Goal: Task Accomplishment & Management: Manage account settings

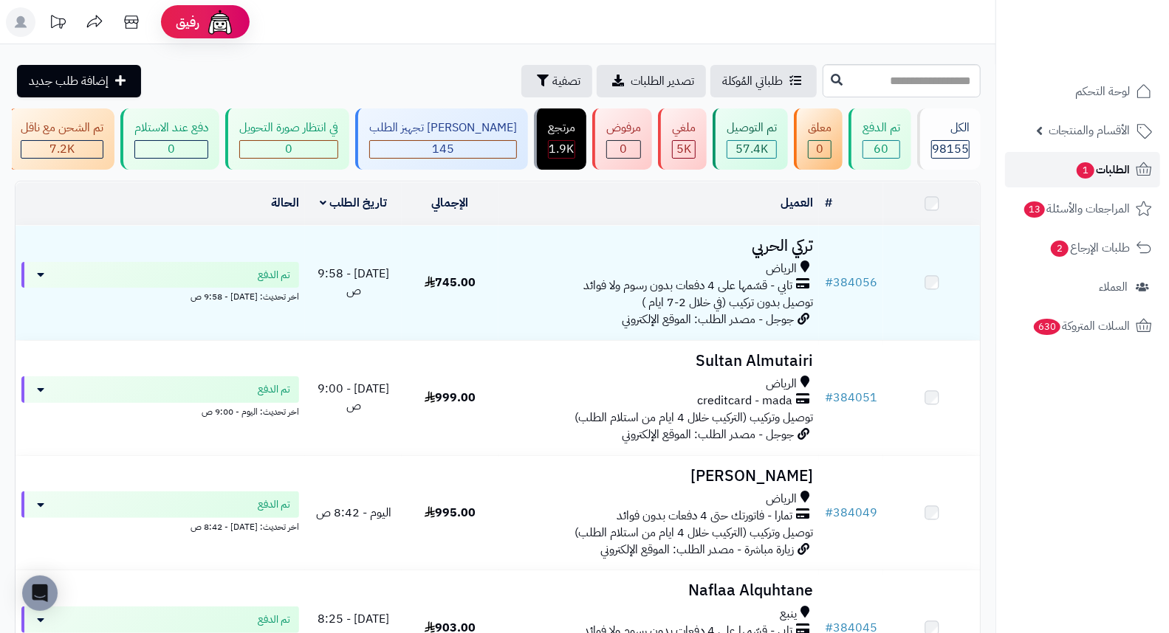
drag, startPoint x: 0, startPoint y: 0, endPoint x: 1109, endPoint y: 164, distance: 1120.9
click at [1109, 164] on span "الطلبات 1" at bounding box center [1102, 169] width 55 height 21
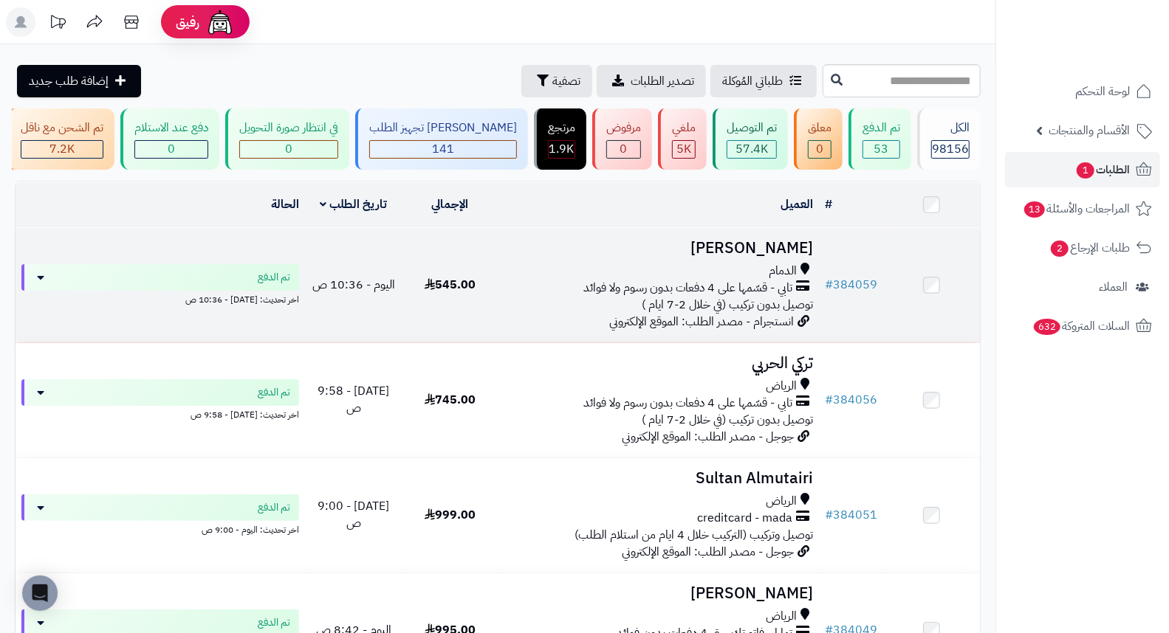
click at [751, 257] on h3 "عهود محمد" at bounding box center [658, 248] width 309 height 17
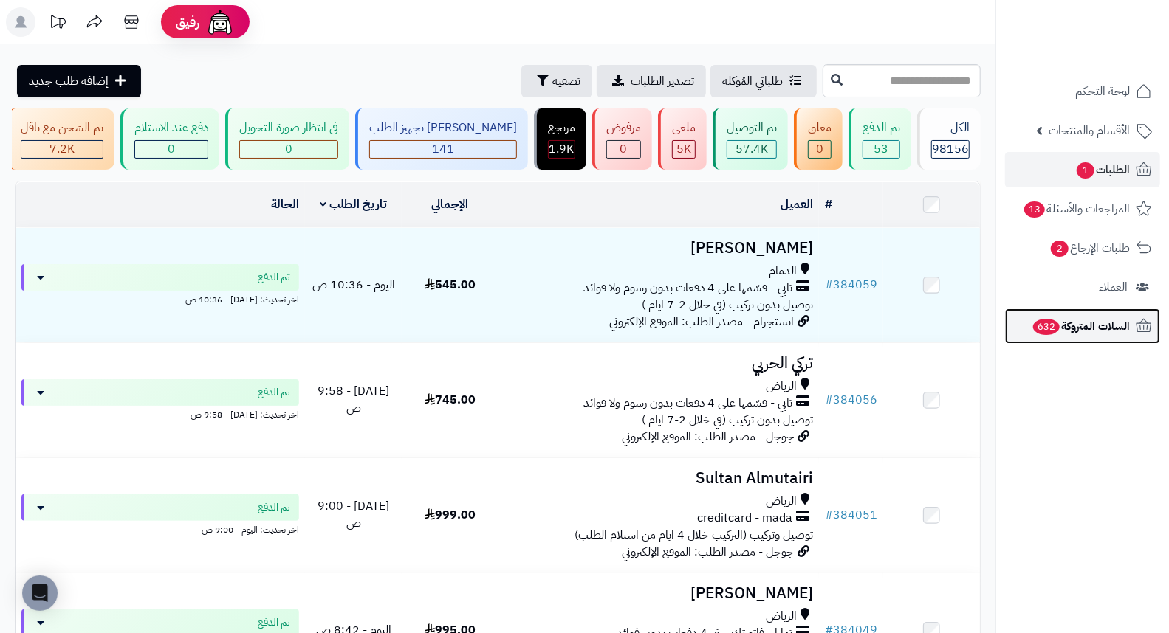
click at [1108, 332] on span "السلات المتروكة 632" at bounding box center [1080, 326] width 98 height 21
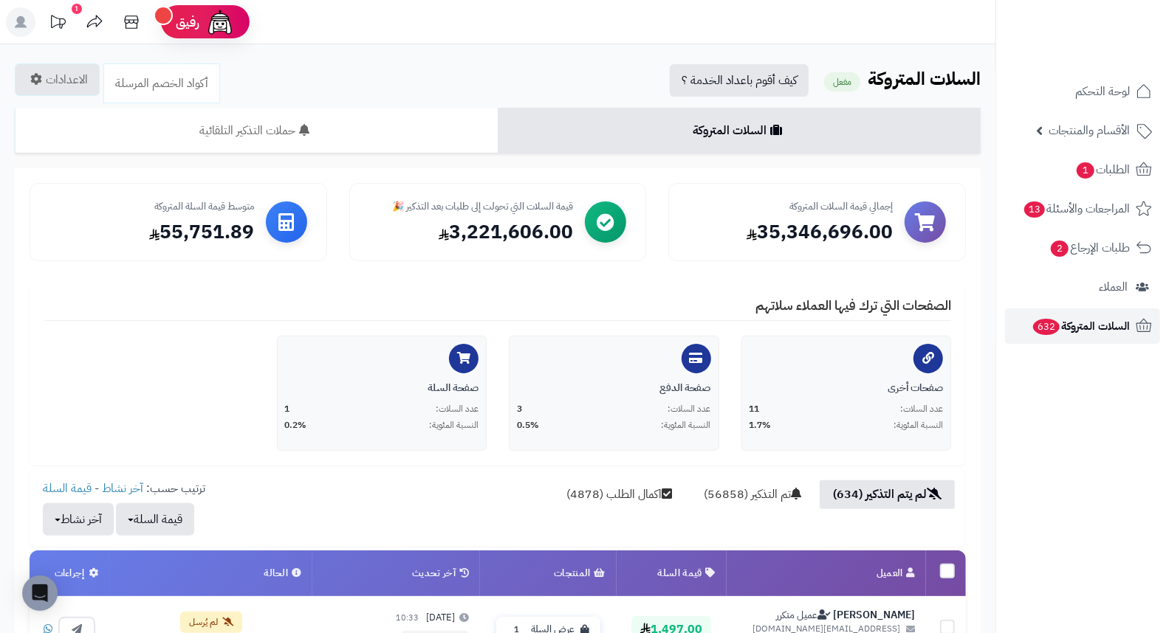
click at [1072, 334] on span "السلات المتروكة 632" at bounding box center [1080, 326] width 98 height 21
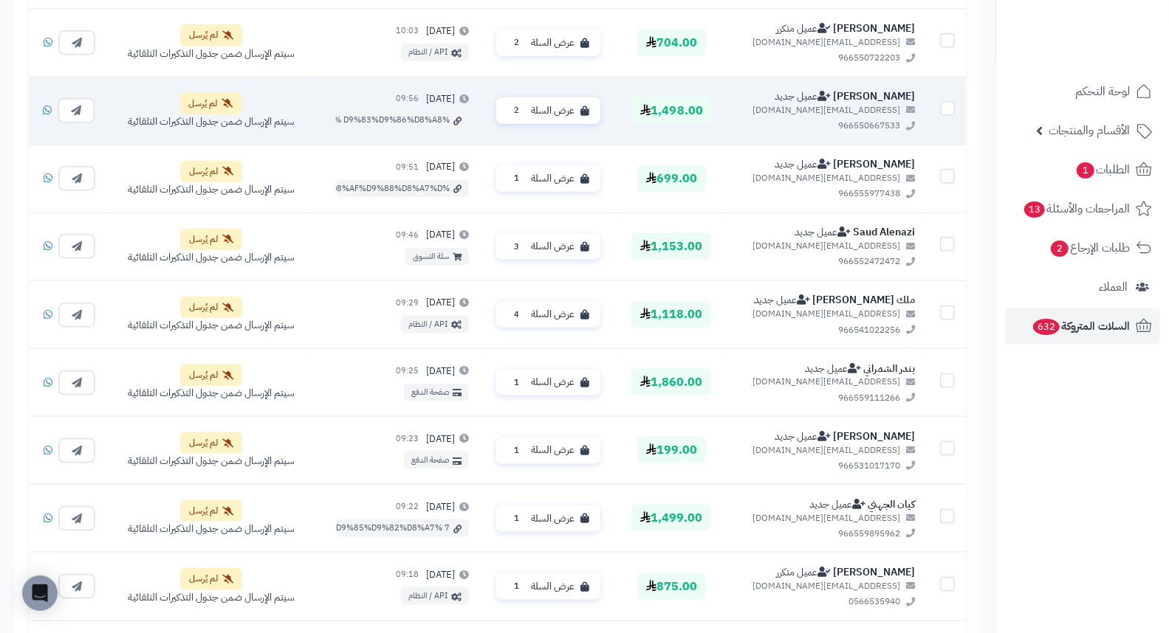
scroll to position [1177, 0]
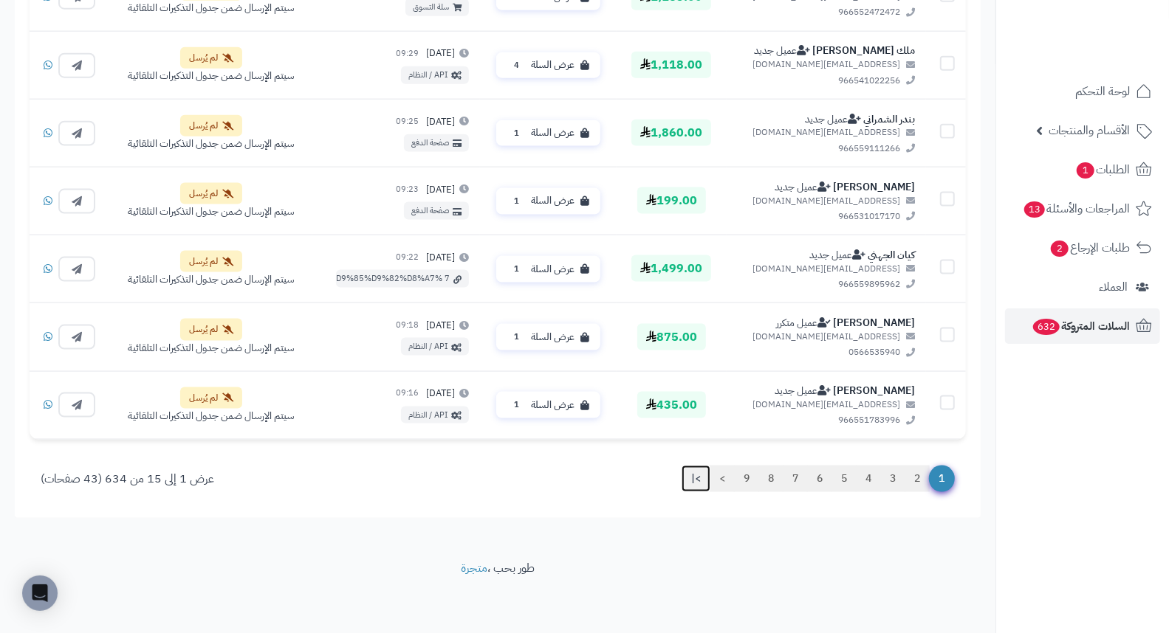
click at [690, 482] on link ">|" at bounding box center [695, 479] width 29 height 27
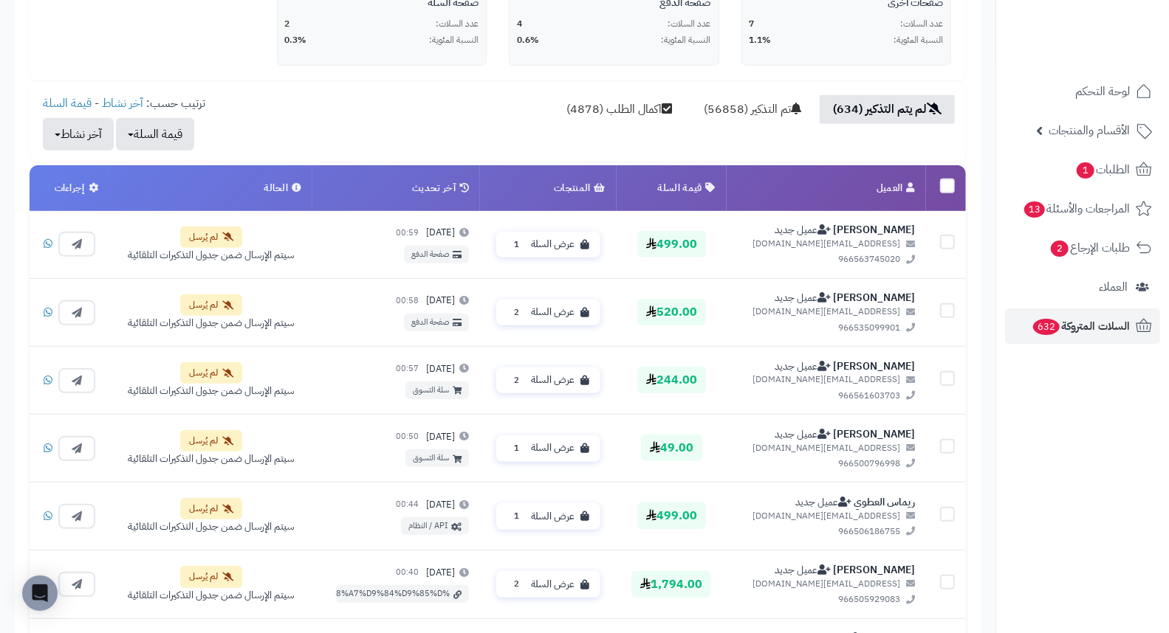
scroll to position [467, 0]
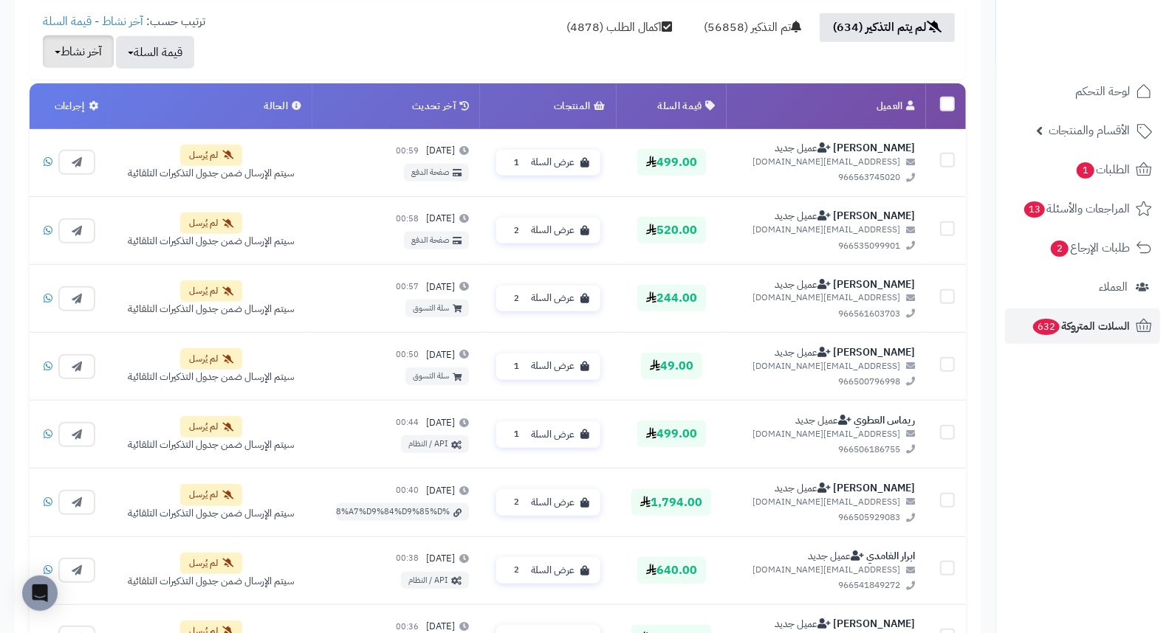
click at [55, 52] on span "button" at bounding box center [58, 52] width 6 height 3
click at [370, 43] on div "لم يتم التذكير (634) تم التذكير (56858) اكمال الطلب (4878) ترتيب حسب: آخر نشاط …" at bounding box center [498, 40] width 936 height 55
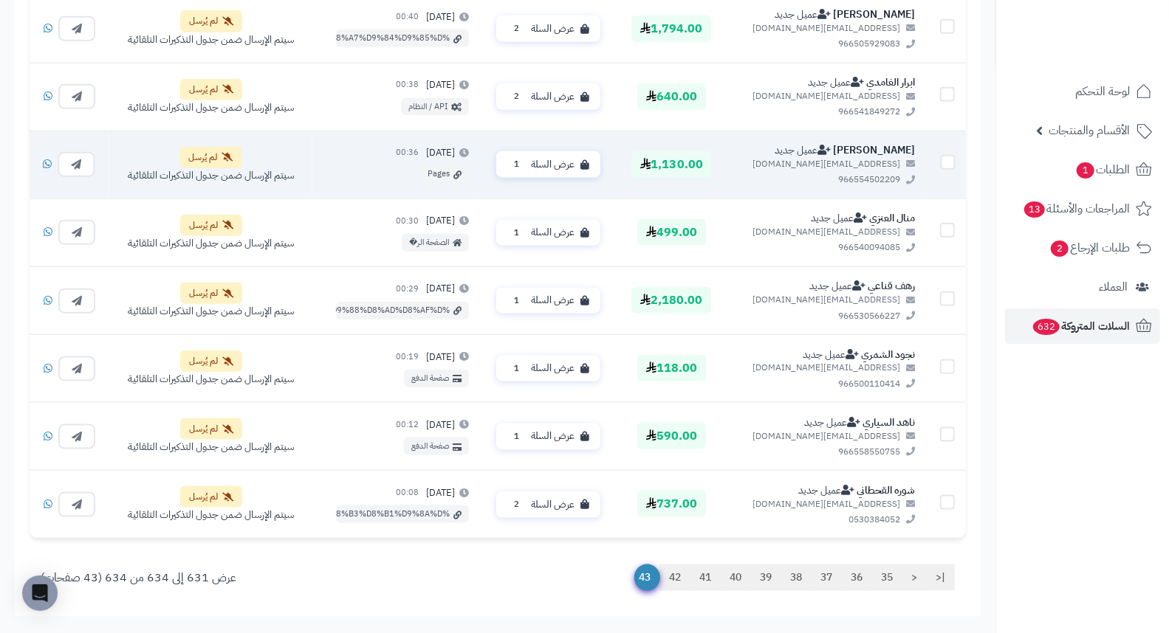
scroll to position [1042, 0]
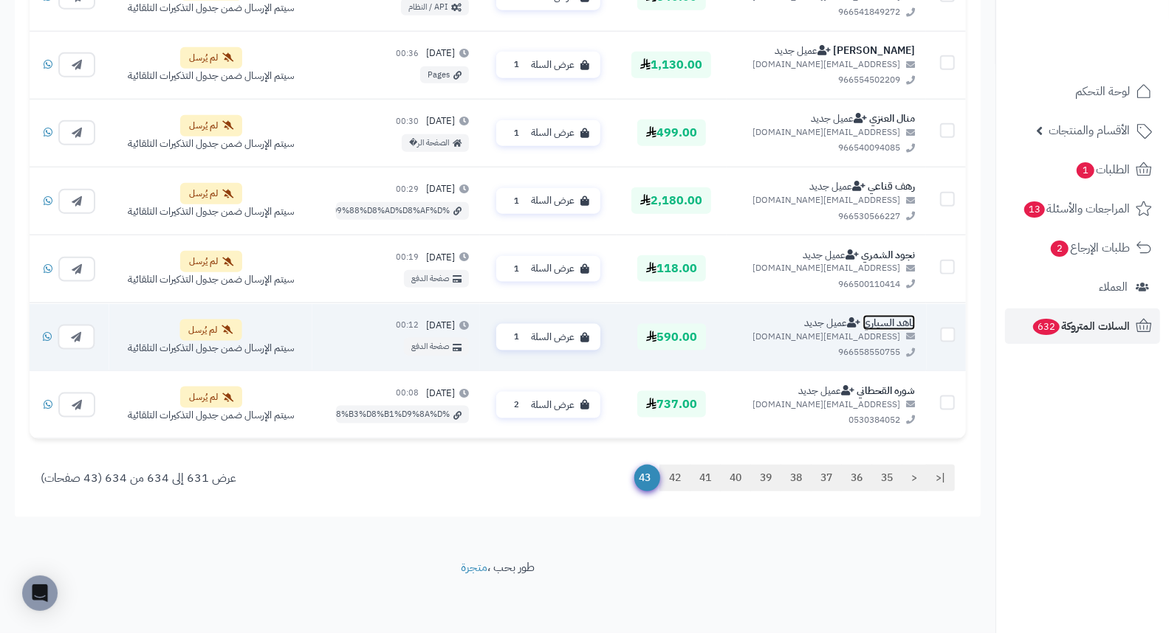
click at [874, 321] on link "ناهد السياري" at bounding box center [888, 323] width 52 height 16
click at [855, 315] on span "عميل جديد" at bounding box center [832, 323] width 56 height 16
click at [871, 320] on link "ناهد السياري" at bounding box center [888, 323] width 52 height 16
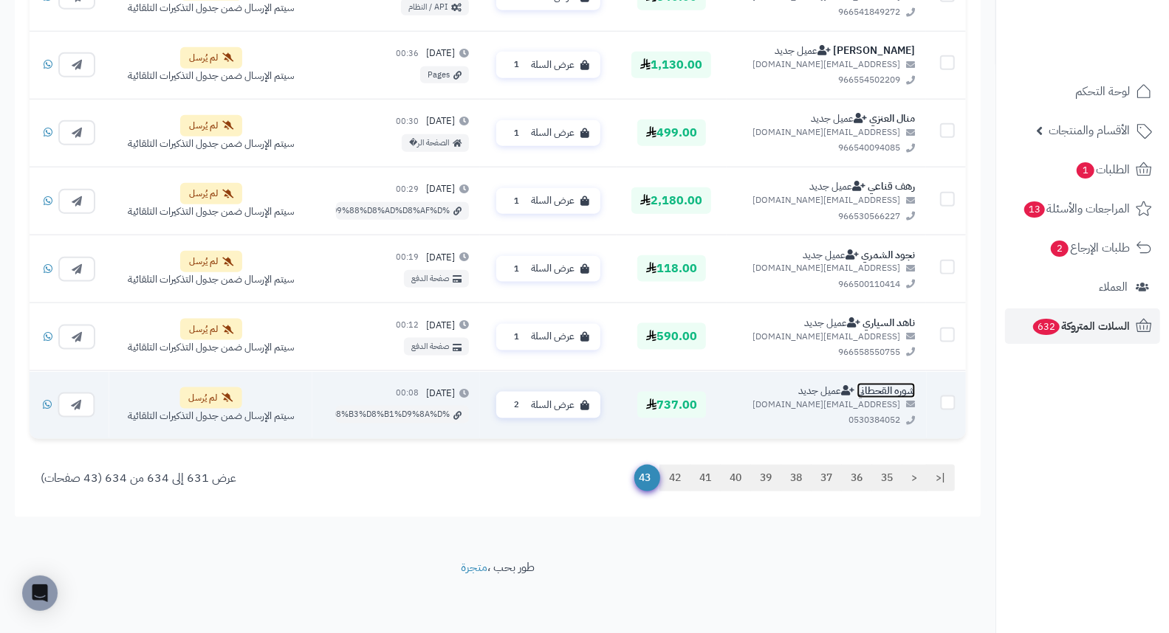
click at [895, 389] on link "شوره القحطاني" at bounding box center [885, 391] width 58 height 16
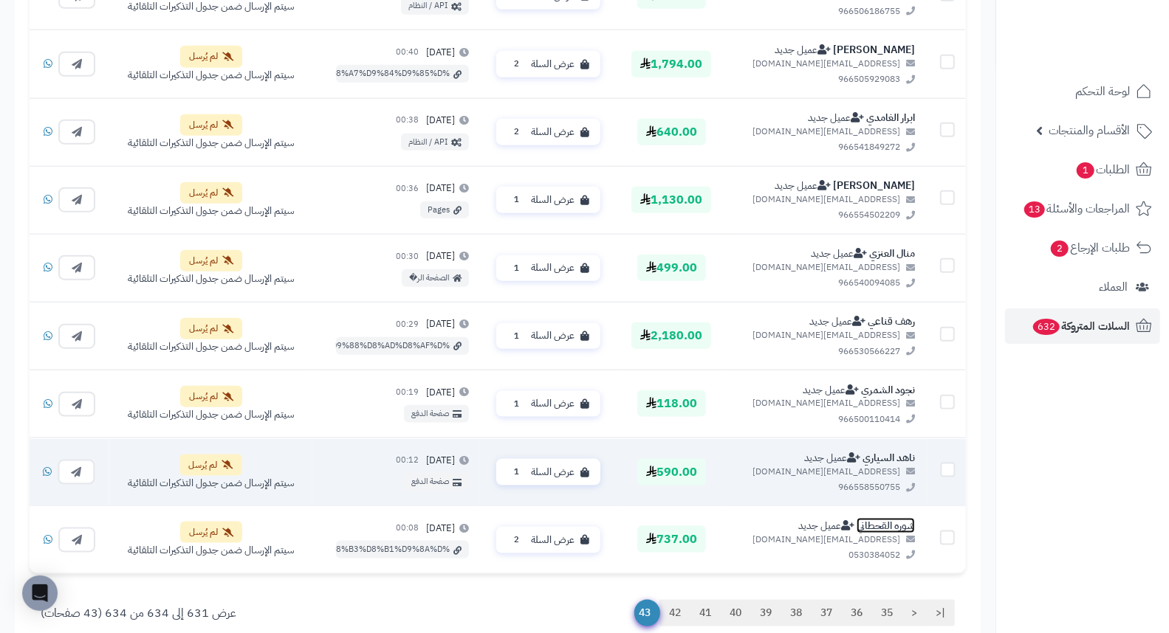
scroll to position [877, 0]
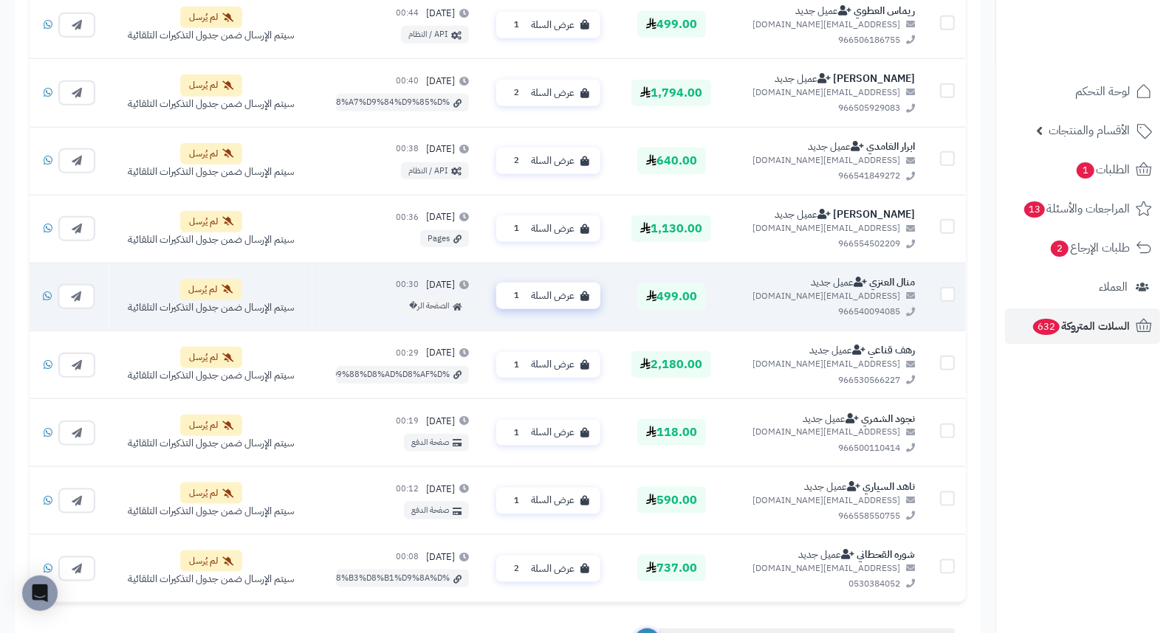
click at [549, 296] on span "عرض السلة" at bounding box center [553, 296] width 44 height 14
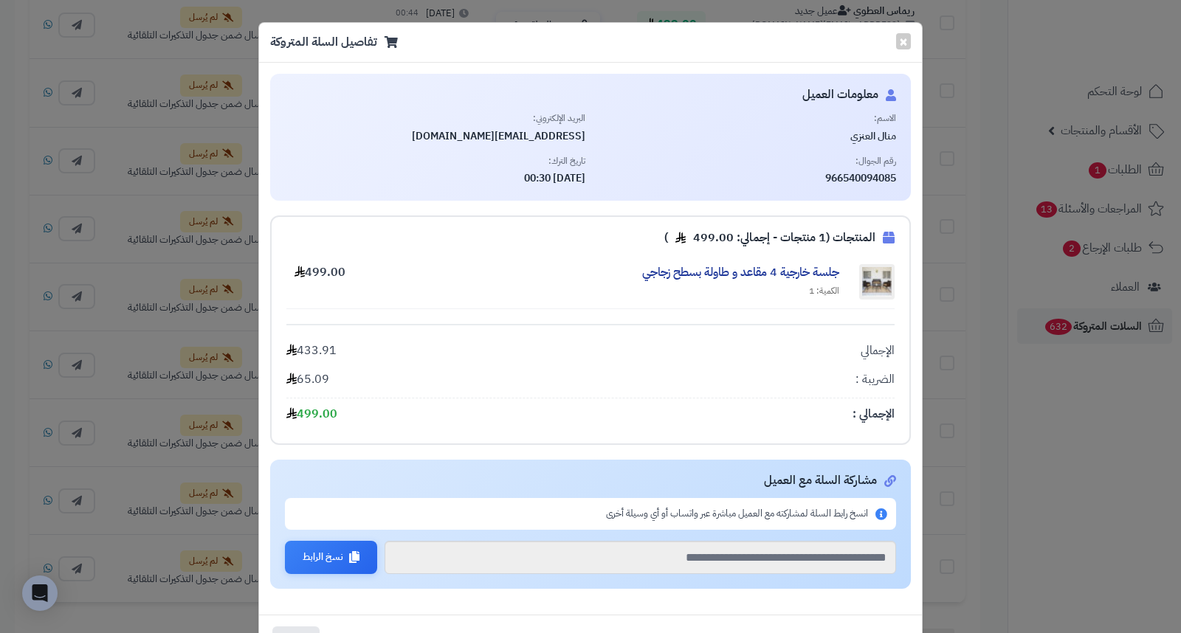
click at [880, 179] on span "966540094085" at bounding box center [747, 178] width 300 height 15
click at [854, 179] on span "966540094085" at bounding box center [747, 178] width 300 height 15
drag, startPoint x: 847, startPoint y: 177, endPoint x: 910, endPoint y: 176, distance: 62.8
click at [910, 176] on div "معلومات العميل الاسم: منال العنزي البريد الإلكتروني: manal50177@gmail.com رقم ا…" at bounding box center [590, 137] width 641 height 127
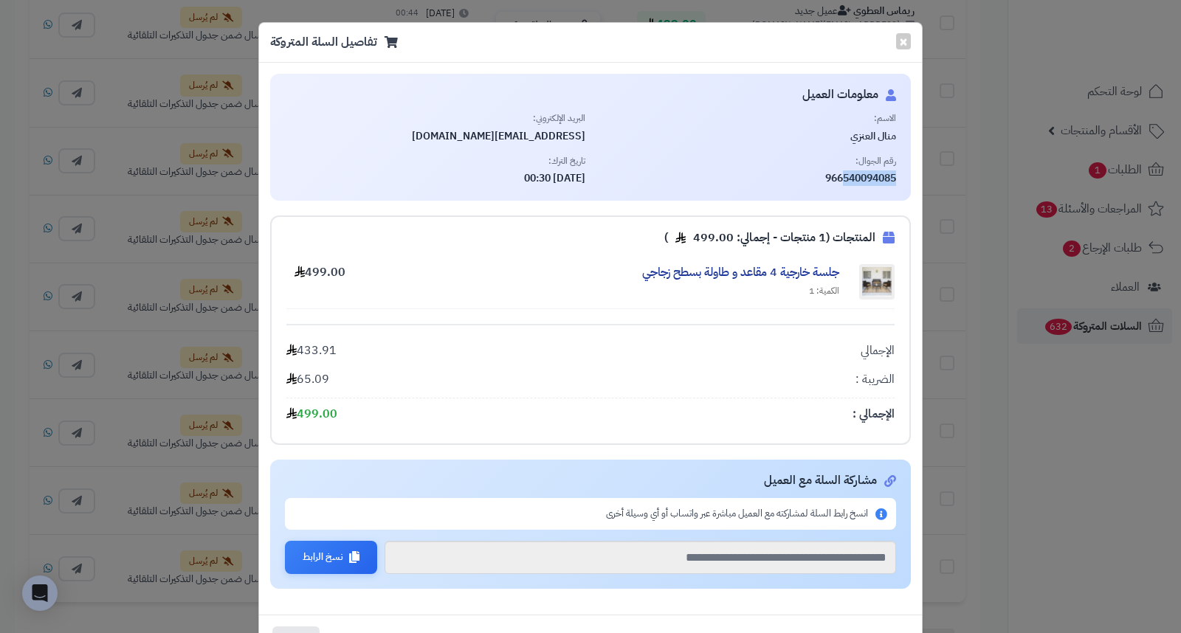
copy span "540094085"
click at [906, 37] on button "×" at bounding box center [903, 40] width 15 height 16
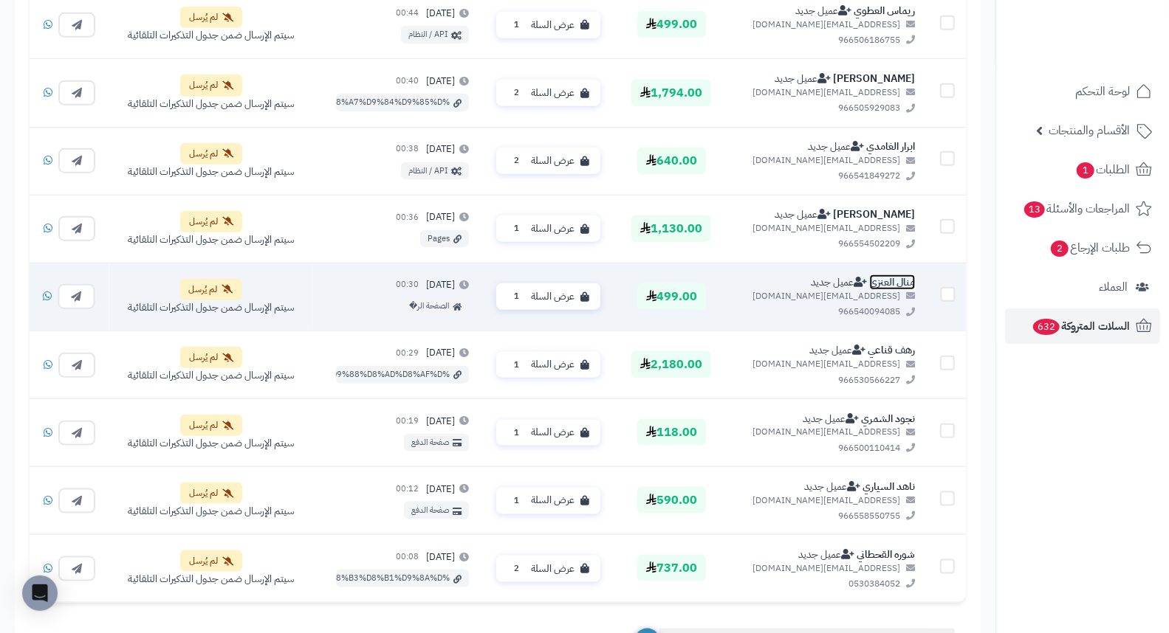
click at [896, 283] on link "منال العنزي" at bounding box center [893, 283] width 46 height 16
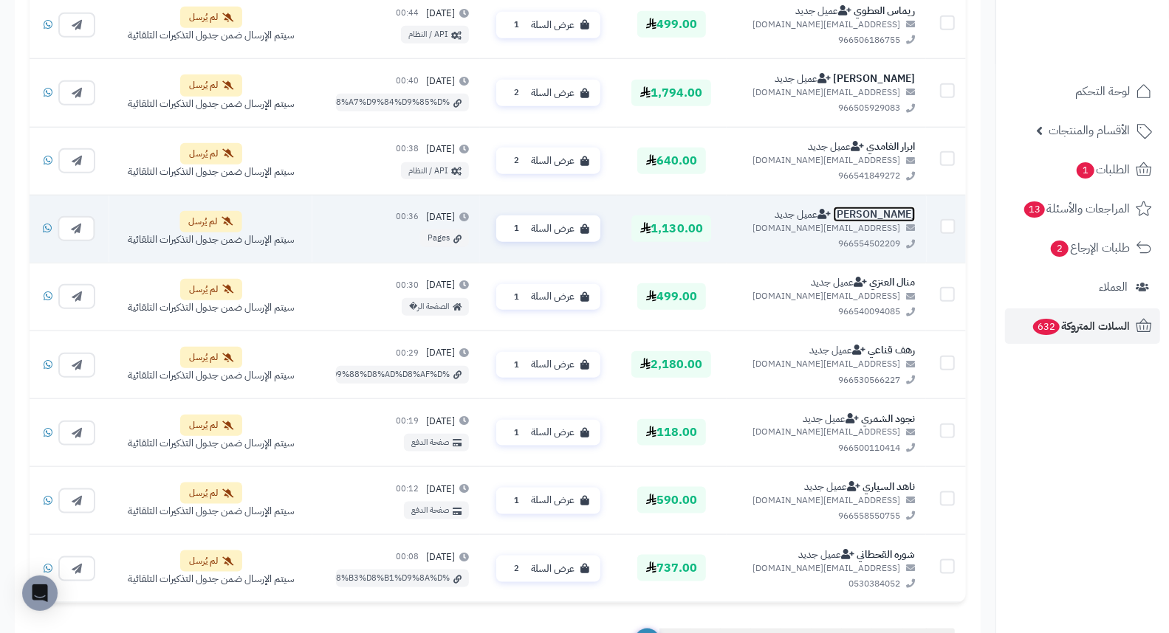
click at [872, 216] on link "Eman Ammari" at bounding box center [874, 215] width 82 height 16
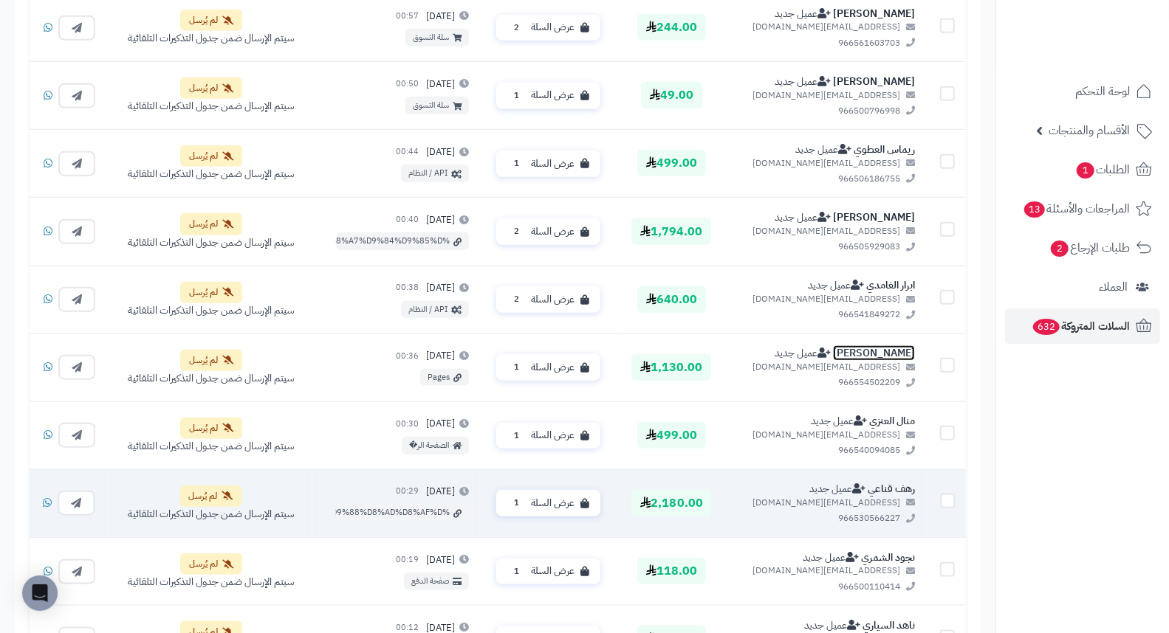
scroll to position [713, 0]
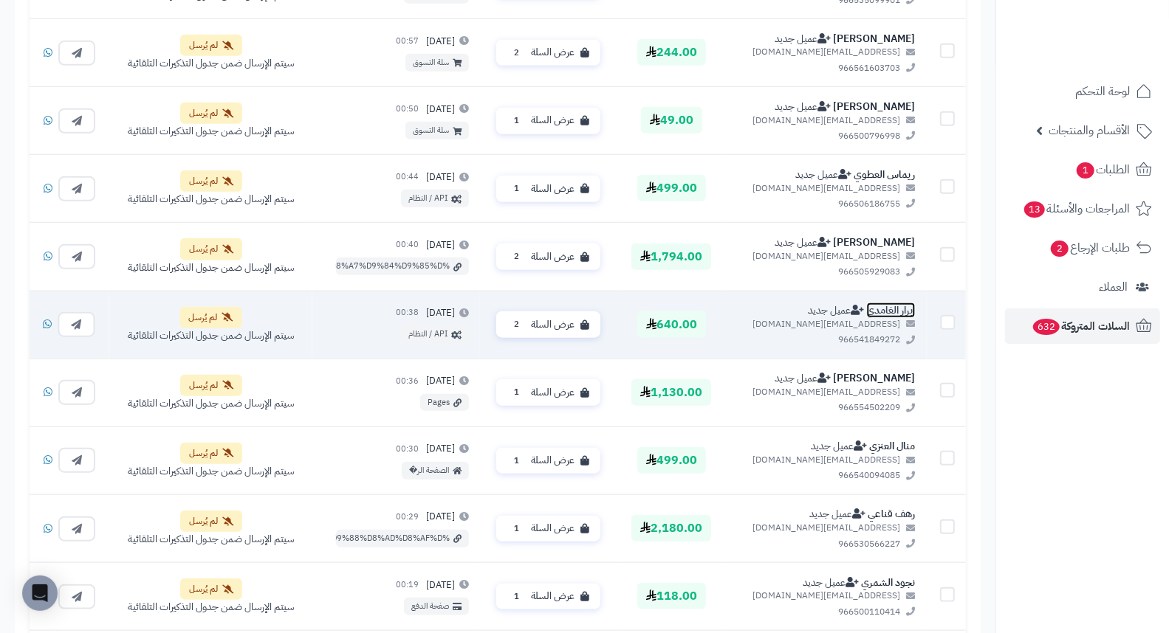
click at [898, 310] on link "ابرار الغامدي" at bounding box center [890, 311] width 49 height 16
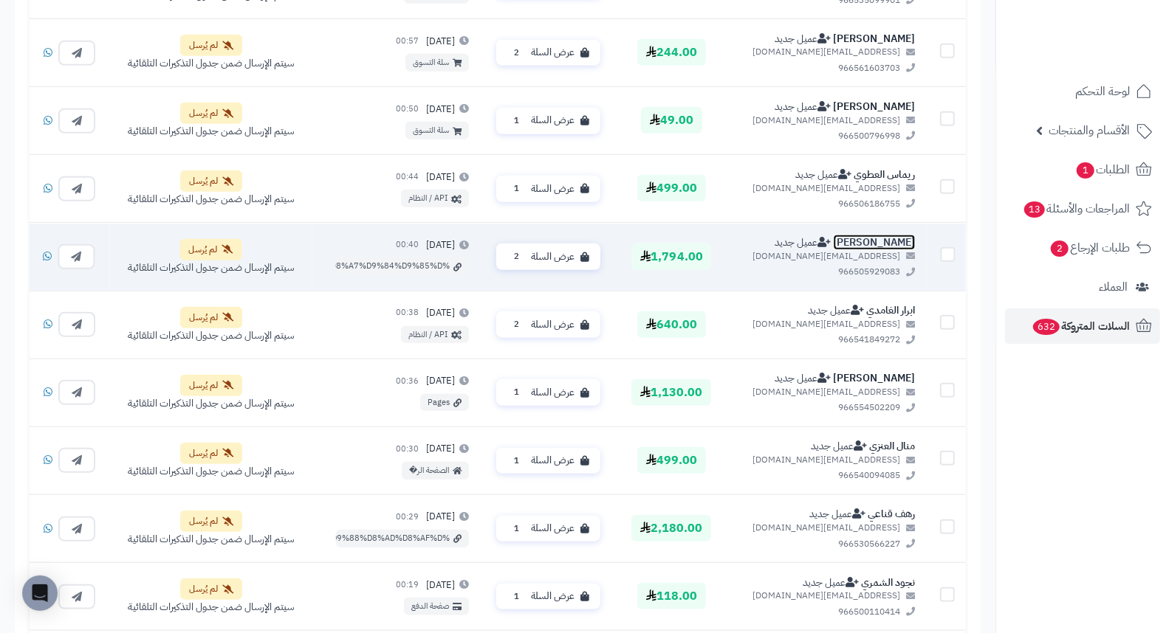
click at [887, 239] on link "جواد الحاجي" at bounding box center [874, 243] width 82 height 16
click at [895, 246] on link "جواد الحاجي" at bounding box center [874, 243] width 82 height 16
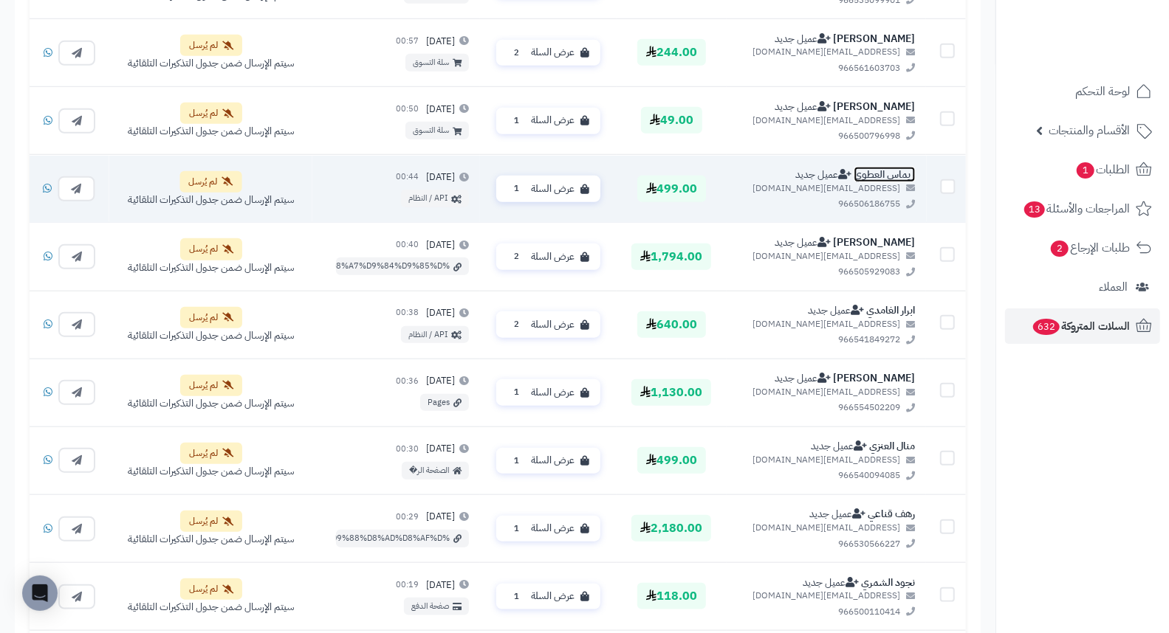
click at [883, 177] on link "ريماس العطوي" at bounding box center [883, 175] width 61 height 16
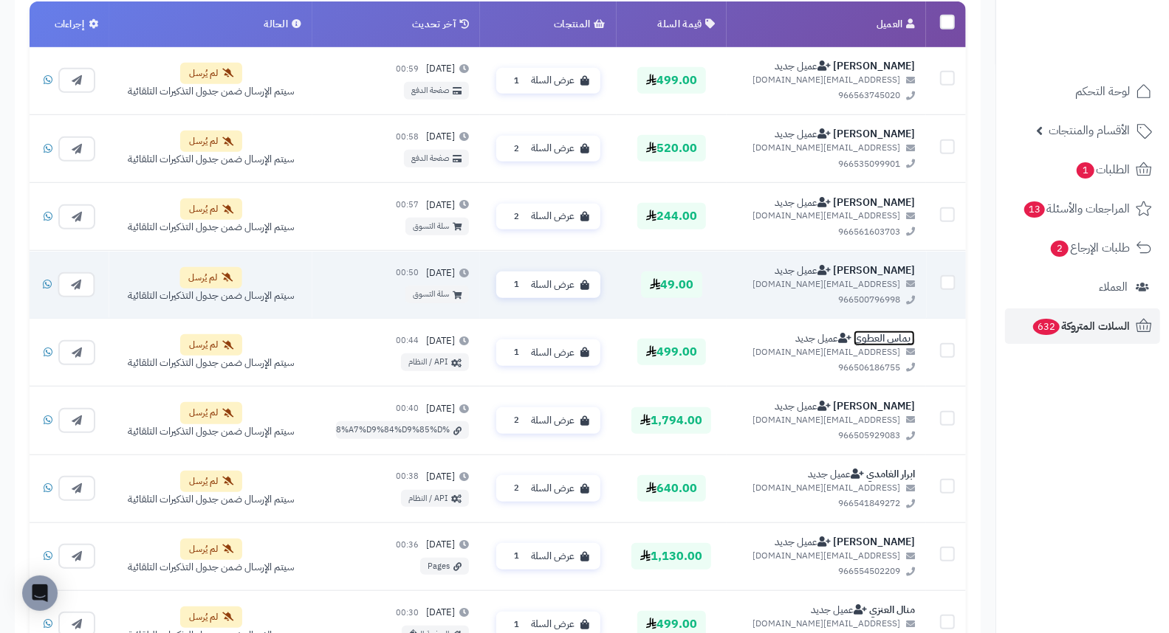
scroll to position [467, 0]
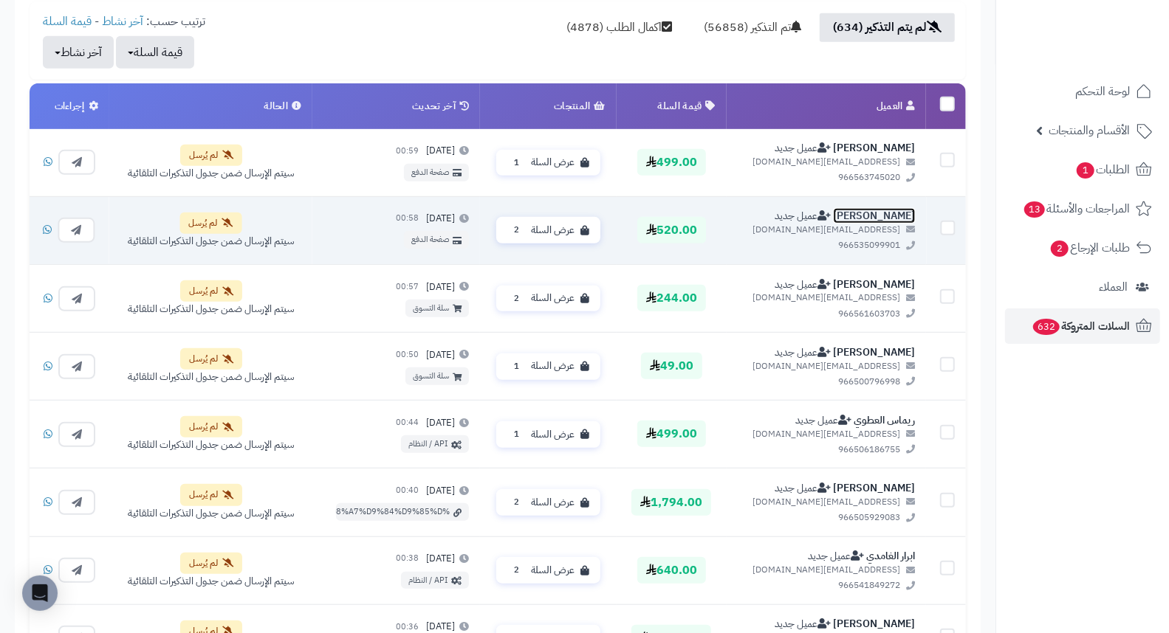
click at [909, 214] on link "Eman Yousif" at bounding box center [874, 216] width 82 height 16
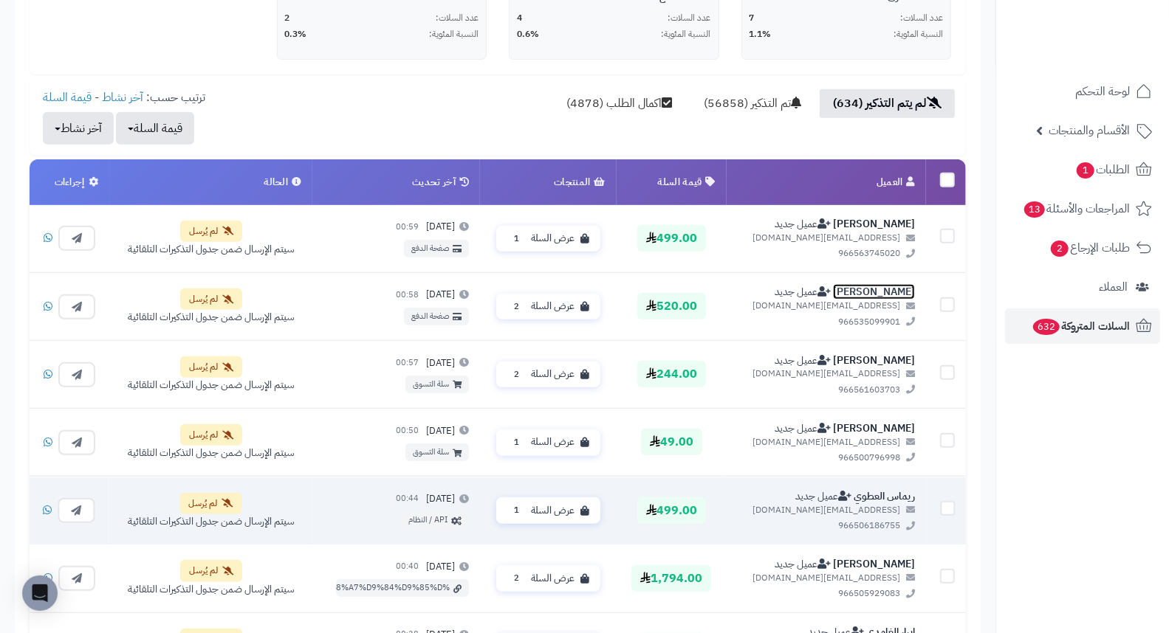
scroll to position [385, 0]
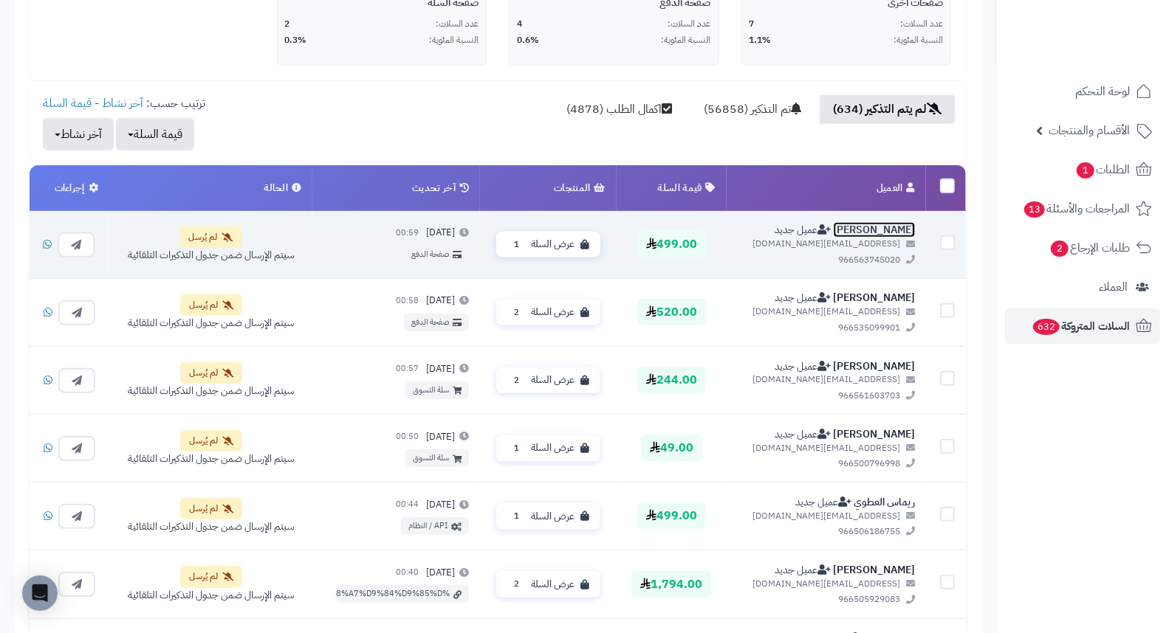
click at [892, 235] on link "ثريا سباعي" at bounding box center [874, 230] width 82 height 16
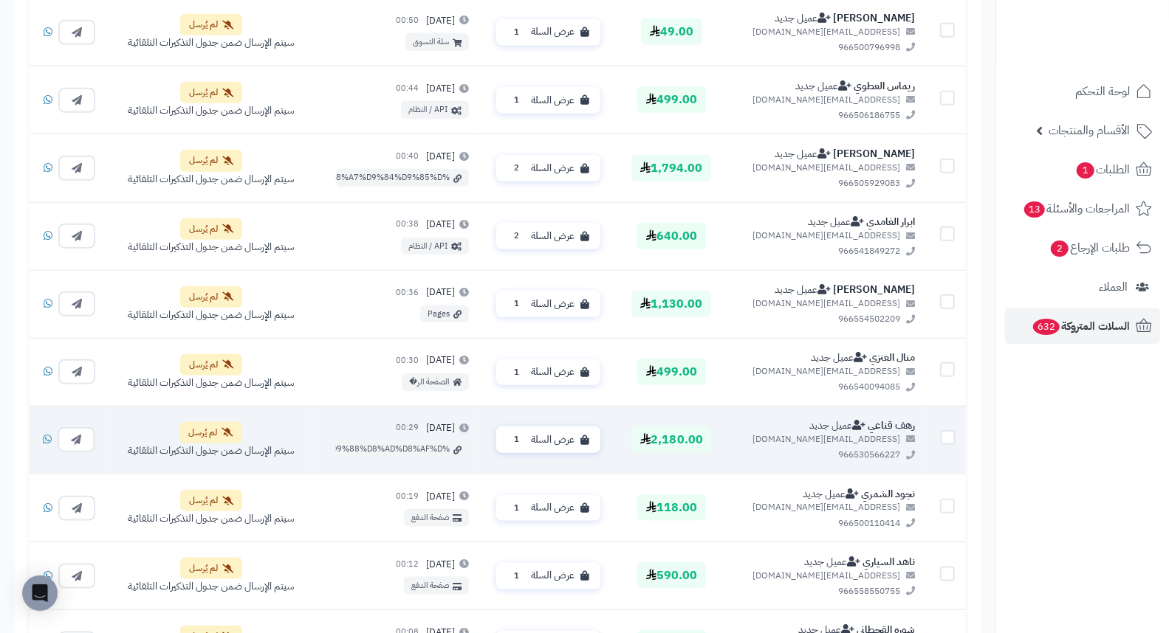
scroll to position [1042, 0]
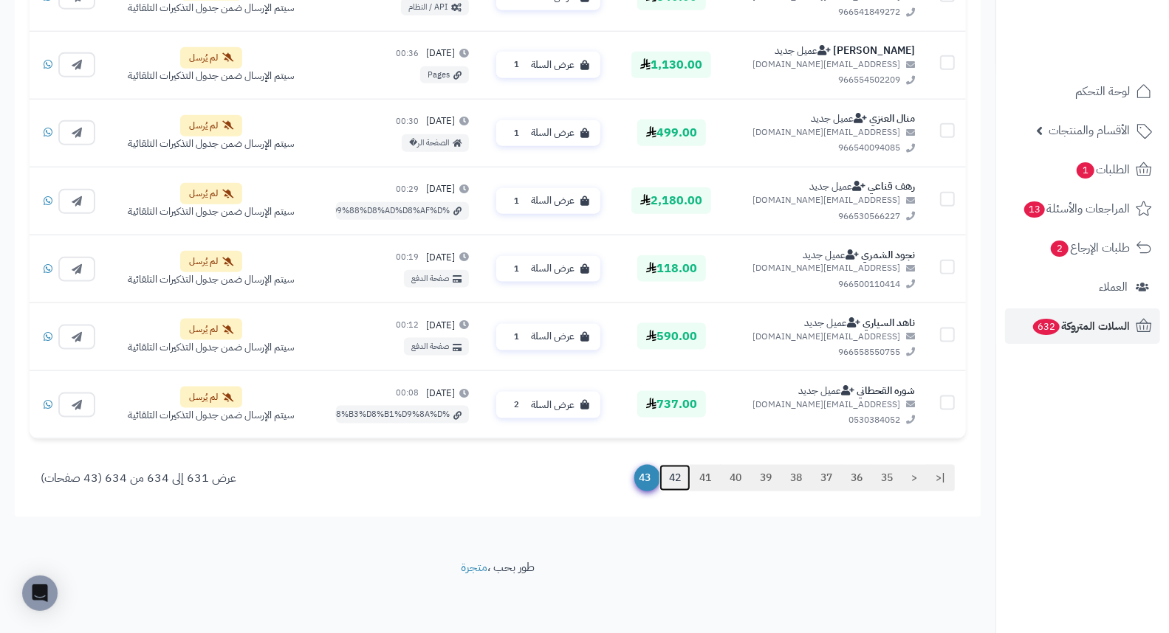
click at [672, 476] on link "42" at bounding box center [674, 478] width 31 height 27
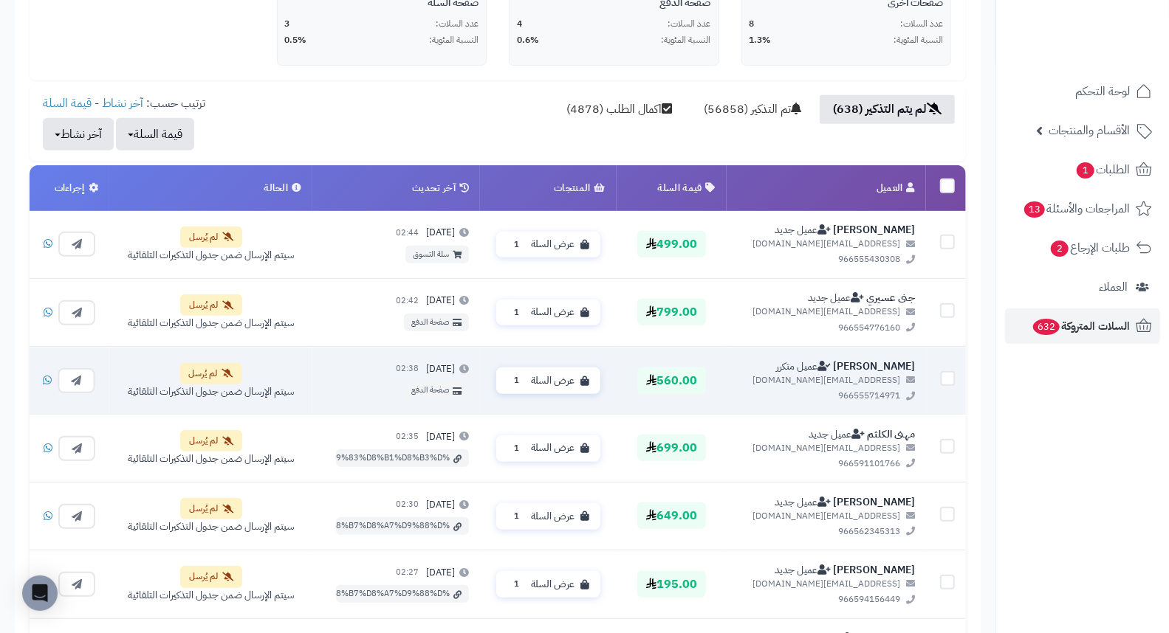
scroll to position [467, 0]
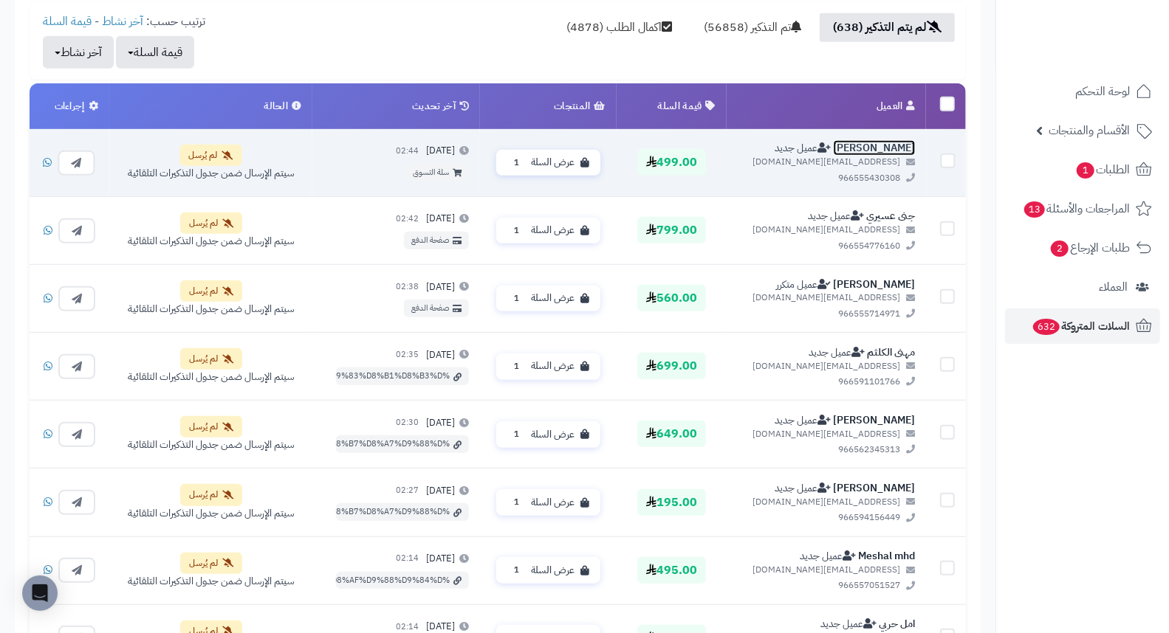
click at [899, 150] on link "hana Ali" at bounding box center [874, 148] width 82 height 16
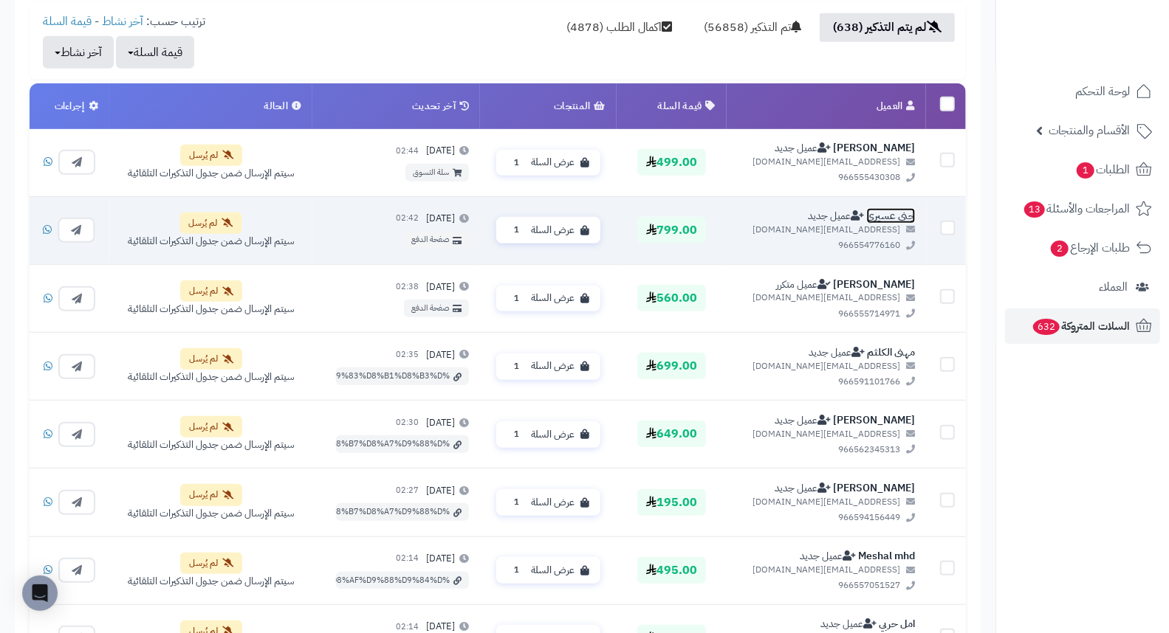
click at [884, 210] on link "جنى عسيري" at bounding box center [890, 216] width 49 height 16
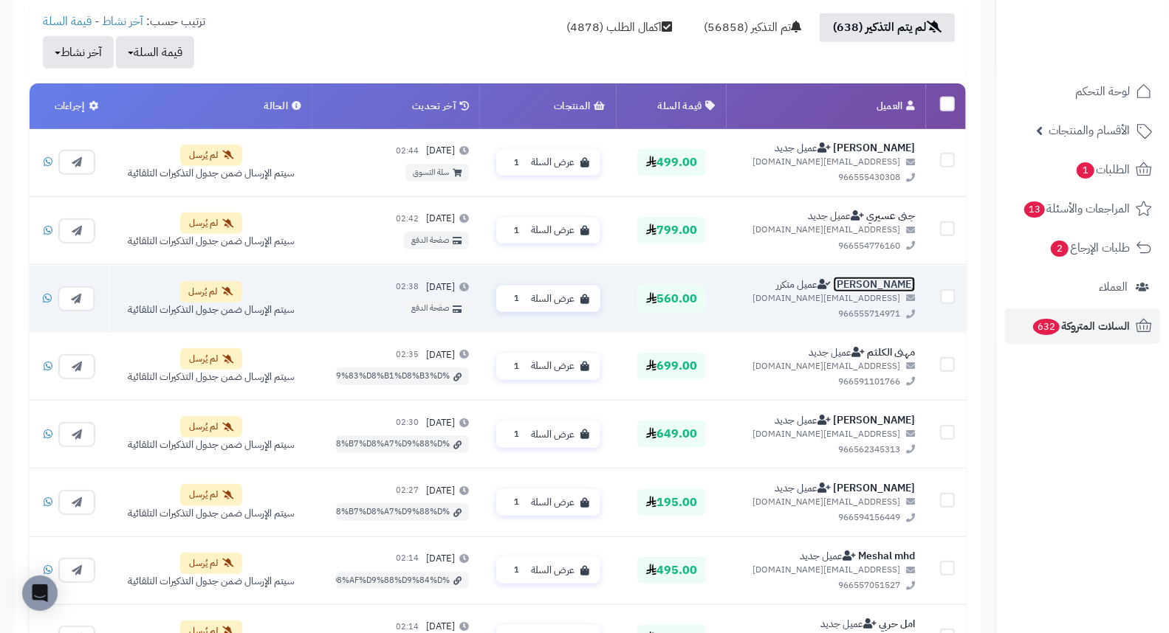
click at [895, 283] on link "مرام عبدالرحمن" at bounding box center [874, 284] width 82 height 16
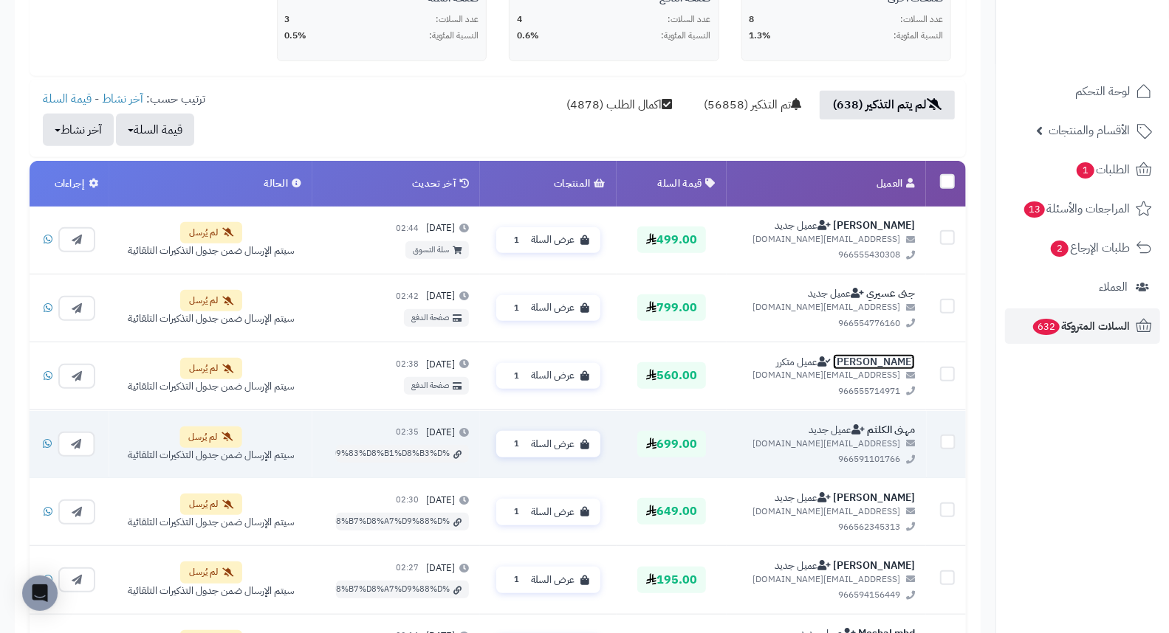
scroll to position [549, 0]
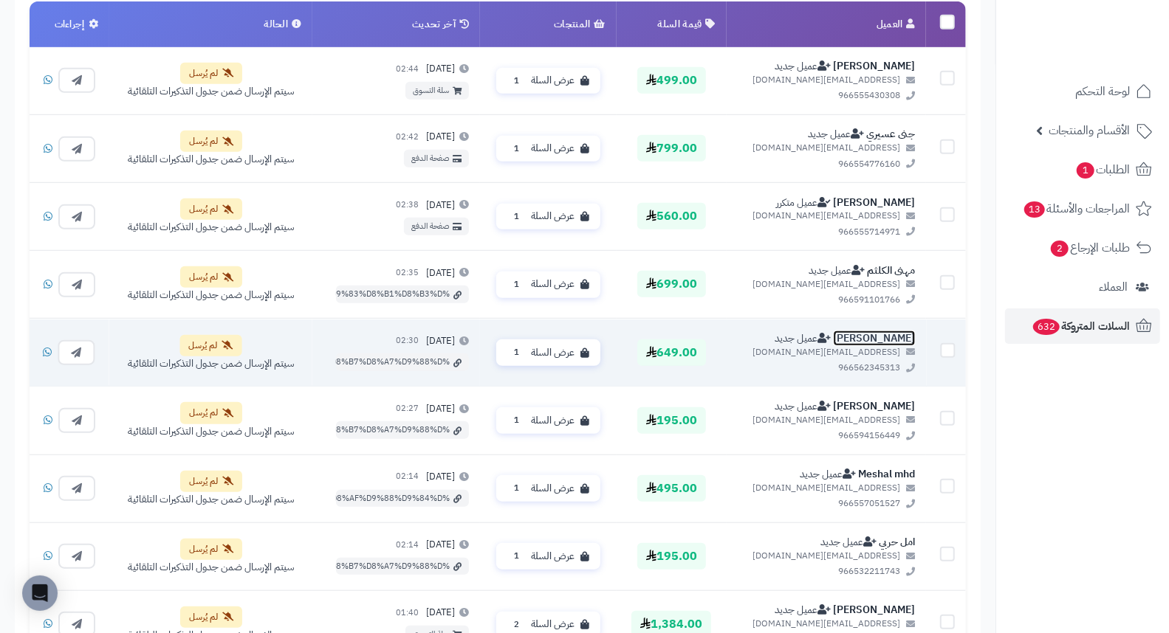
click at [853, 340] on link "Anoud Alshaman" at bounding box center [874, 339] width 82 height 16
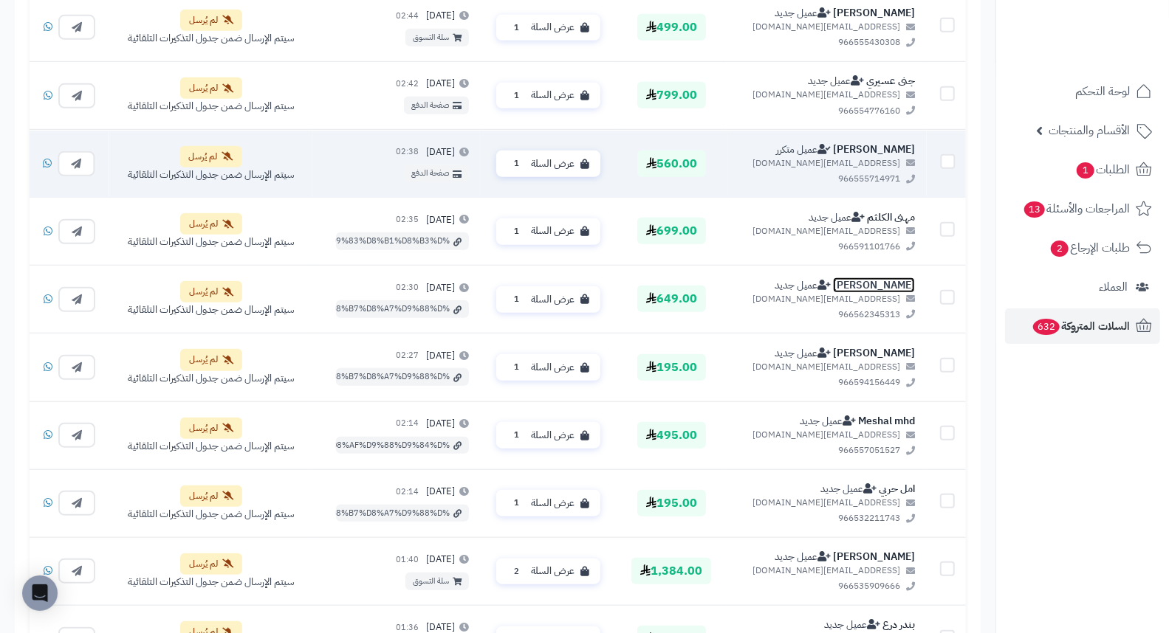
scroll to position [631, 0]
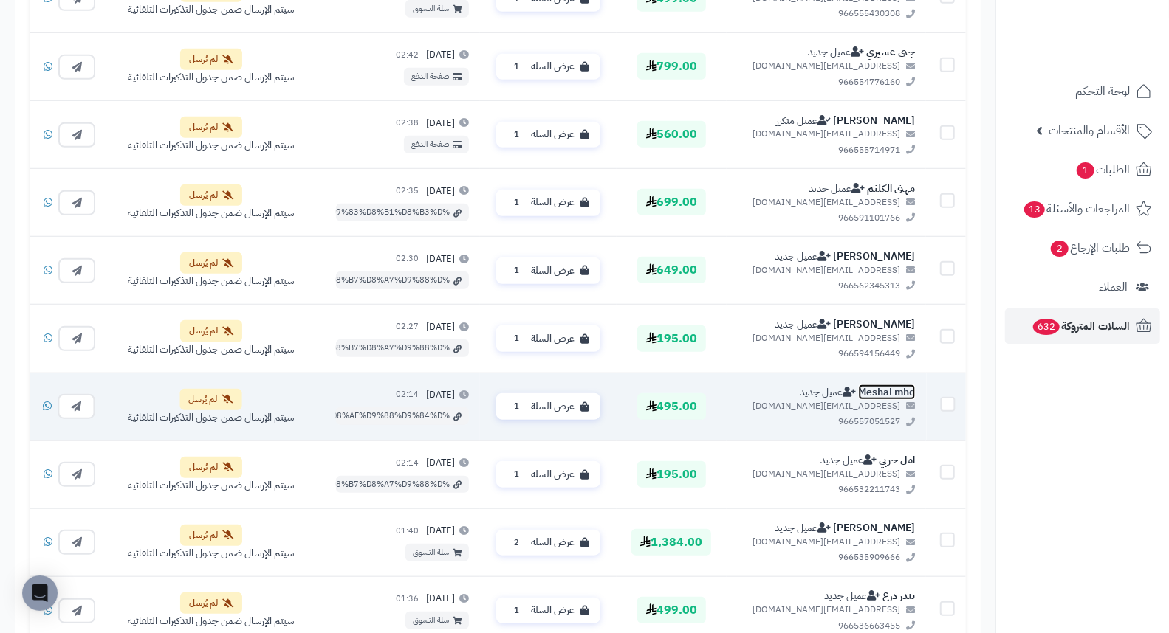
click at [881, 388] on link "Meshal mhd" at bounding box center [886, 393] width 57 height 16
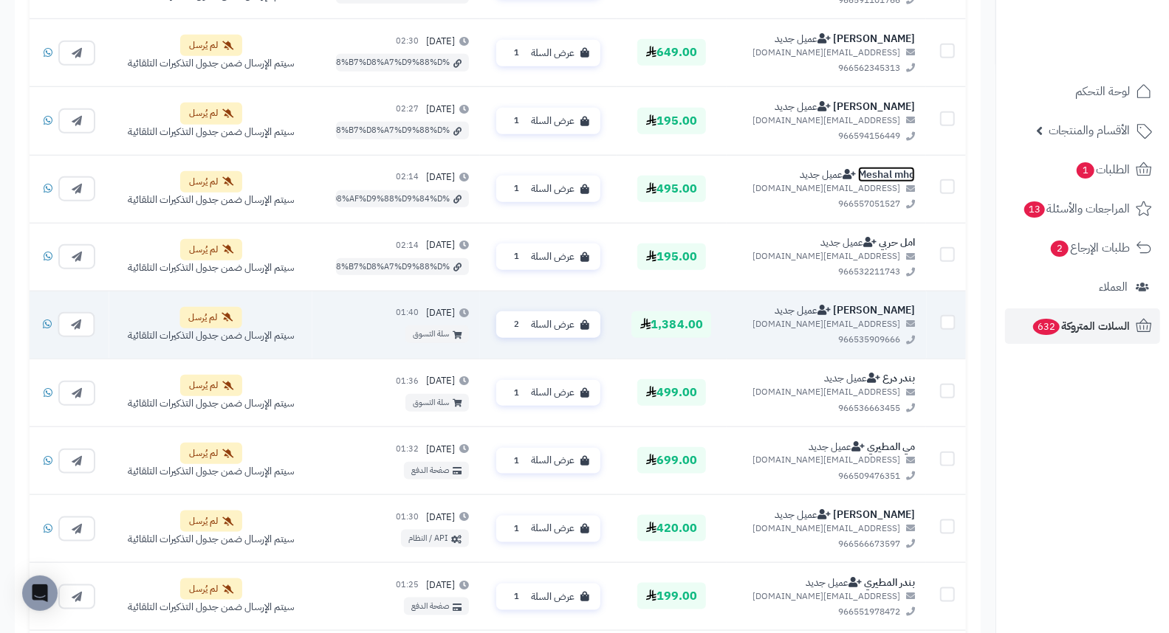
scroll to position [877, 0]
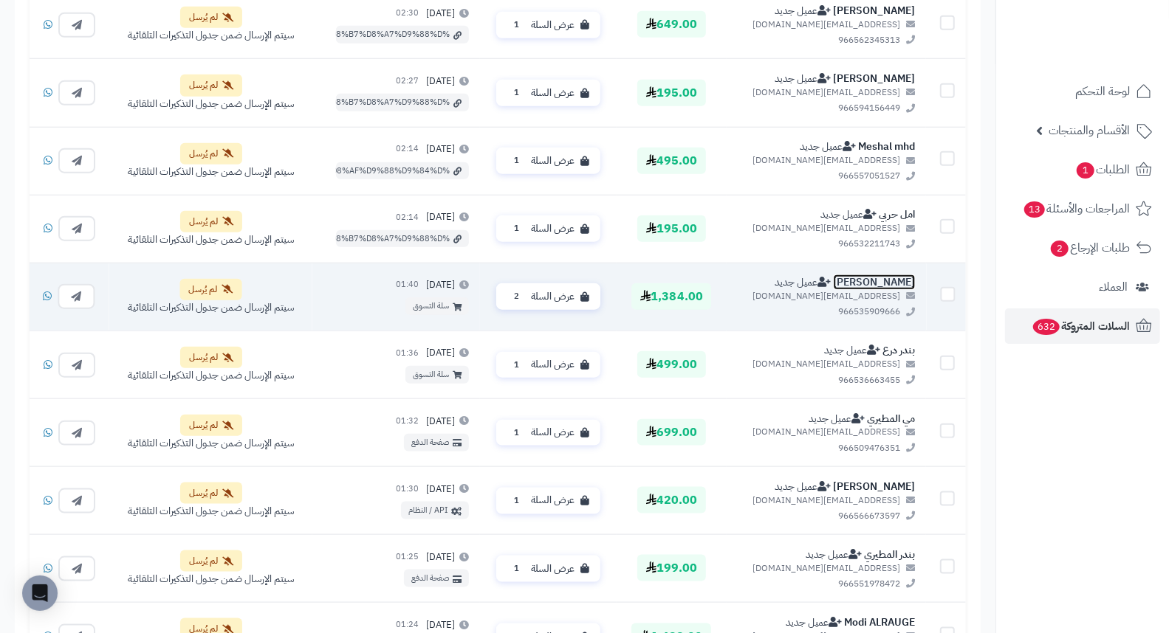
click at [906, 279] on link "Dana Alosaimi" at bounding box center [874, 283] width 82 height 16
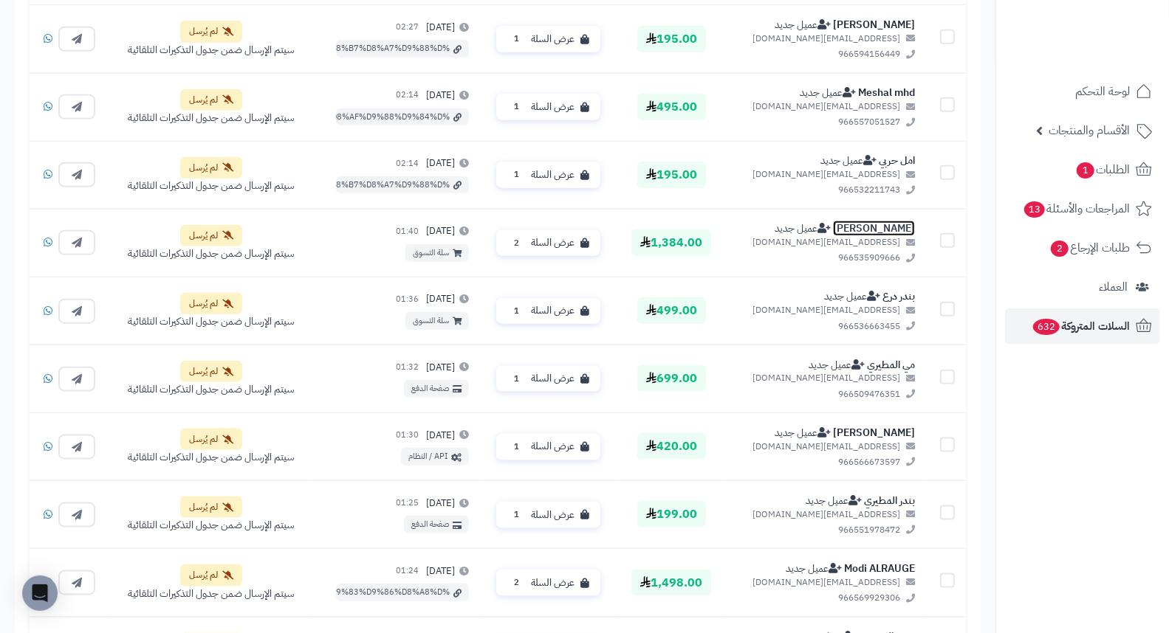
scroll to position [960, 0]
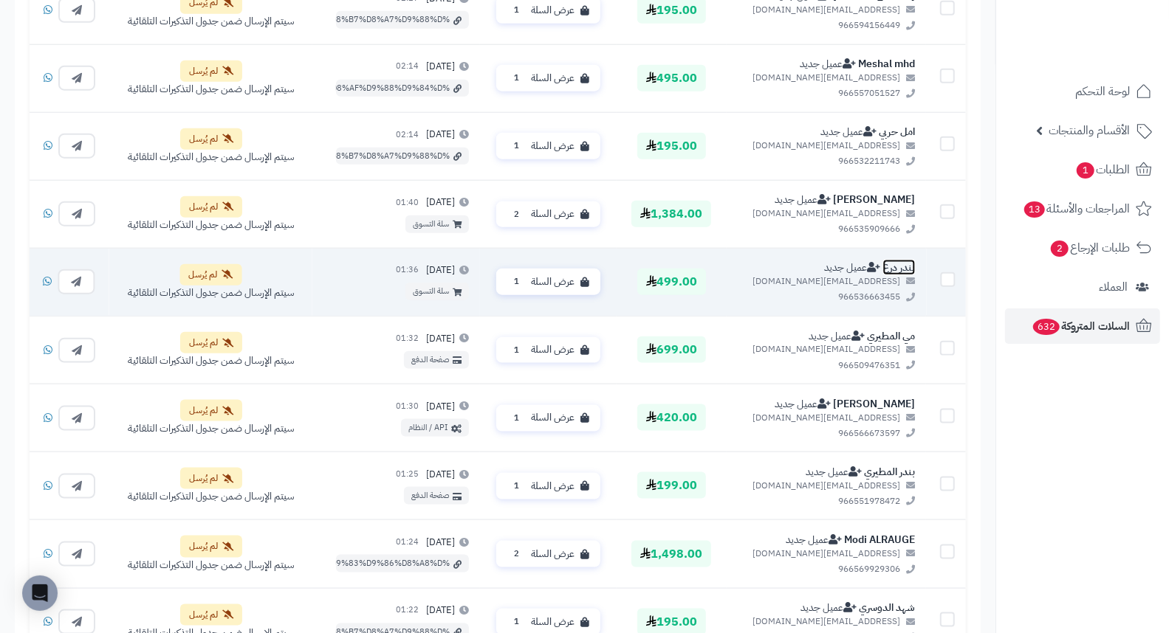
click at [904, 269] on link "بندر درع" at bounding box center [899, 268] width 32 height 16
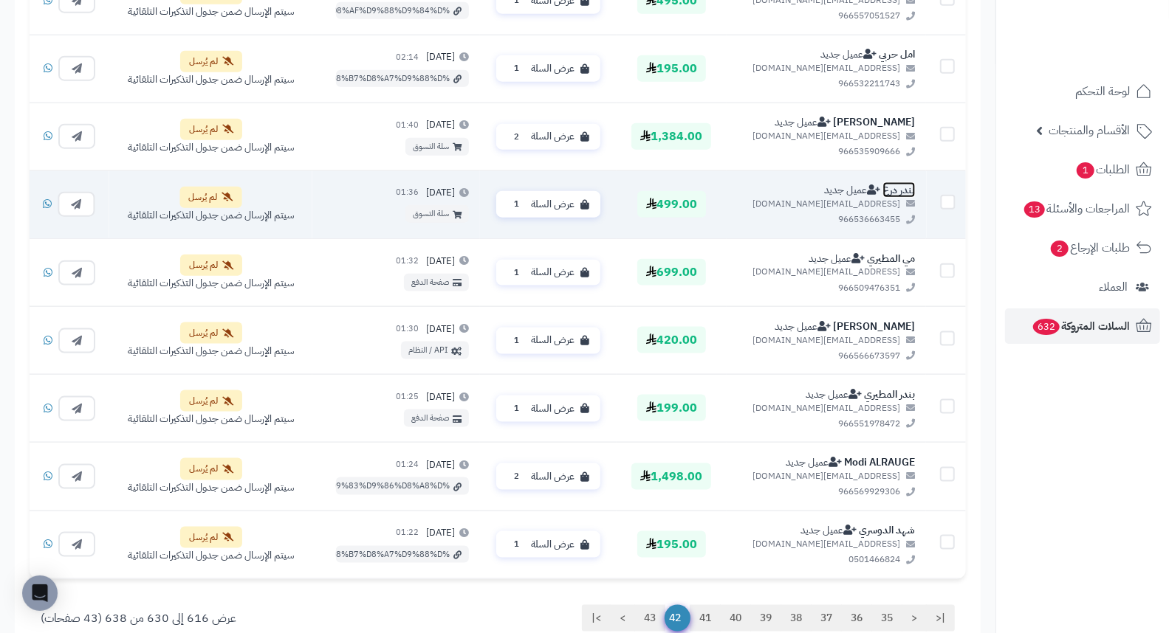
scroll to position [1042, 0]
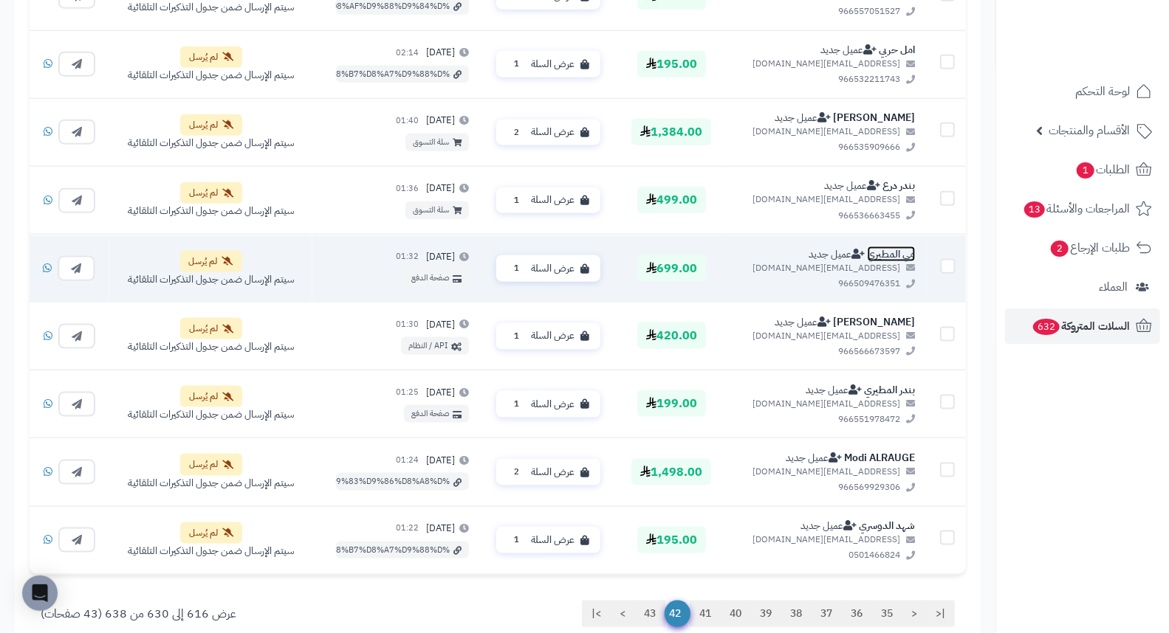
click at [893, 251] on link "مي المطيري" at bounding box center [891, 254] width 48 height 16
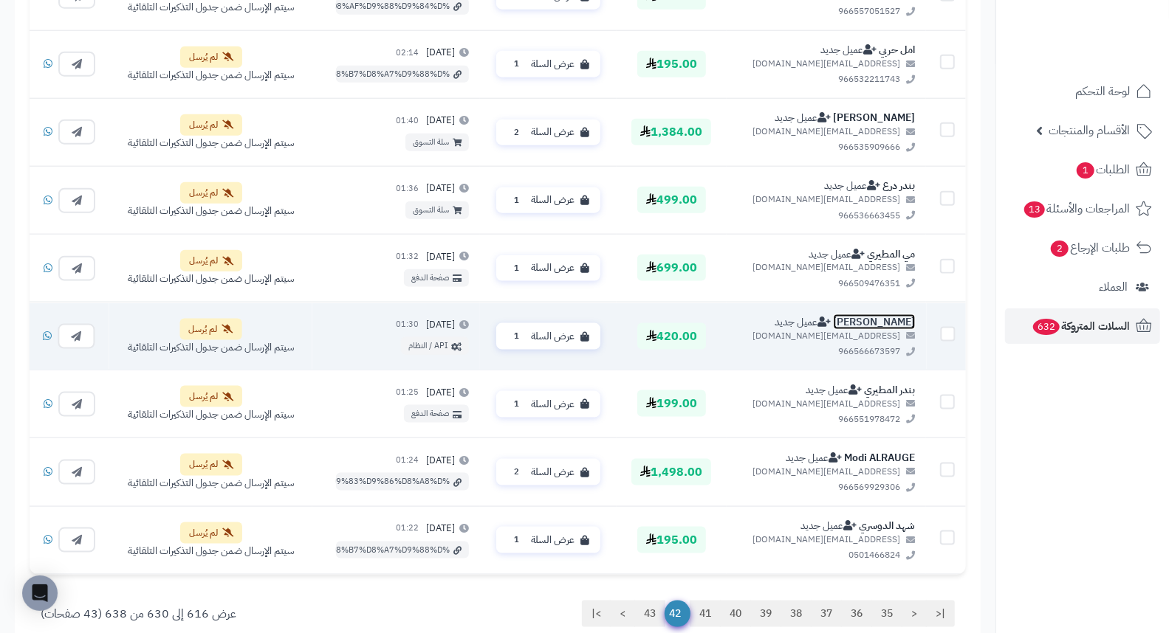
click at [899, 318] on link "عبدالعزيز الحربي" at bounding box center [874, 323] width 82 height 16
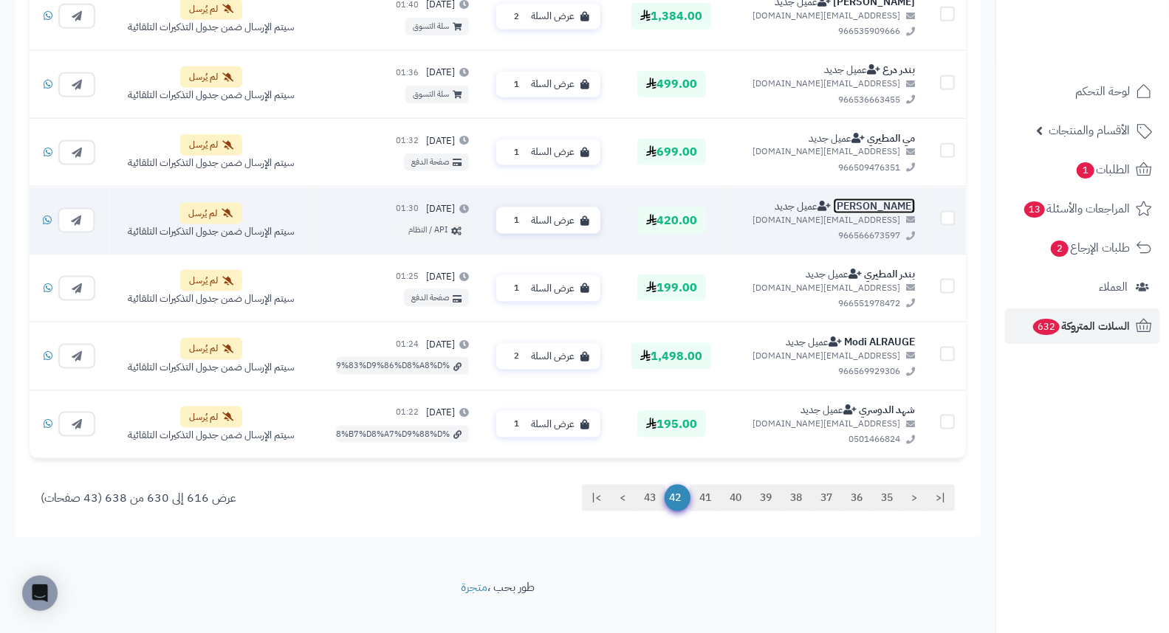
scroll to position [1177, 0]
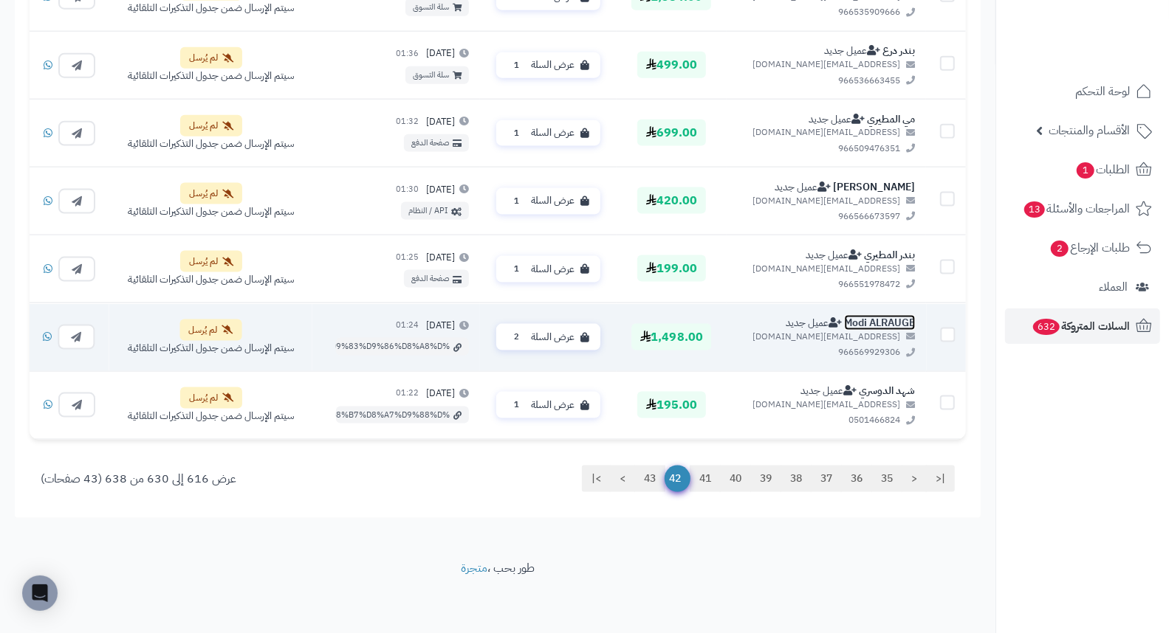
click at [905, 323] on link "Modi ALRAUGE" at bounding box center [879, 323] width 71 height 16
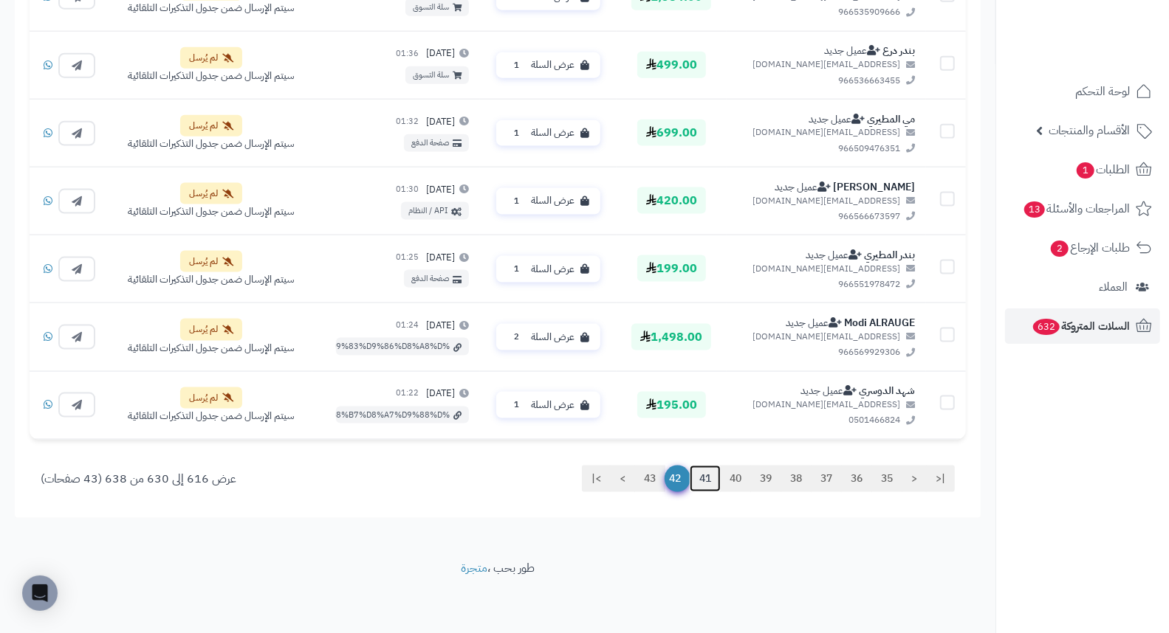
click at [704, 482] on link "41" at bounding box center [705, 479] width 31 height 27
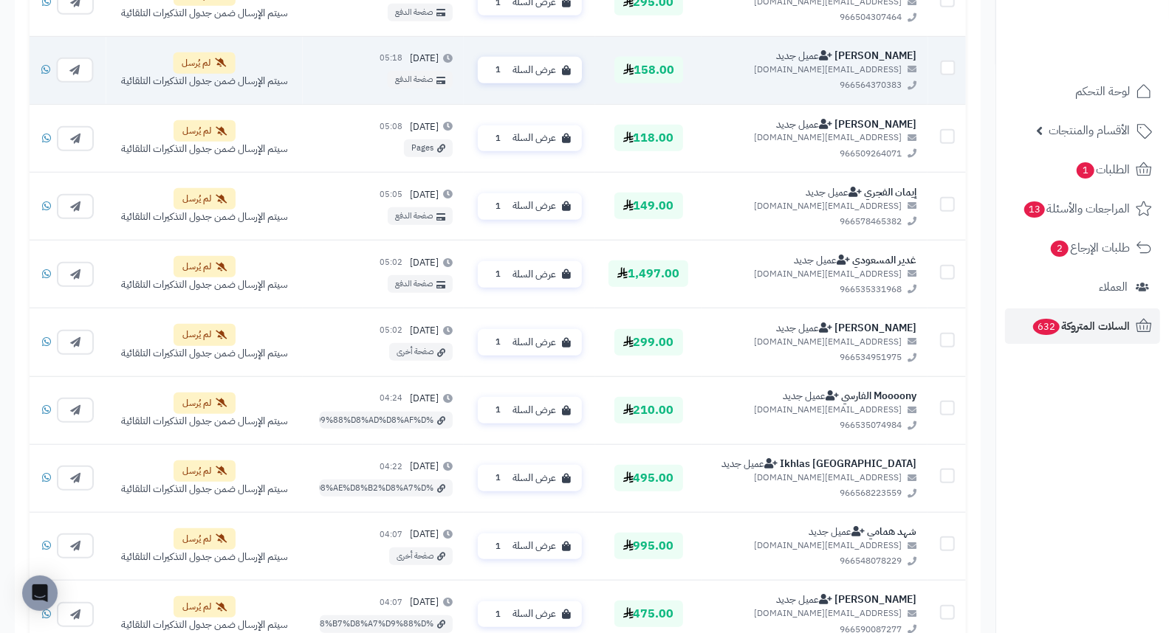
scroll to position [656, 0]
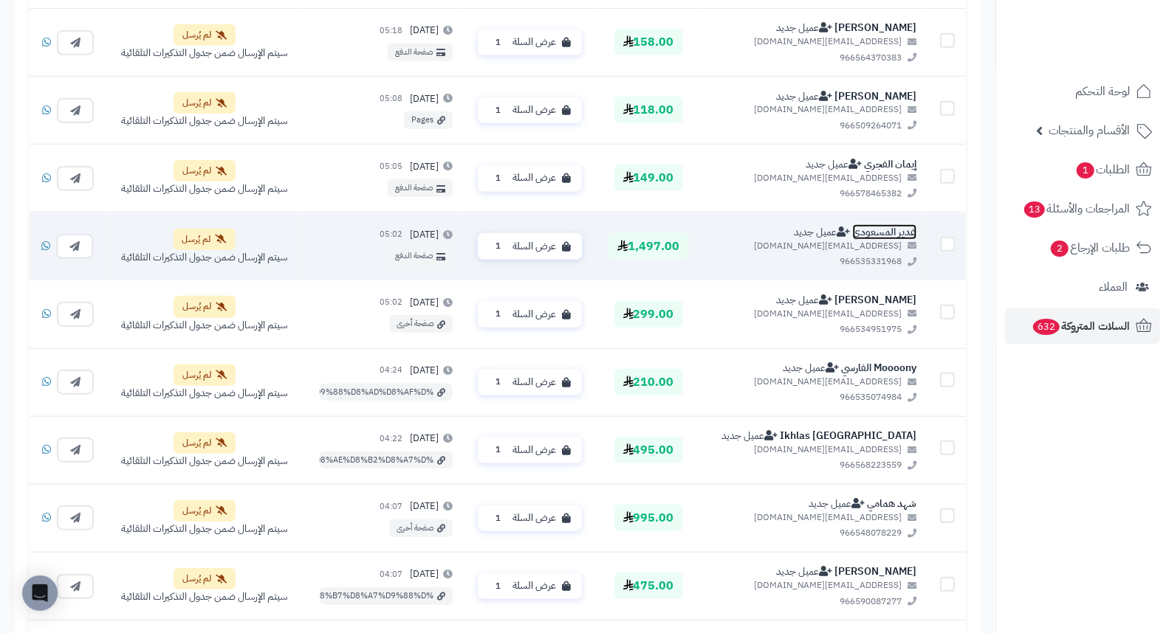
click at [898, 229] on link "غدير المسعودي" at bounding box center [884, 232] width 64 height 16
click at [890, 235] on link "غدير المسعودي" at bounding box center [884, 232] width 64 height 16
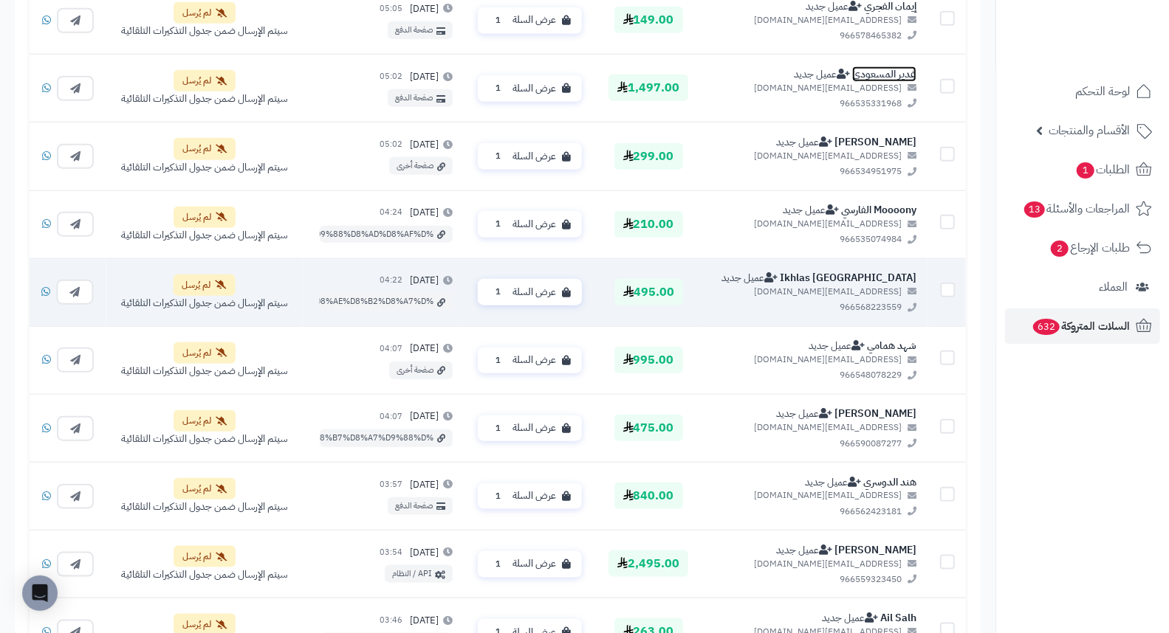
scroll to position [820, 0]
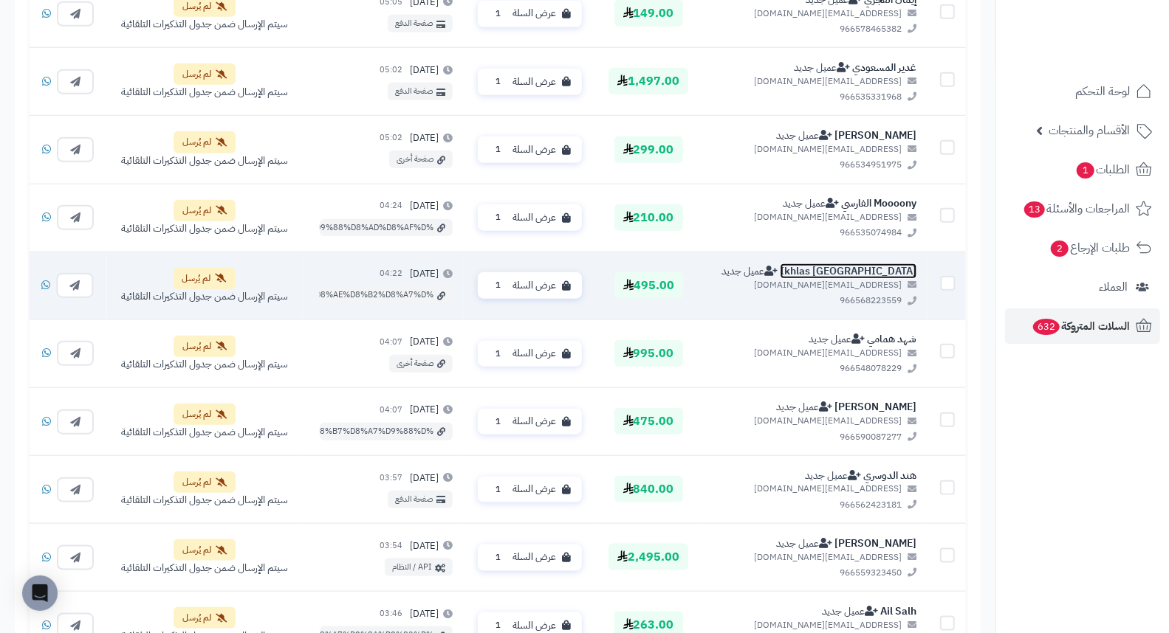
click at [913, 269] on link "Ikhlas Turki" at bounding box center [848, 272] width 137 height 16
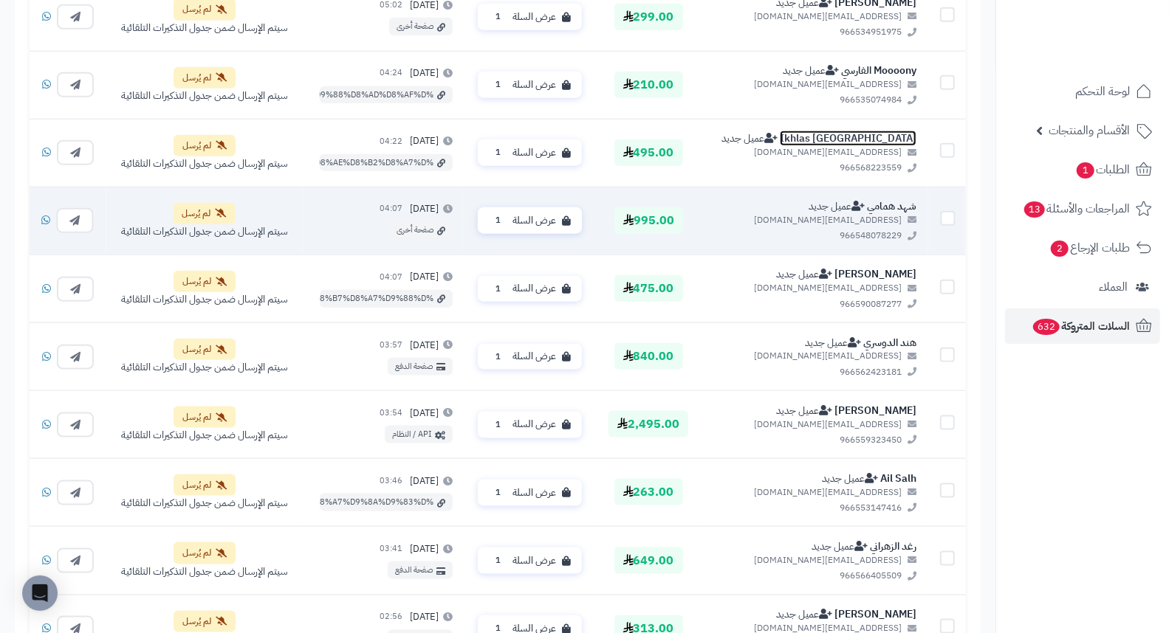
scroll to position [984, 0]
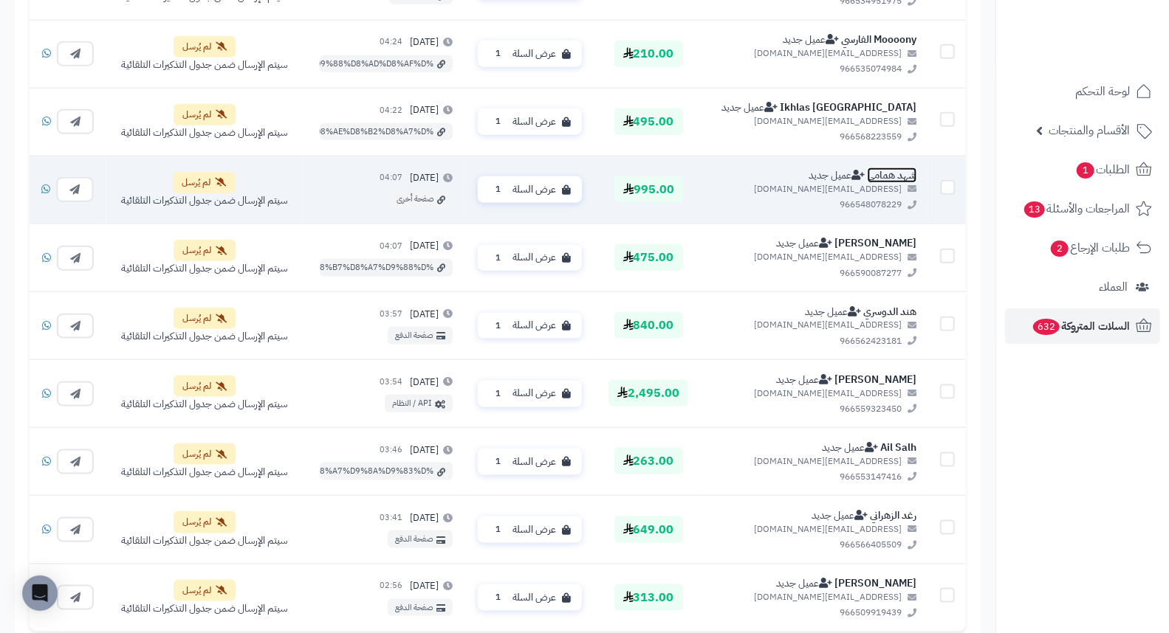
click at [897, 179] on link "شهد همامي" at bounding box center [891, 176] width 49 height 16
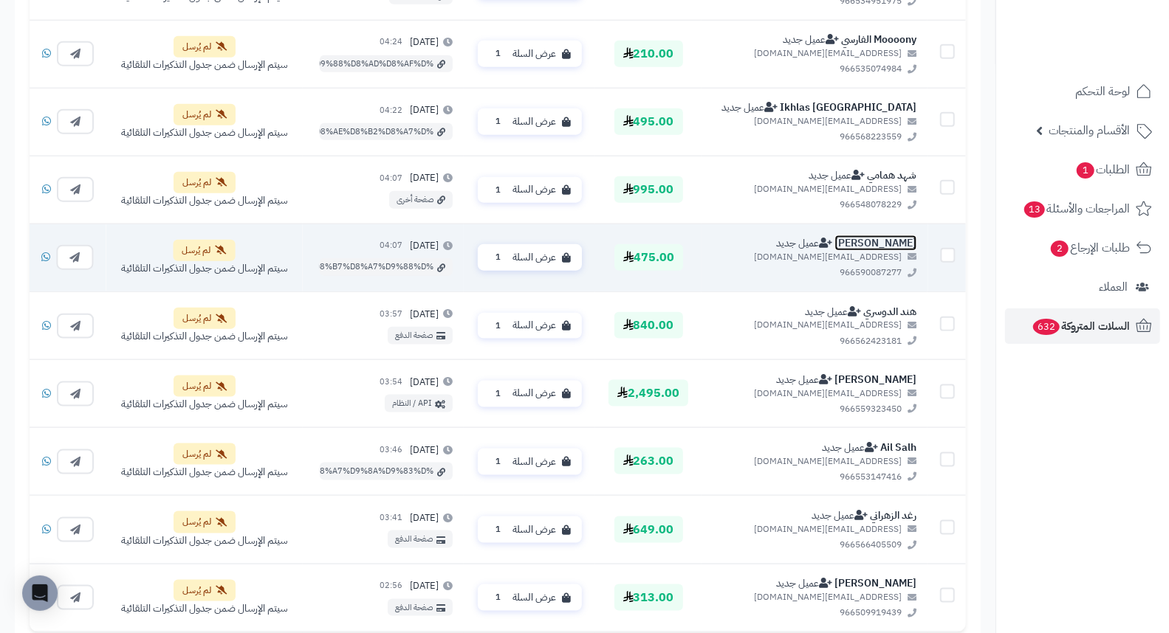
click at [898, 247] on link "عادل الشمري" at bounding box center [875, 244] width 82 height 16
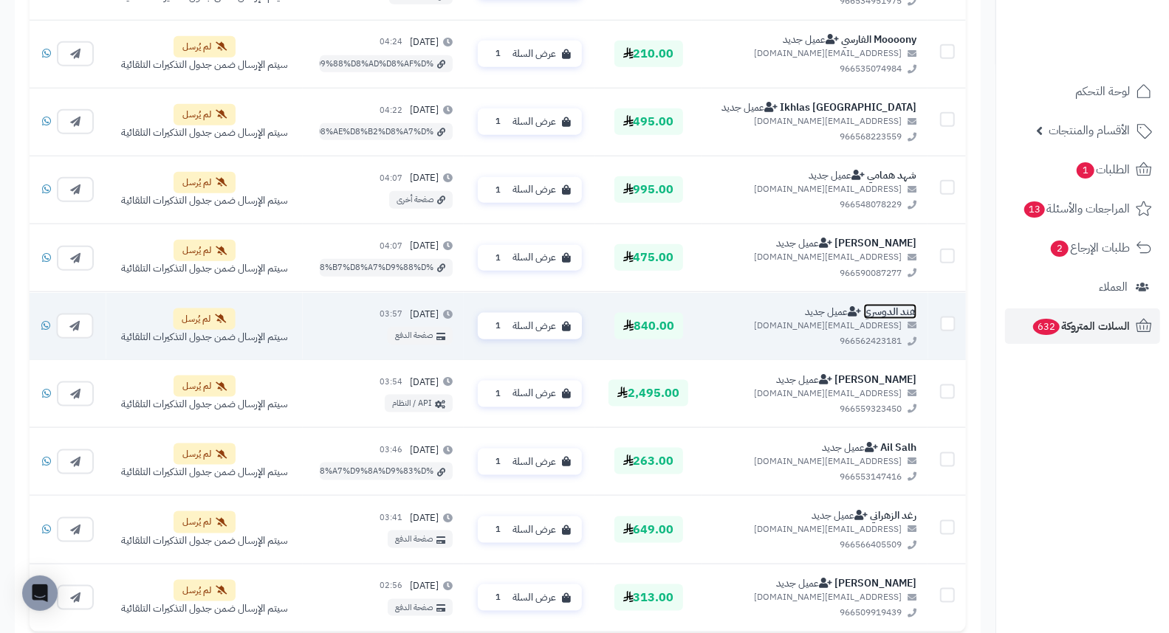
click at [890, 310] on link "هند الدوسري" at bounding box center [889, 311] width 53 height 16
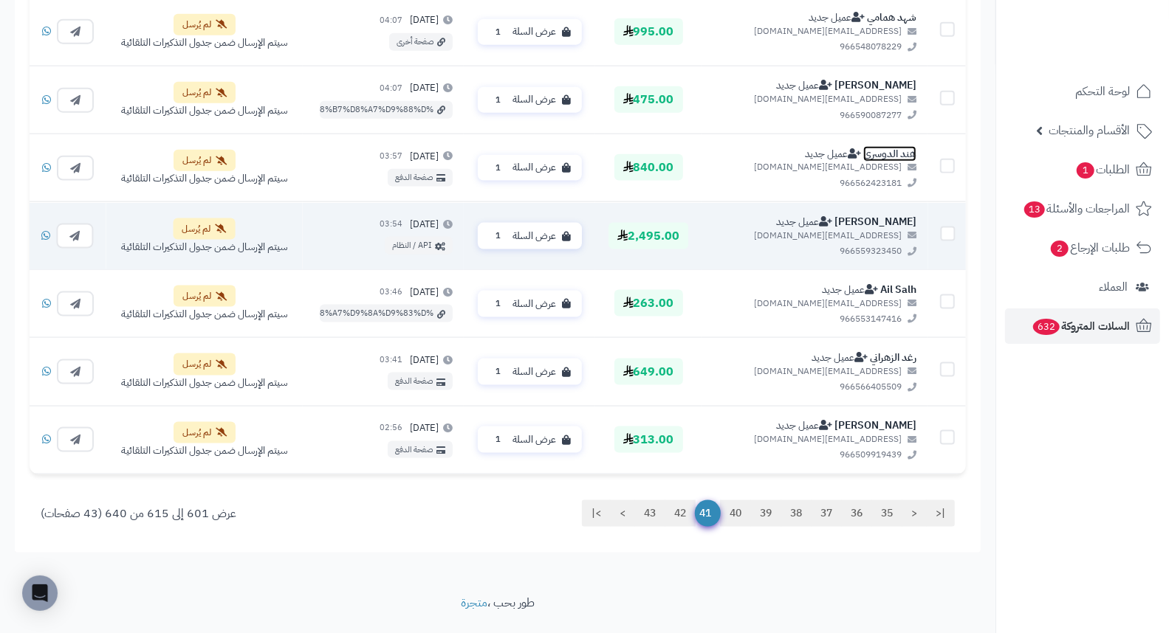
scroll to position [1148, 0]
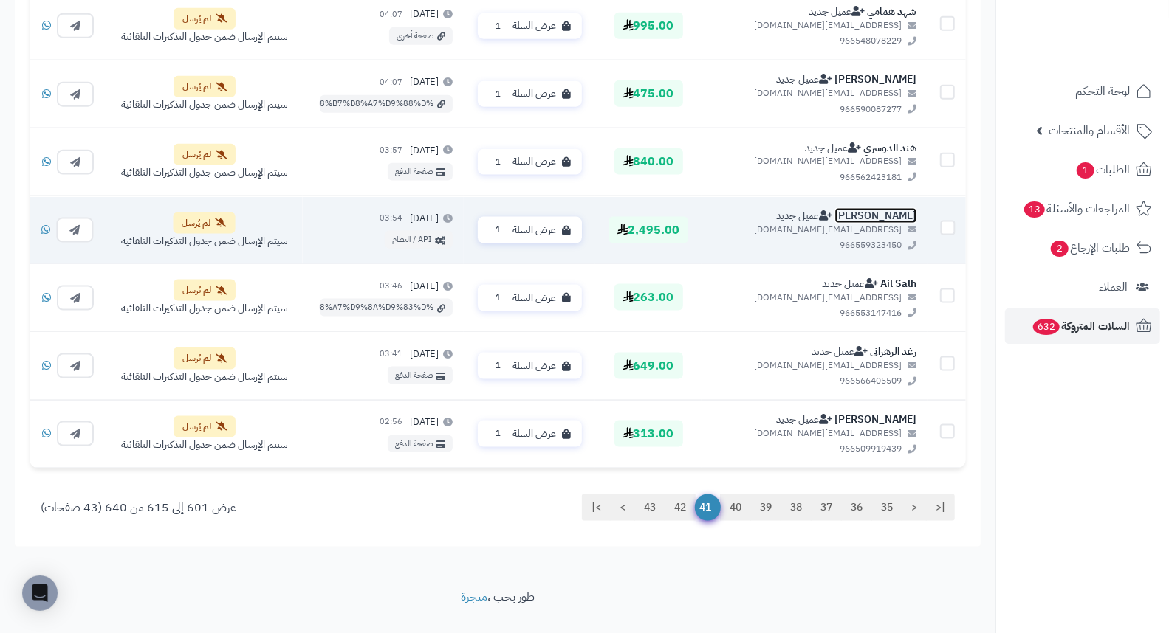
click at [898, 213] on link "نوره عزيز العنزي" at bounding box center [875, 216] width 82 height 16
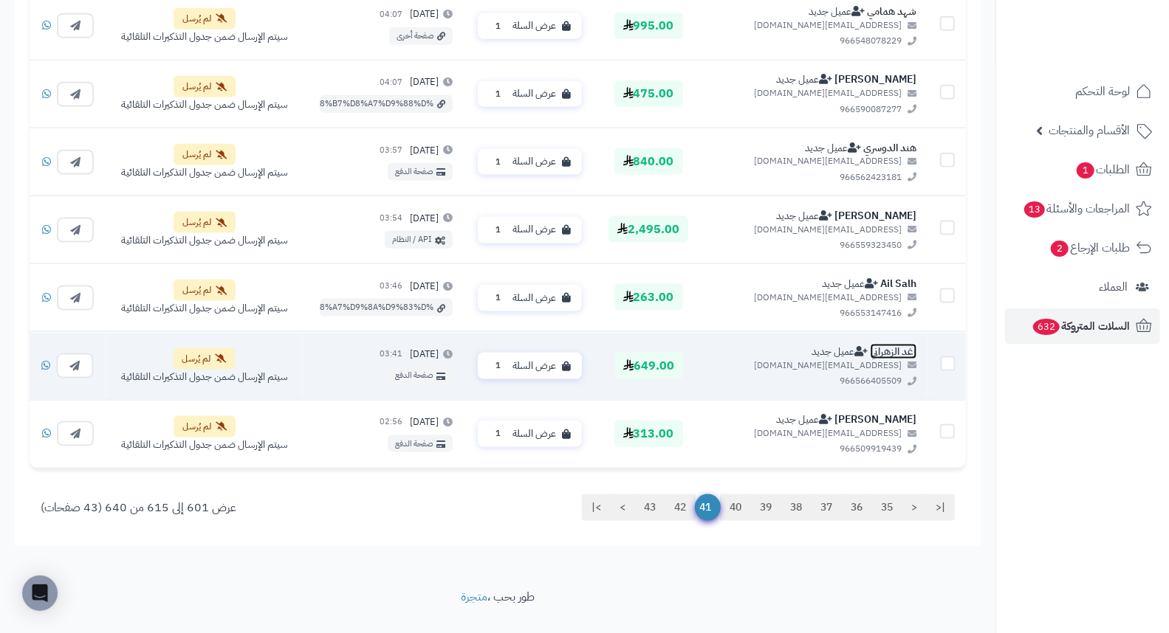
click at [909, 350] on link "رغد الزهراني" at bounding box center [893, 352] width 47 height 16
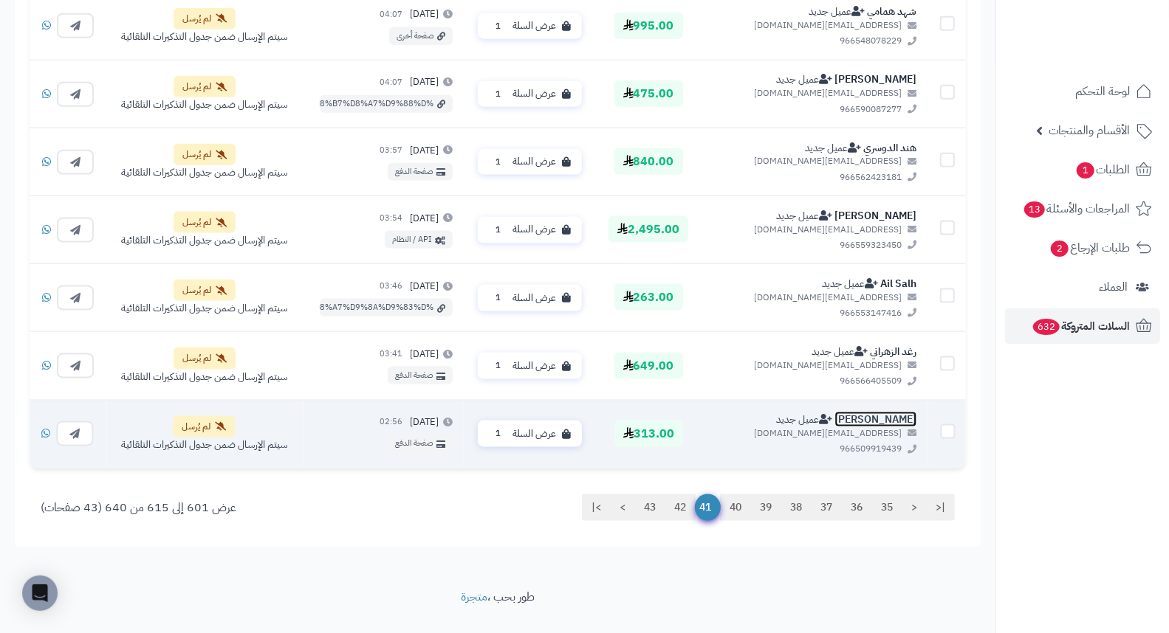
click at [914, 418] on link "[PERSON_NAME]" at bounding box center [875, 420] width 82 height 16
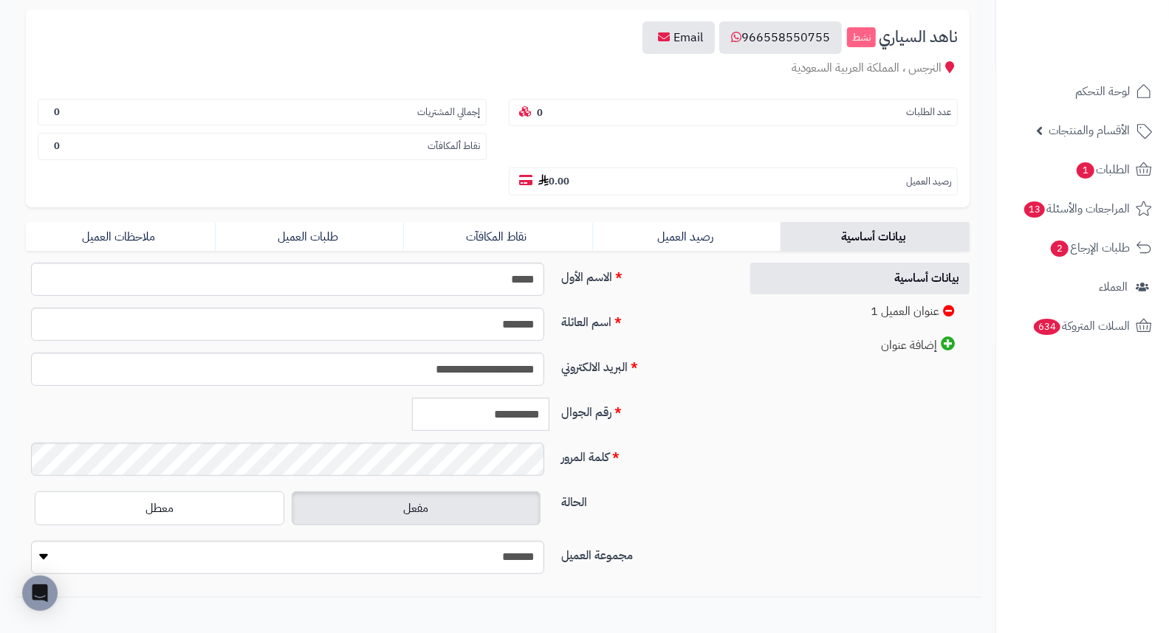
scroll to position [164, 0]
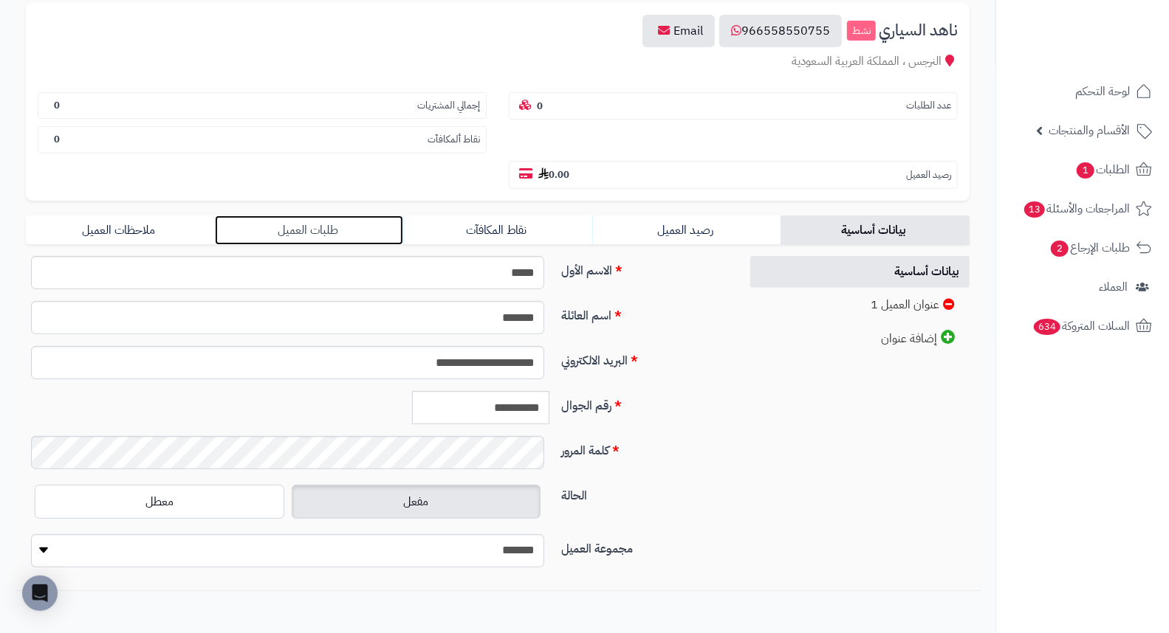
click at [306, 216] on link "طلبات العميل" at bounding box center [309, 231] width 189 height 30
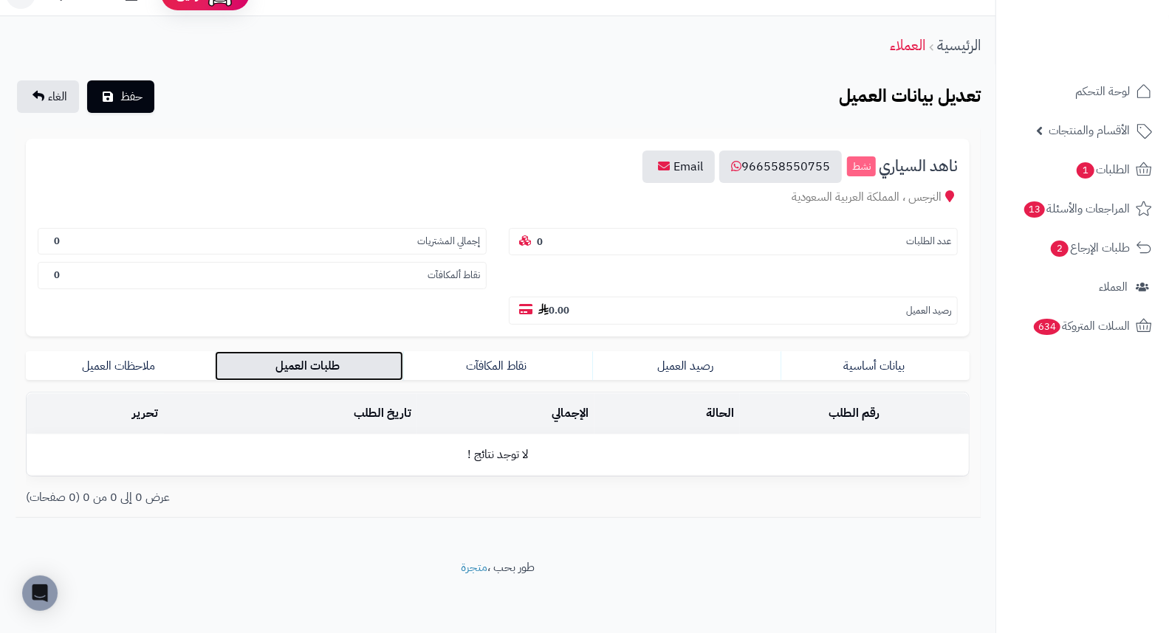
scroll to position [0, 0]
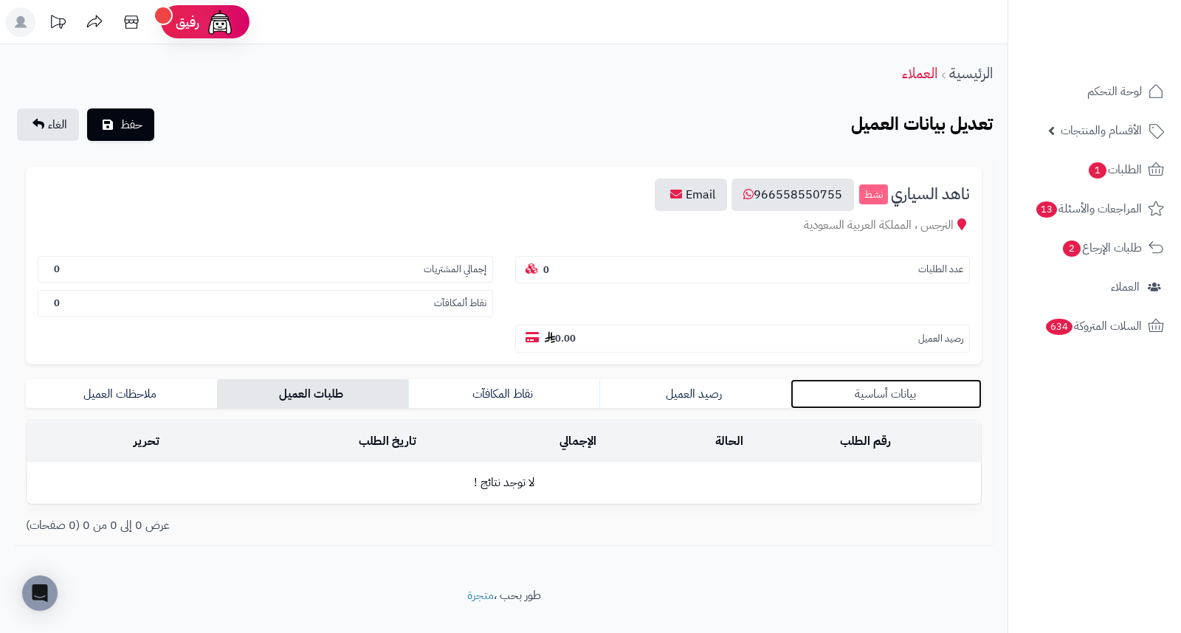
click at [895, 379] on link "بيانات أساسية" at bounding box center [886, 394] width 191 height 30
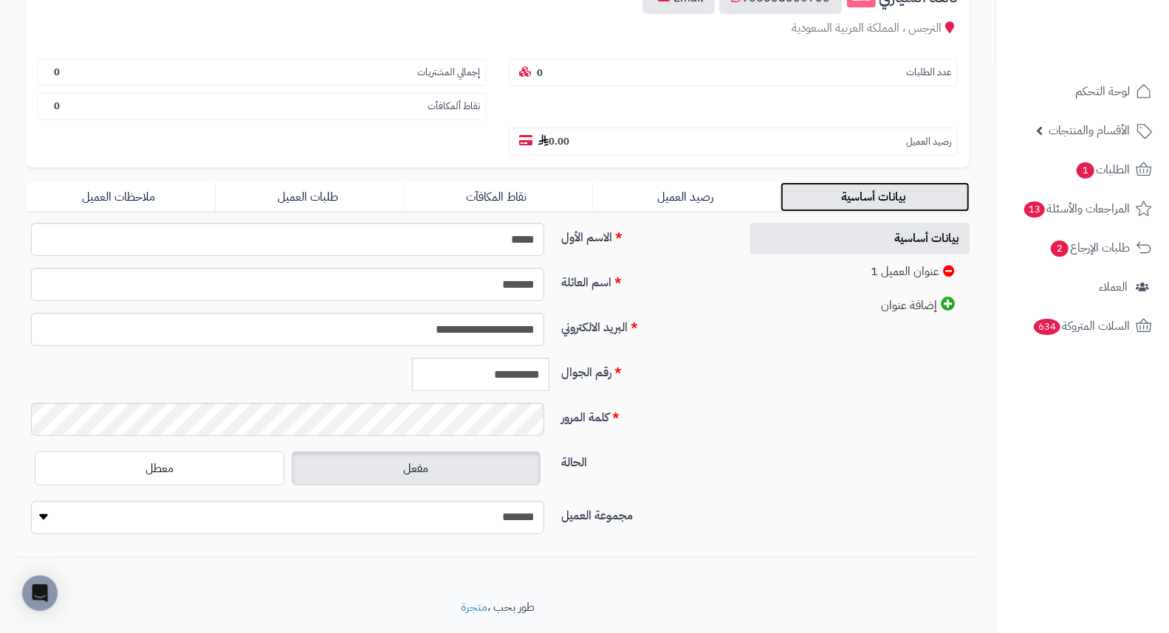
scroll to position [202, 0]
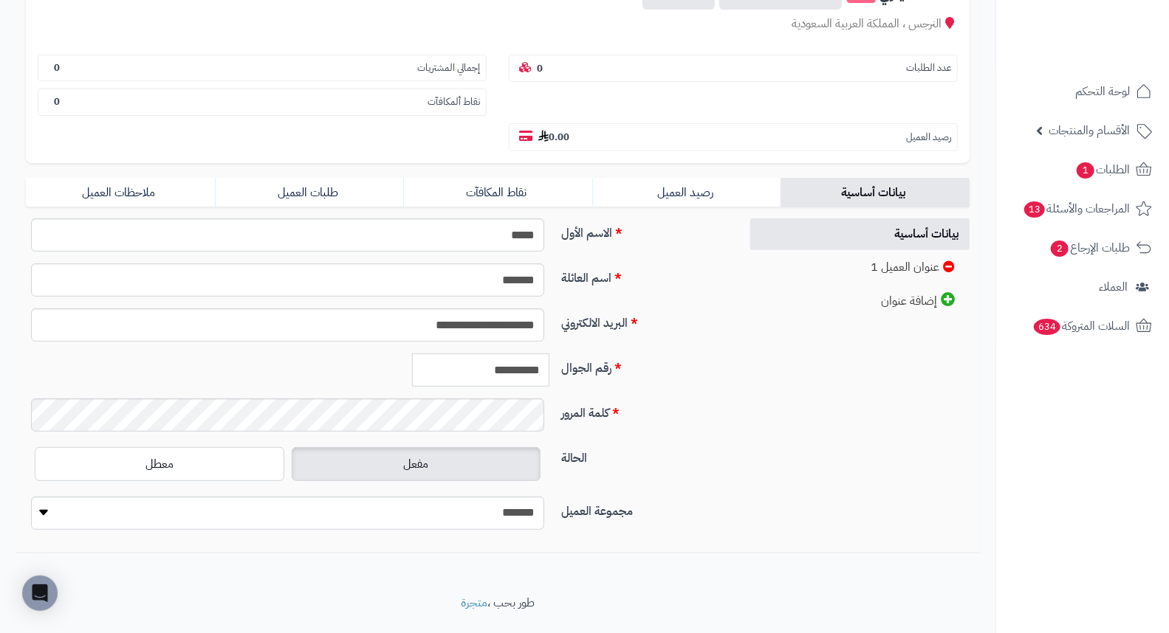
click at [515, 354] on input "**********" at bounding box center [480, 370] width 137 height 33
click at [1110, 168] on span "الطلبات 1" at bounding box center [1102, 169] width 55 height 21
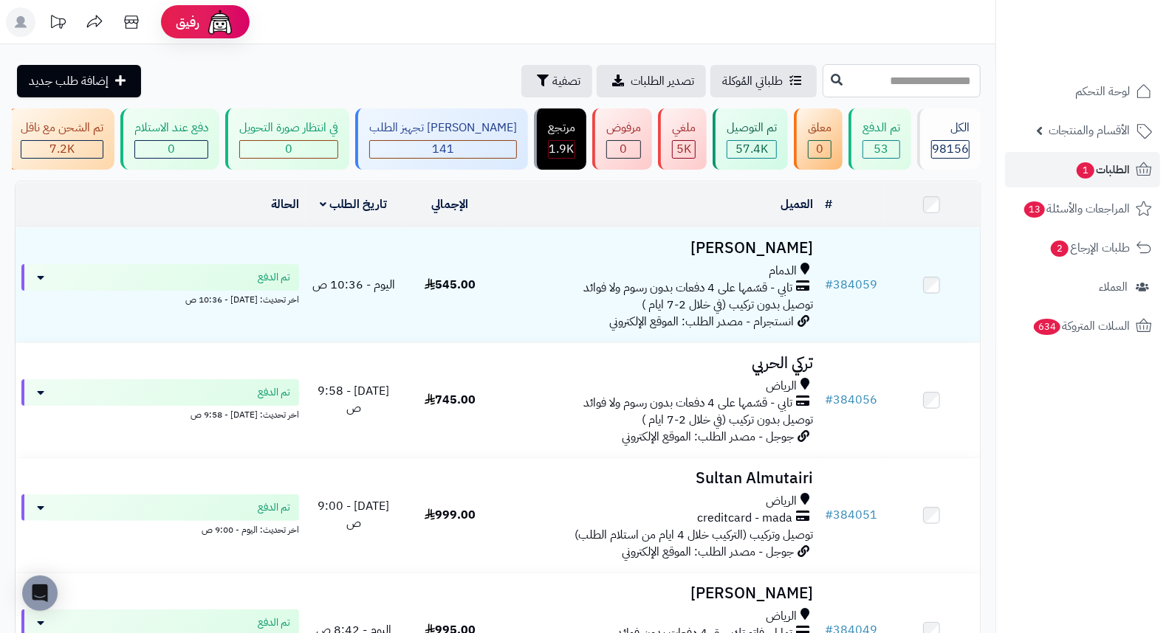
paste input "******"
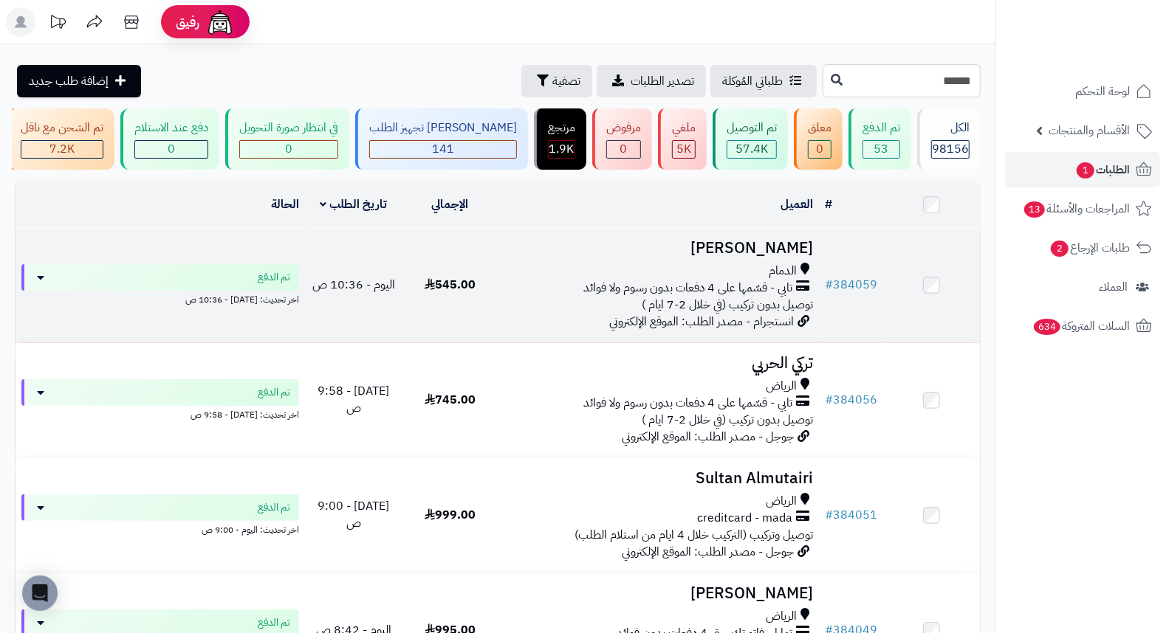
type input "******"
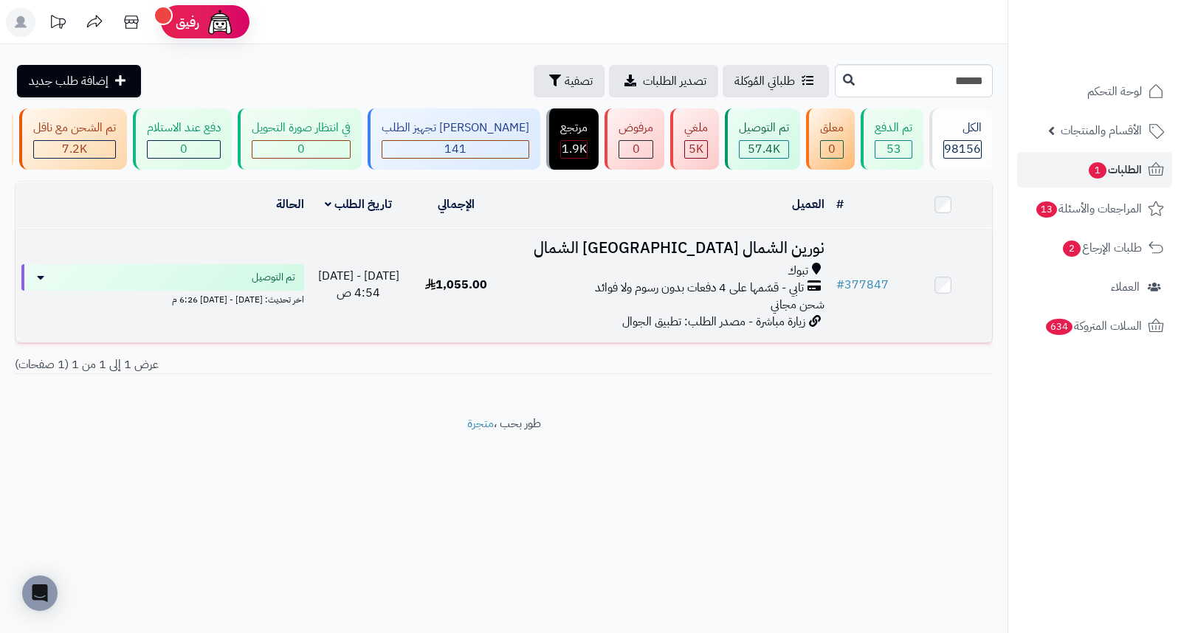
click at [799, 257] on h3 "نورين الشمال نورين الشمال" at bounding box center [668, 248] width 314 height 17
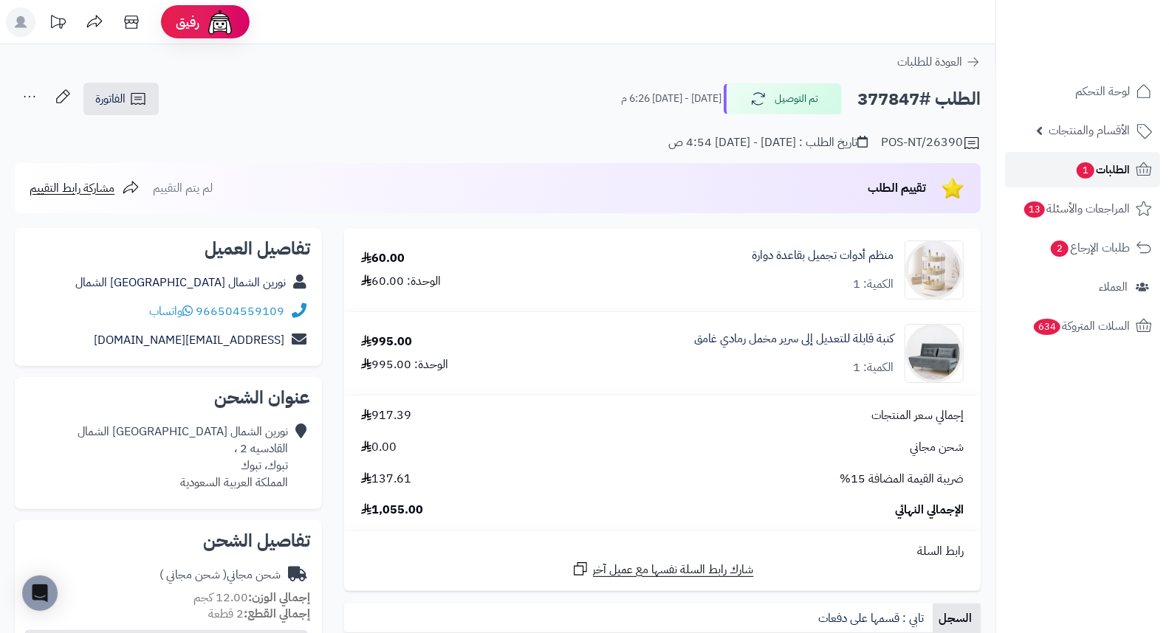
click at [1120, 165] on span "الطلبات 1" at bounding box center [1102, 169] width 55 height 21
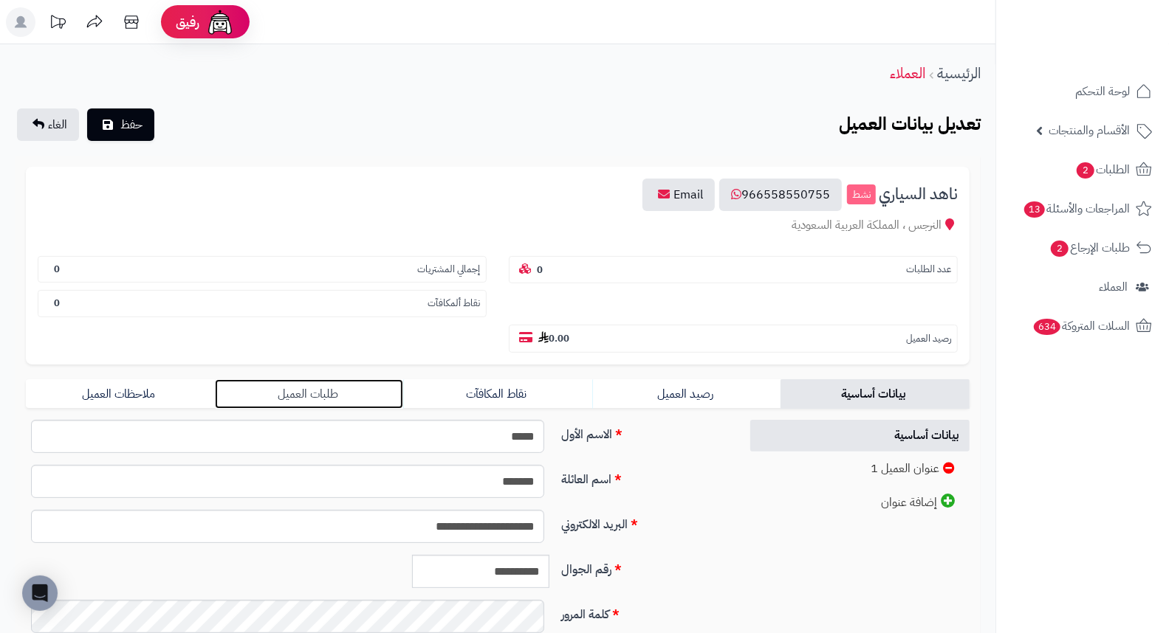
click at [322, 379] on link "طلبات العميل" at bounding box center [309, 394] width 189 height 30
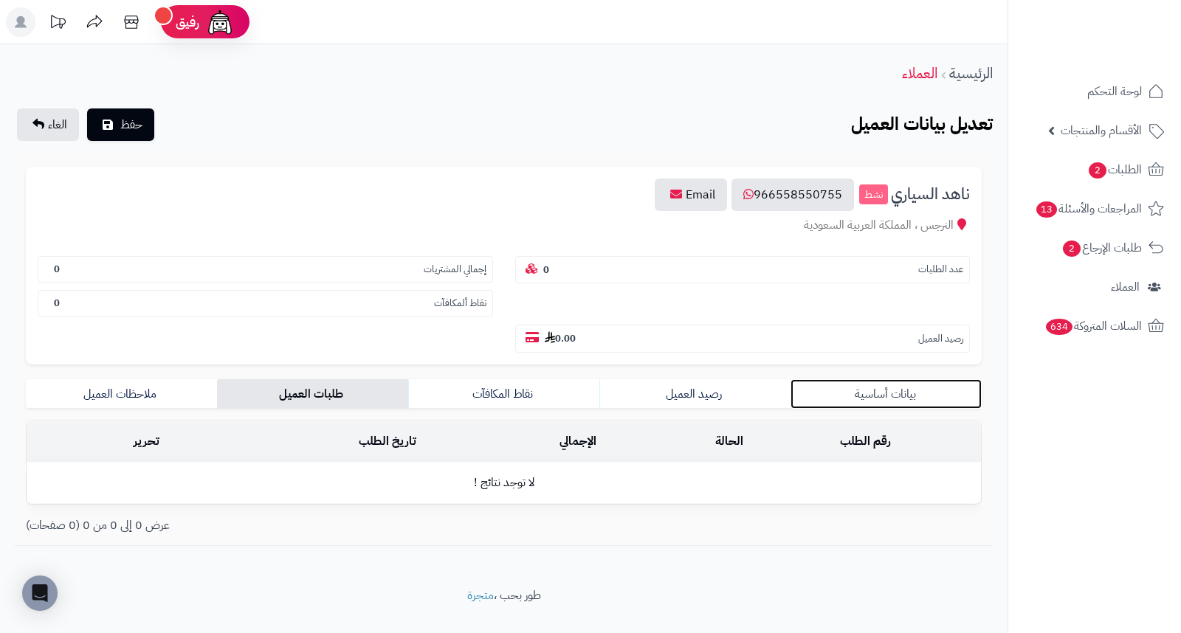
click at [890, 379] on link "بيانات أساسية" at bounding box center [886, 394] width 191 height 30
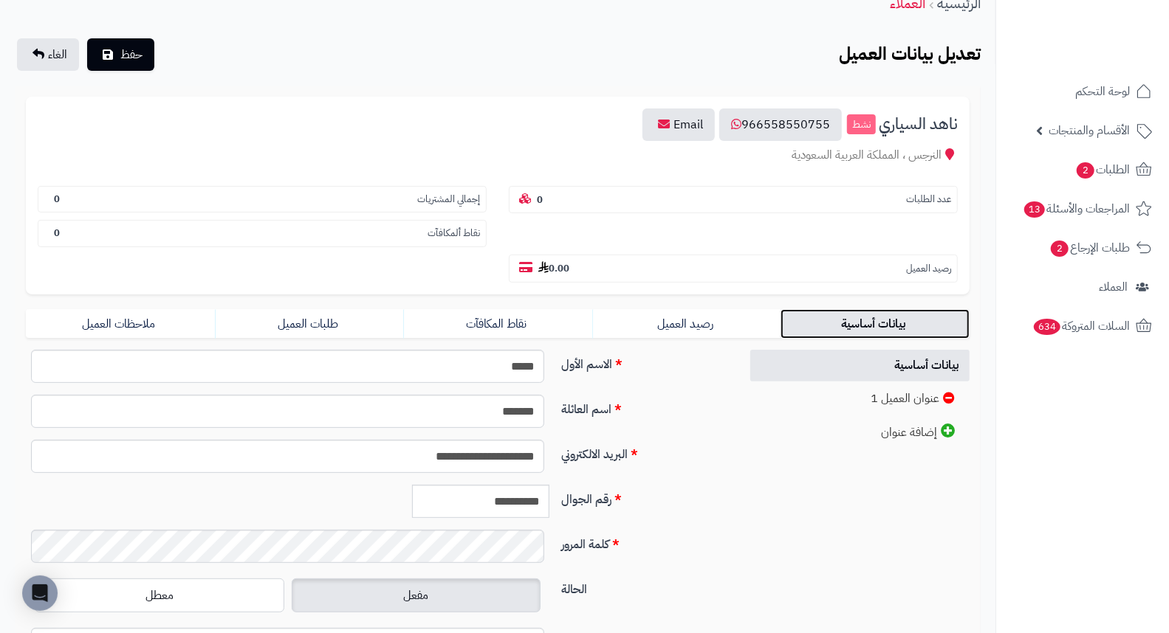
scroll to position [164, 0]
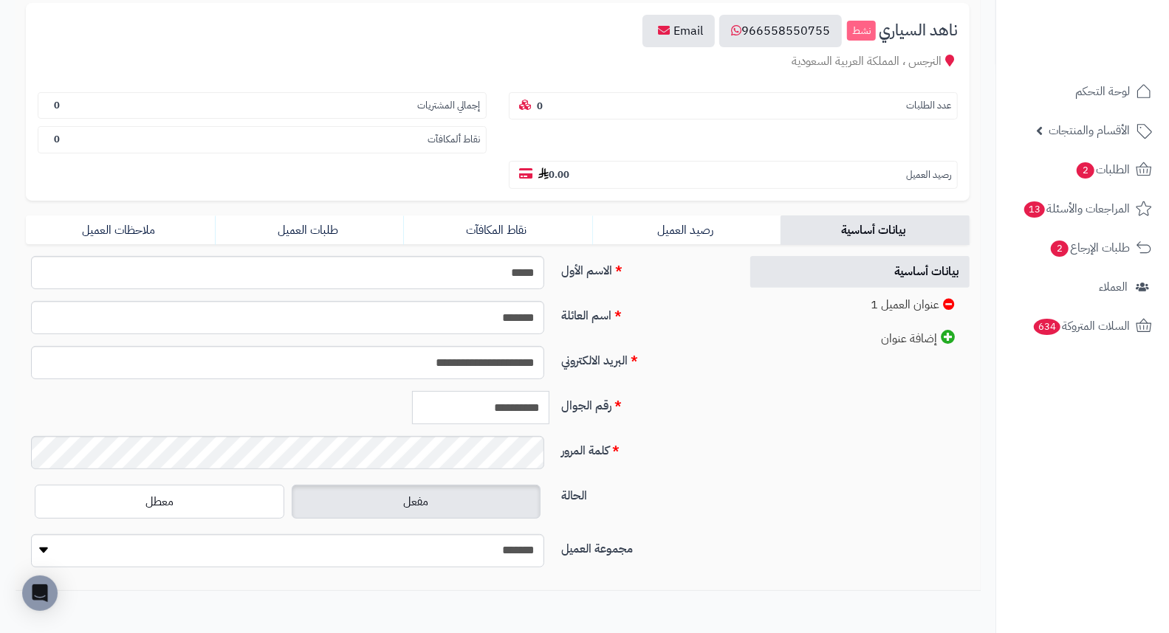
click at [519, 391] on input "**********" at bounding box center [480, 407] width 137 height 33
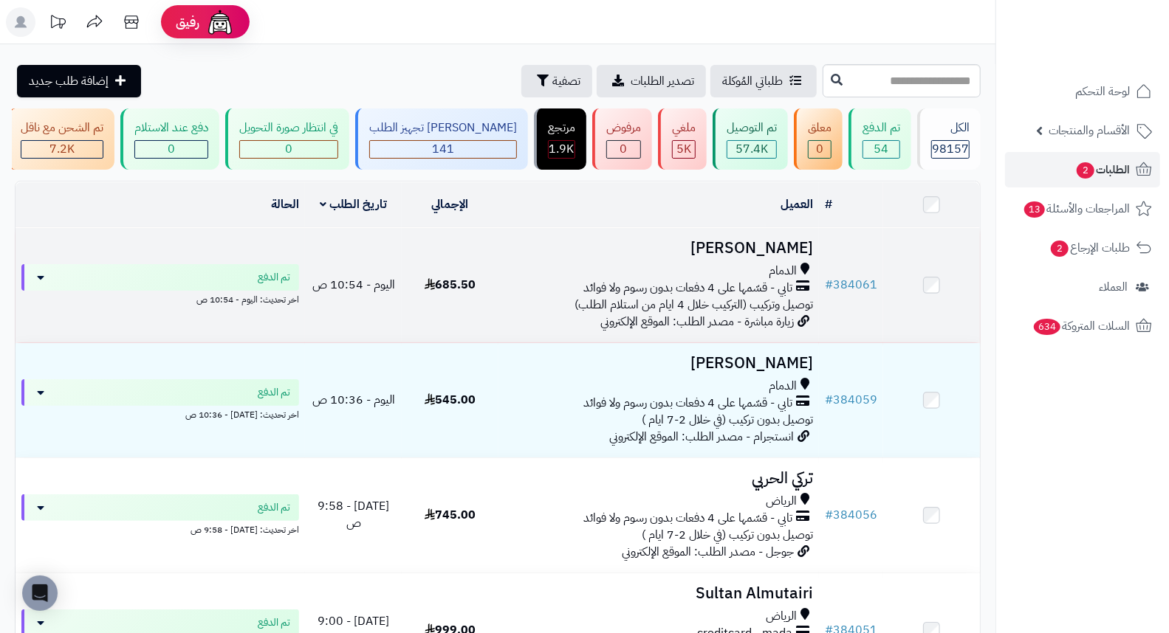
click at [771, 254] on h3 "[PERSON_NAME]" at bounding box center [658, 248] width 309 height 17
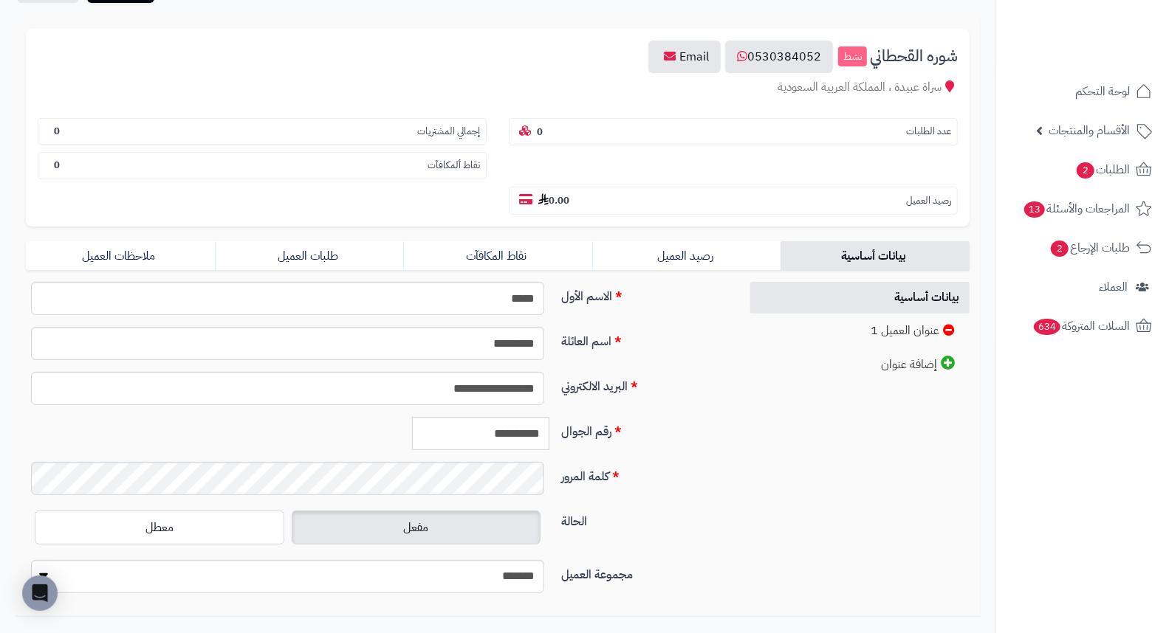
scroll to position [164, 0]
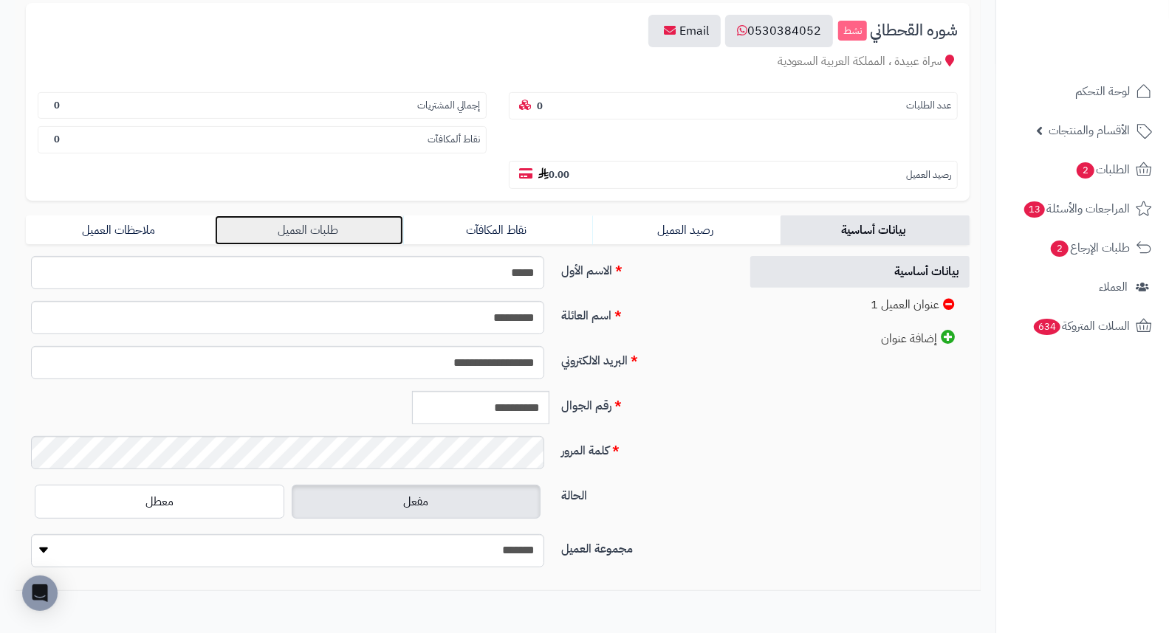
click at [304, 216] on link "طلبات العميل" at bounding box center [309, 231] width 189 height 30
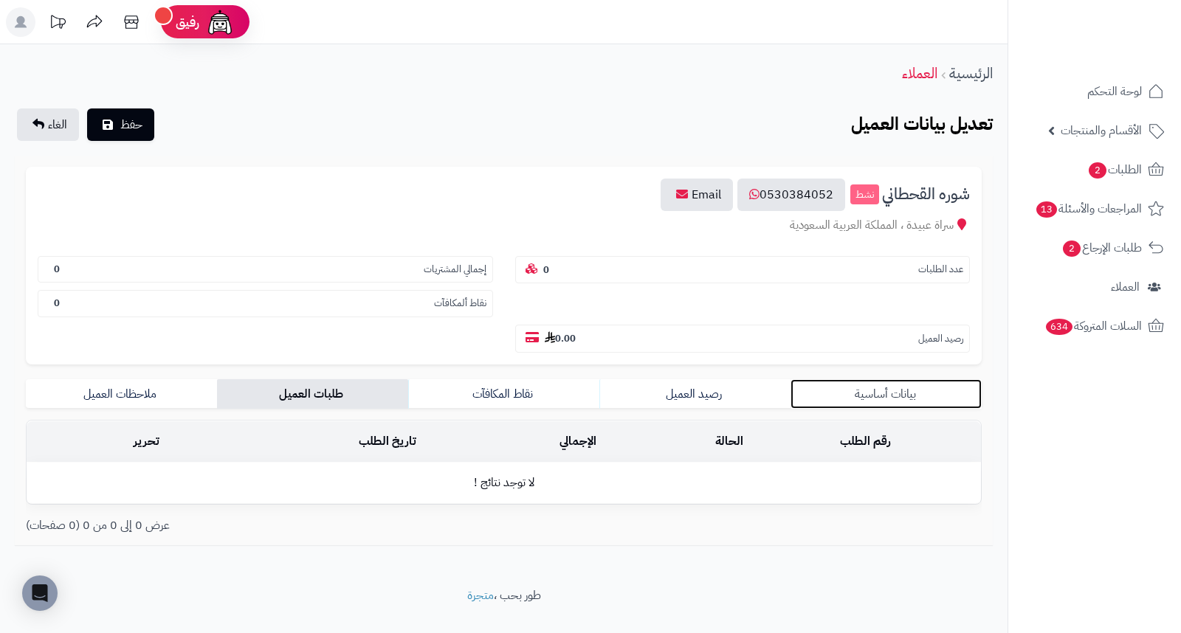
click at [907, 379] on link "بيانات أساسية" at bounding box center [886, 394] width 191 height 30
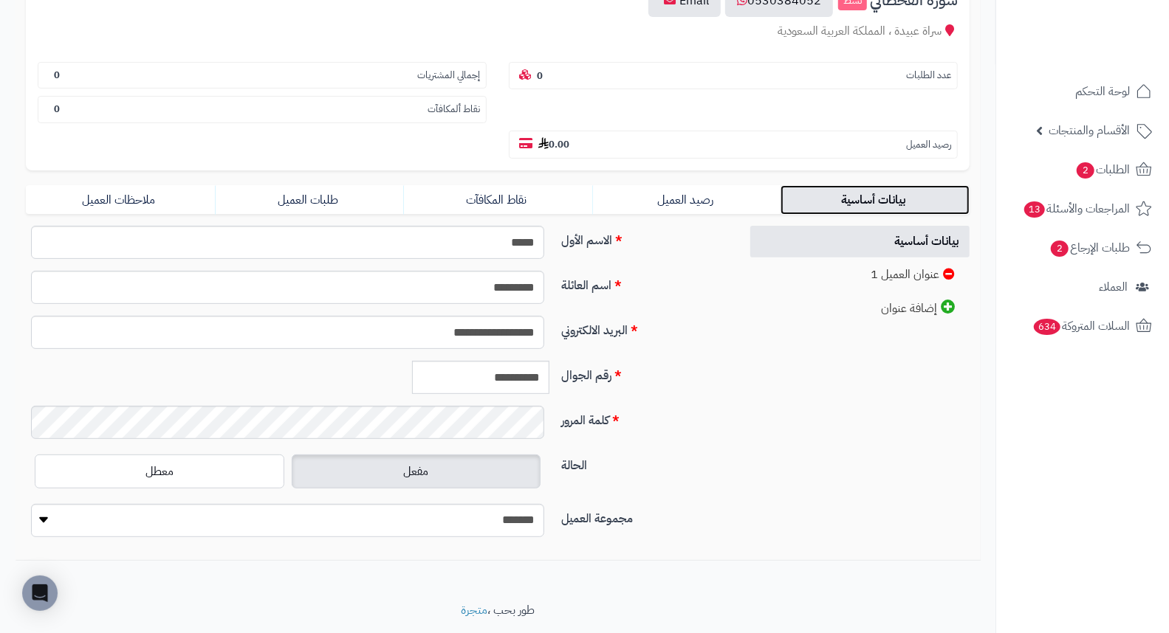
scroll to position [202, 0]
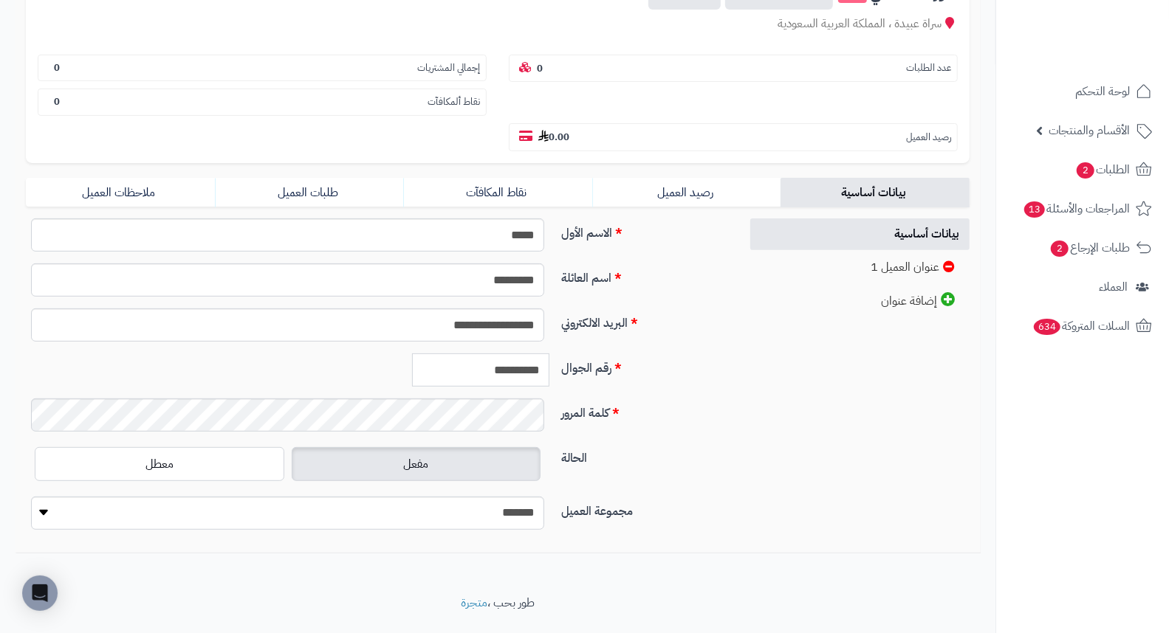
click at [519, 354] on input "**********" at bounding box center [480, 370] width 137 height 33
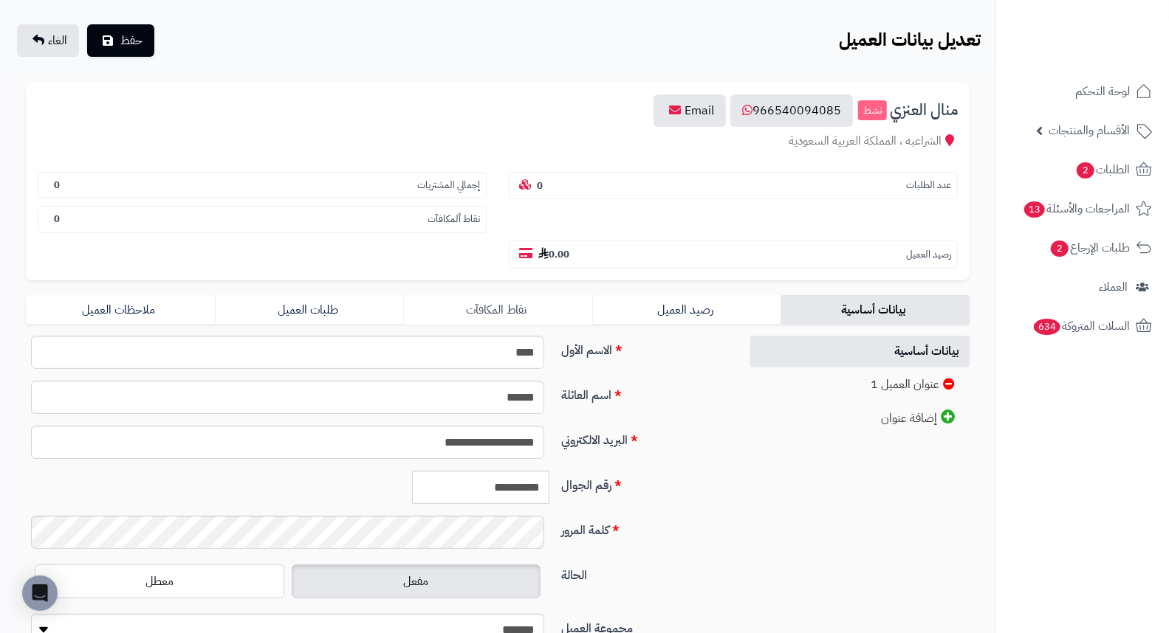
scroll to position [164, 0]
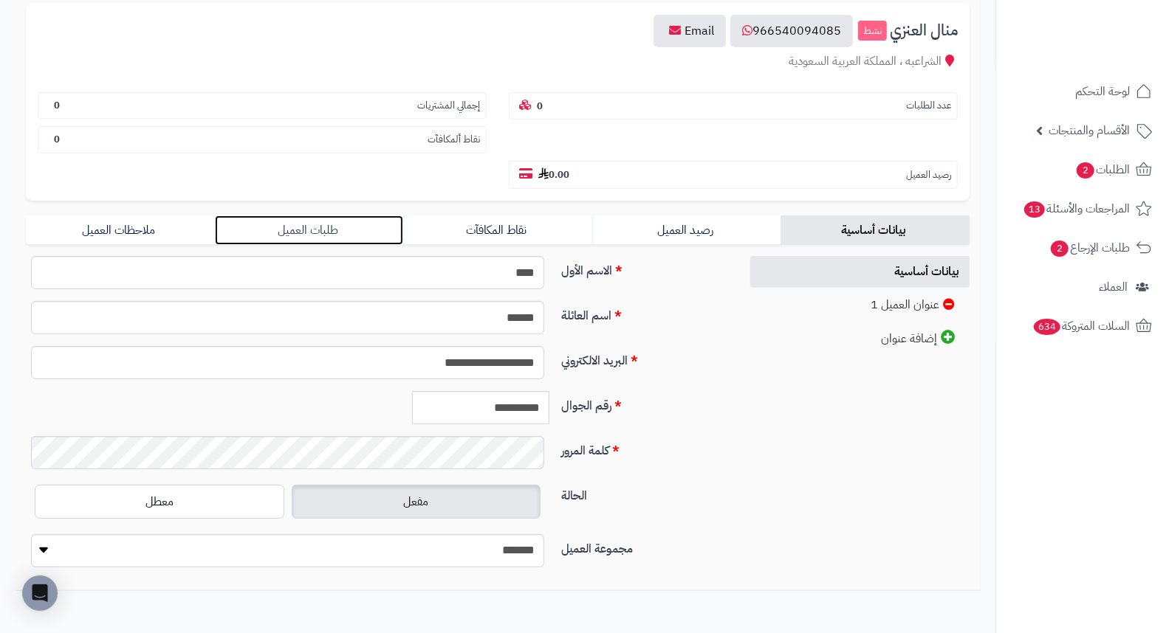
click at [333, 216] on link "طلبات العميل" at bounding box center [309, 231] width 189 height 30
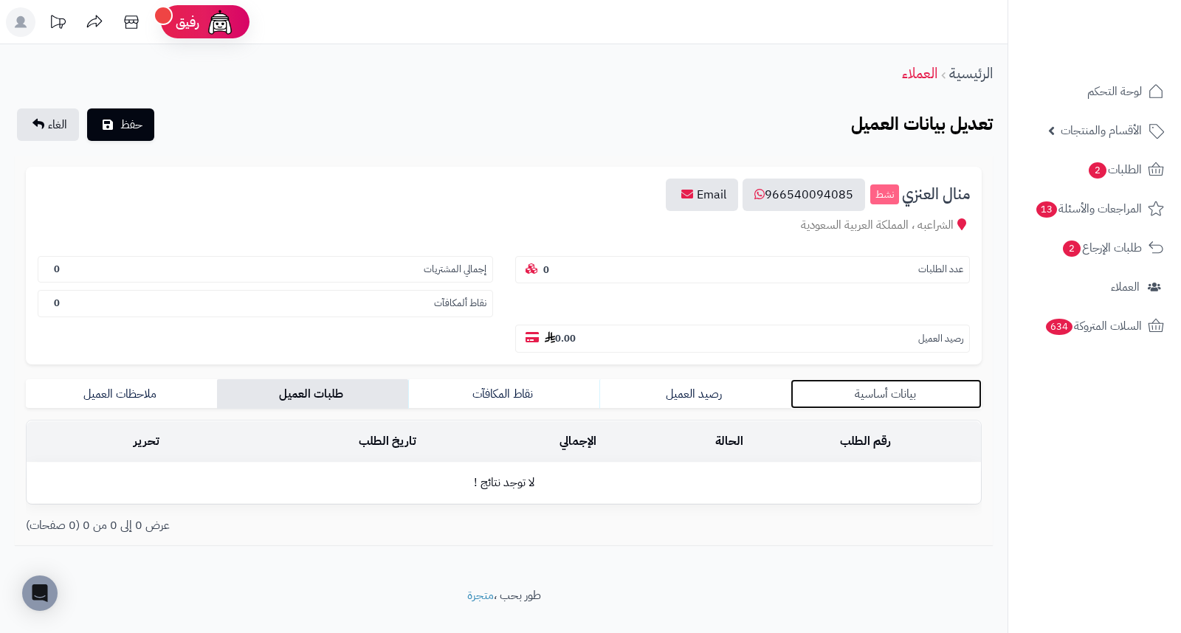
click at [904, 379] on link "بيانات أساسية" at bounding box center [886, 394] width 191 height 30
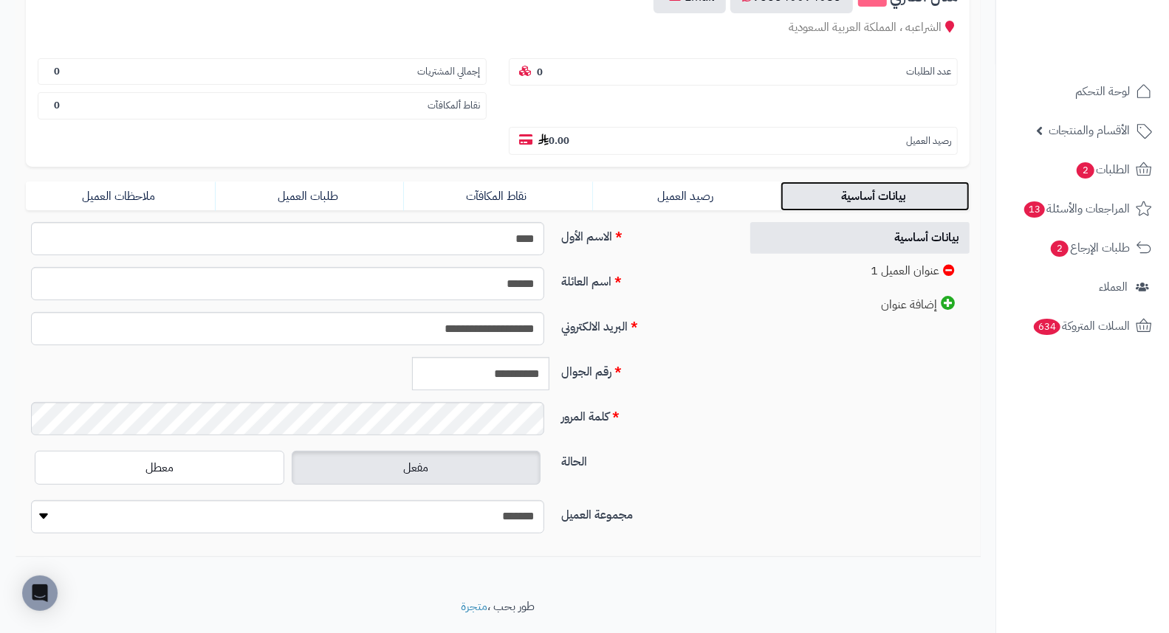
scroll to position [202, 0]
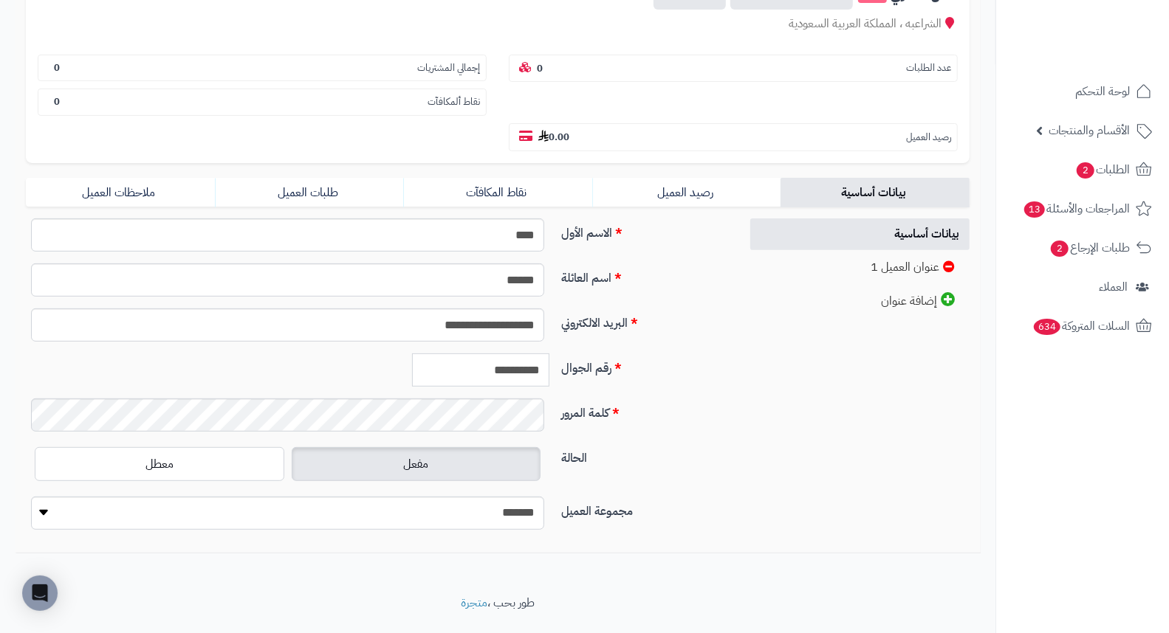
click at [508, 354] on input "**********" at bounding box center [480, 370] width 137 height 33
click at [507, 354] on input "**********" at bounding box center [480, 370] width 137 height 33
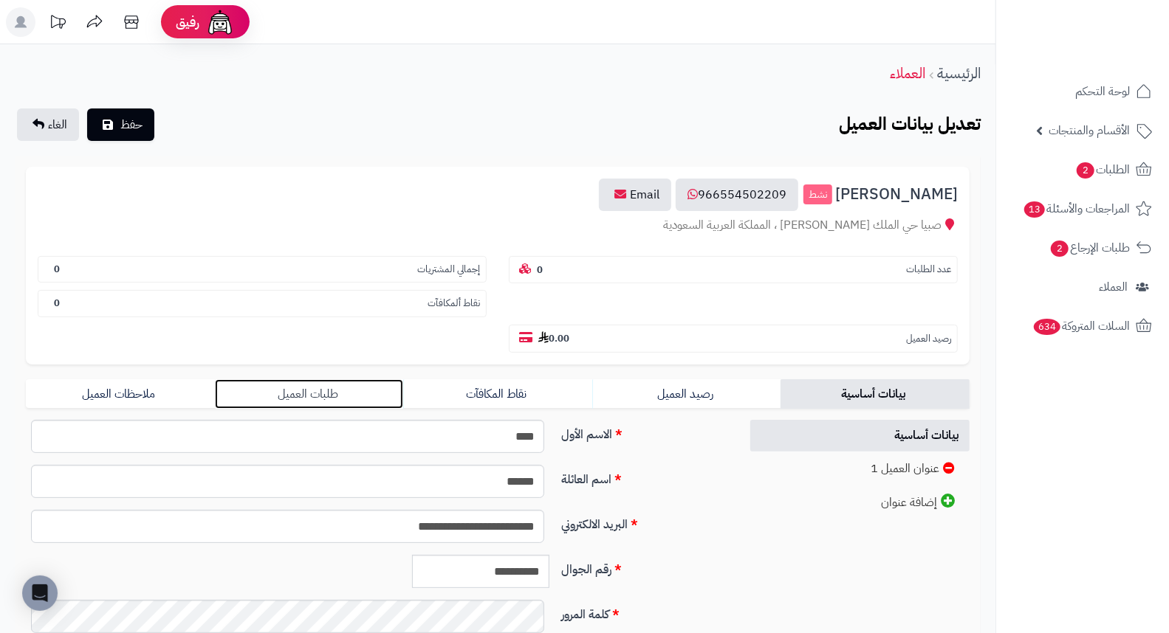
click at [275, 379] on link "طلبات العميل" at bounding box center [309, 394] width 189 height 30
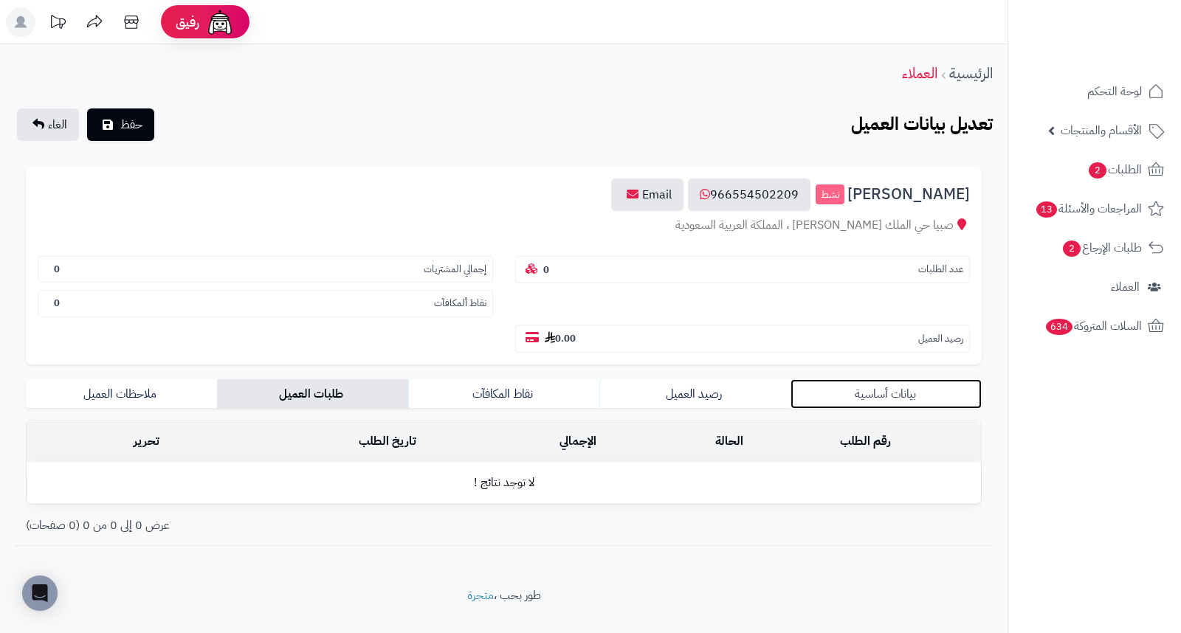
click at [853, 379] on link "بيانات أساسية" at bounding box center [886, 394] width 191 height 30
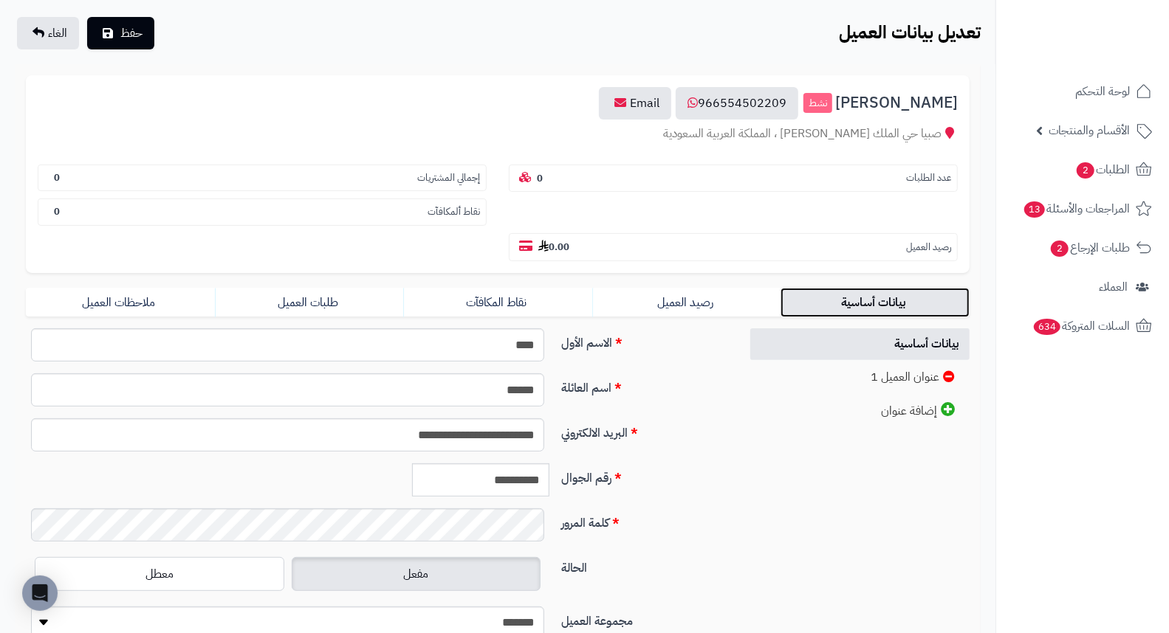
scroll to position [202, 0]
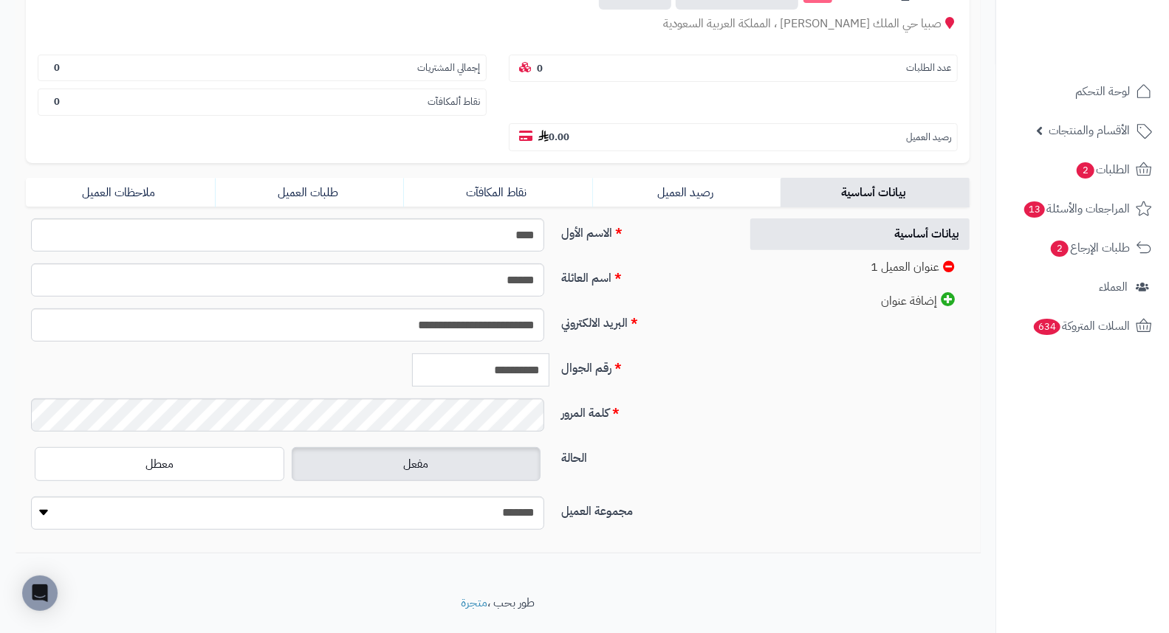
click at [503, 354] on input "**********" at bounding box center [480, 370] width 137 height 33
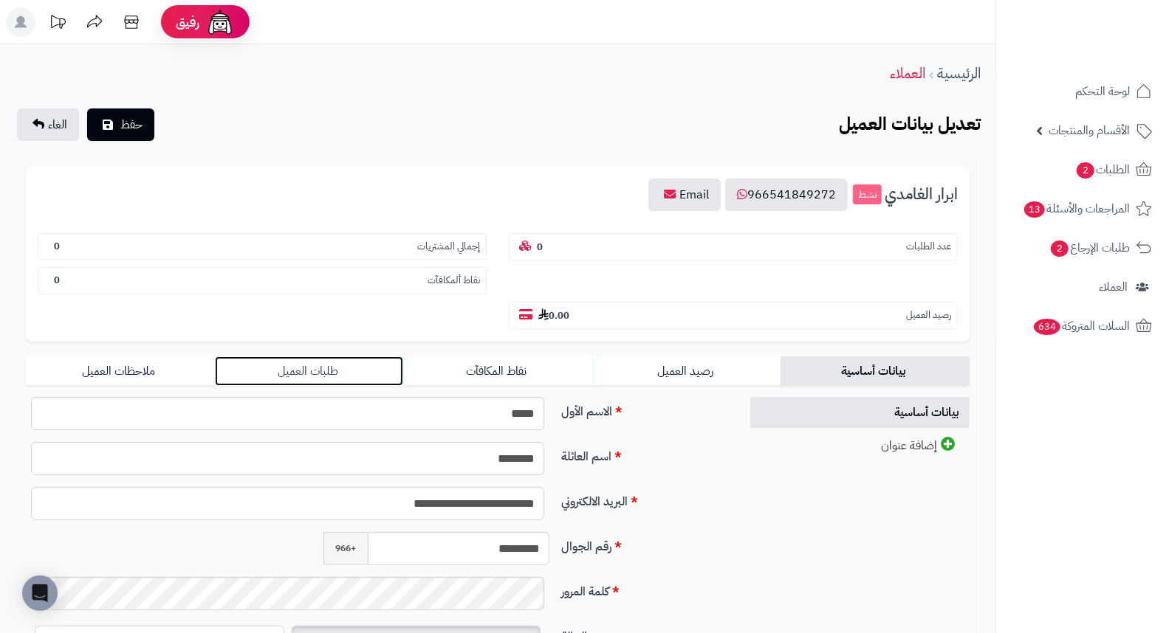
click at [322, 357] on link "طلبات العميل" at bounding box center [309, 372] width 189 height 30
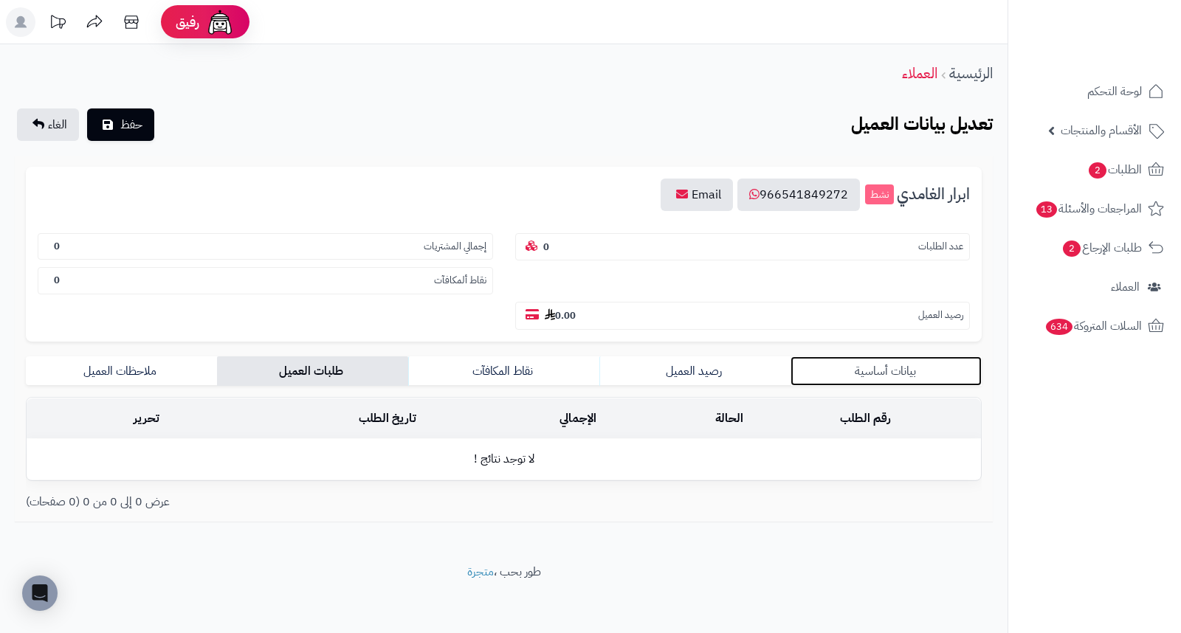
click at [867, 357] on link "بيانات أساسية" at bounding box center [886, 372] width 191 height 30
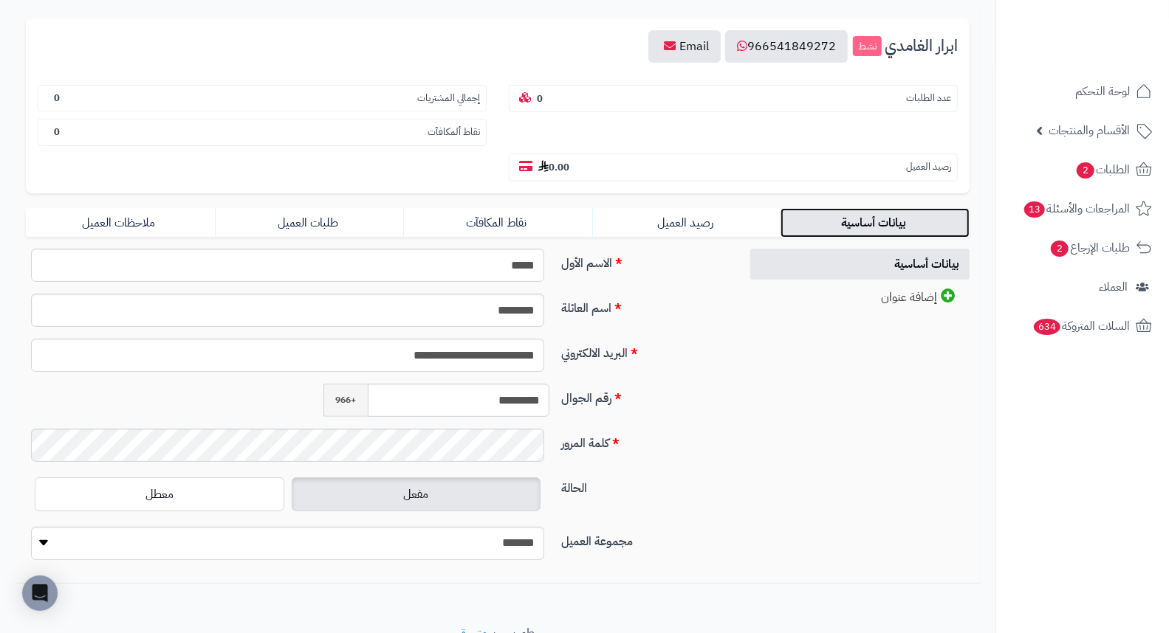
scroll to position [179, 0]
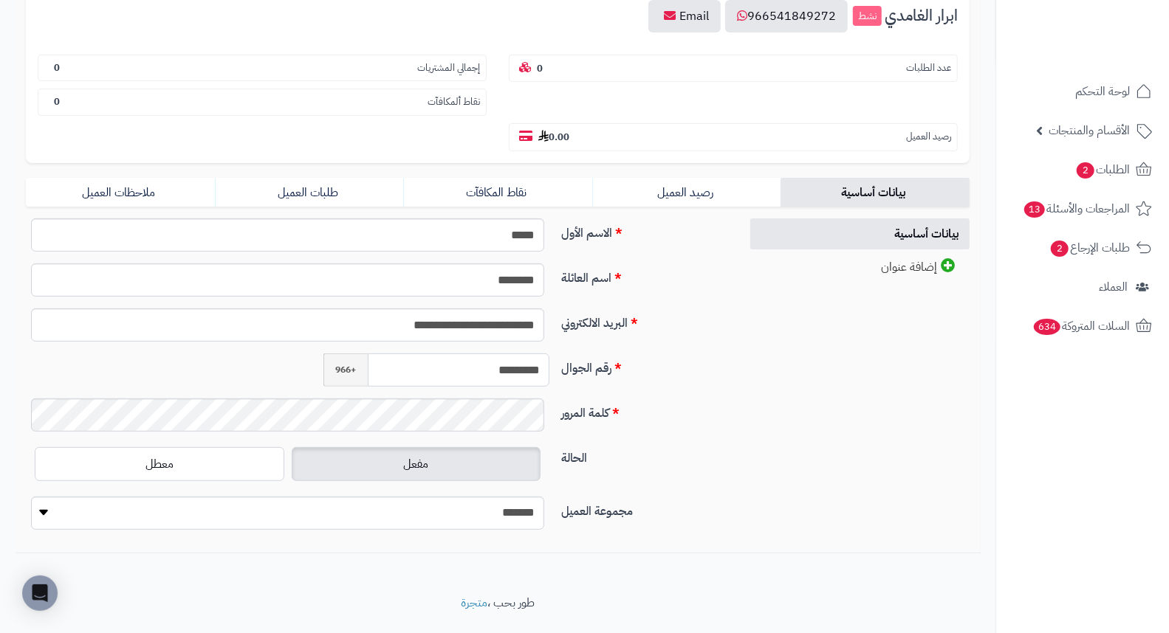
click at [510, 354] on input "*********" at bounding box center [459, 370] width 182 height 33
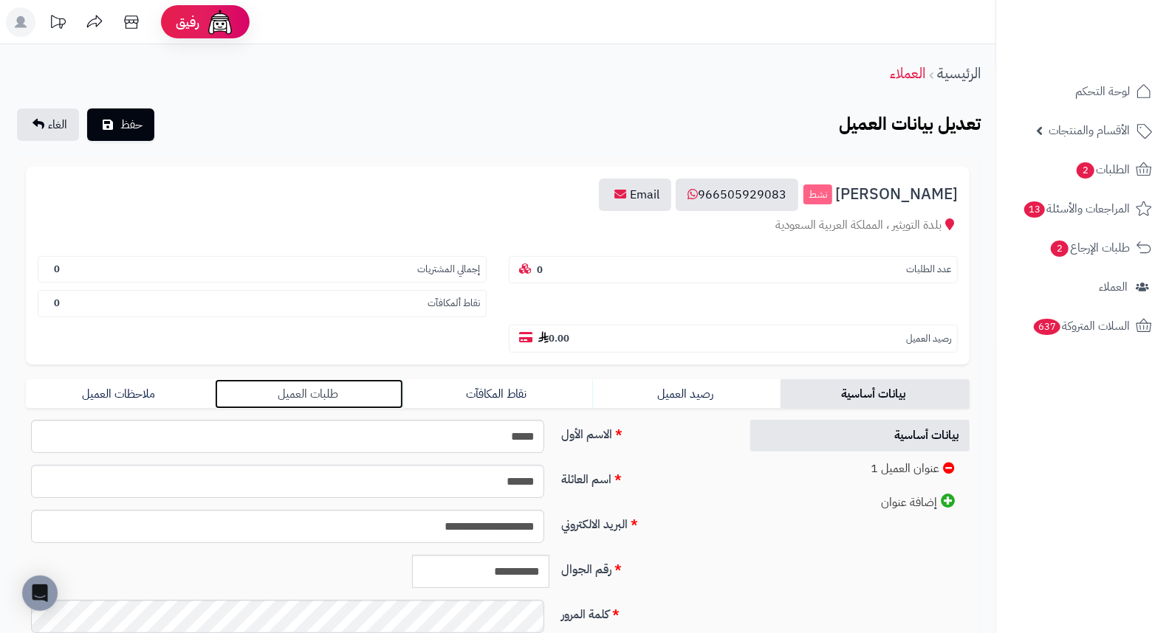
drag, startPoint x: 298, startPoint y: 362, endPoint x: 331, endPoint y: 355, distance: 34.0
click at [298, 379] on link "طلبات العميل" at bounding box center [309, 394] width 189 height 30
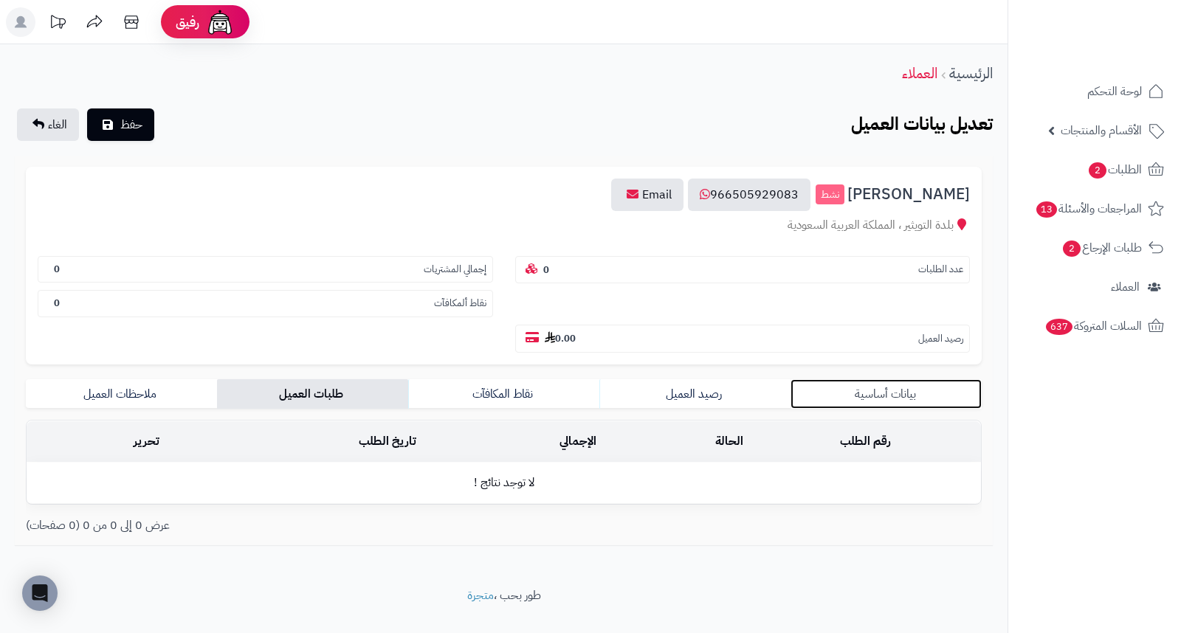
click at [861, 379] on link "بيانات أساسية" at bounding box center [886, 394] width 191 height 30
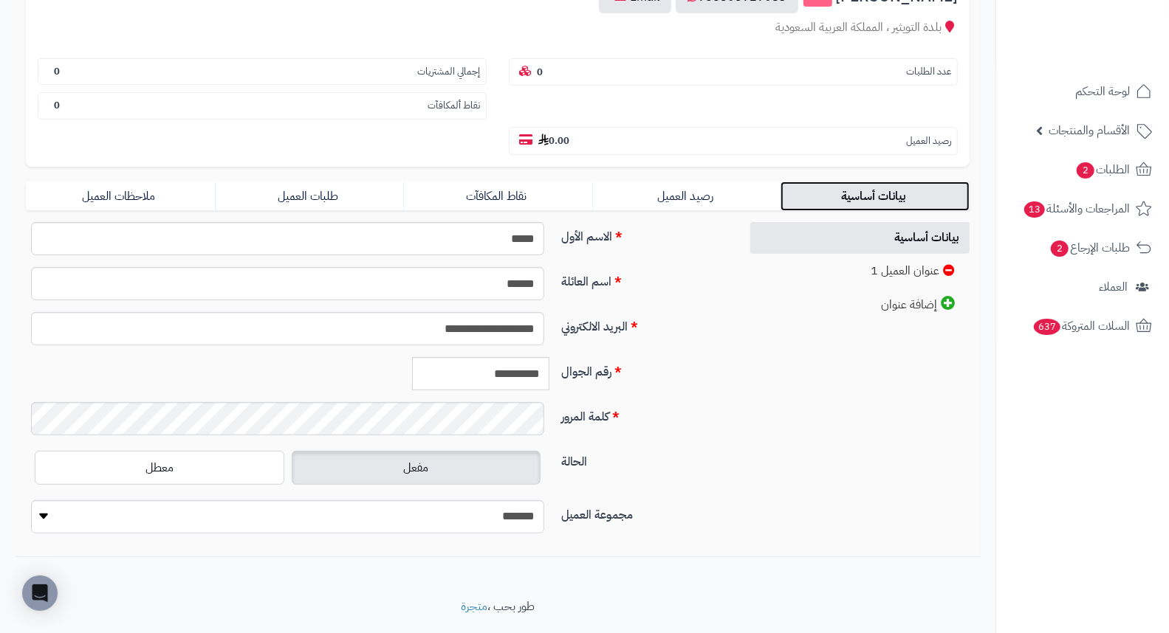
scroll to position [202, 0]
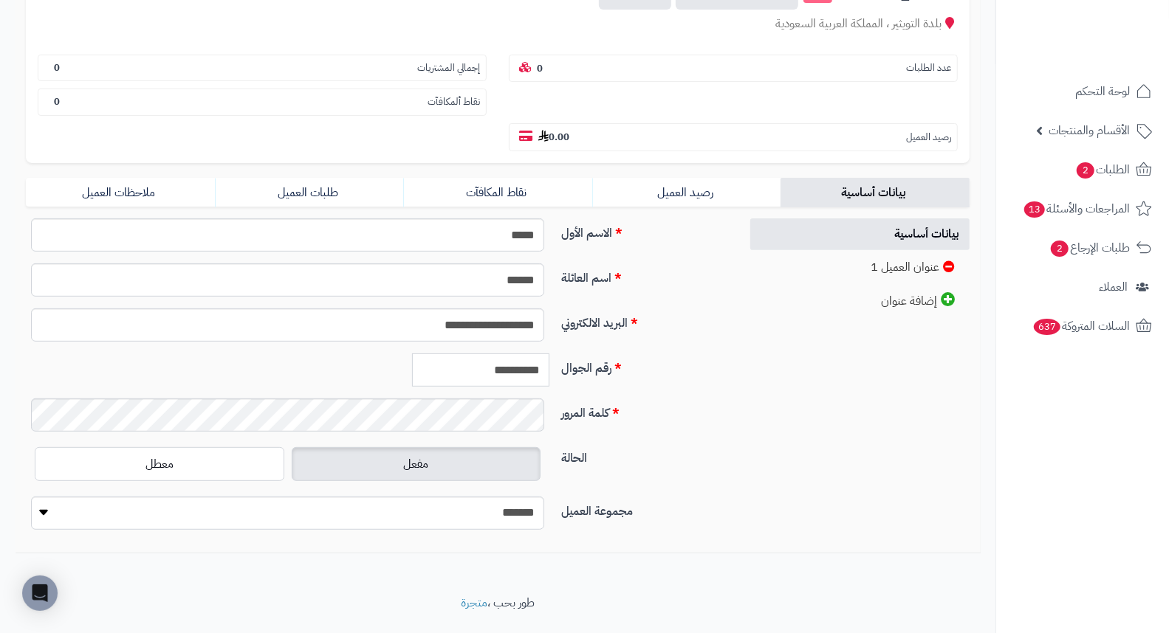
click at [511, 354] on input "**********" at bounding box center [480, 370] width 137 height 33
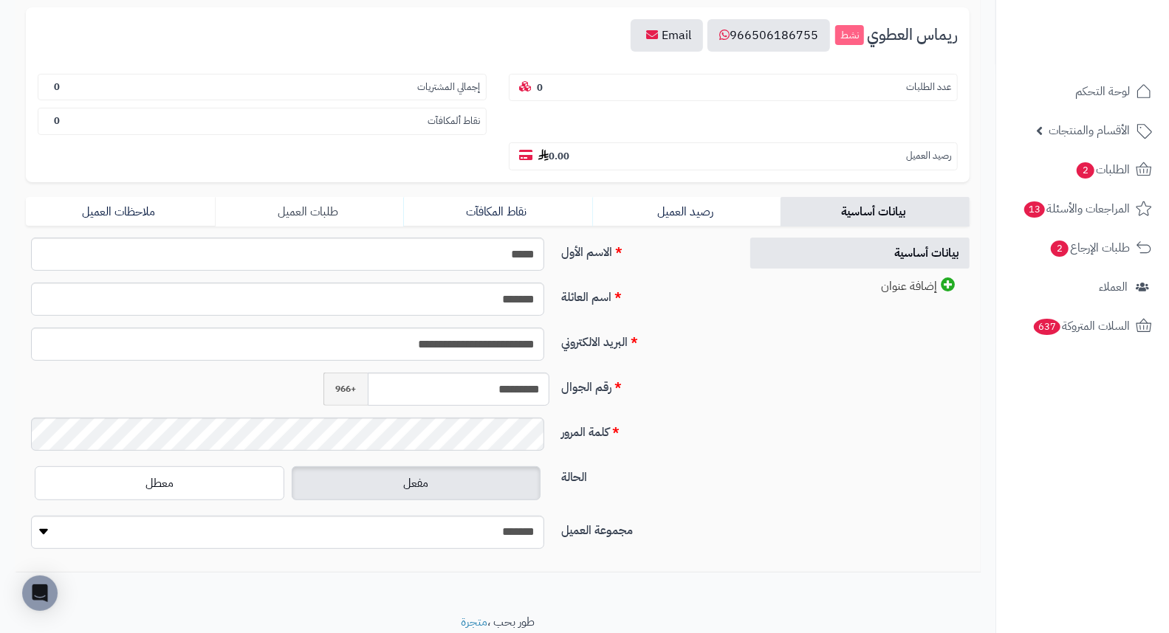
scroll to position [164, 0]
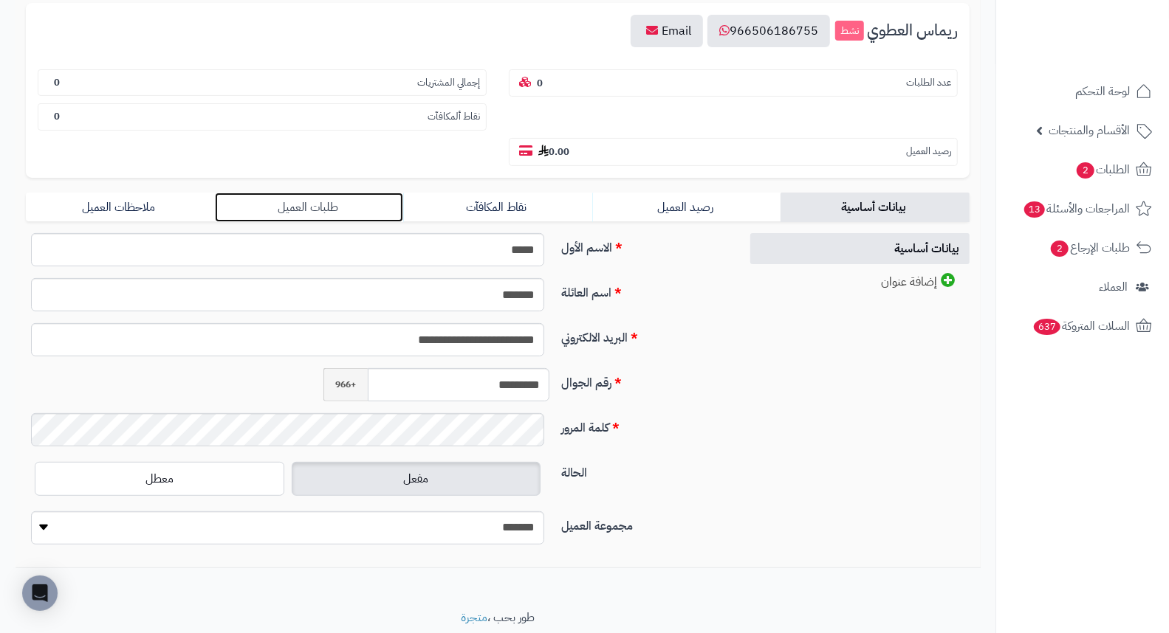
click at [303, 193] on link "طلبات العميل" at bounding box center [309, 208] width 189 height 30
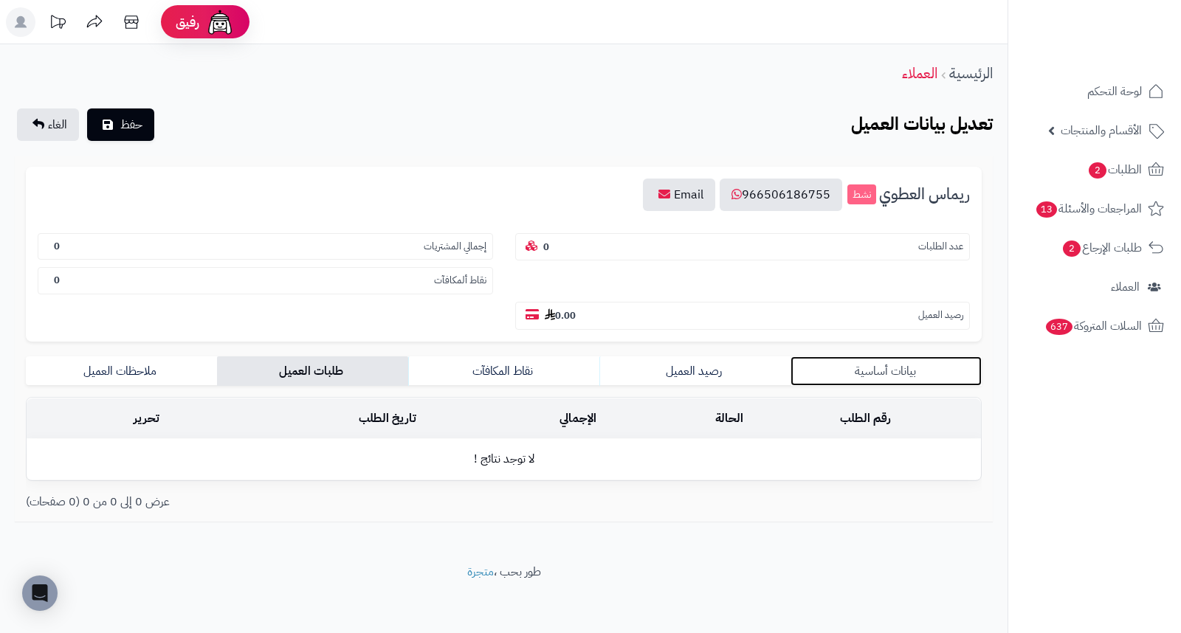
click at [855, 357] on link "بيانات أساسية" at bounding box center [886, 372] width 191 height 30
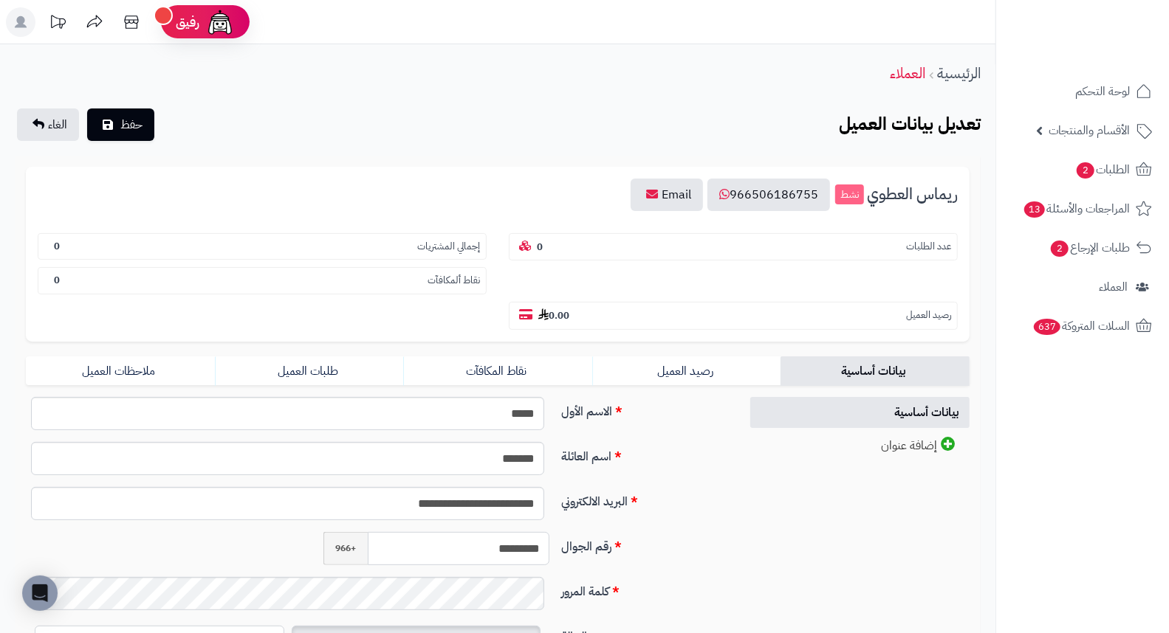
click at [501, 532] on input "*********" at bounding box center [459, 548] width 182 height 33
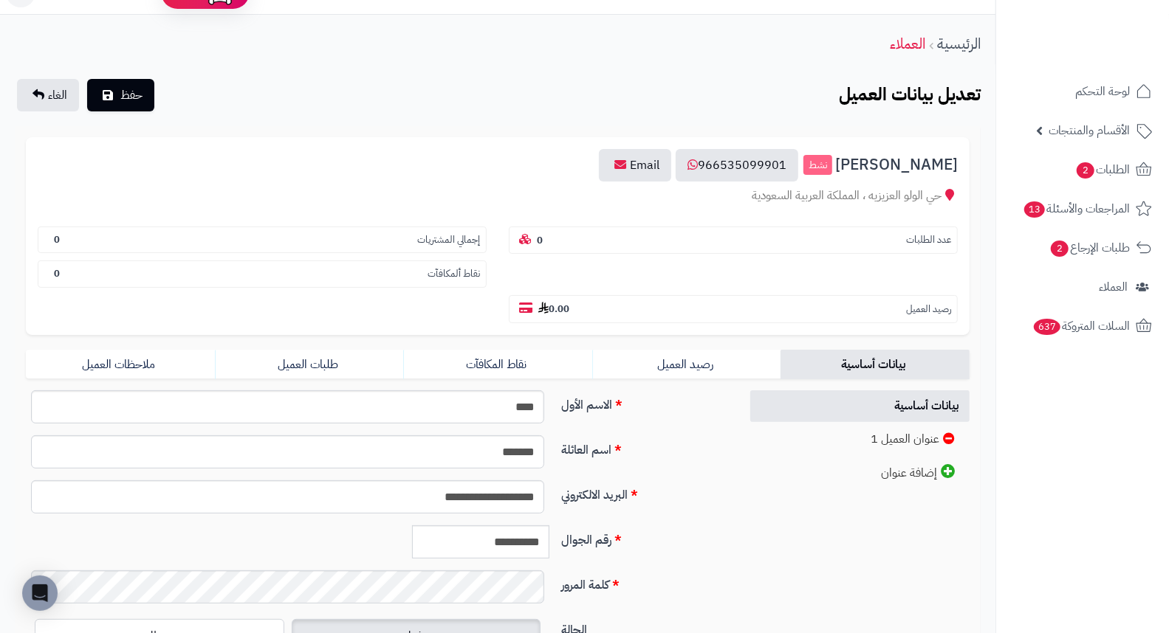
scroll to position [82, 0]
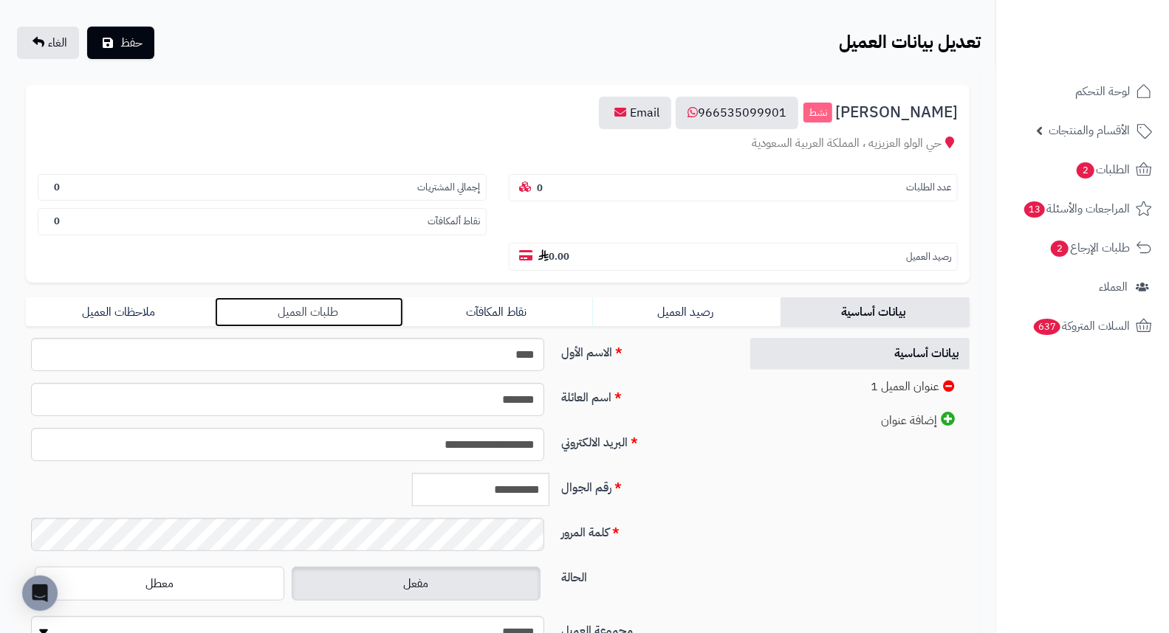
click at [316, 298] on link "طلبات العميل" at bounding box center [309, 313] width 189 height 30
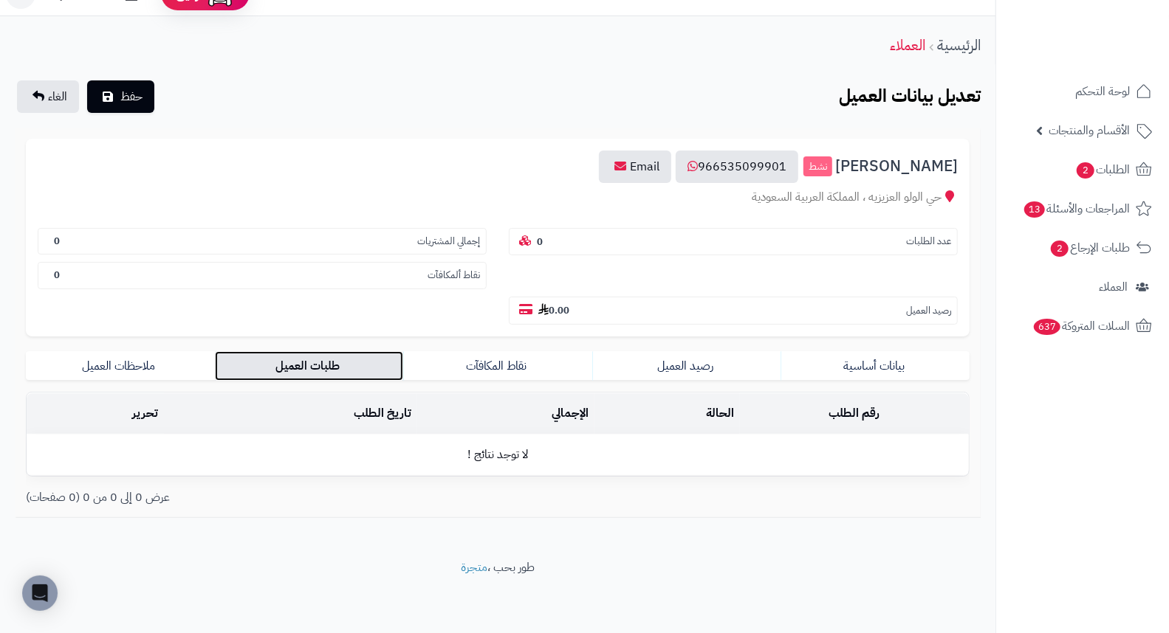
scroll to position [0, 0]
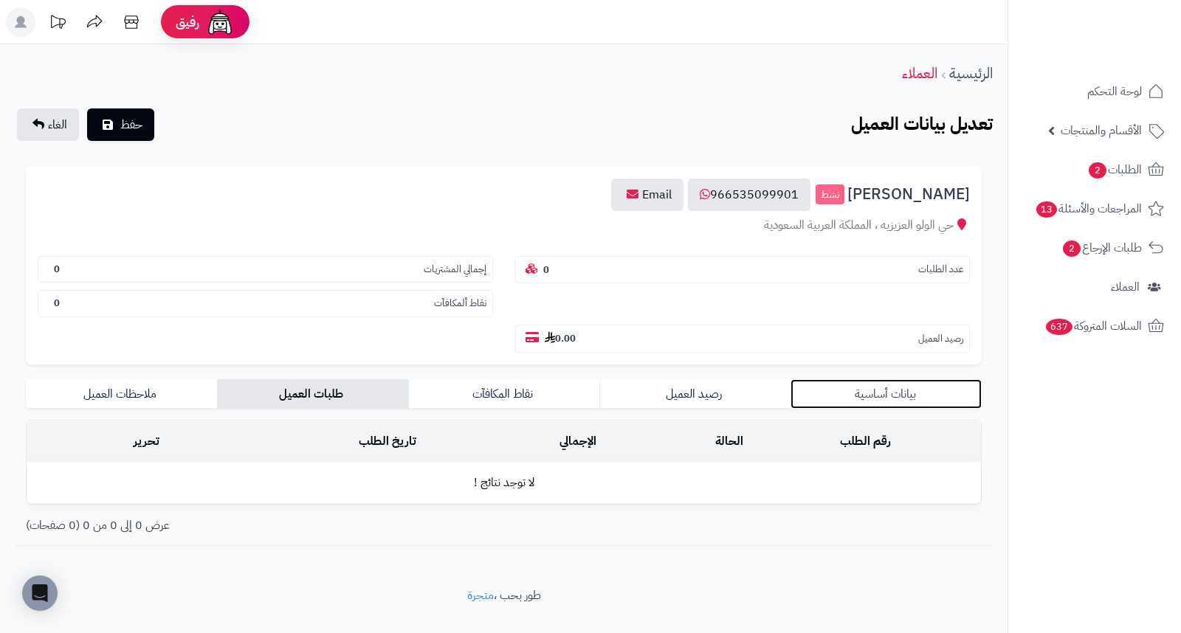
click at [870, 379] on link "بيانات أساسية" at bounding box center [886, 394] width 191 height 30
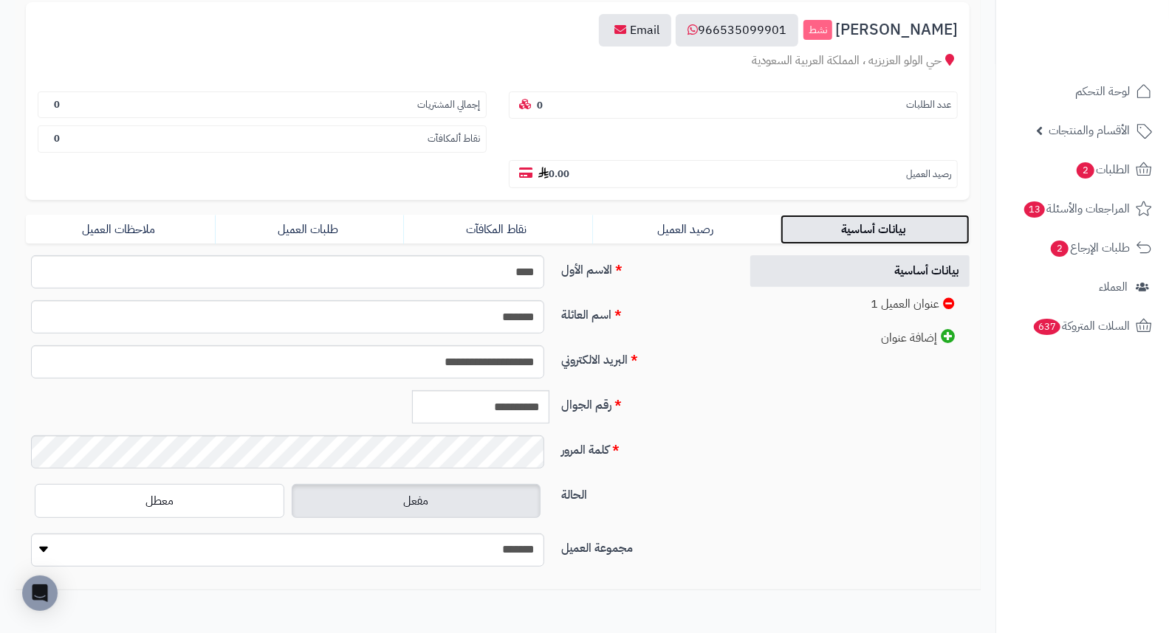
scroll to position [202, 0]
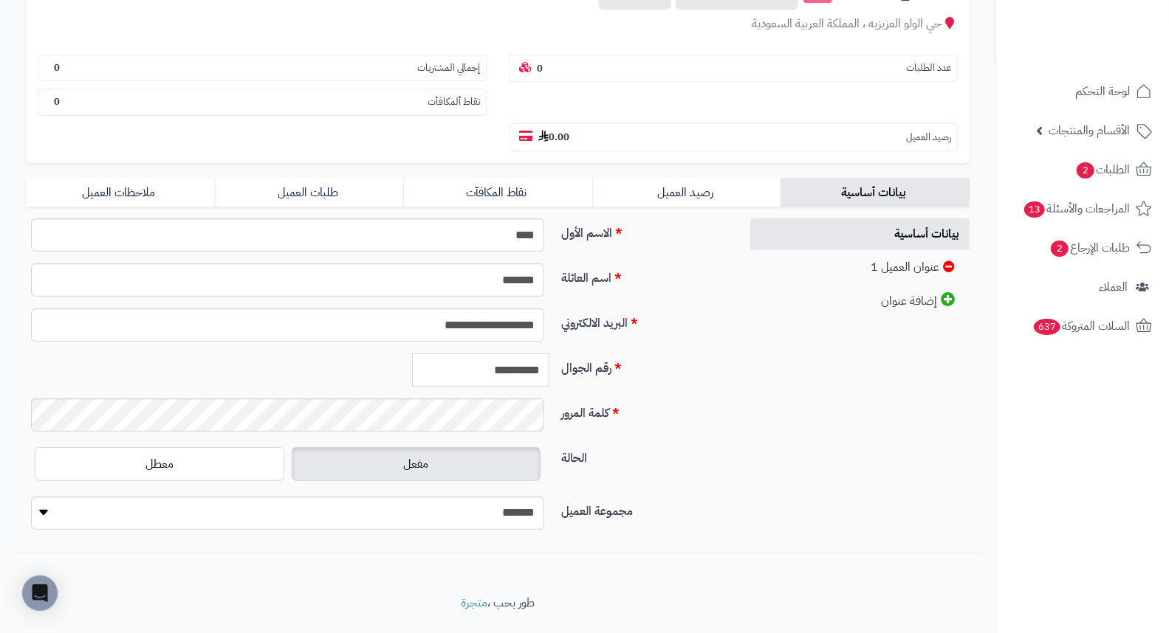
click at [498, 354] on input "**********" at bounding box center [480, 370] width 137 height 33
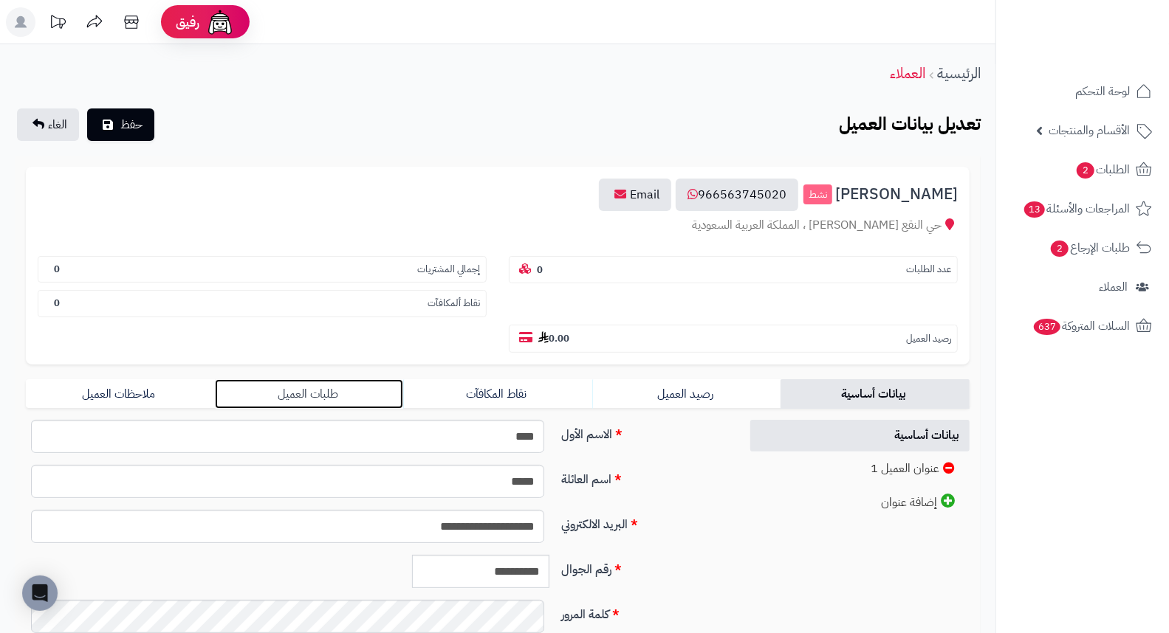
click at [310, 379] on link "طلبات العميل" at bounding box center [309, 394] width 189 height 30
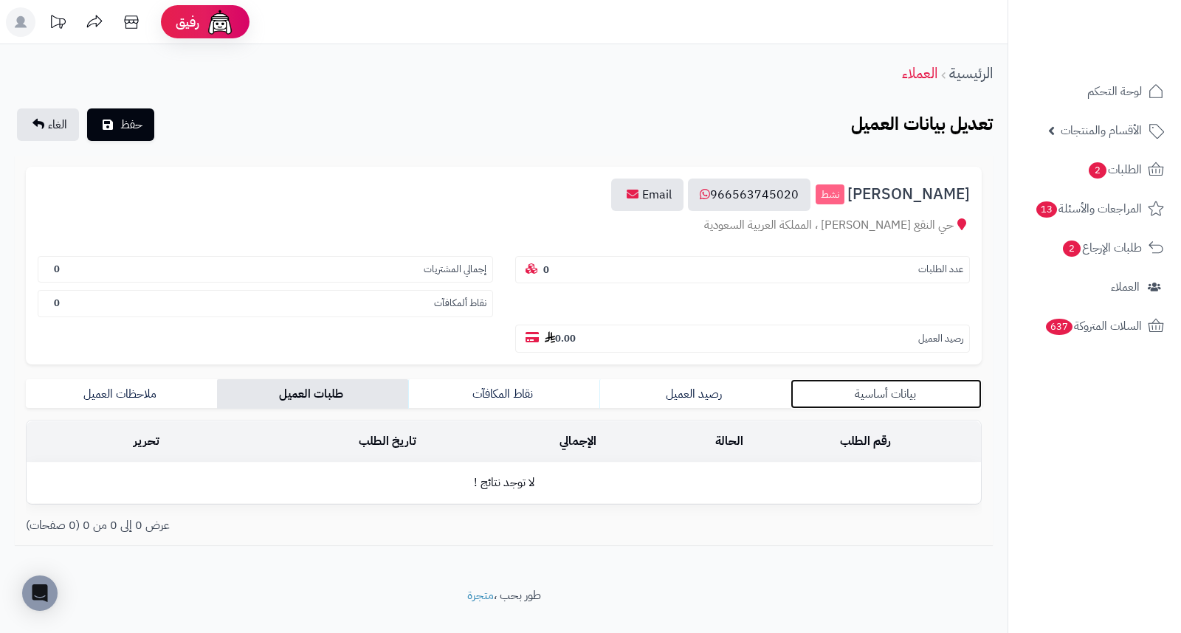
click at [866, 379] on link "بيانات أساسية" at bounding box center [886, 394] width 191 height 30
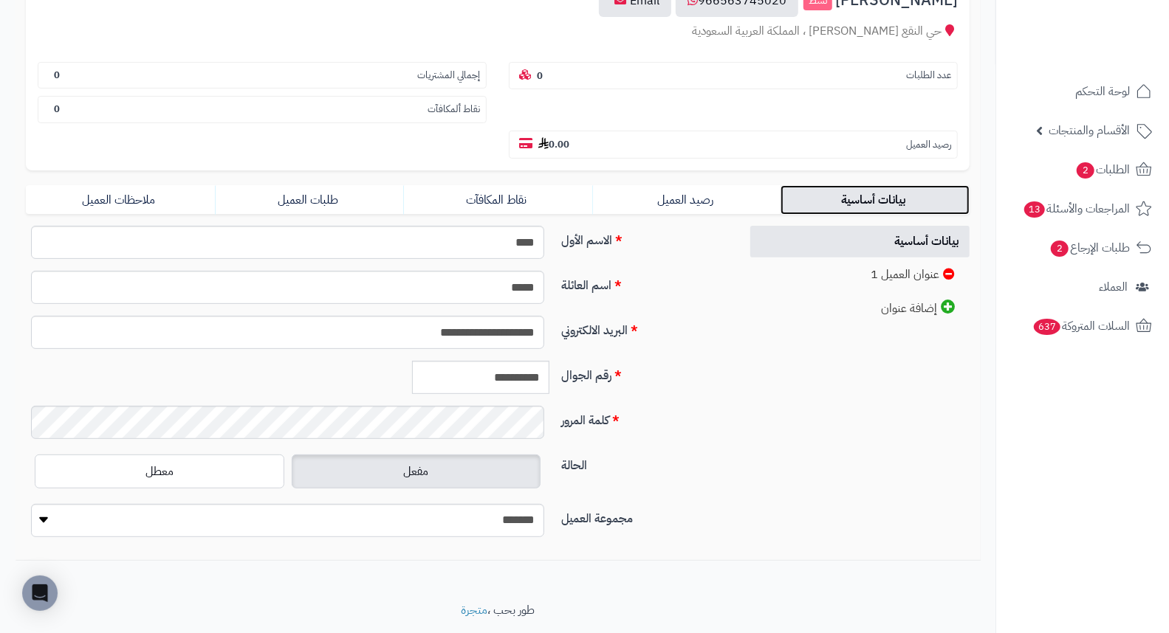
scroll to position [202, 0]
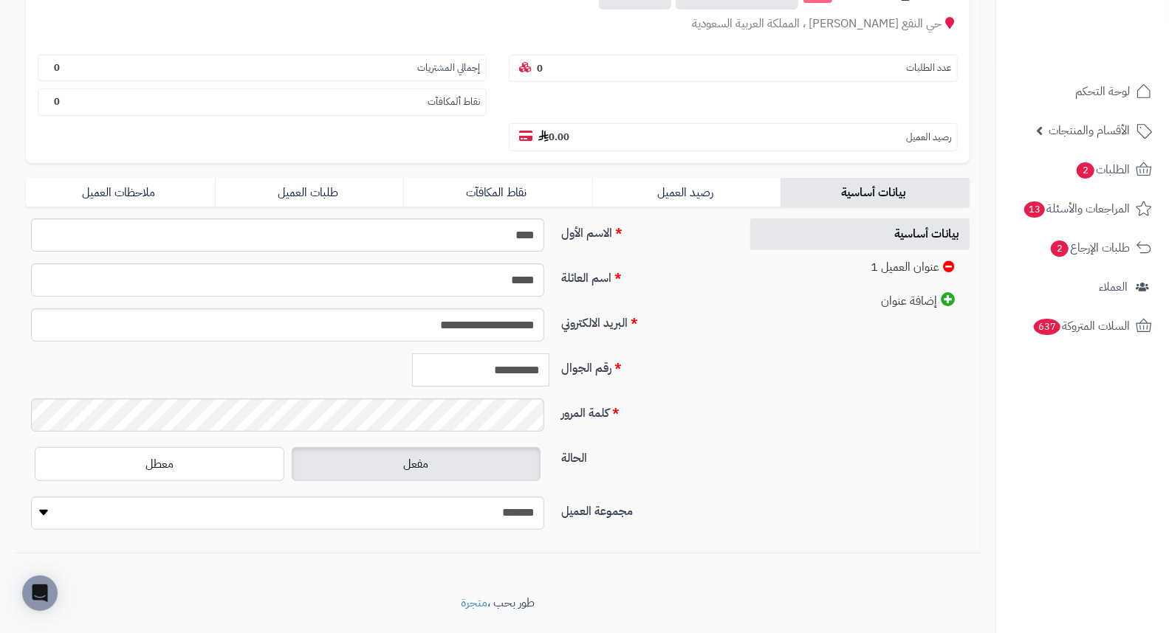
click at [504, 354] on input "**********" at bounding box center [480, 370] width 137 height 33
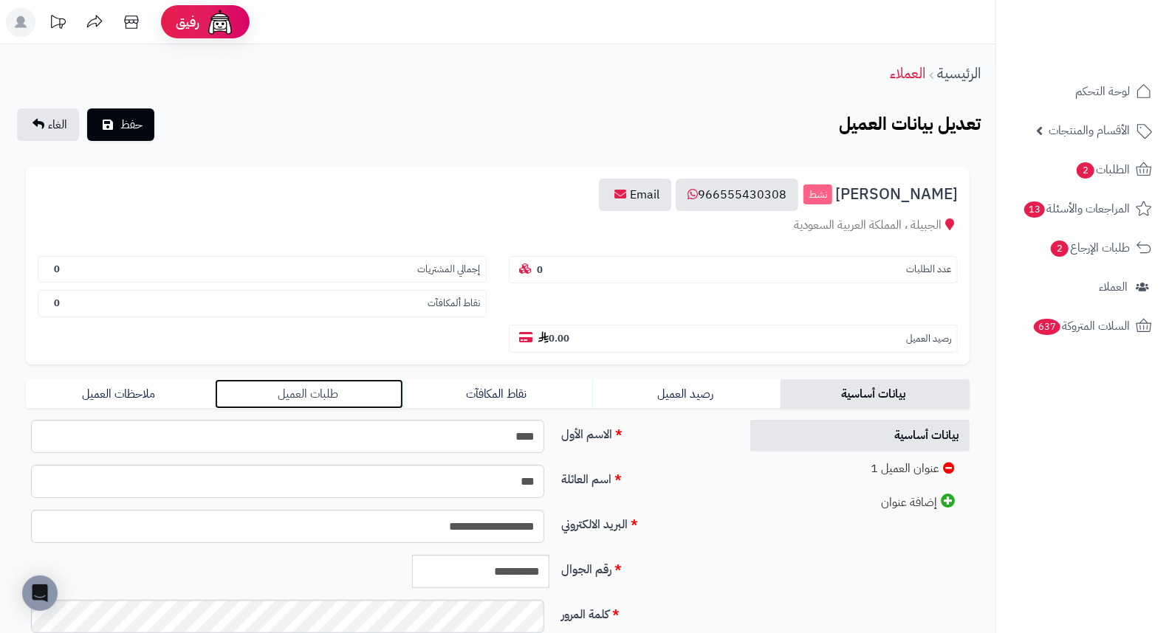
drag, startPoint x: 314, startPoint y: 370, endPoint x: 331, endPoint y: 367, distance: 17.2
click at [314, 379] on link "طلبات العميل" at bounding box center [309, 394] width 189 height 30
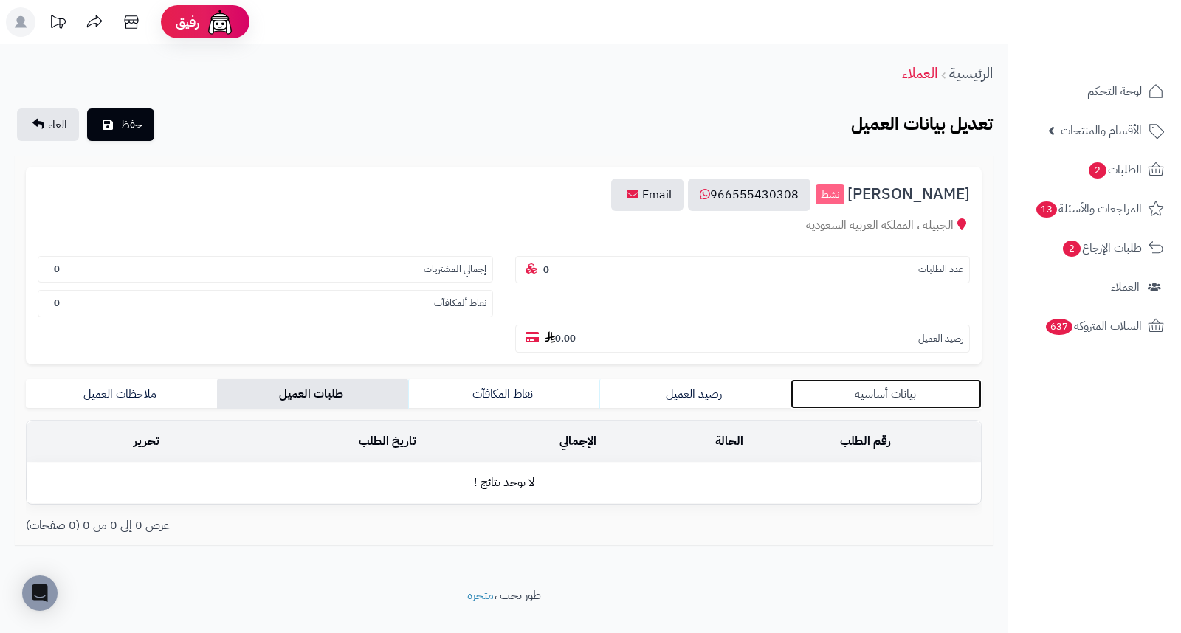
click at [853, 379] on link "بيانات أساسية" at bounding box center [886, 394] width 191 height 30
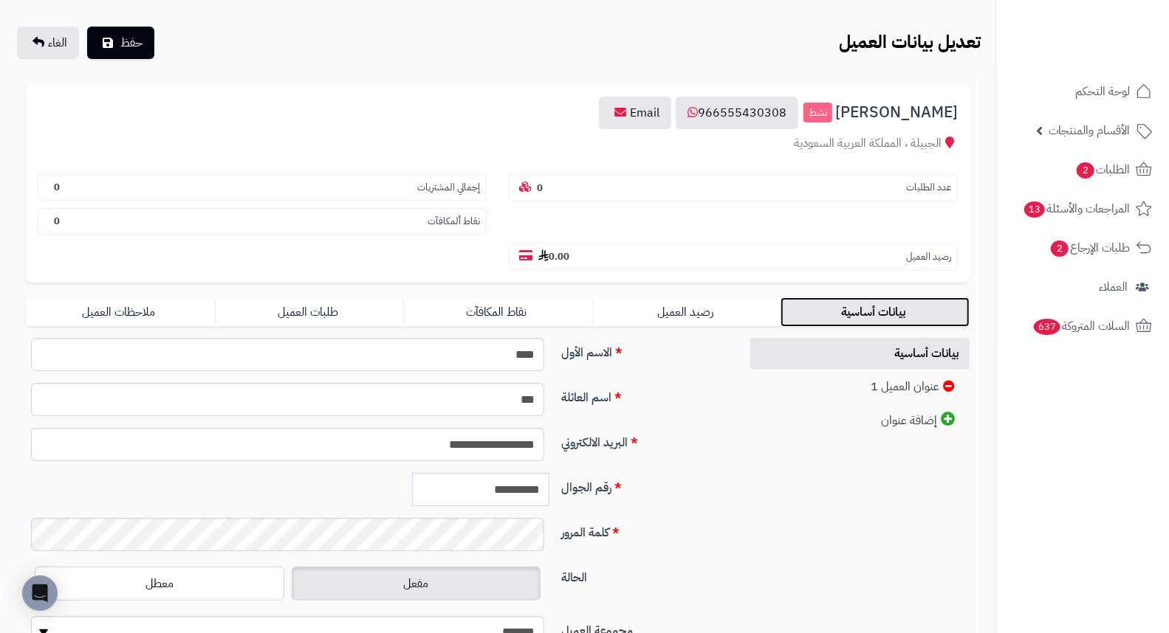
scroll to position [202, 0]
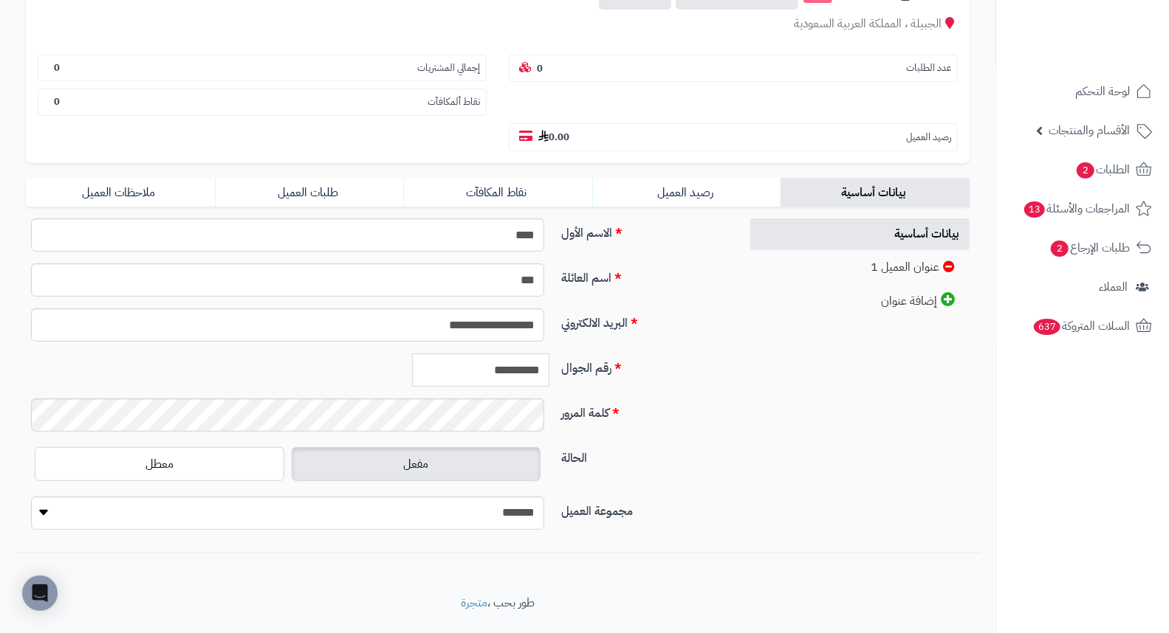
click at [512, 354] on input "**********" at bounding box center [480, 370] width 137 height 33
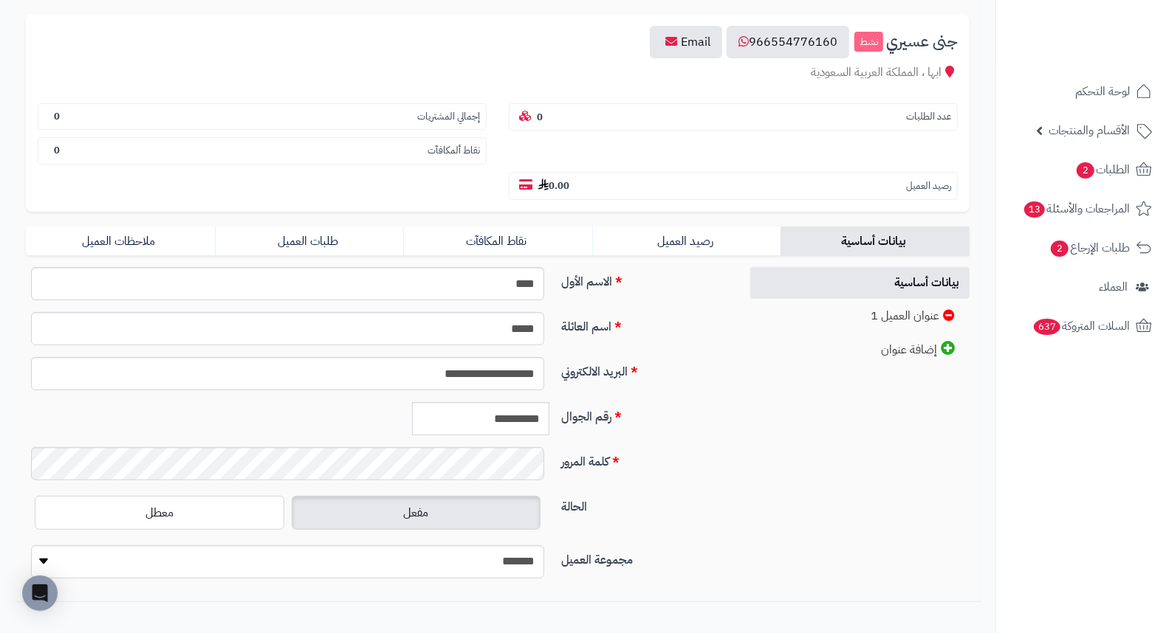
scroll to position [202, 0]
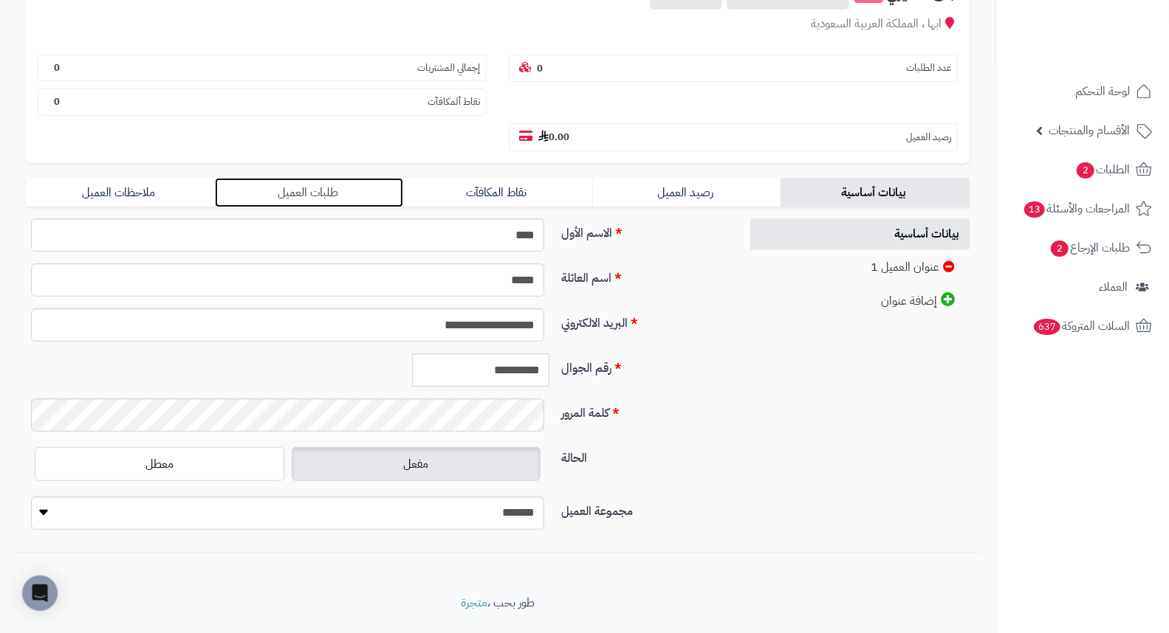
click at [303, 178] on link "طلبات العميل" at bounding box center [309, 193] width 189 height 30
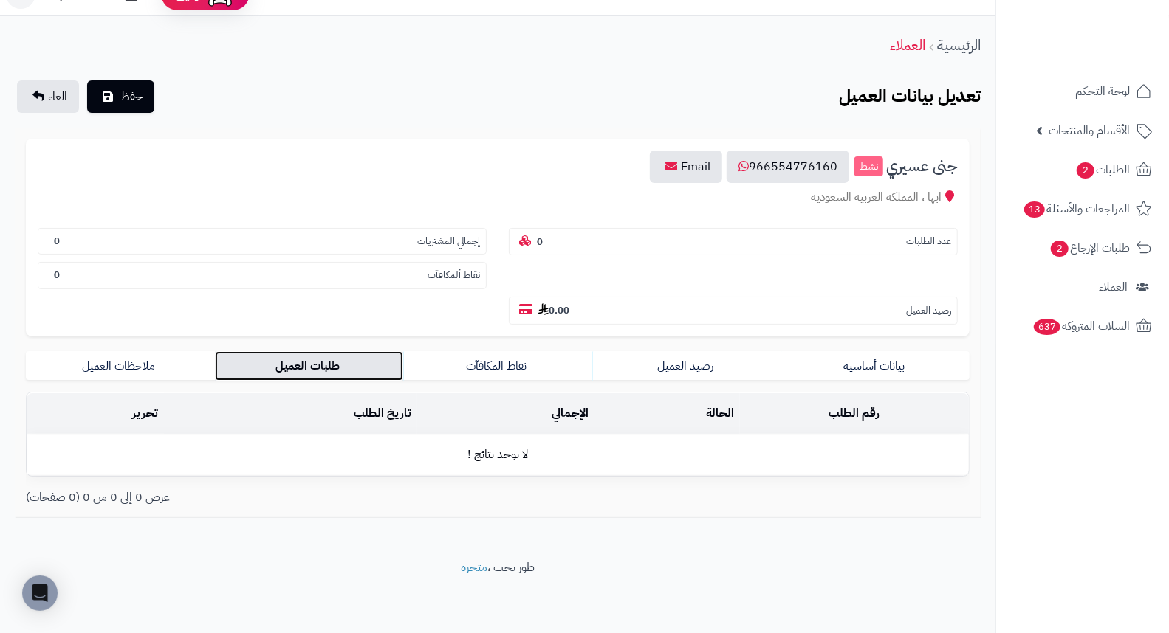
scroll to position [0, 0]
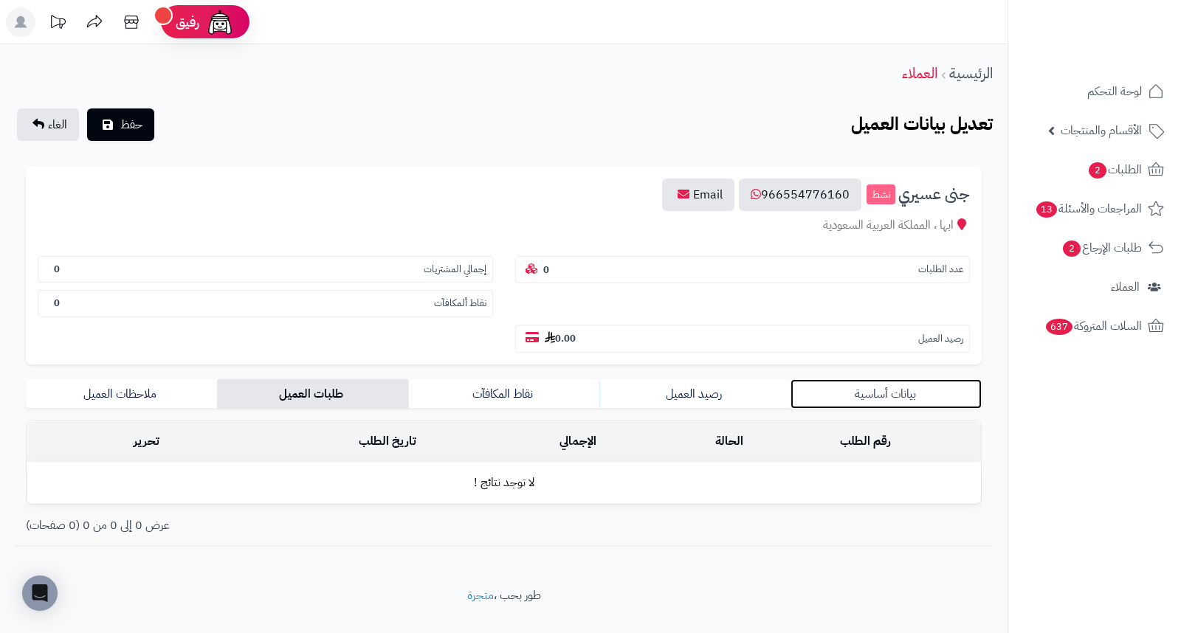
click at [898, 379] on link "بيانات أساسية" at bounding box center [886, 394] width 191 height 30
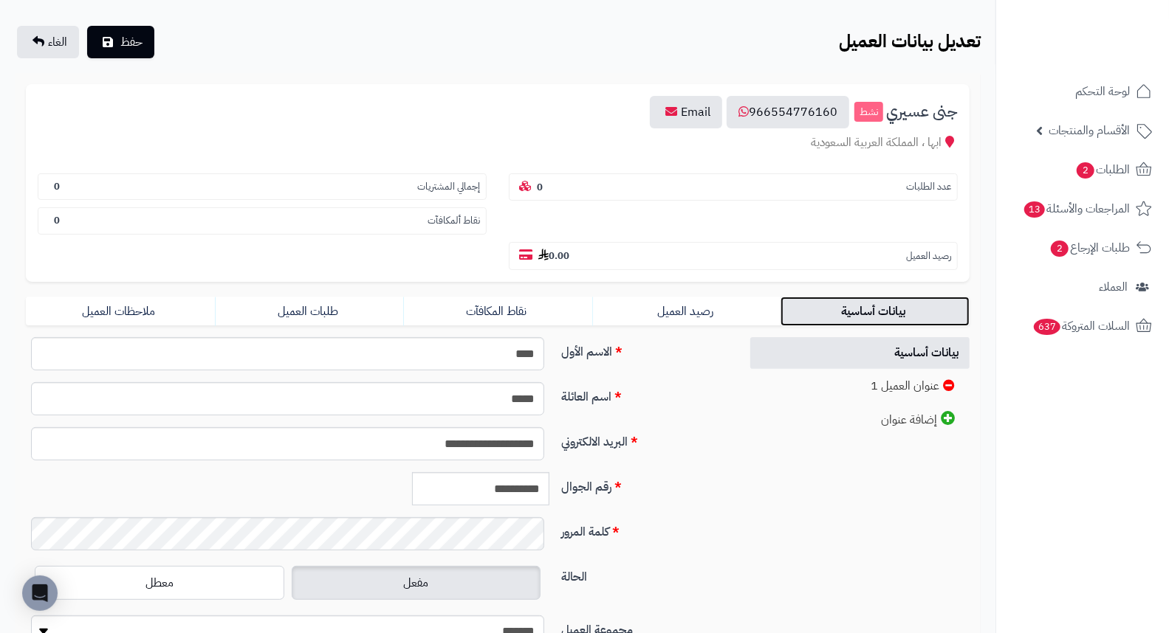
scroll to position [202, 0]
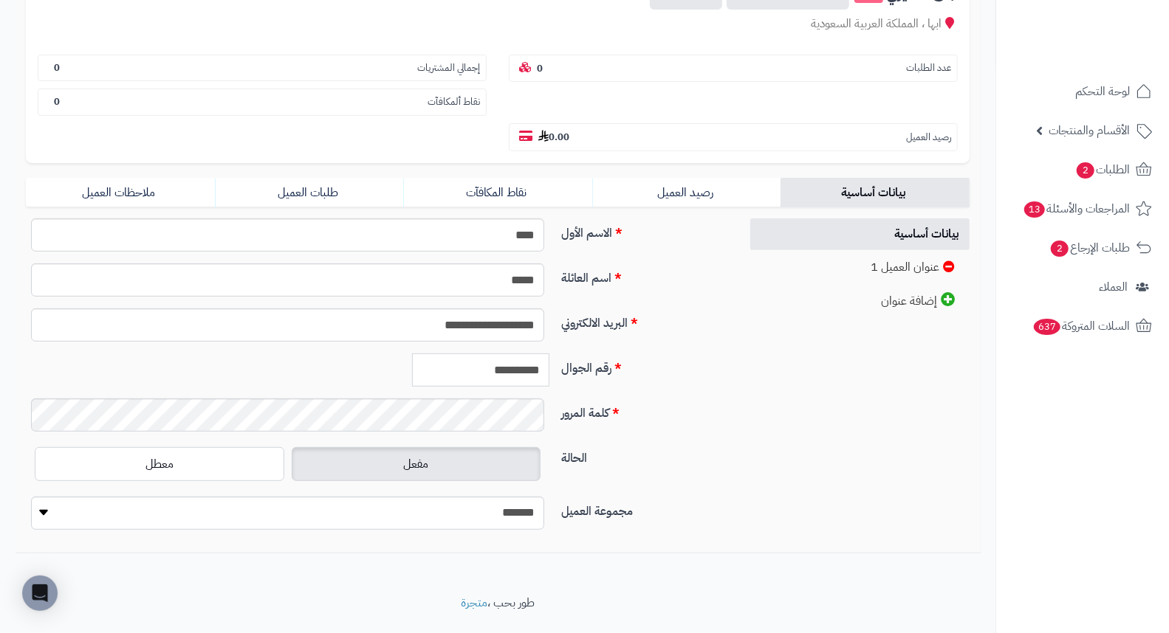
click at [465, 354] on input "**********" at bounding box center [480, 370] width 137 height 33
click at [323, 178] on link "طلبات العميل" at bounding box center [309, 193] width 189 height 30
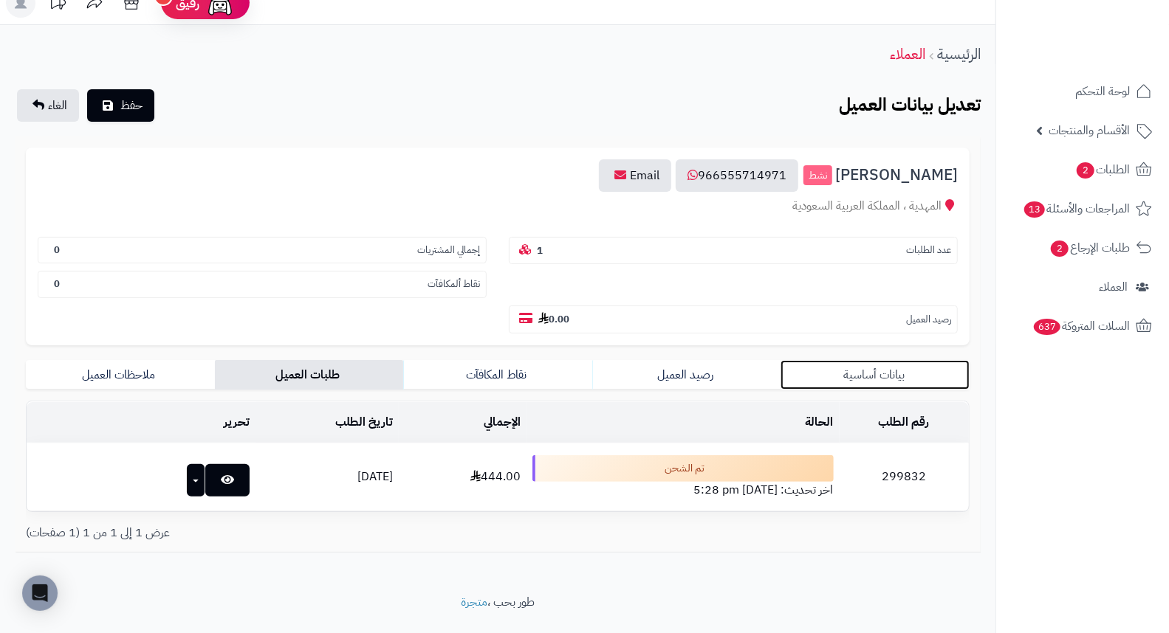
click at [883, 360] on link "بيانات أساسية" at bounding box center [874, 375] width 189 height 30
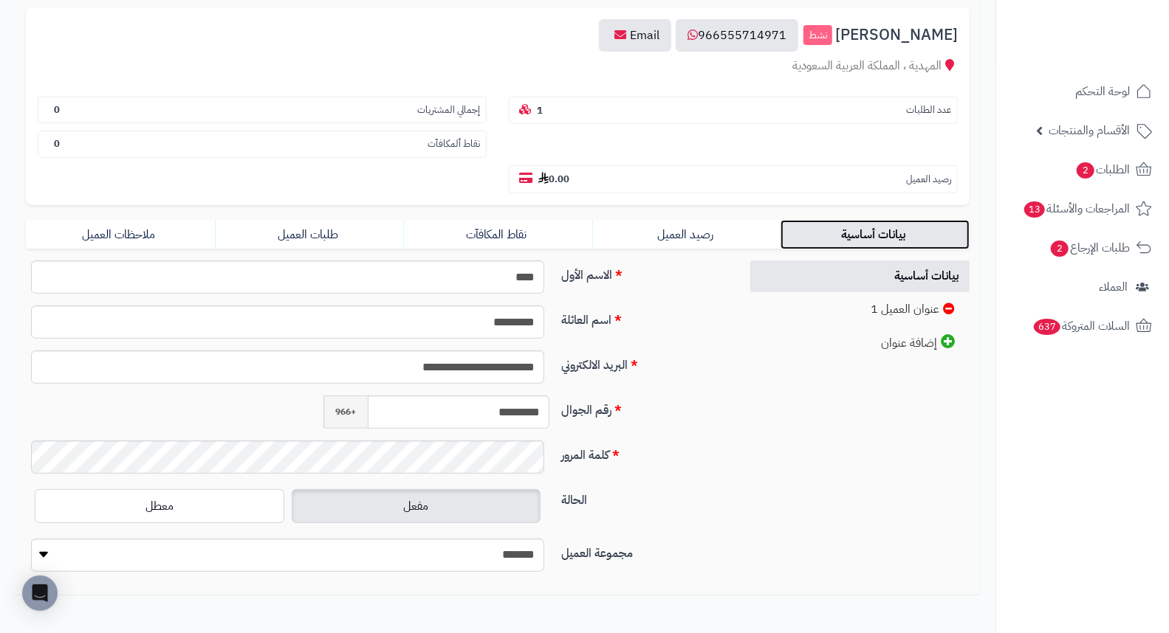
scroll to position [202, 0]
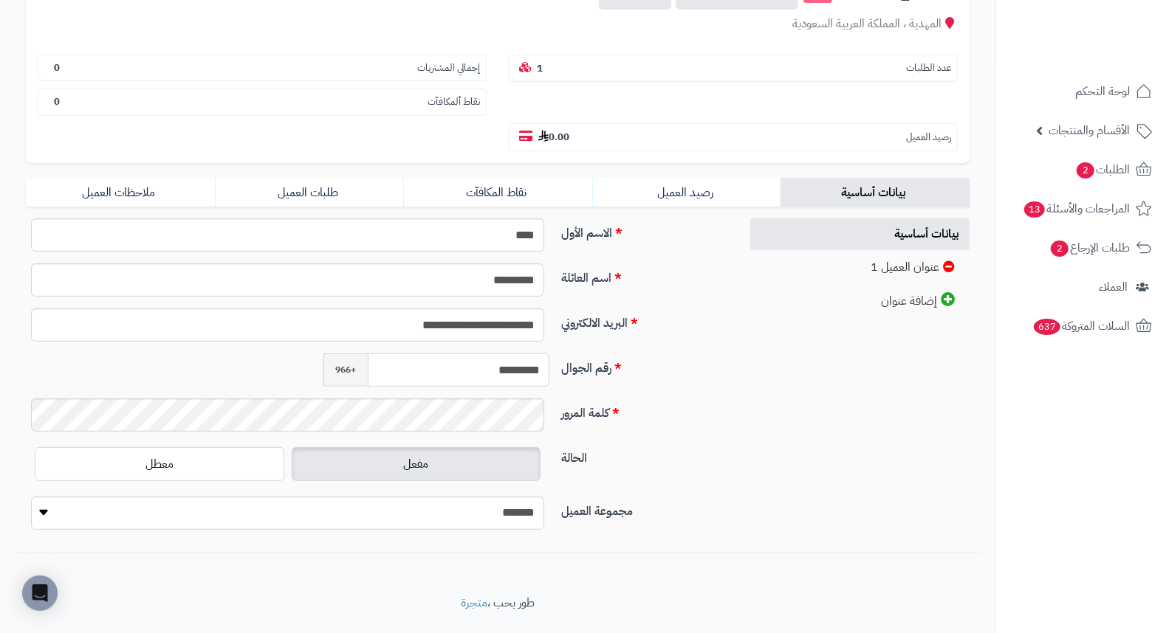
click at [528, 354] on input "*********" at bounding box center [459, 370] width 182 height 33
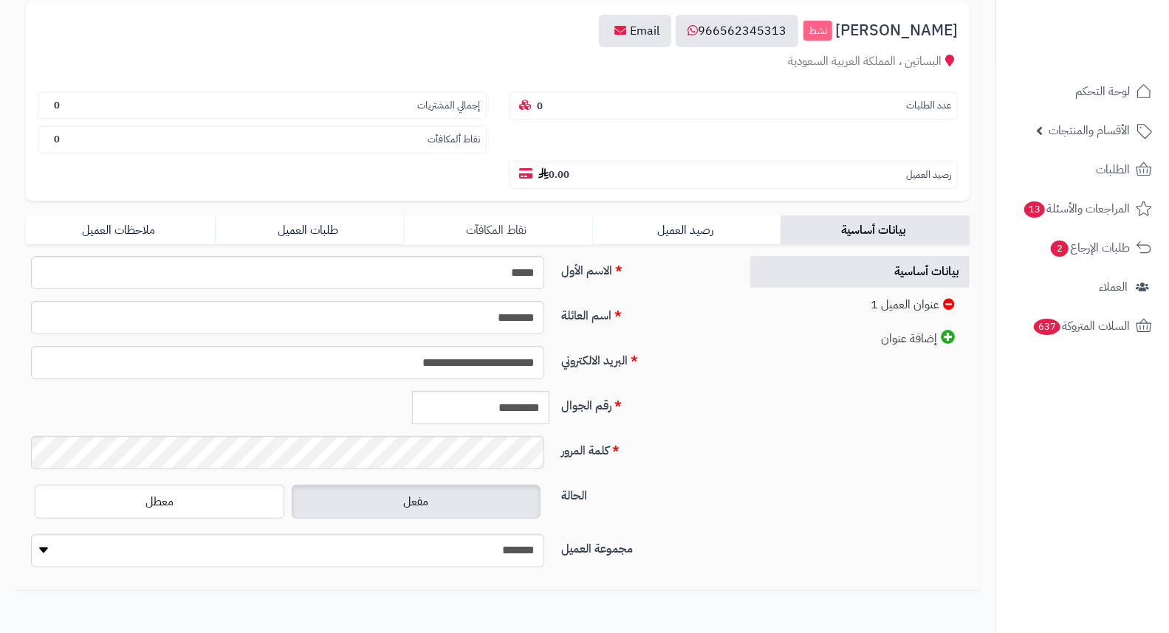
scroll to position [164, 0]
click at [306, 216] on link "طلبات العميل" at bounding box center [309, 231] width 189 height 30
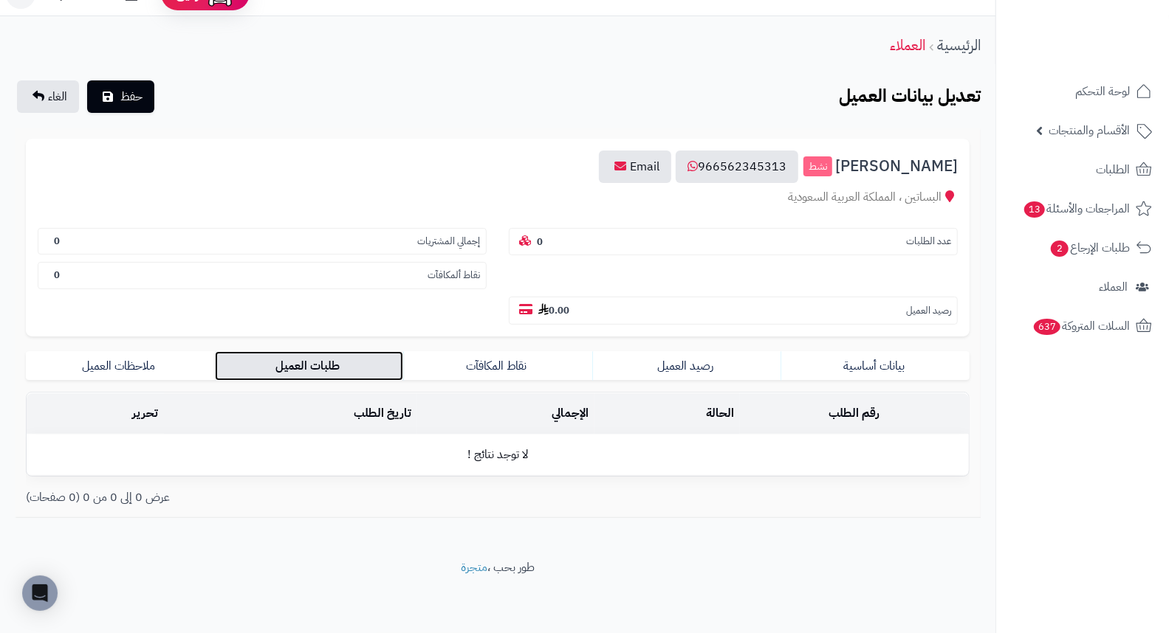
scroll to position [0, 0]
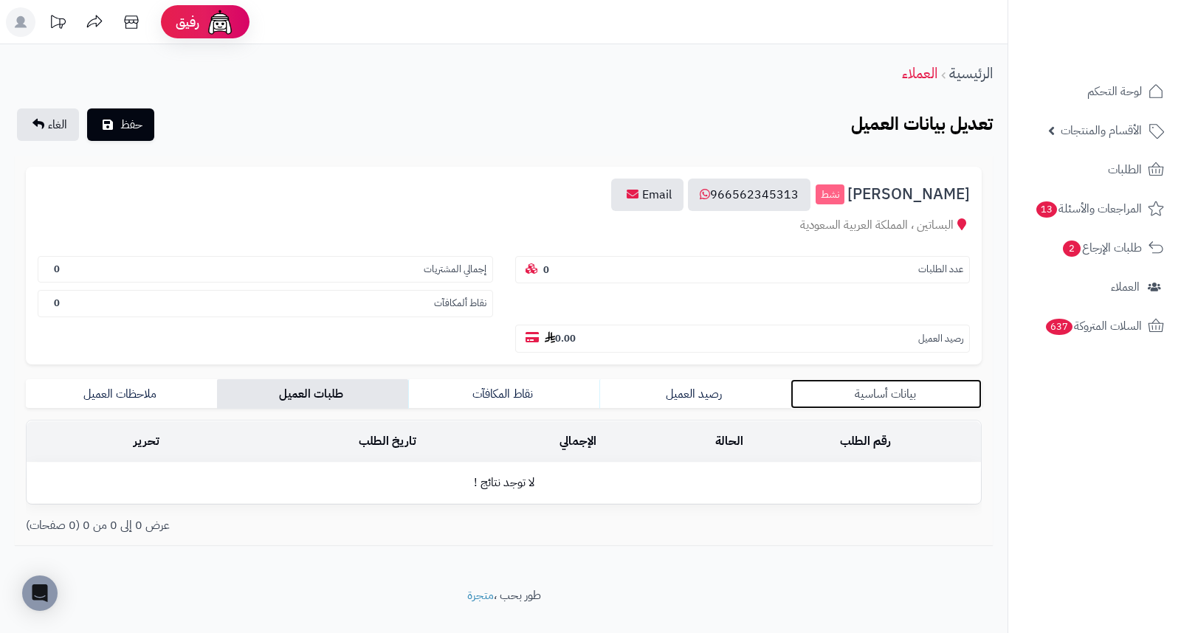
click at [891, 379] on link "بيانات أساسية" at bounding box center [886, 394] width 191 height 30
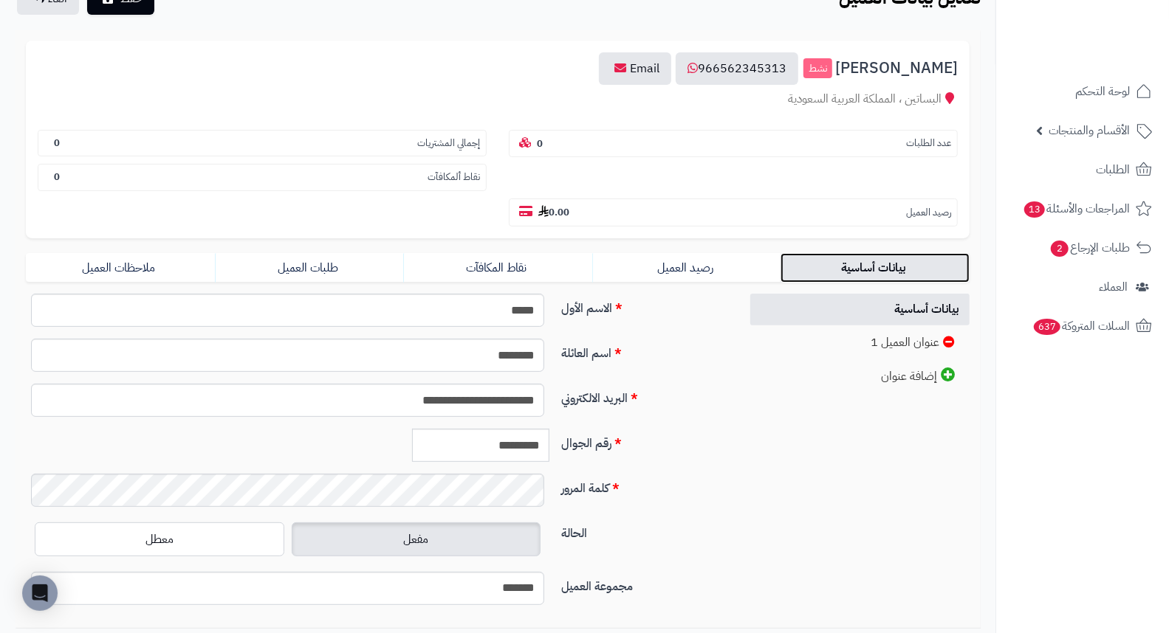
scroll to position [202, 0]
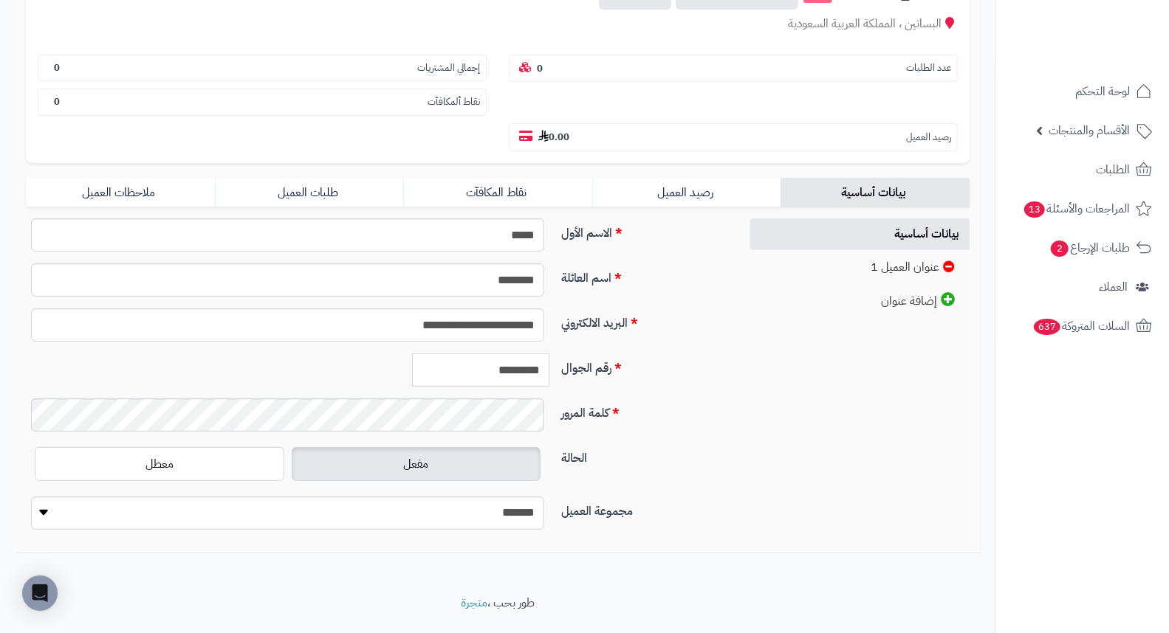
click at [526, 354] on input "*********" at bounding box center [480, 370] width 137 height 33
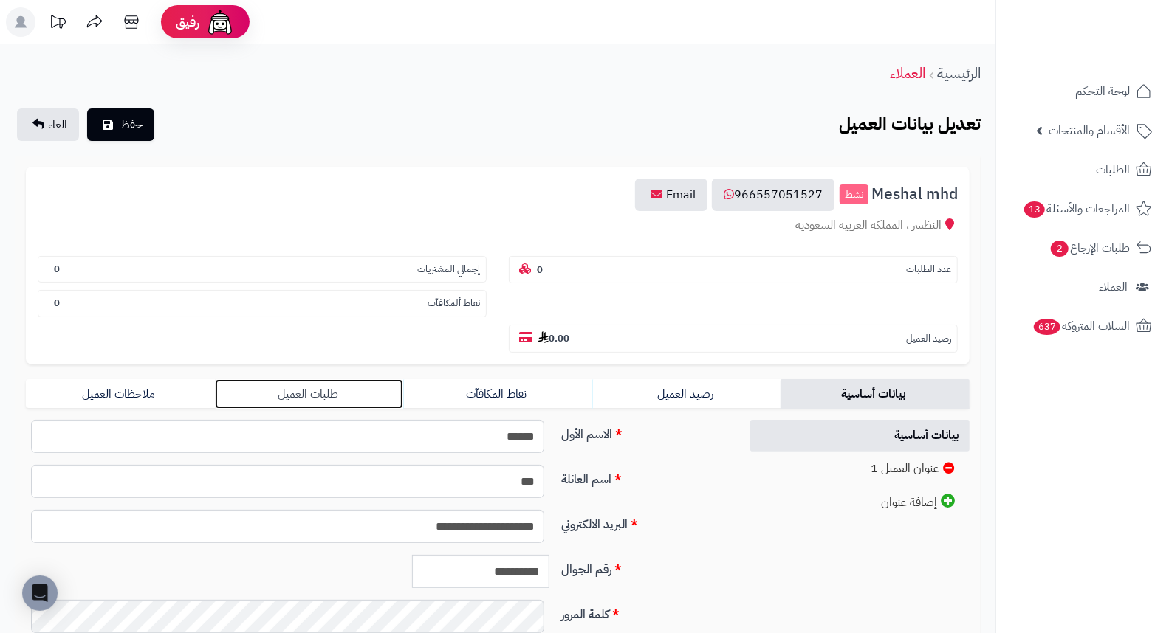
click at [316, 379] on link "طلبات العميل" at bounding box center [309, 394] width 189 height 30
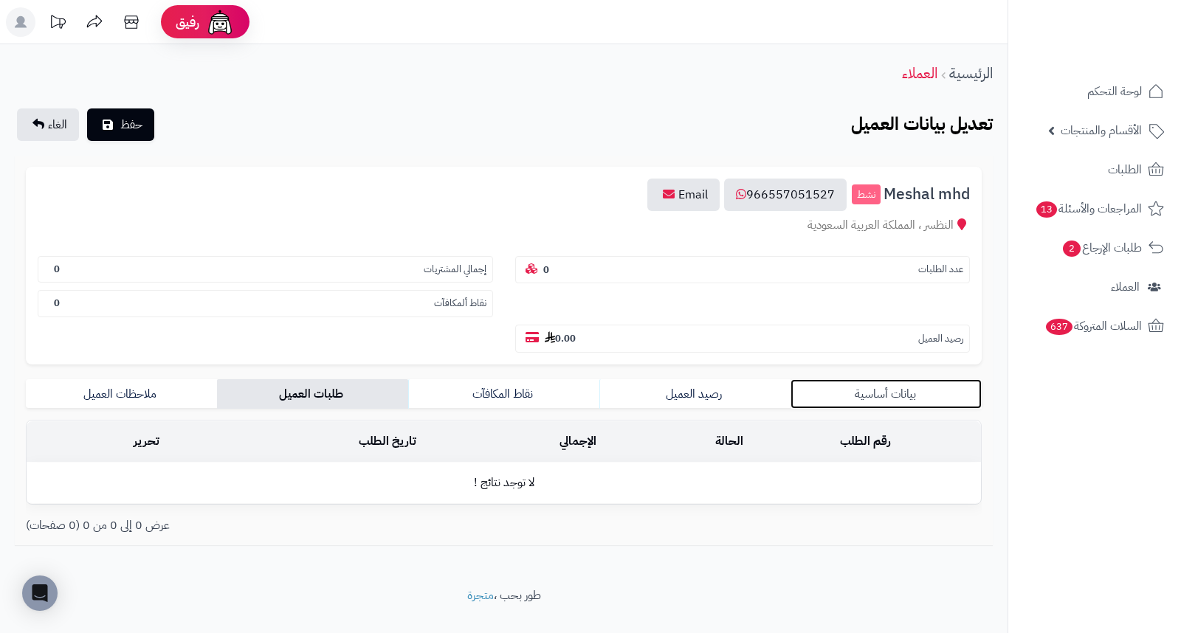
click at [880, 379] on link "بيانات أساسية" at bounding box center [886, 394] width 191 height 30
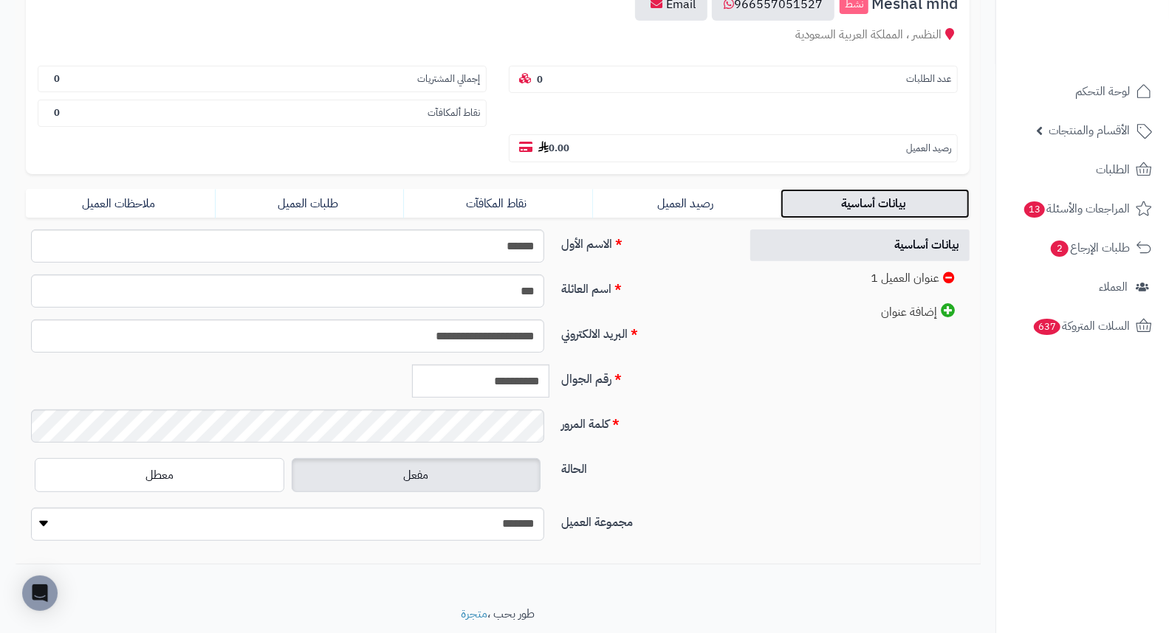
scroll to position [202, 0]
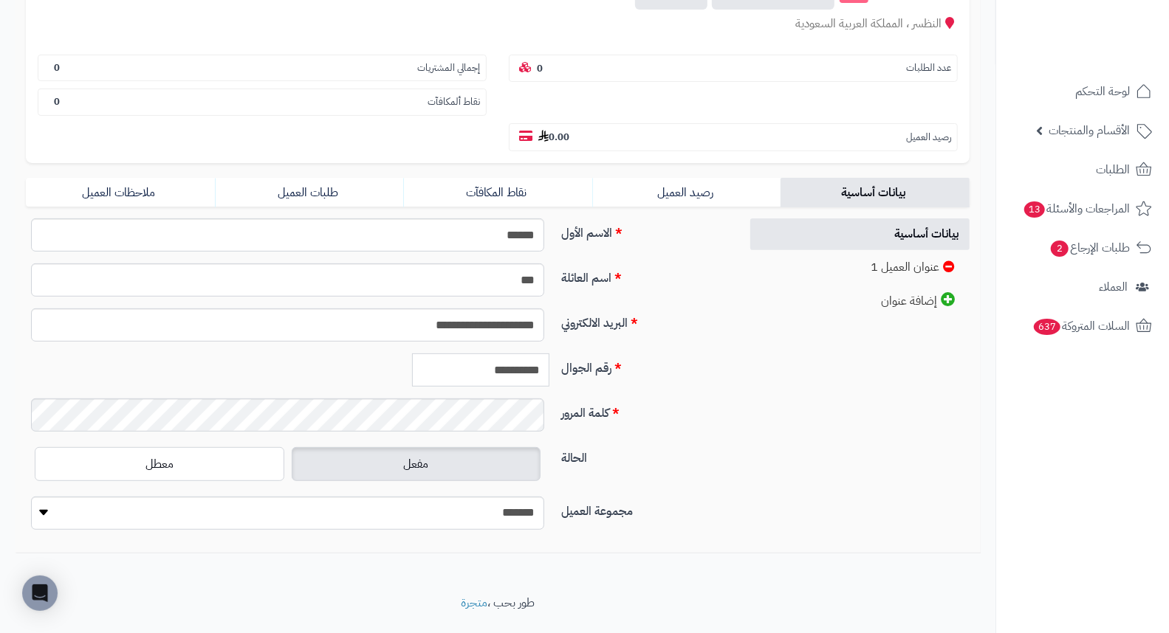
click at [499, 354] on input "**********" at bounding box center [480, 370] width 137 height 33
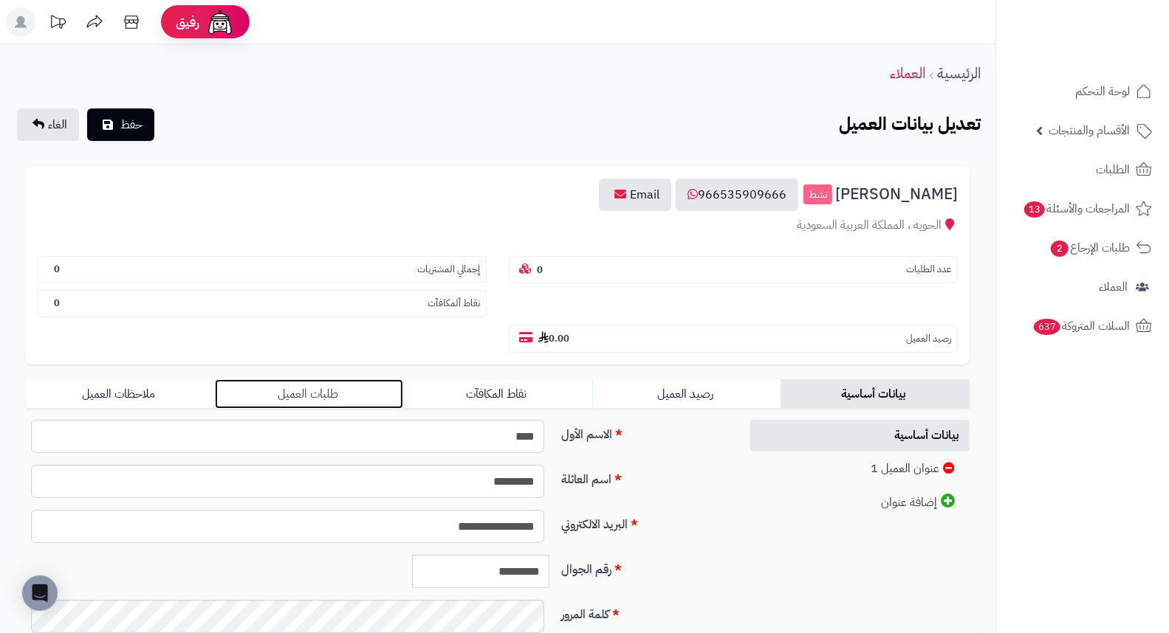
click at [290, 379] on link "طلبات العميل" at bounding box center [309, 394] width 189 height 30
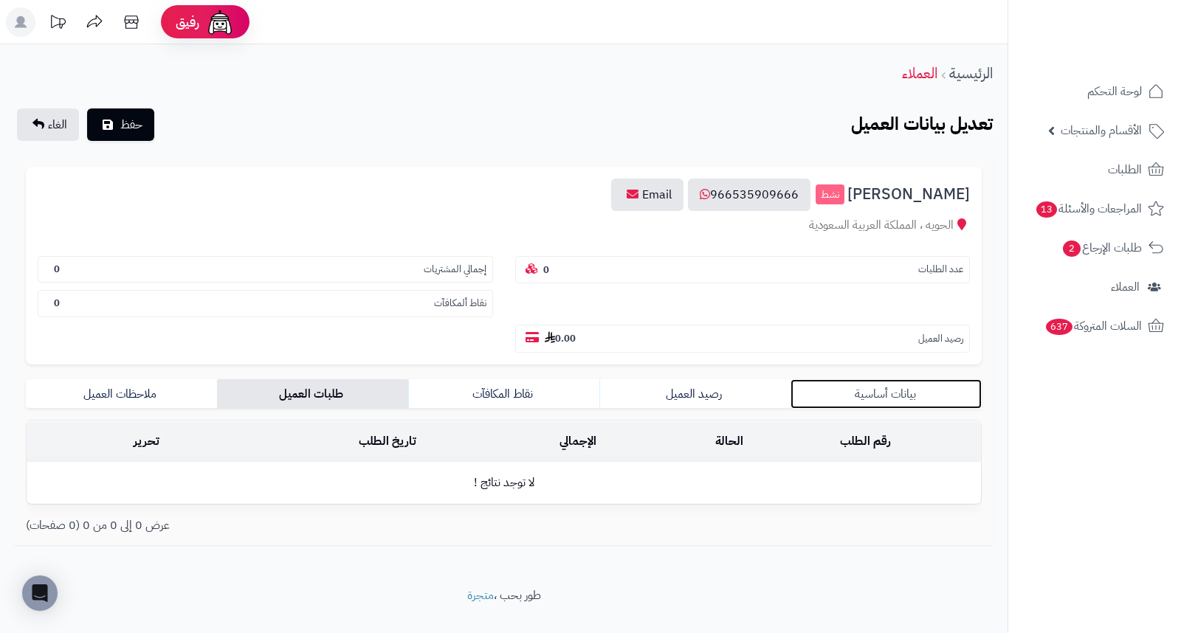
click at [868, 379] on link "بيانات أساسية" at bounding box center [886, 394] width 191 height 30
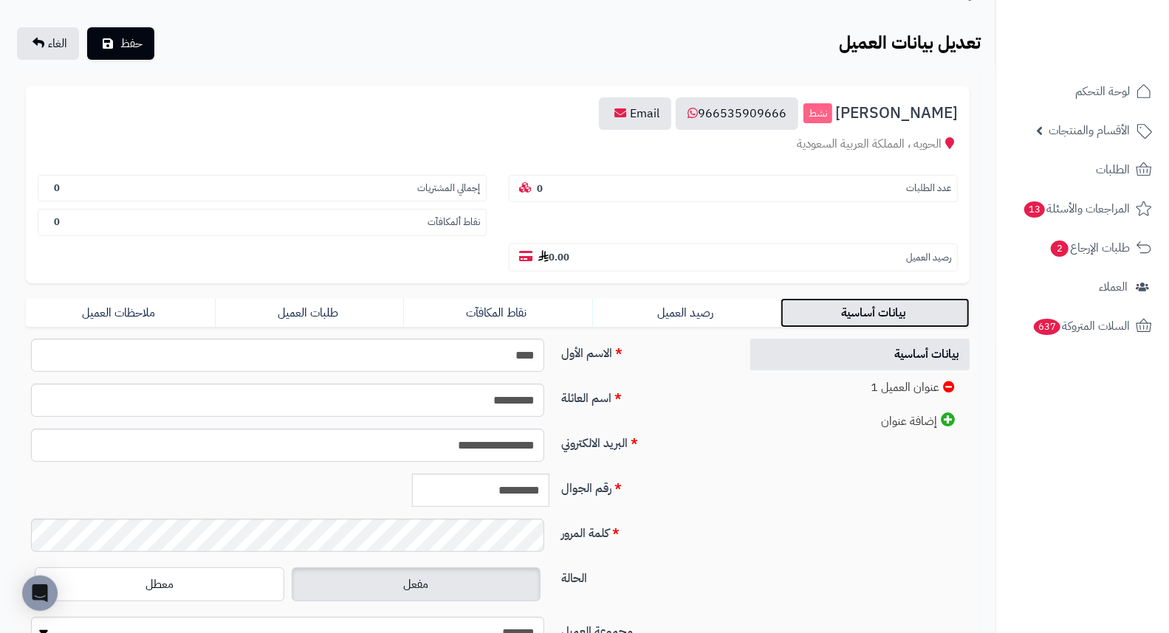
scroll to position [202, 0]
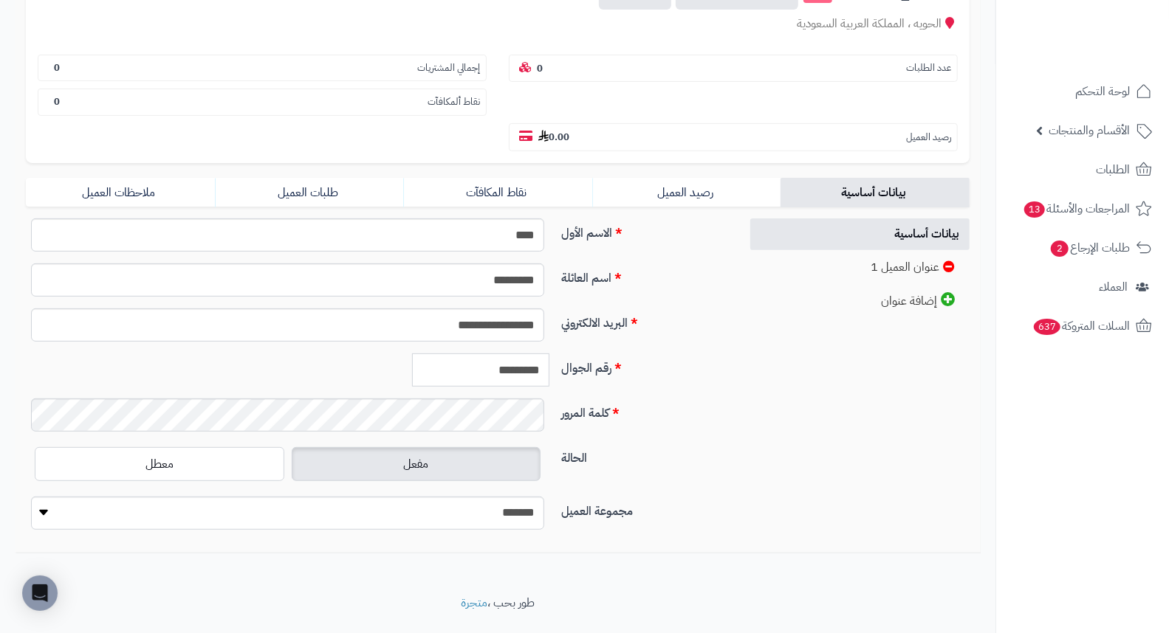
click at [504, 354] on input "*********" at bounding box center [480, 370] width 137 height 33
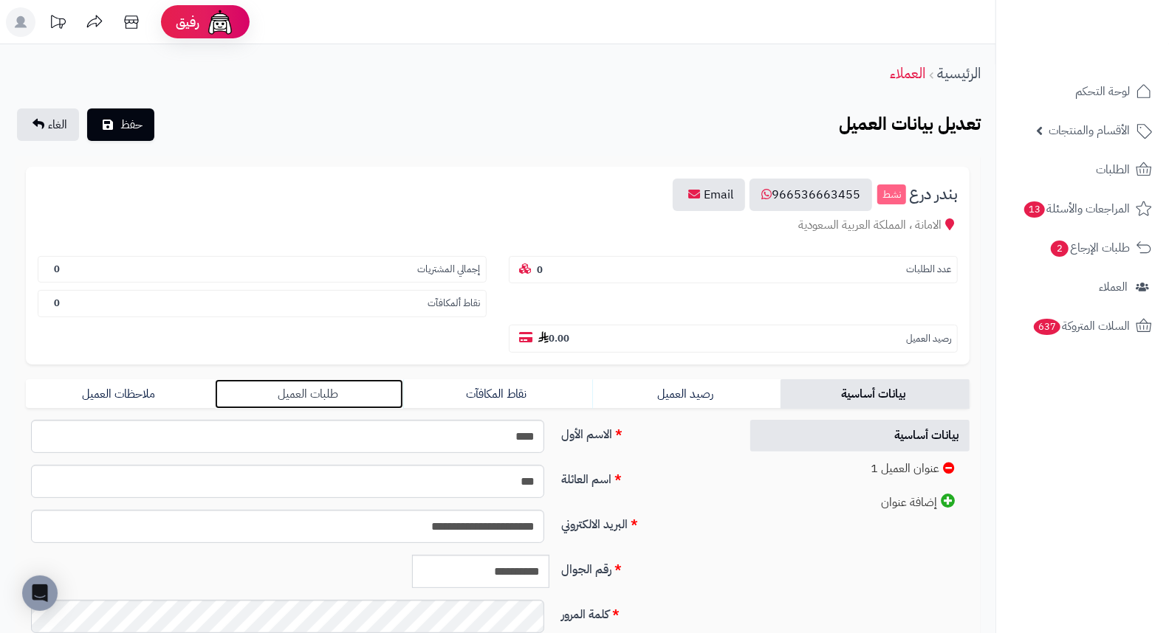
click at [296, 379] on link "طلبات العميل" at bounding box center [309, 394] width 189 height 30
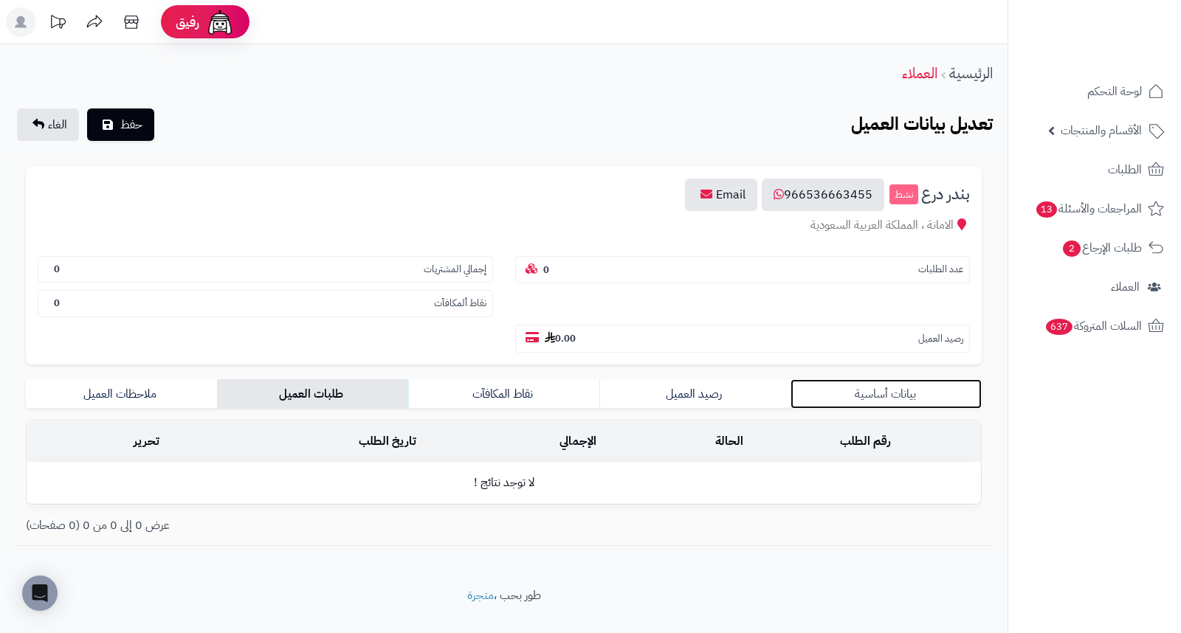
click at [904, 379] on link "بيانات أساسية" at bounding box center [886, 394] width 191 height 30
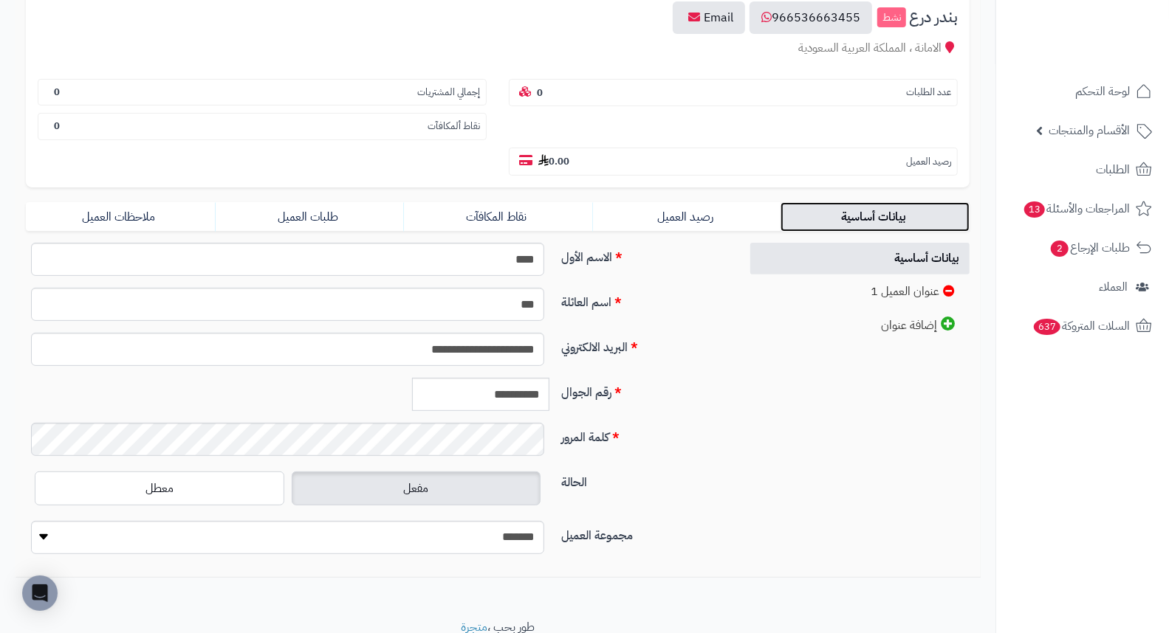
scroll to position [202, 0]
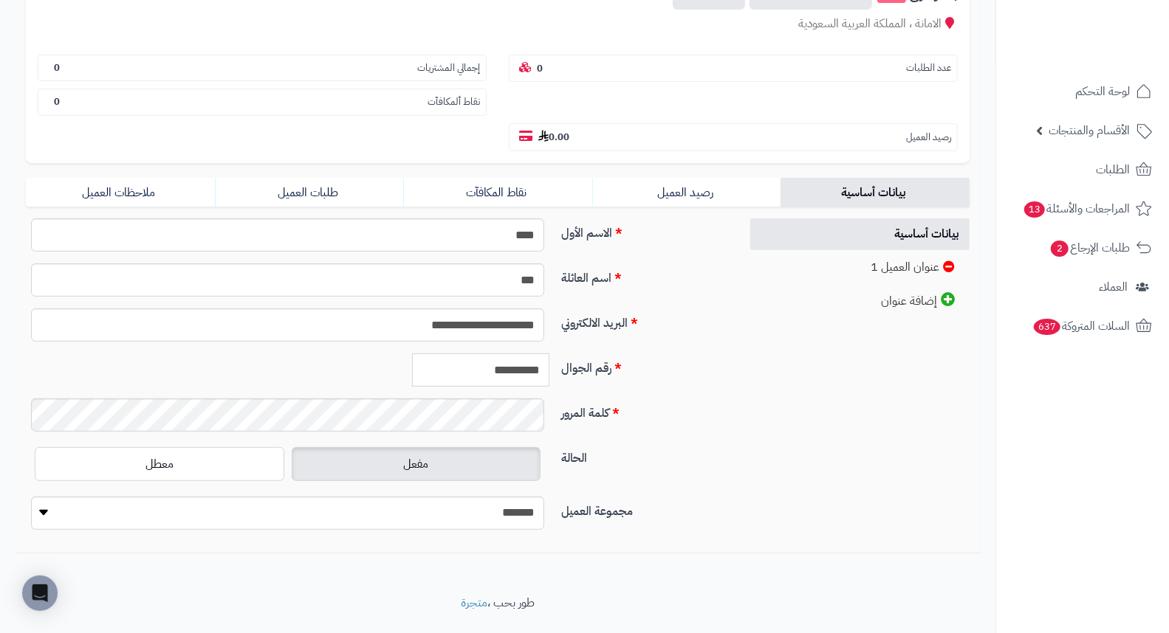
click at [525, 354] on input "**********" at bounding box center [480, 370] width 137 height 33
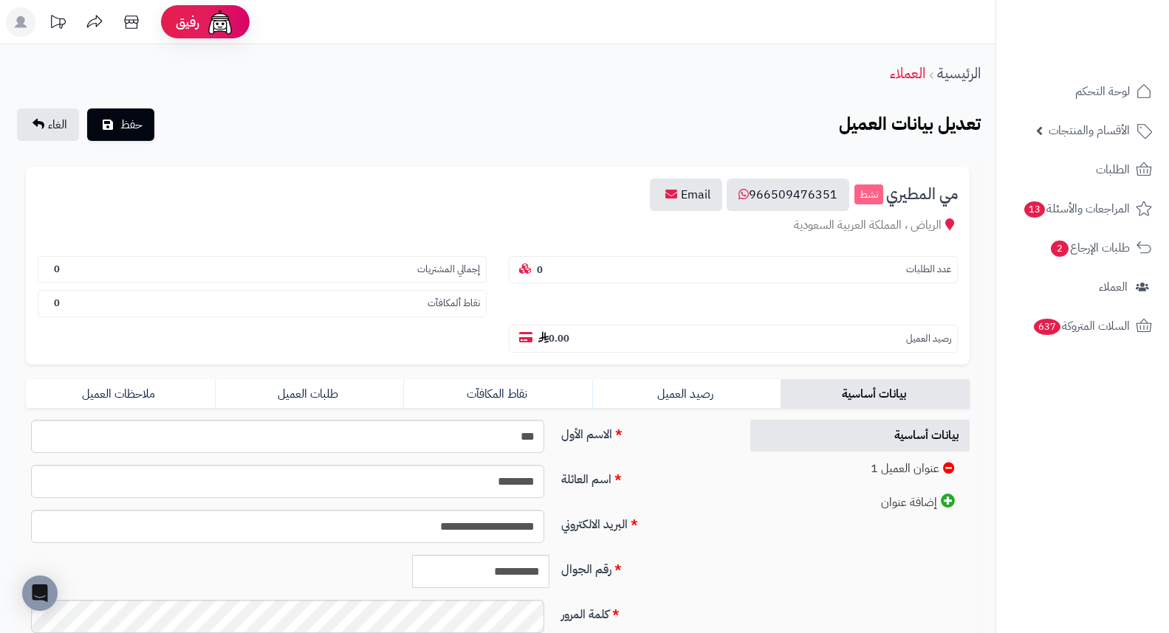
scroll to position [82, 0]
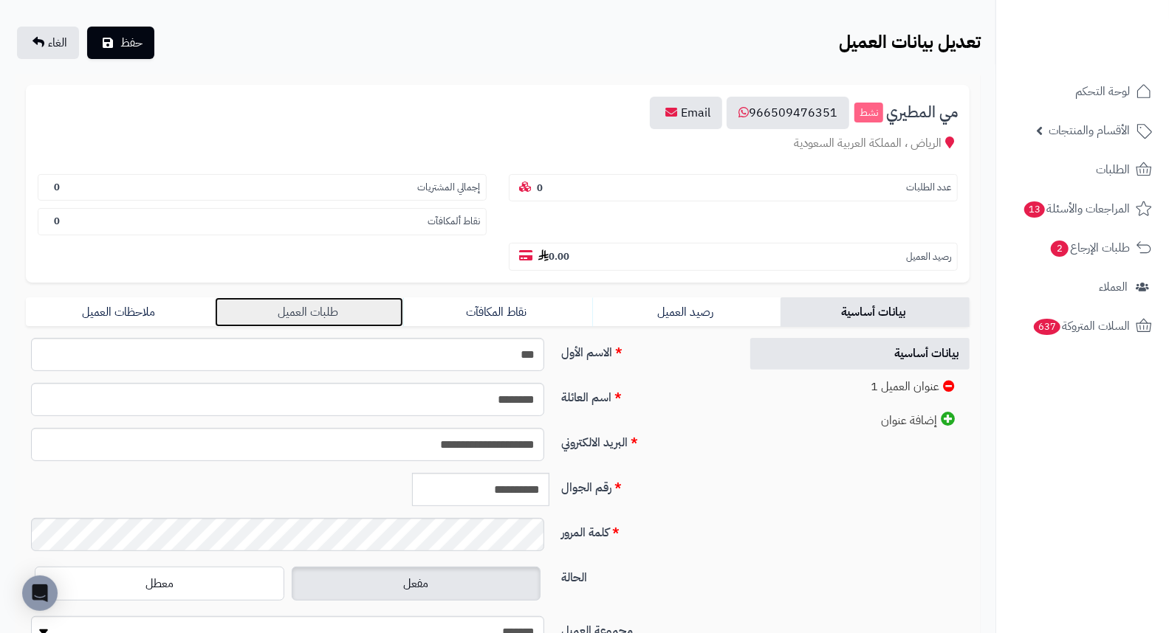
drag, startPoint x: 307, startPoint y: 279, endPoint x: 364, endPoint y: 279, distance: 56.8
click at [307, 298] on link "طلبات العميل" at bounding box center [309, 313] width 189 height 30
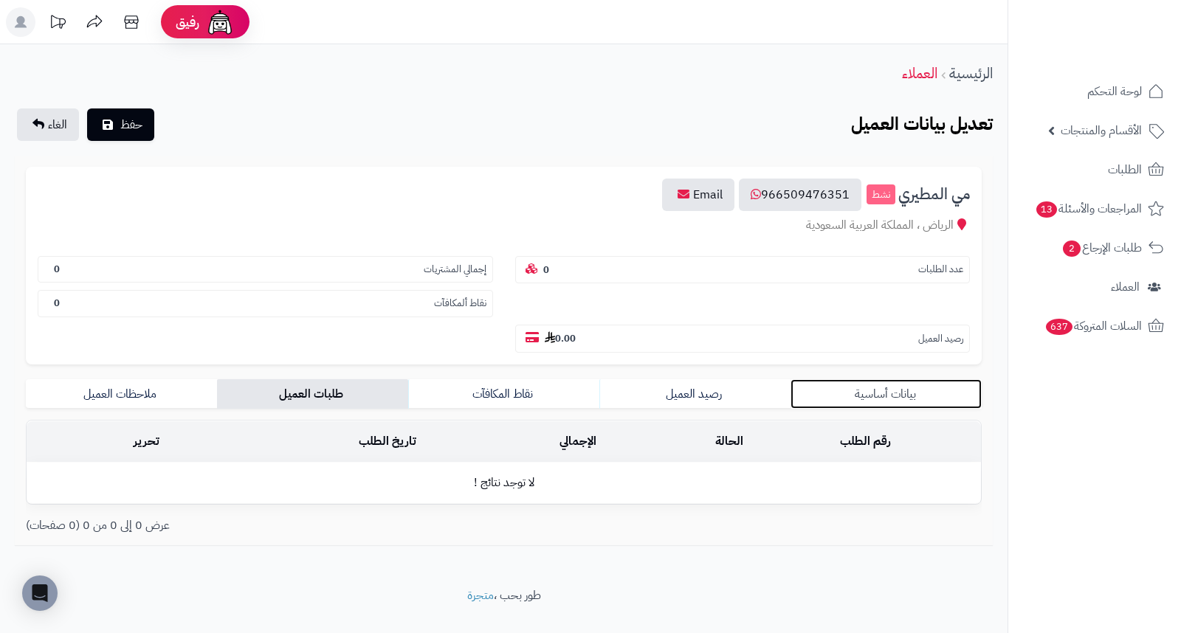
click at [865, 379] on link "بيانات أساسية" at bounding box center [886, 394] width 191 height 30
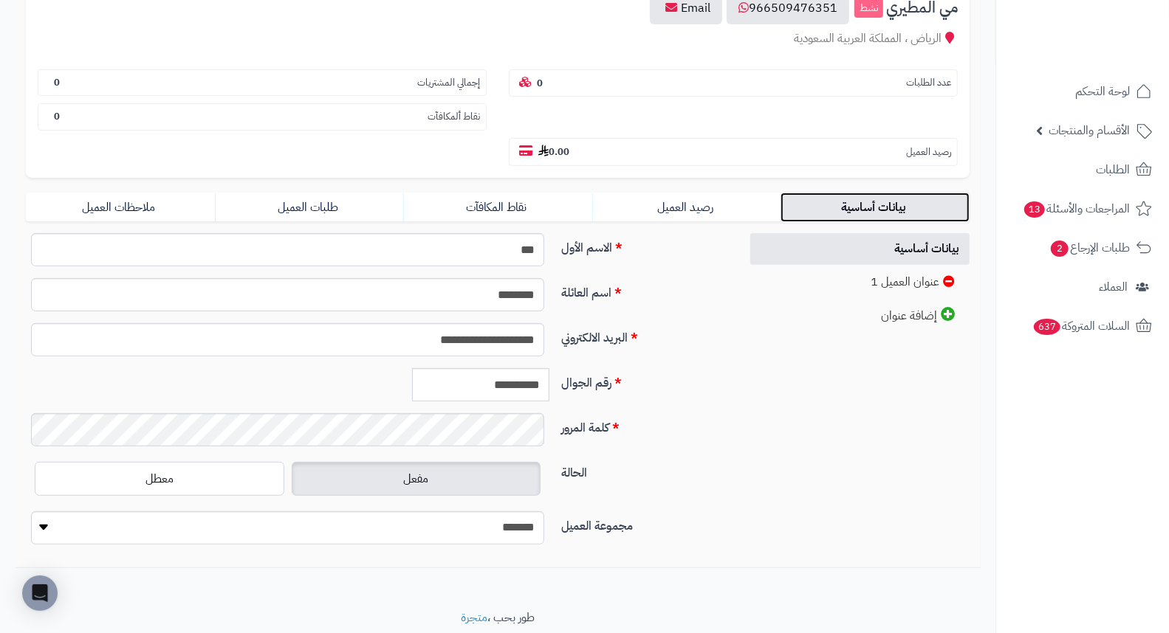
scroll to position [202, 0]
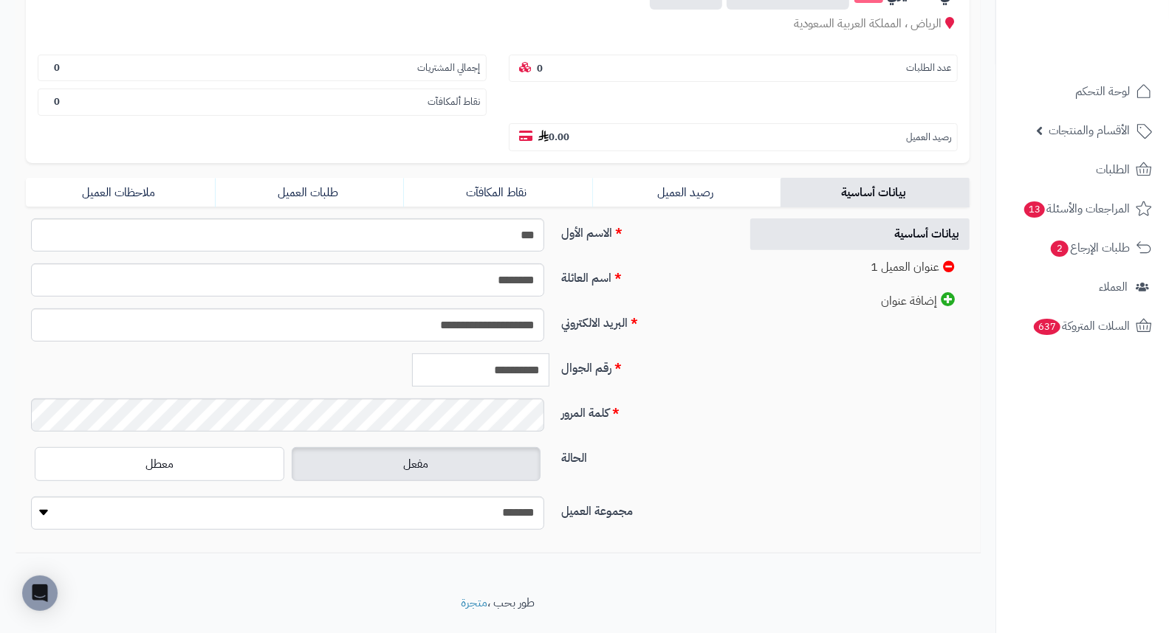
click at [527, 354] on input "**********" at bounding box center [480, 370] width 137 height 33
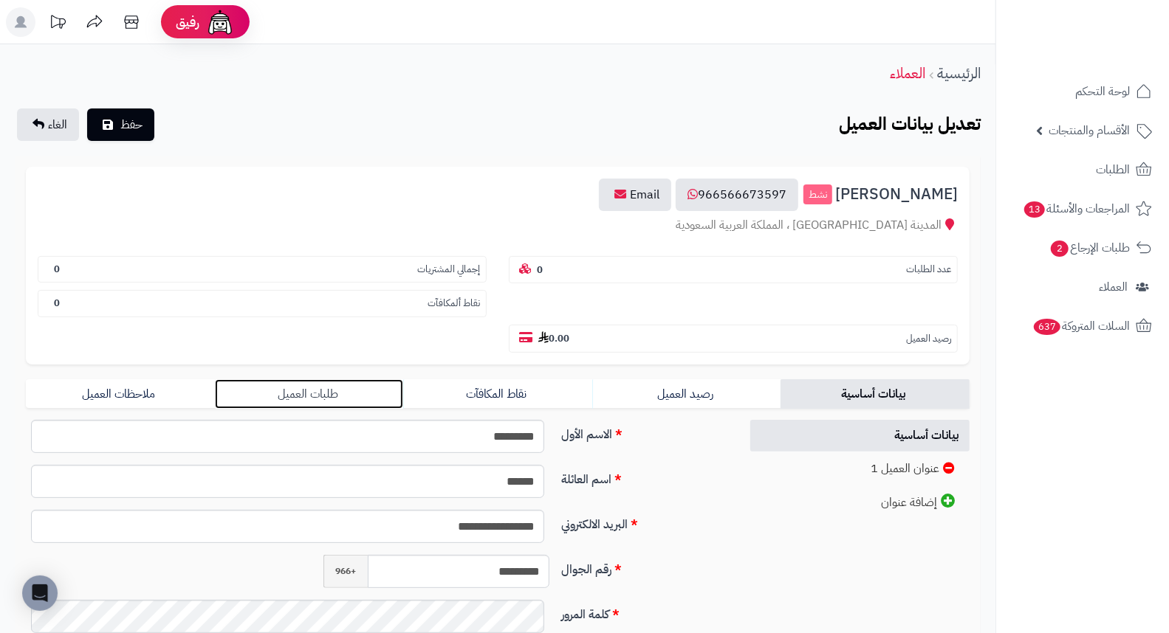
click at [320, 379] on link "طلبات العميل" at bounding box center [309, 394] width 189 height 30
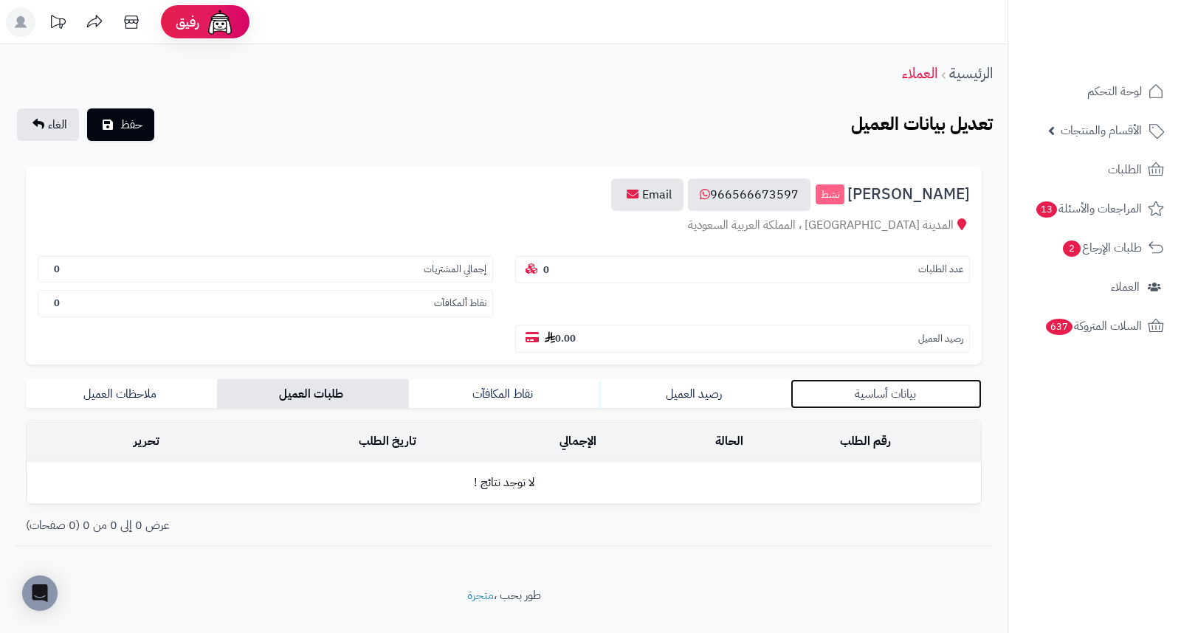
click at [867, 379] on link "بيانات أساسية" at bounding box center [886, 394] width 191 height 30
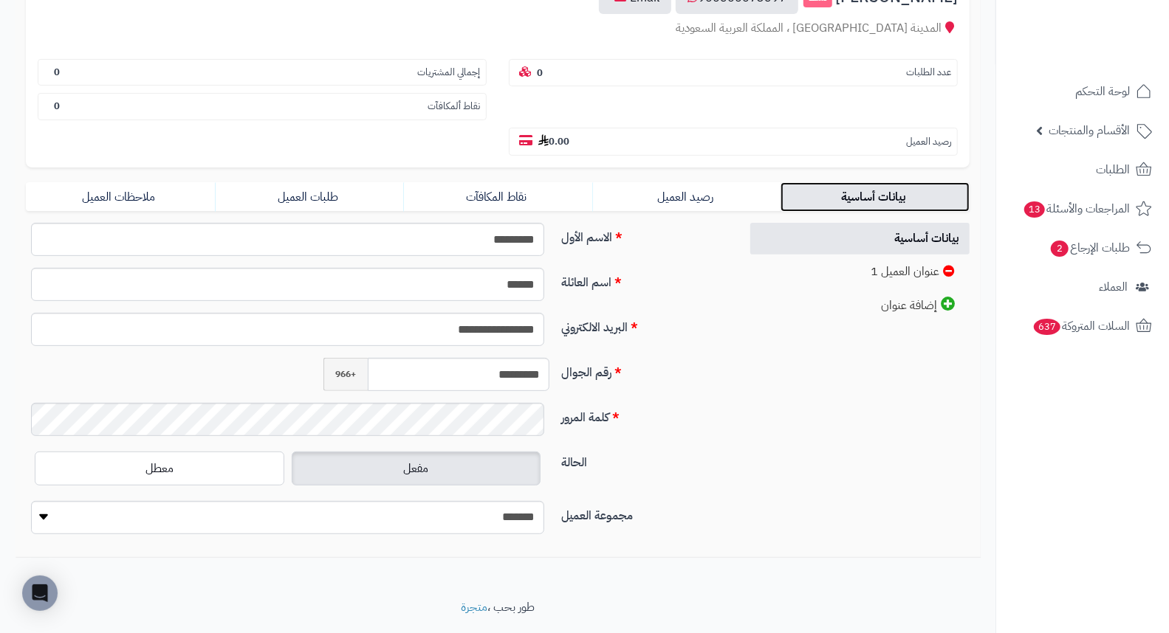
scroll to position [202, 0]
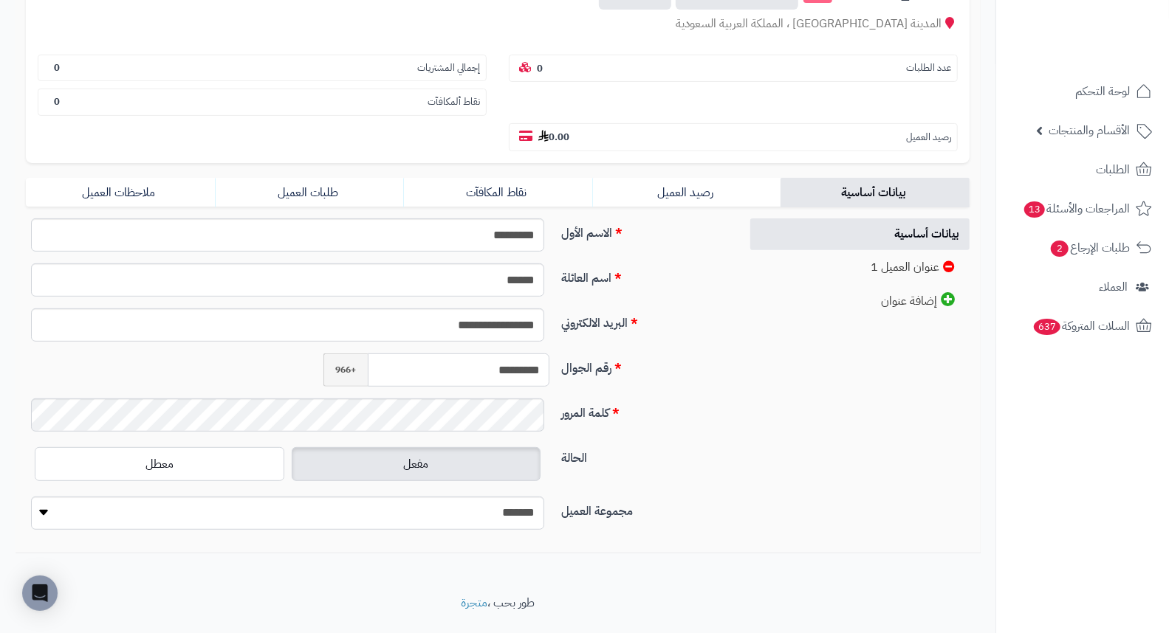
click at [497, 354] on input "*********" at bounding box center [459, 370] width 182 height 33
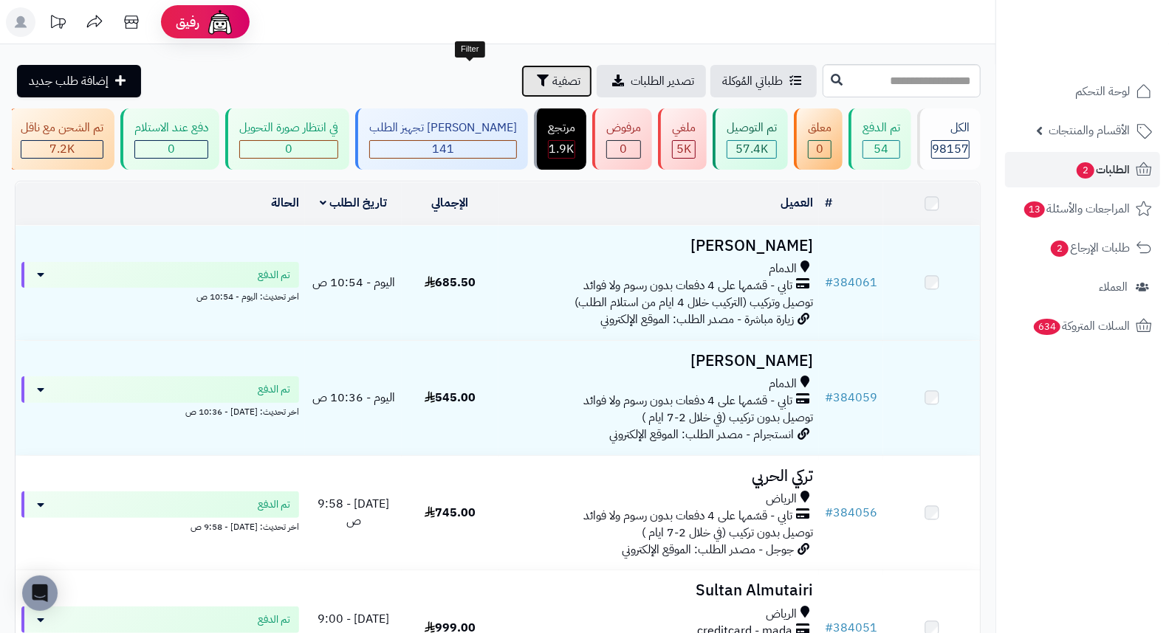
click at [552, 72] on span "تصفية" at bounding box center [566, 81] width 28 height 18
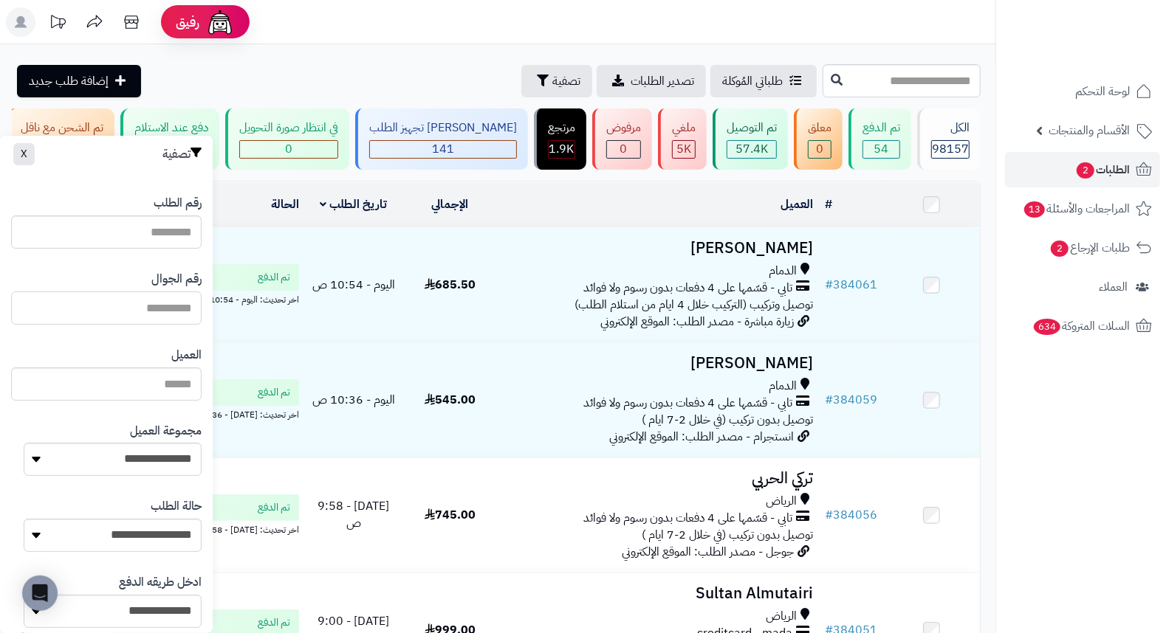
paste input "*********"
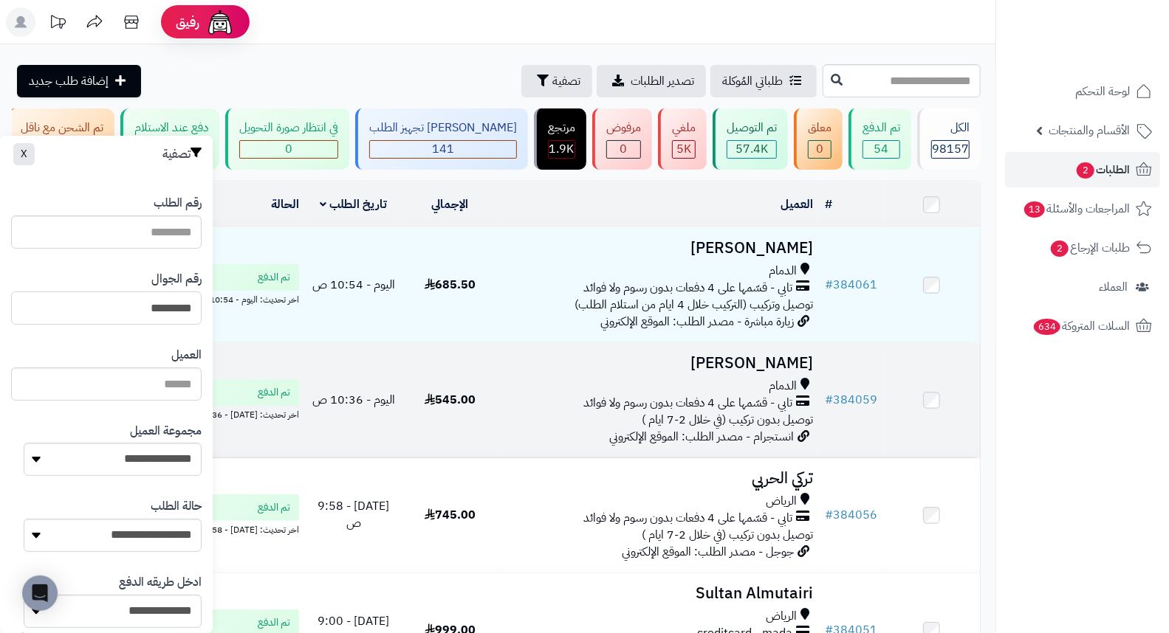
type input "*********"
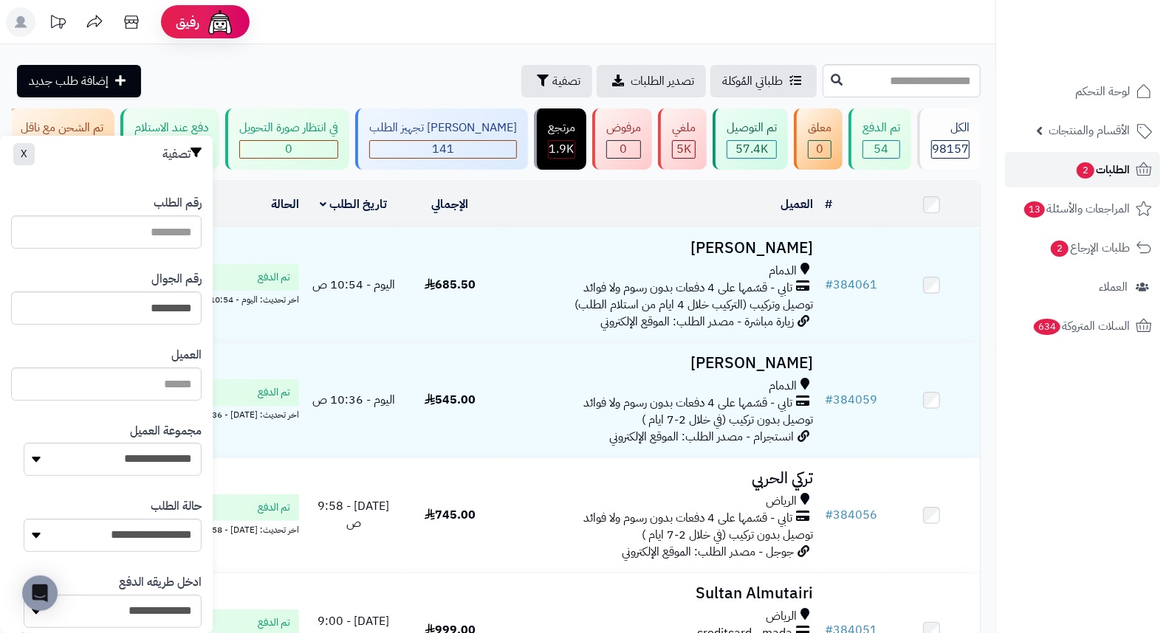
click at [1093, 171] on span "الطلبات 2" at bounding box center [1102, 169] width 55 height 21
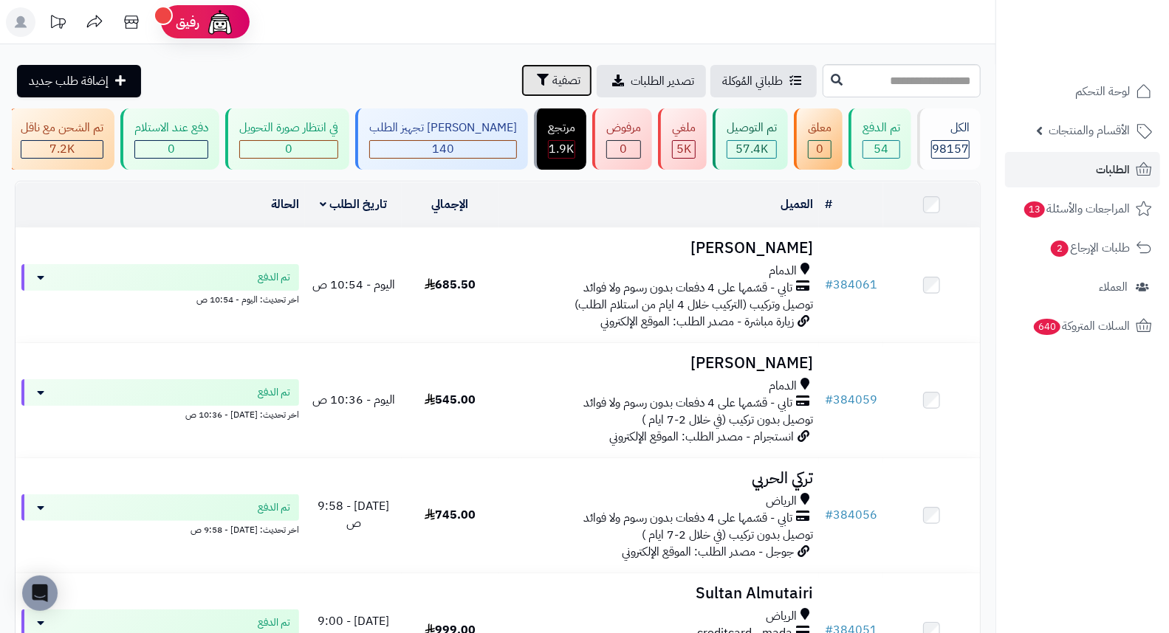
click at [552, 81] on span "تصفية" at bounding box center [566, 81] width 28 height 18
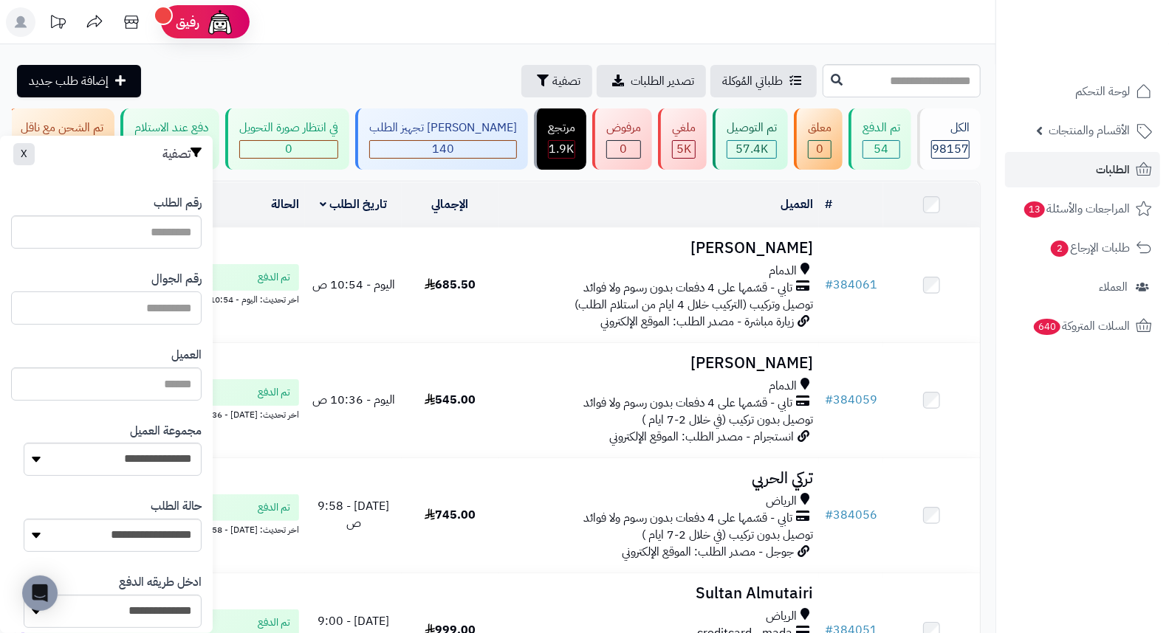
paste input "*********"
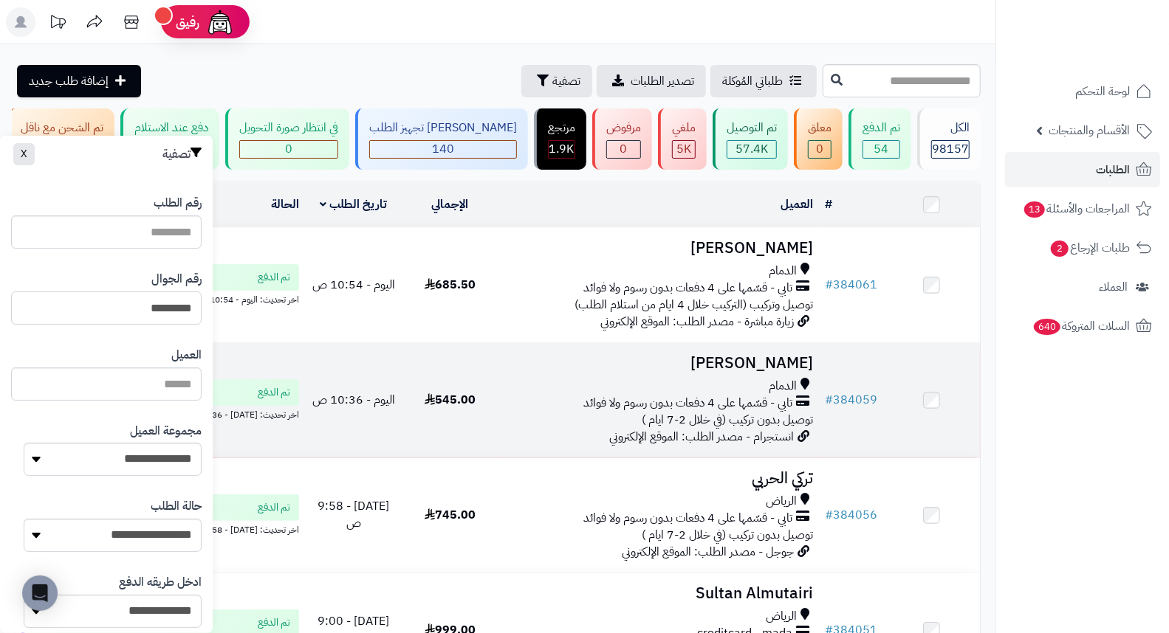
type input "*********"
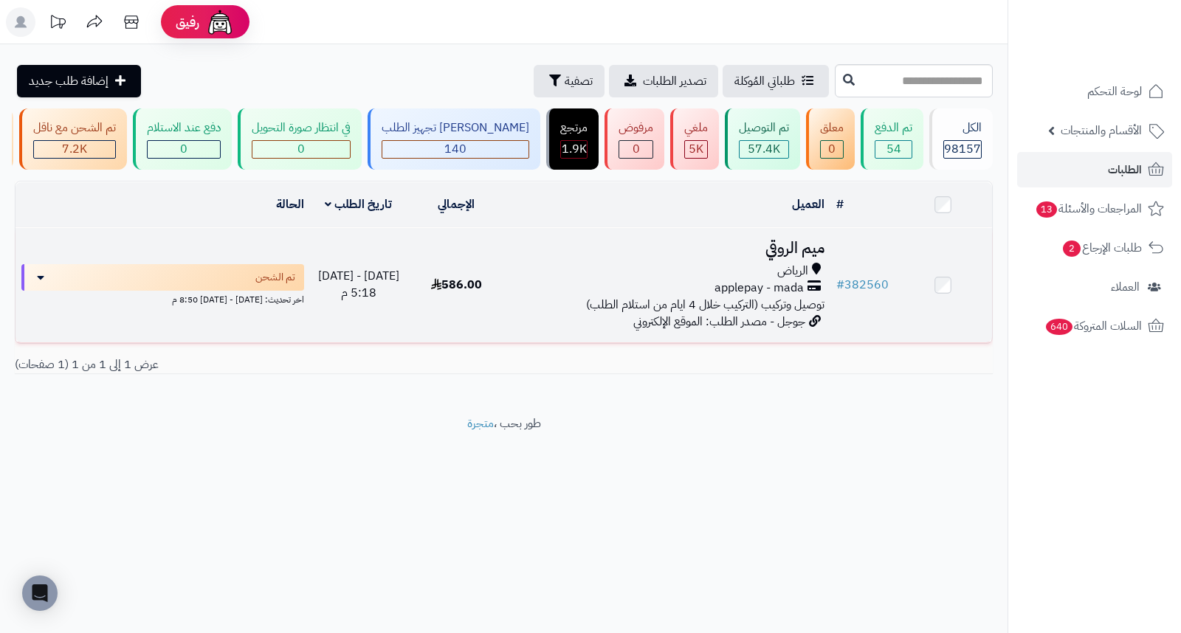
click at [783, 257] on h3 "ميم الروقي" at bounding box center [668, 248] width 314 height 17
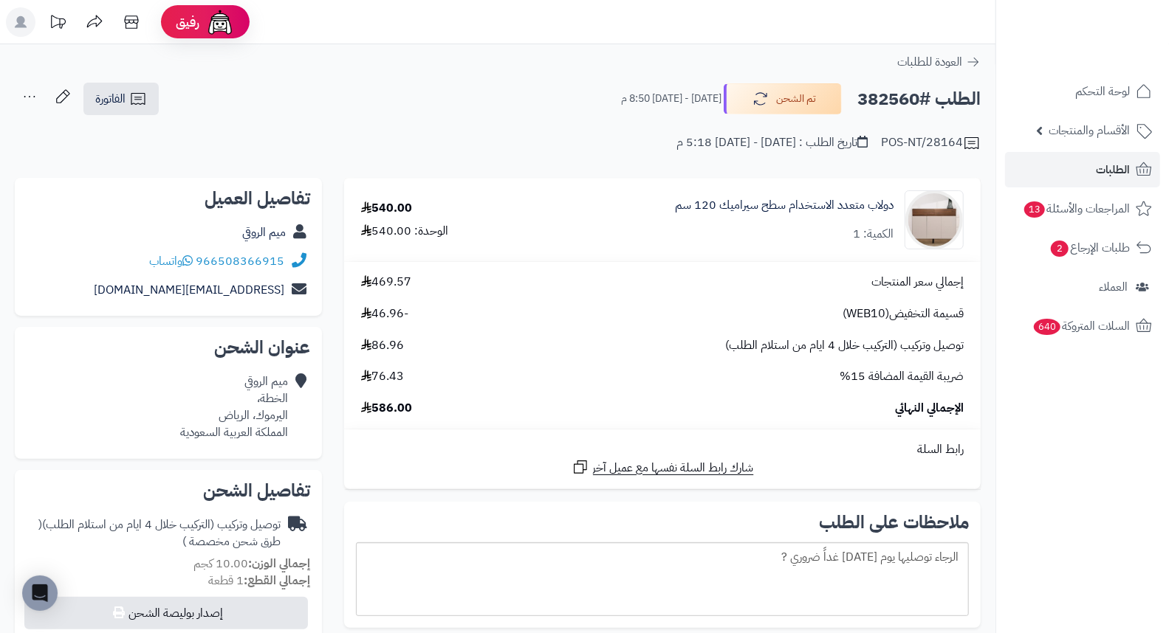
click at [896, 97] on h2 "الطلب #382560" at bounding box center [918, 99] width 123 height 30
copy h2 "382560"
click at [1093, 173] on link "الطلبات" at bounding box center [1082, 169] width 155 height 35
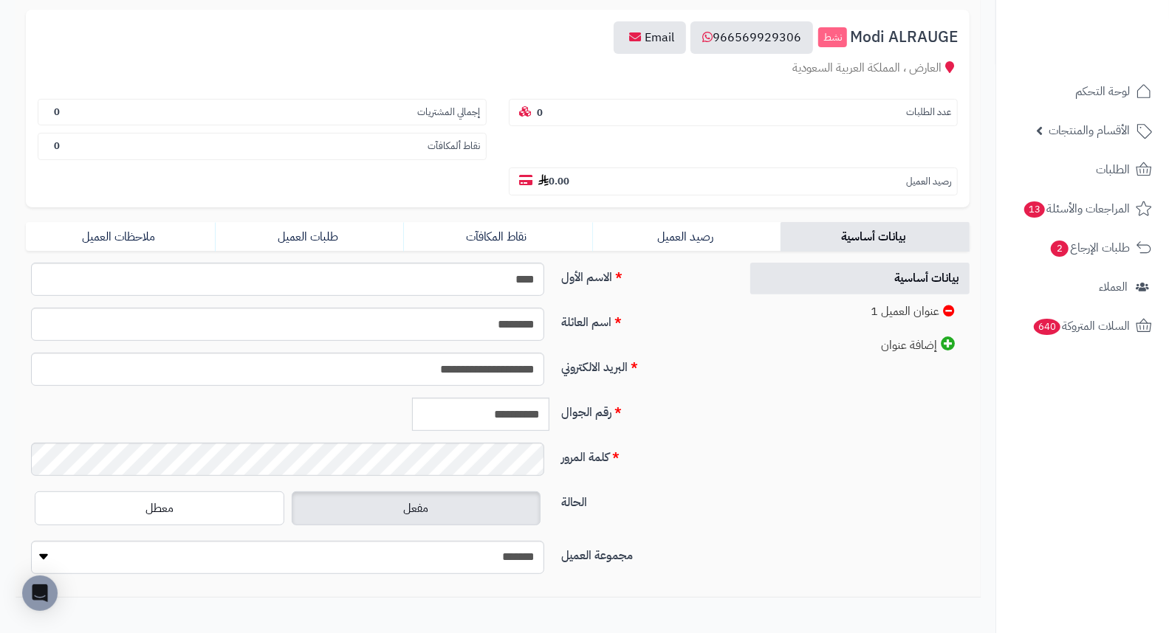
scroll to position [164, 0]
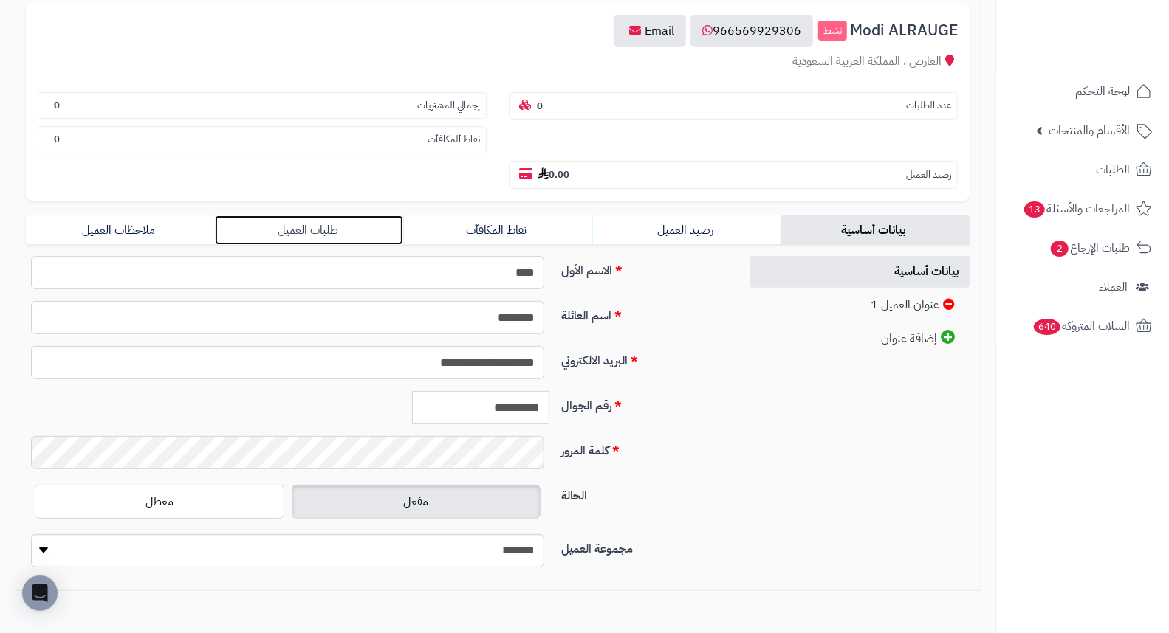
click at [303, 216] on link "طلبات العميل" at bounding box center [309, 231] width 189 height 30
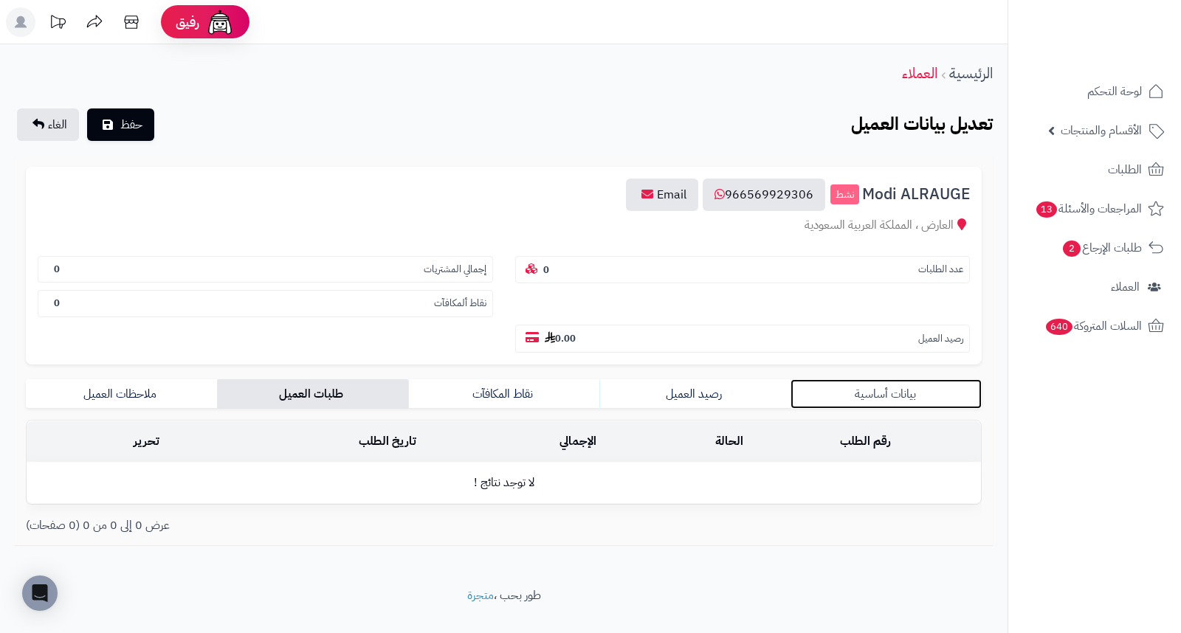
click at [873, 379] on link "بيانات أساسية" at bounding box center [886, 394] width 191 height 30
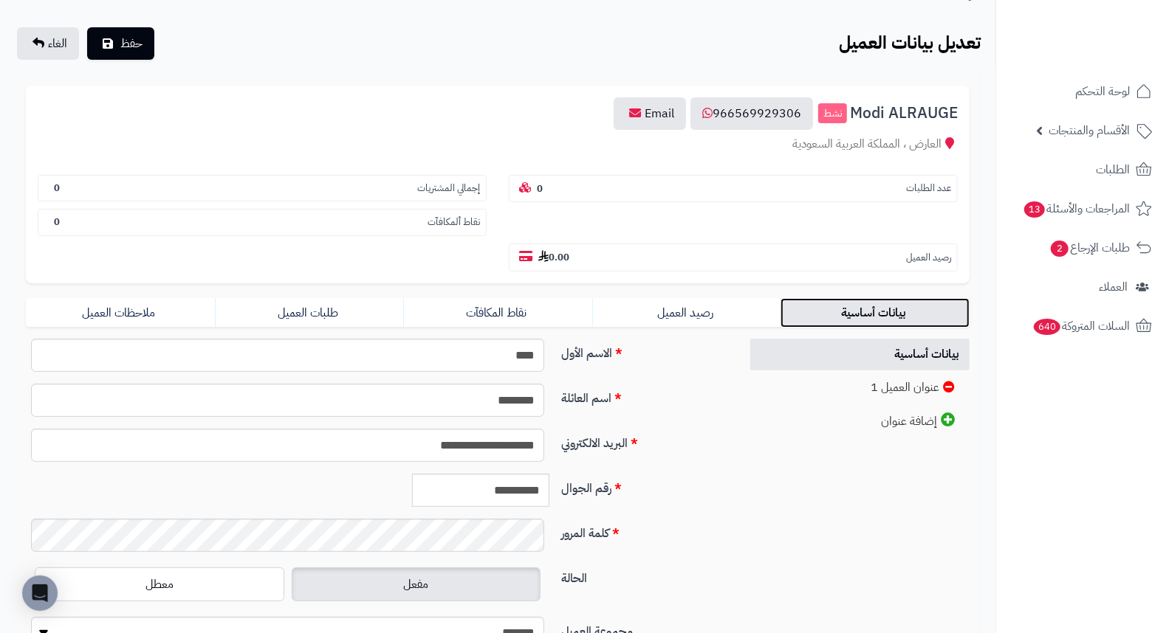
scroll to position [202, 0]
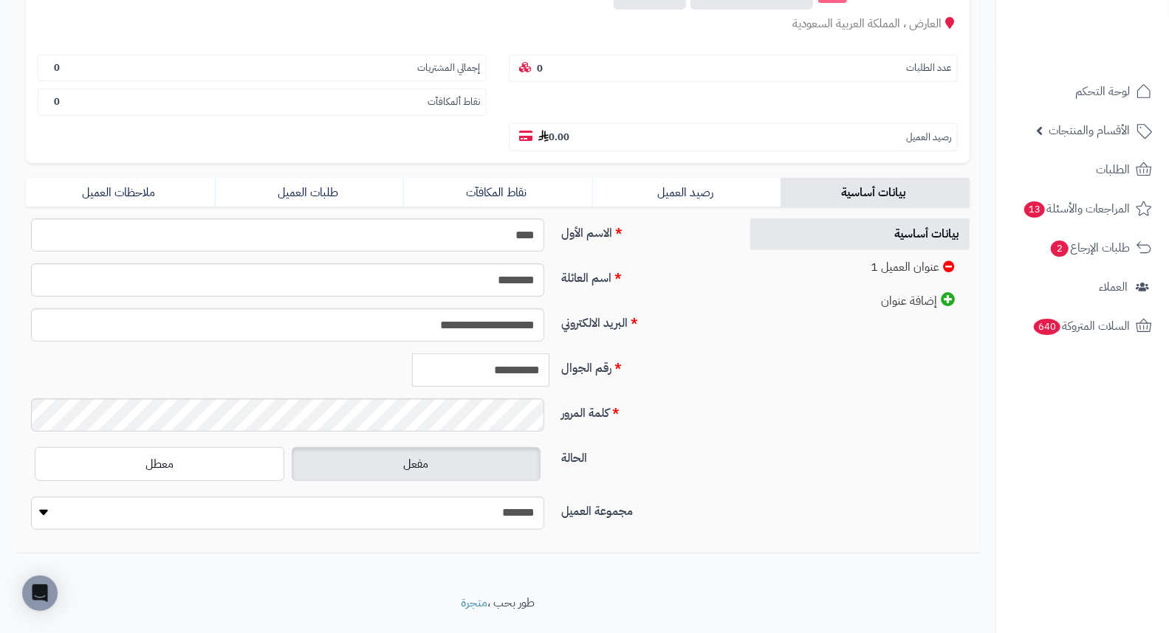
click at [517, 354] on input "**********" at bounding box center [480, 370] width 137 height 33
click at [515, 354] on input "**********" at bounding box center [480, 370] width 137 height 33
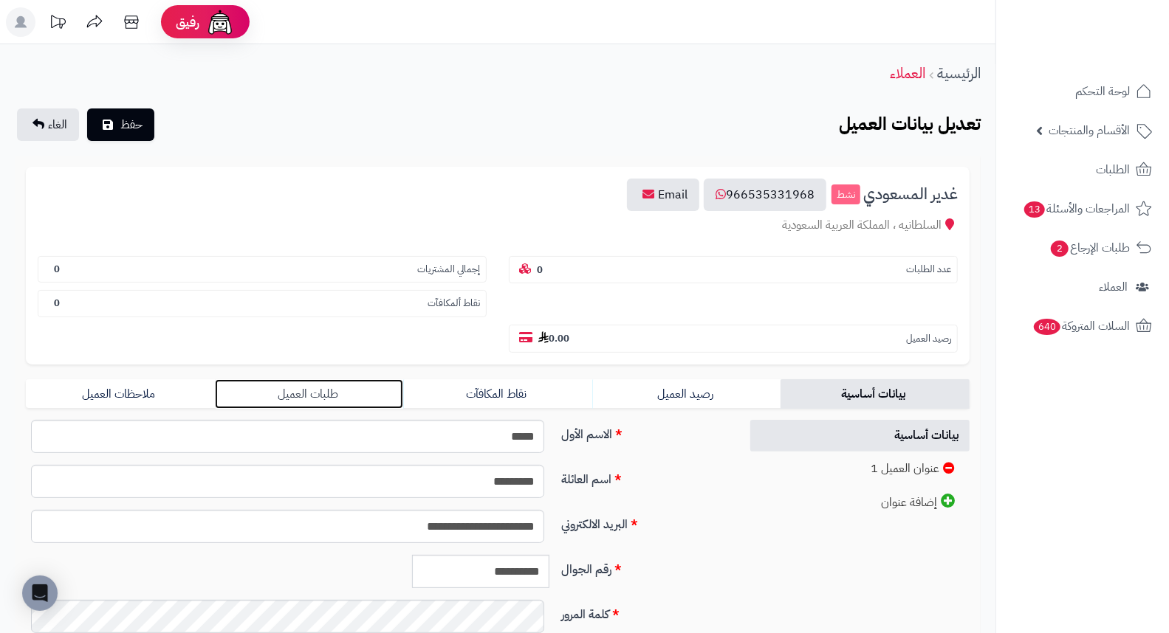
click at [312, 379] on link "طلبات العميل" at bounding box center [309, 394] width 189 height 30
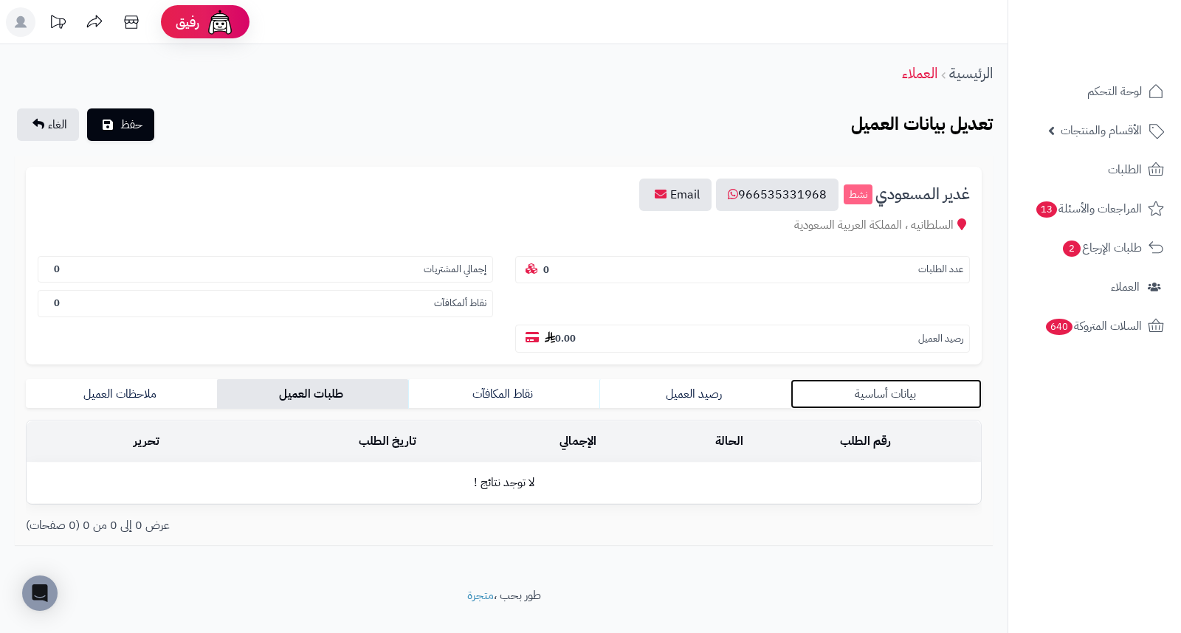
click at [881, 379] on link "بيانات أساسية" at bounding box center [886, 394] width 191 height 30
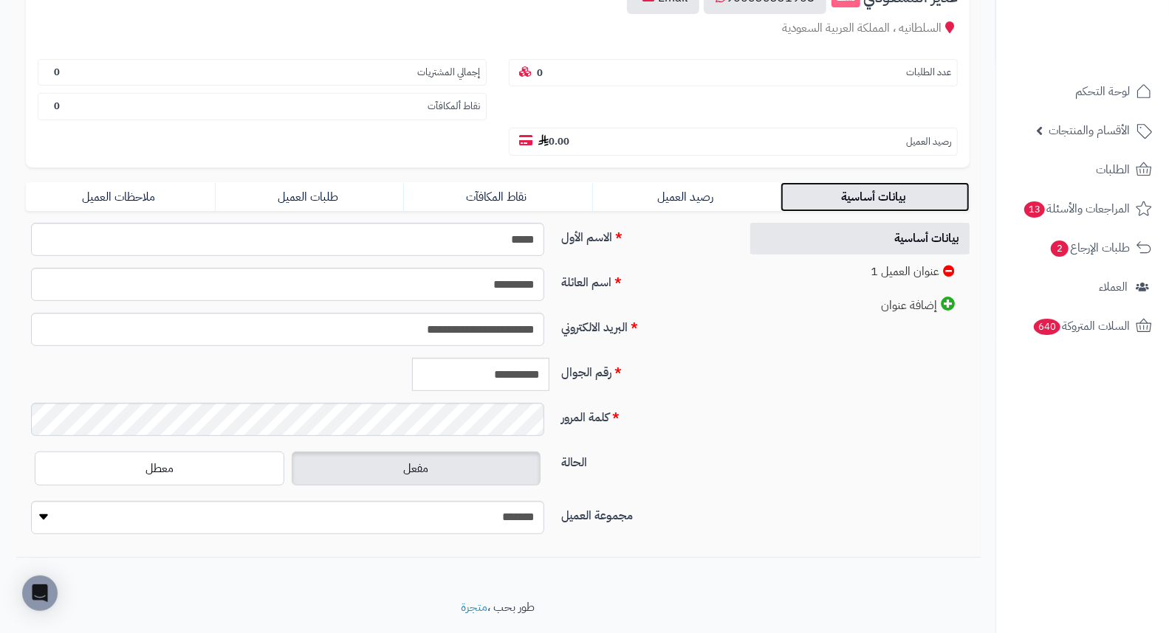
scroll to position [202, 0]
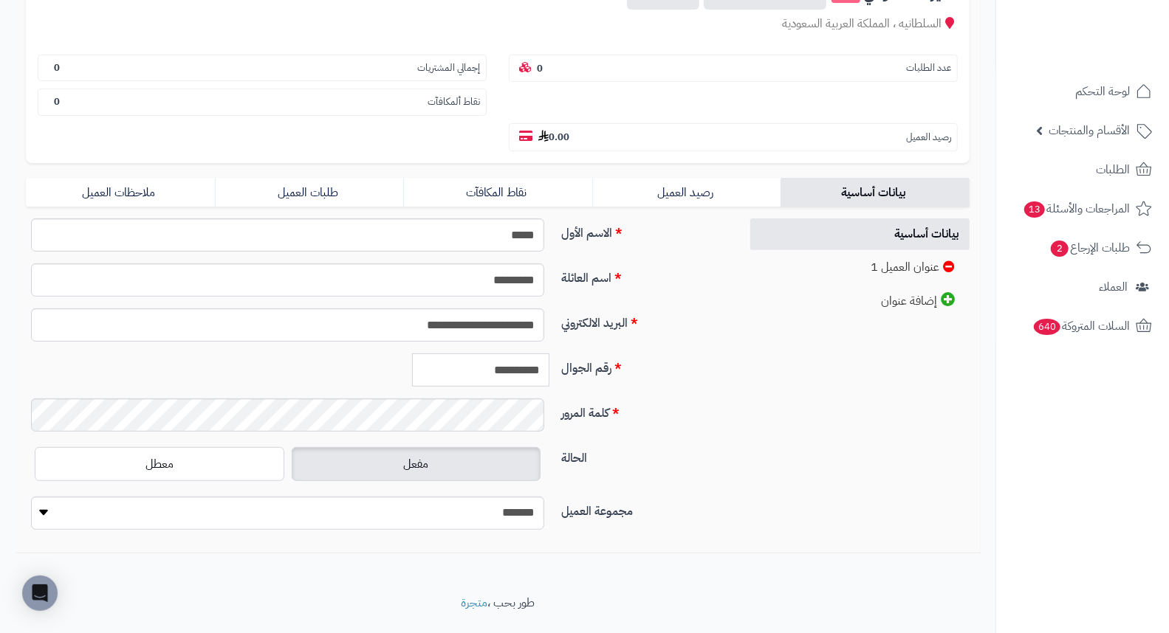
click at [495, 354] on input "**********" at bounding box center [480, 370] width 137 height 33
click at [768, 633] on footer "طور بحب ، متجرة" at bounding box center [497, 632] width 995 height 74
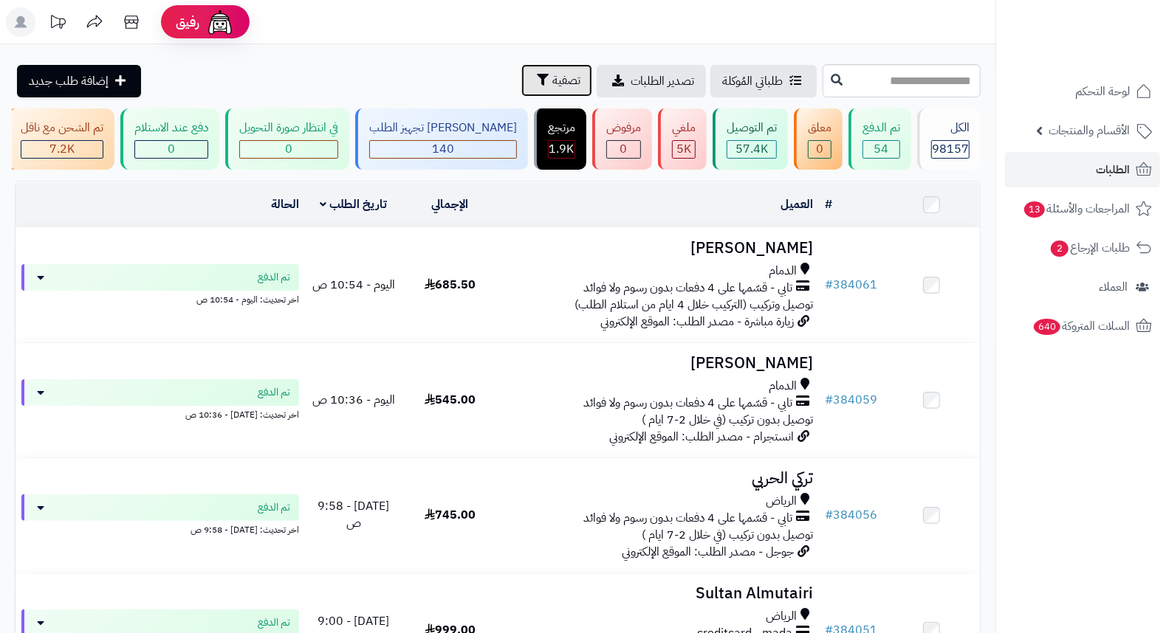
click at [552, 81] on span "تصفية" at bounding box center [566, 81] width 28 height 18
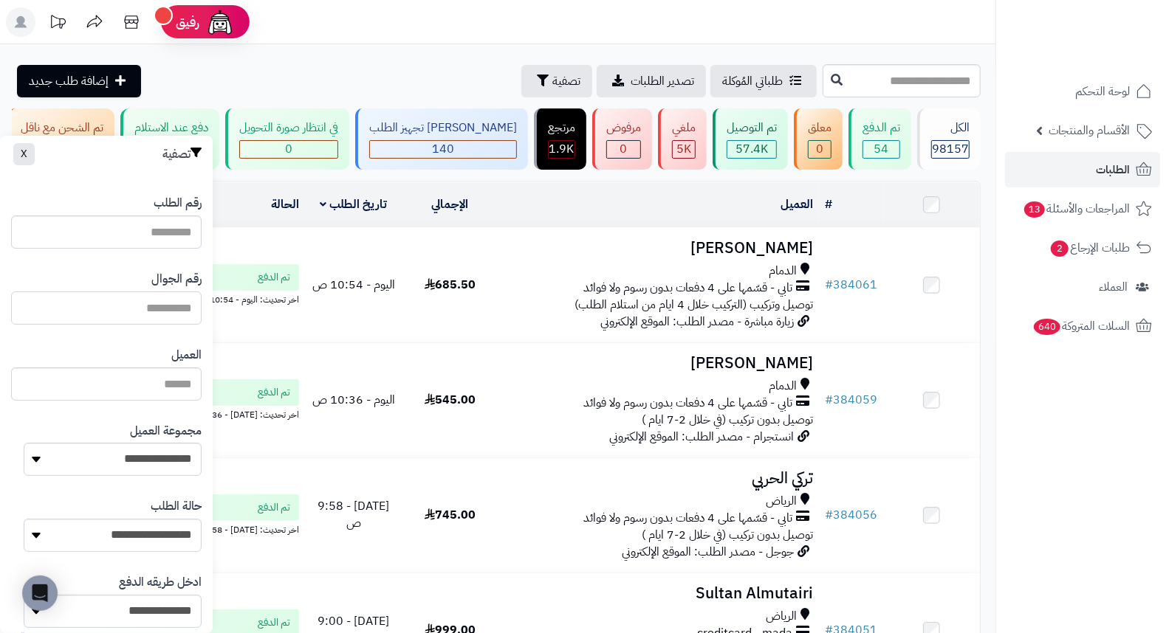
paste input "*********"
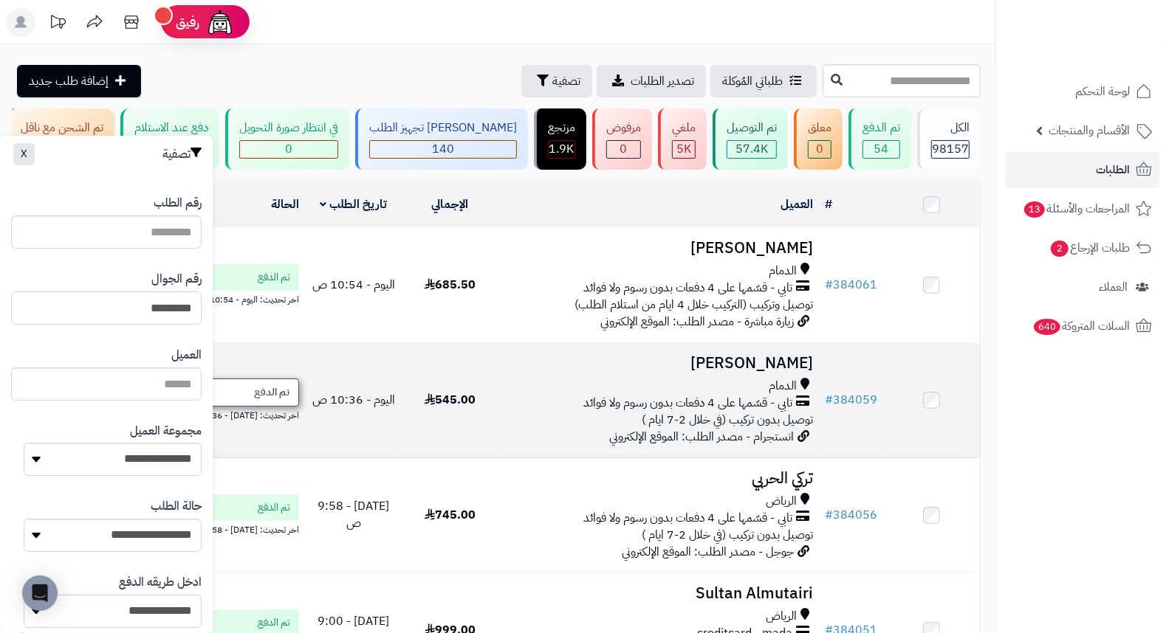
type input "*********"
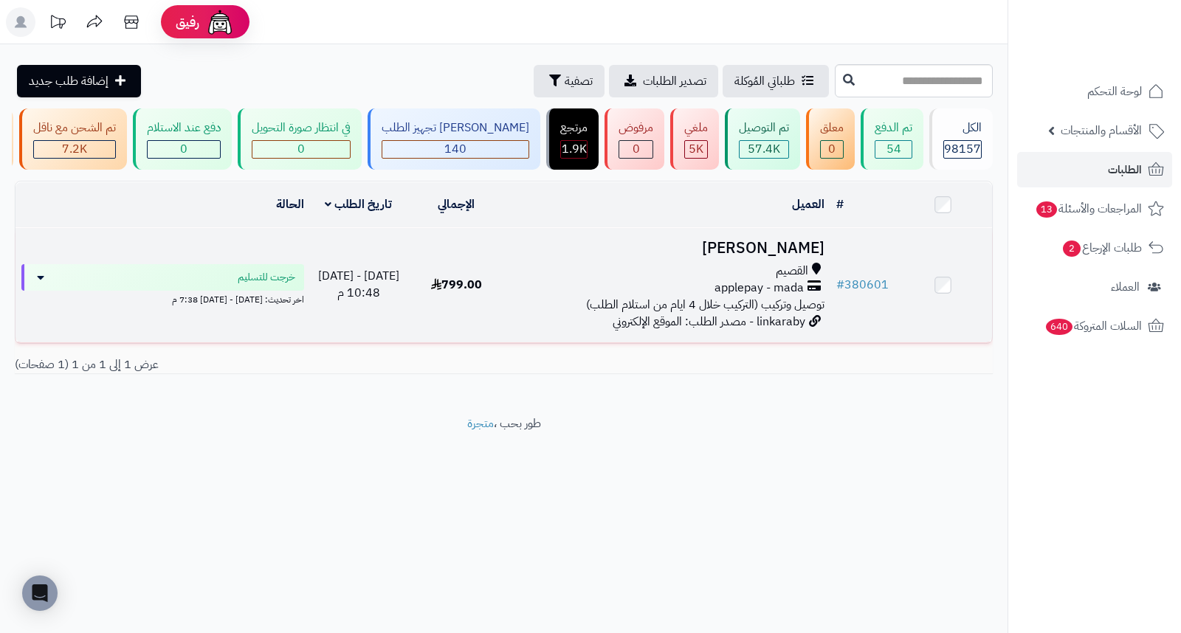
click at [809, 257] on h3 "[PERSON_NAME]" at bounding box center [668, 248] width 314 height 17
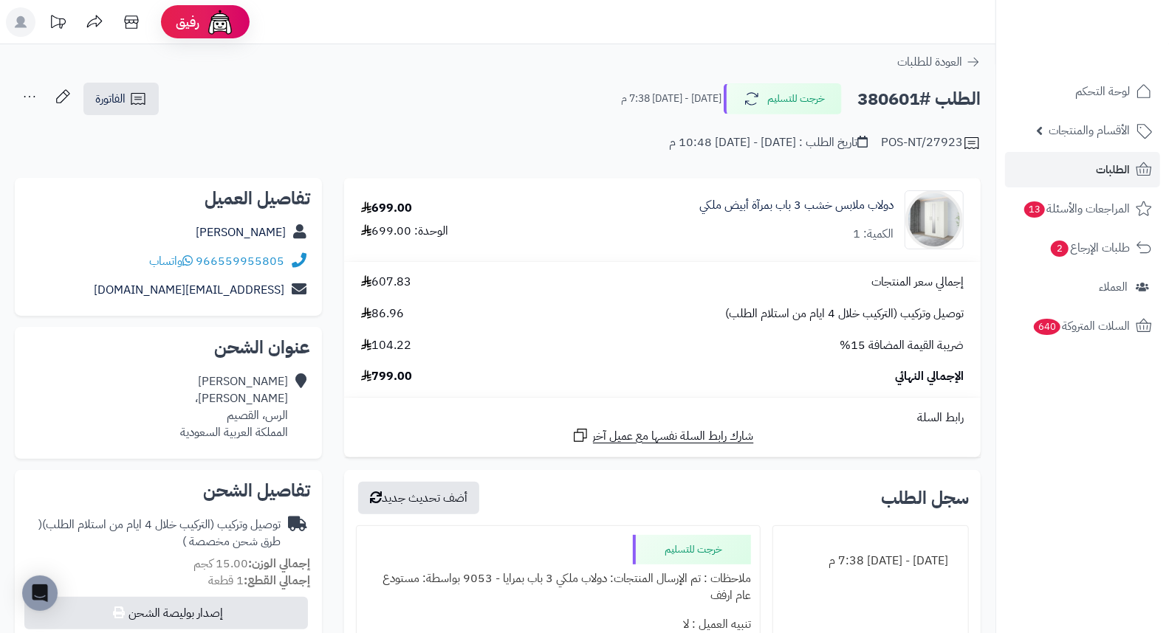
click at [903, 97] on h2 "الطلب #380601" at bounding box center [918, 99] width 123 height 30
copy div "الطلب #380601 خرجت للتسليم"
click at [884, 109] on h2 "الطلب #380601" at bounding box center [918, 99] width 123 height 30
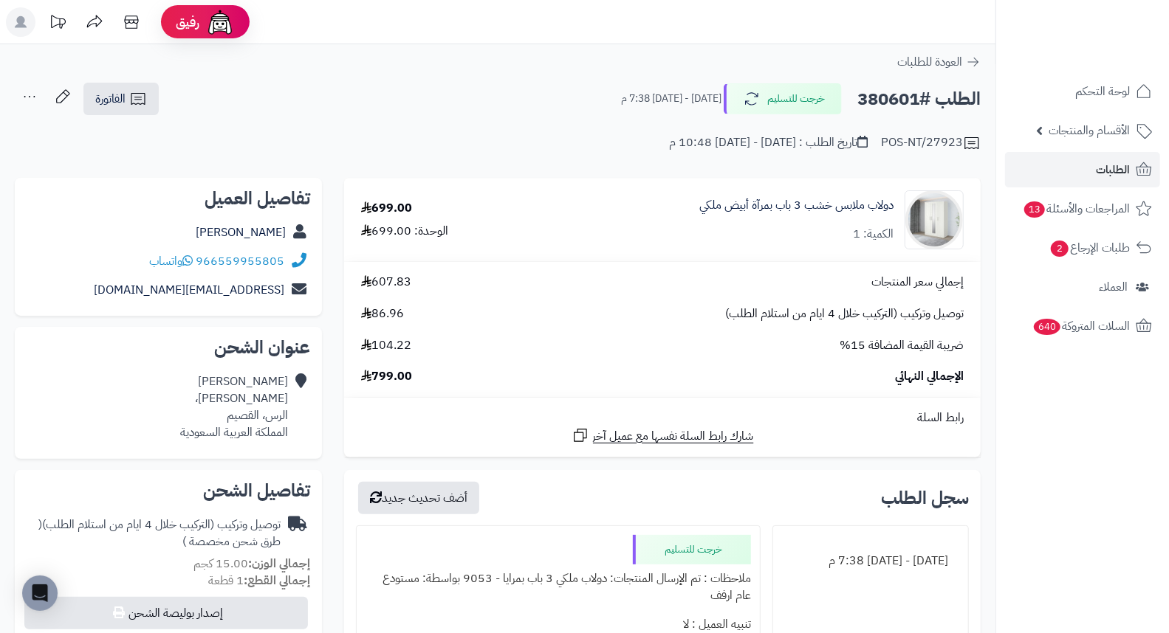
click at [884, 101] on h2 "الطلب #380601" at bounding box center [918, 99] width 123 height 30
copy h2 "380601"
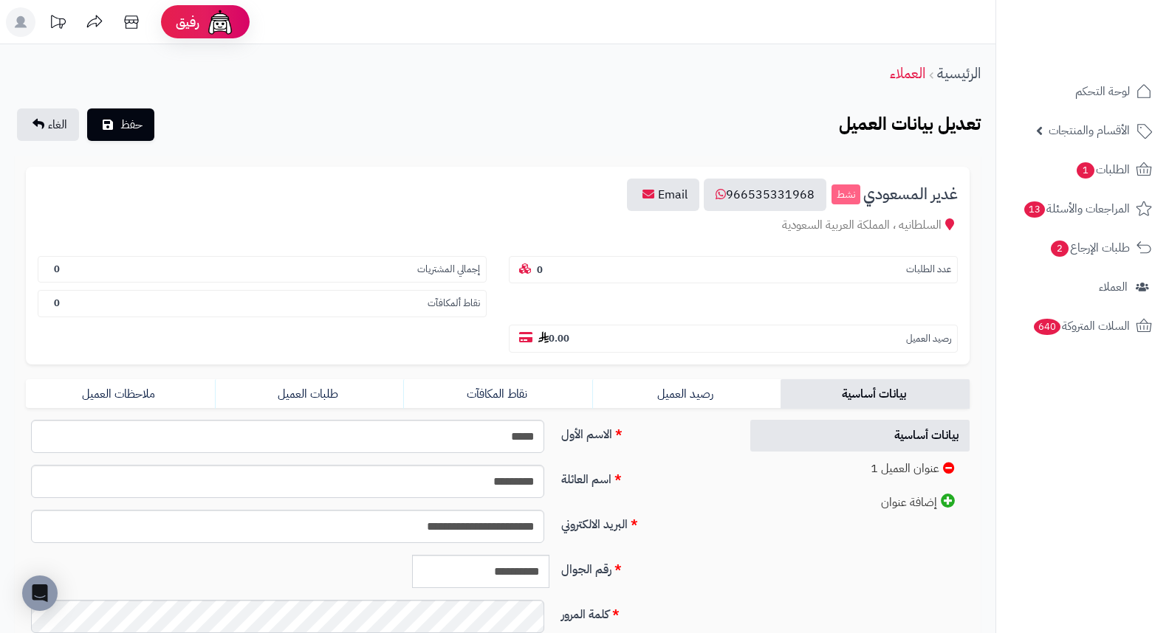
scroll to position [164, 0]
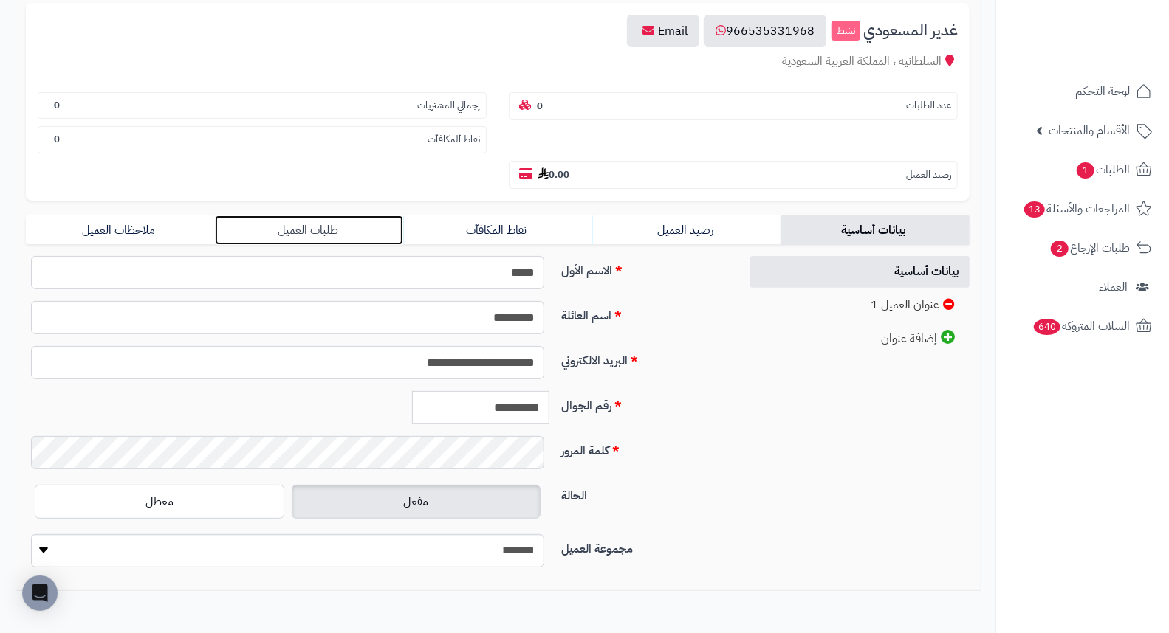
click at [301, 216] on link "طلبات العميل" at bounding box center [309, 231] width 189 height 30
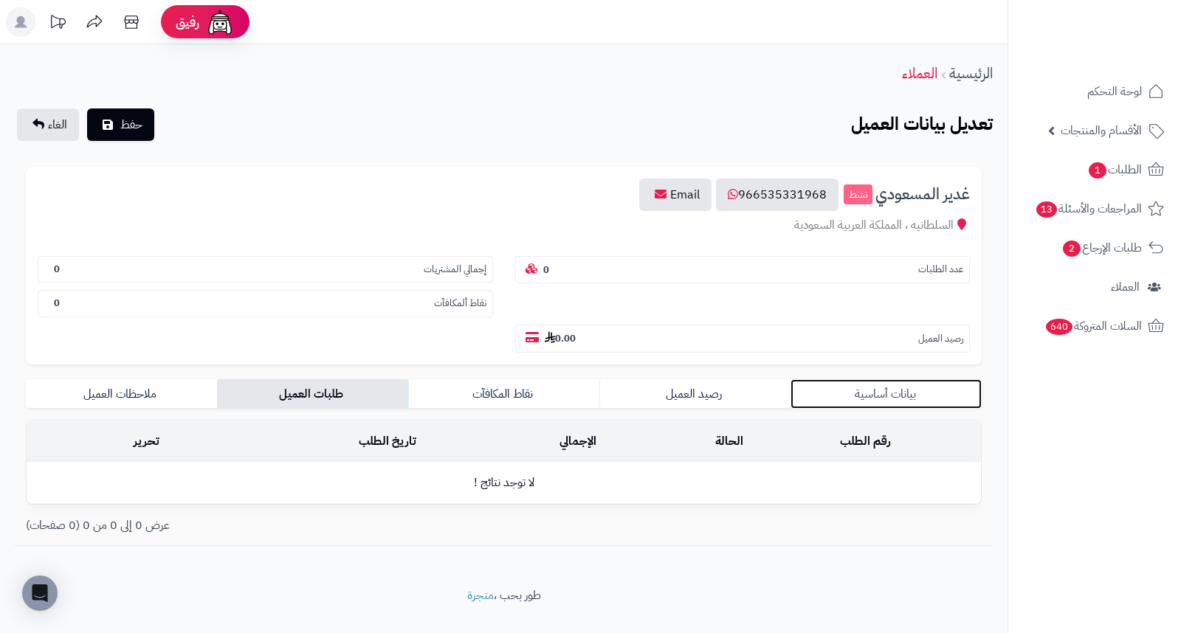
click at [884, 379] on link "بيانات أساسية" at bounding box center [886, 394] width 191 height 30
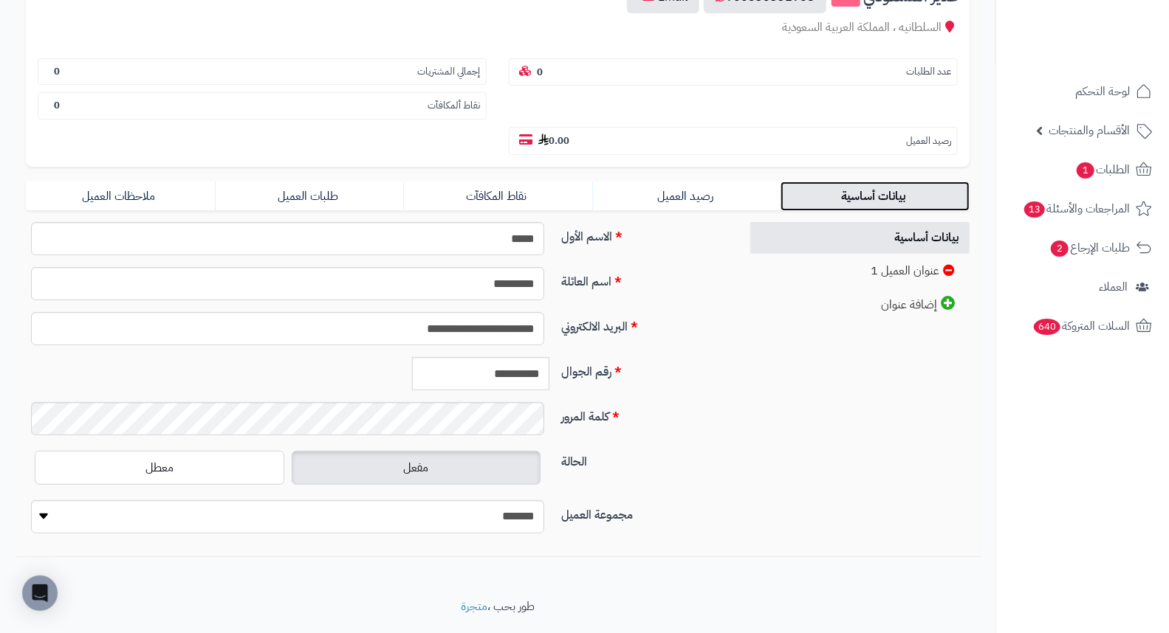
scroll to position [202, 0]
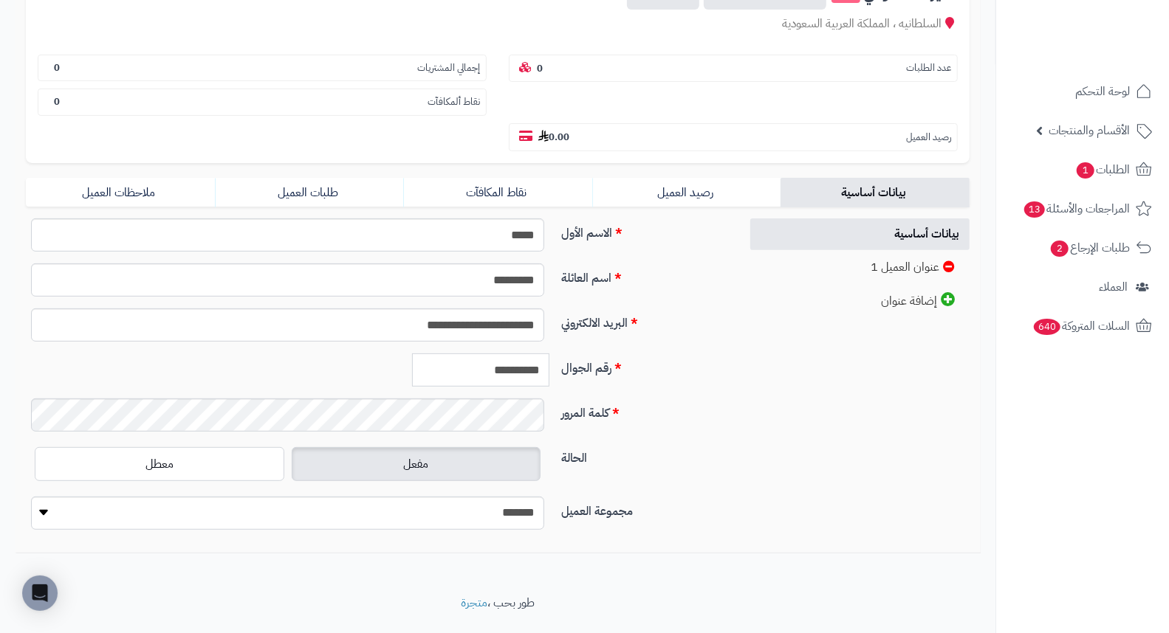
click at [506, 354] on input "**********" at bounding box center [480, 370] width 137 height 33
click at [329, 178] on link "طلبات العميل" at bounding box center [309, 193] width 189 height 30
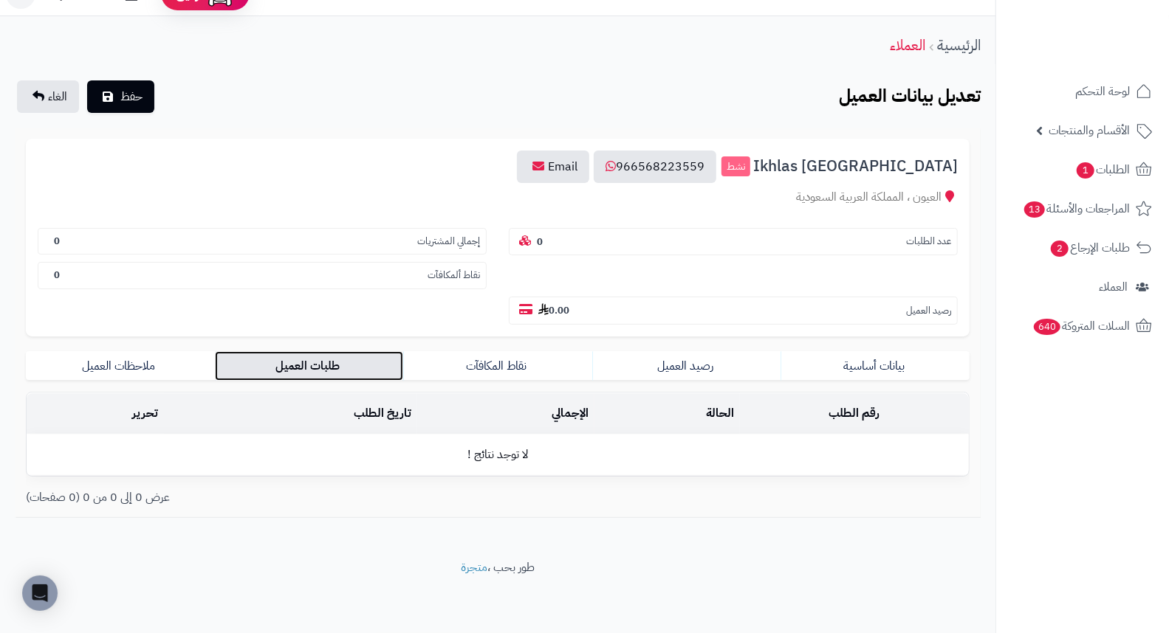
scroll to position [0, 0]
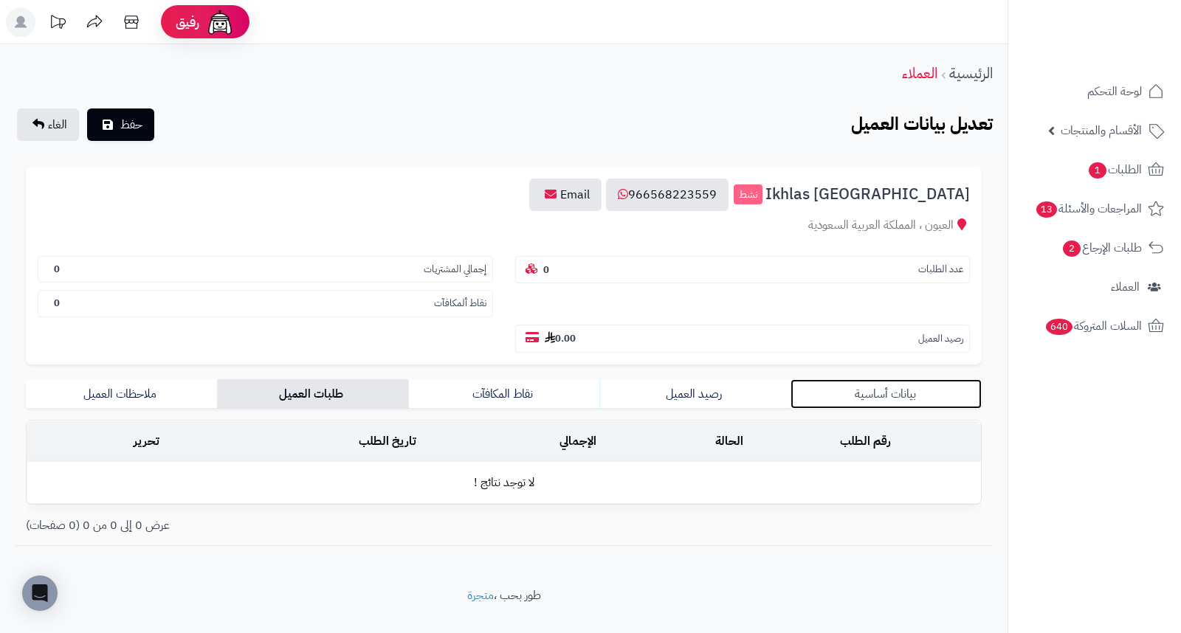
click at [891, 379] on link "بيانات أساسية" at bounding box center [886, 394] width 191 height 30
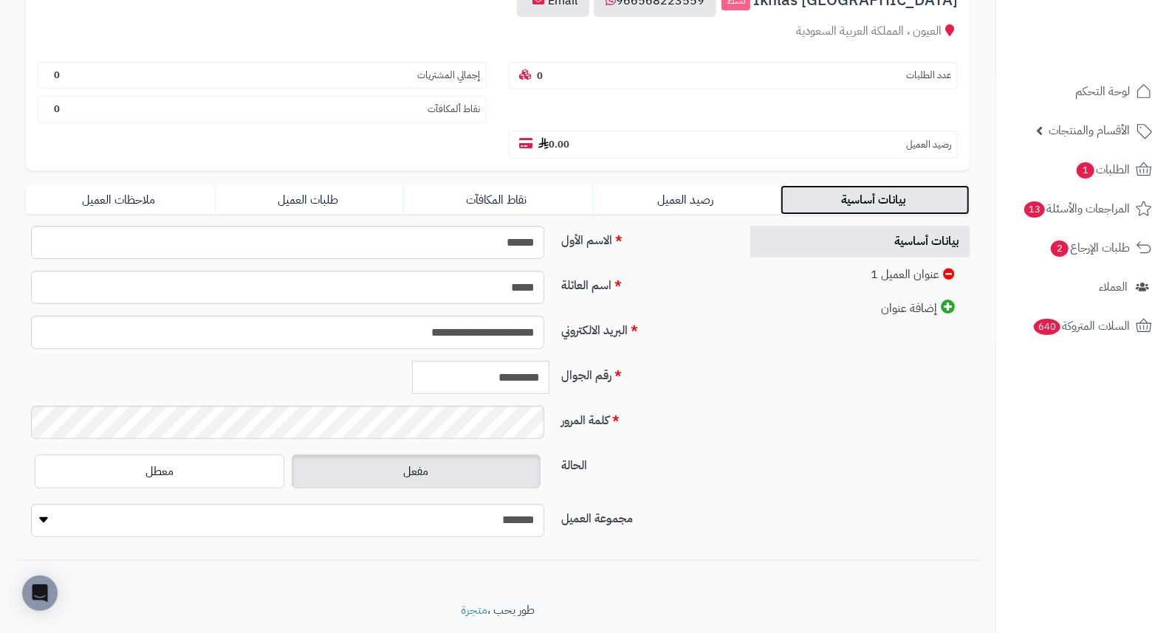
scroll to position [202, 0]
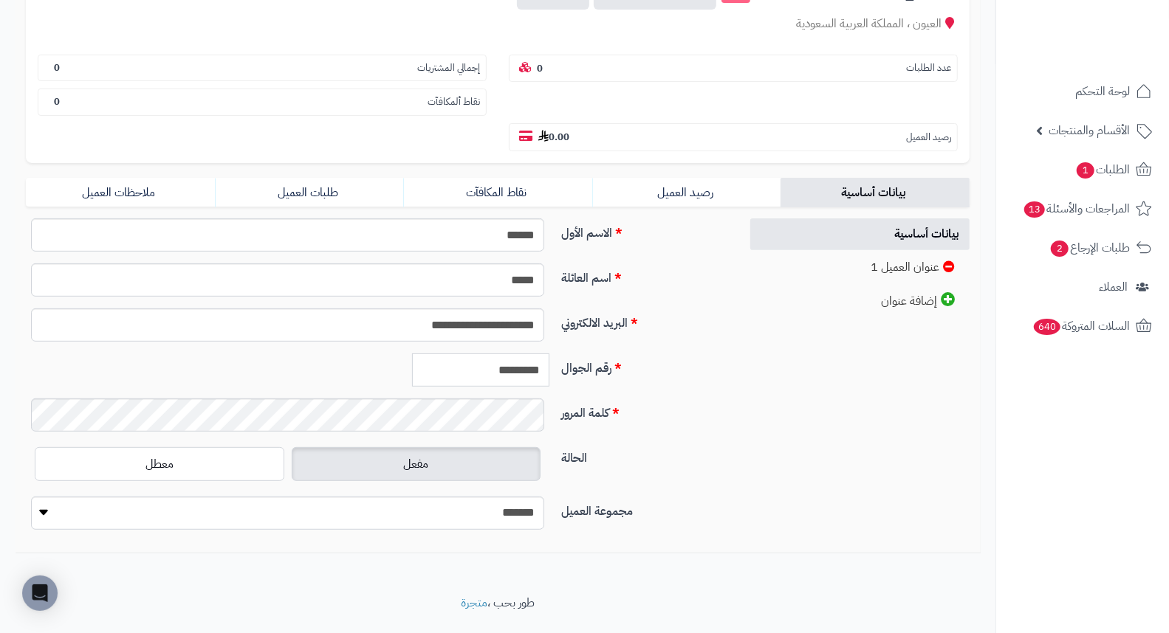
click at [502, 354] on input "*********" at bounding box center [480, 370] width 137 height 33
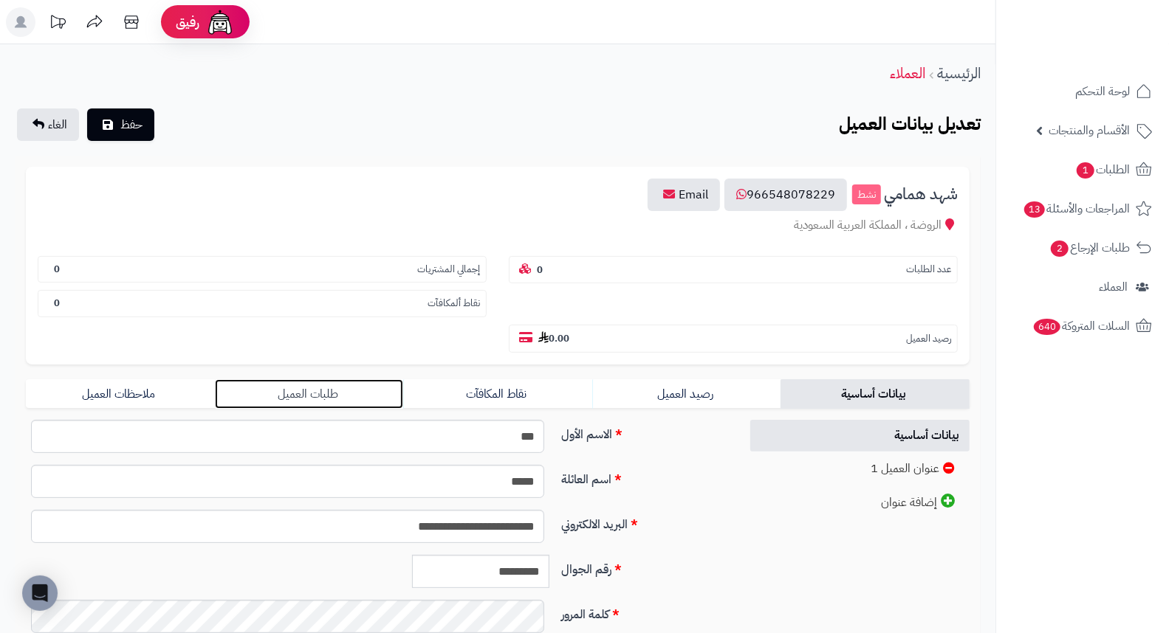
drag, startPoint x: 301, startPoint y: 359, endPoint x: 390, endPoint y: 359, distance: 88.6
click at [301, 379] on link "طلبات العميل" at bounding box center [309, 394] width 189 height 30
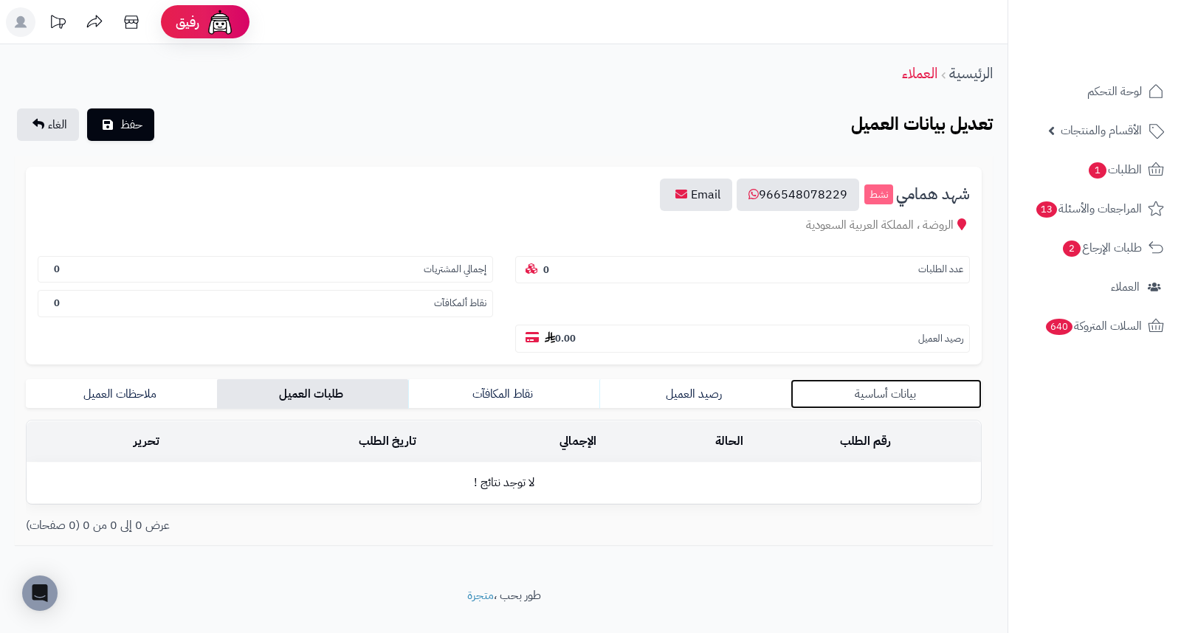
click at [910, 379] on link "بيانات أساسية" at bounding box center [886, 394] width 191 height 30
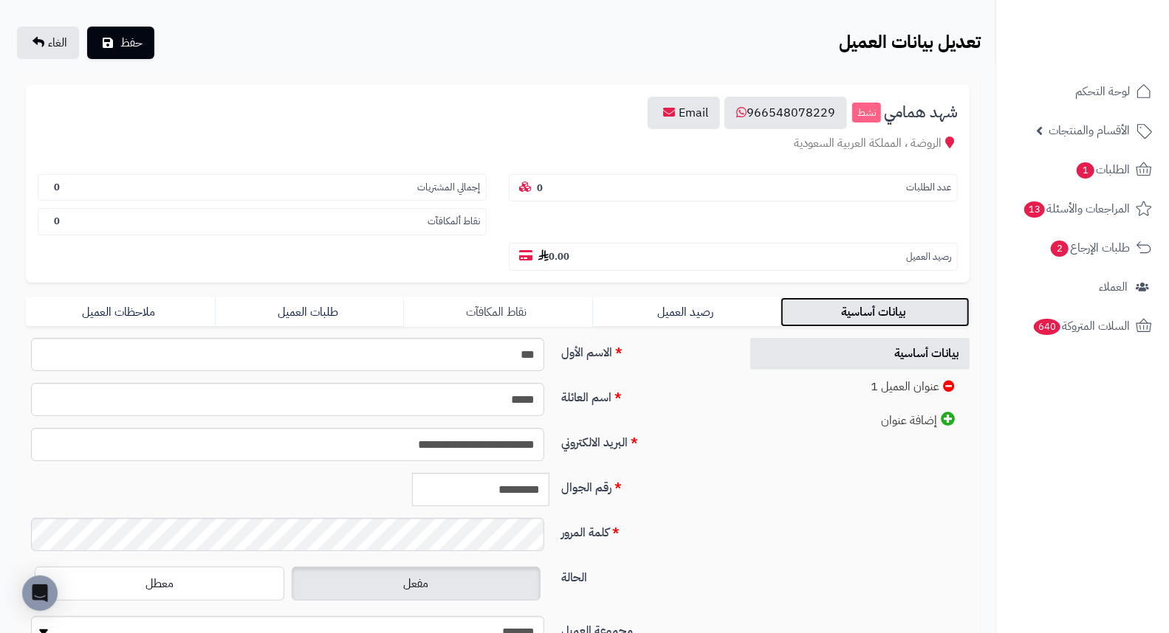
scroll to position [202, 0]
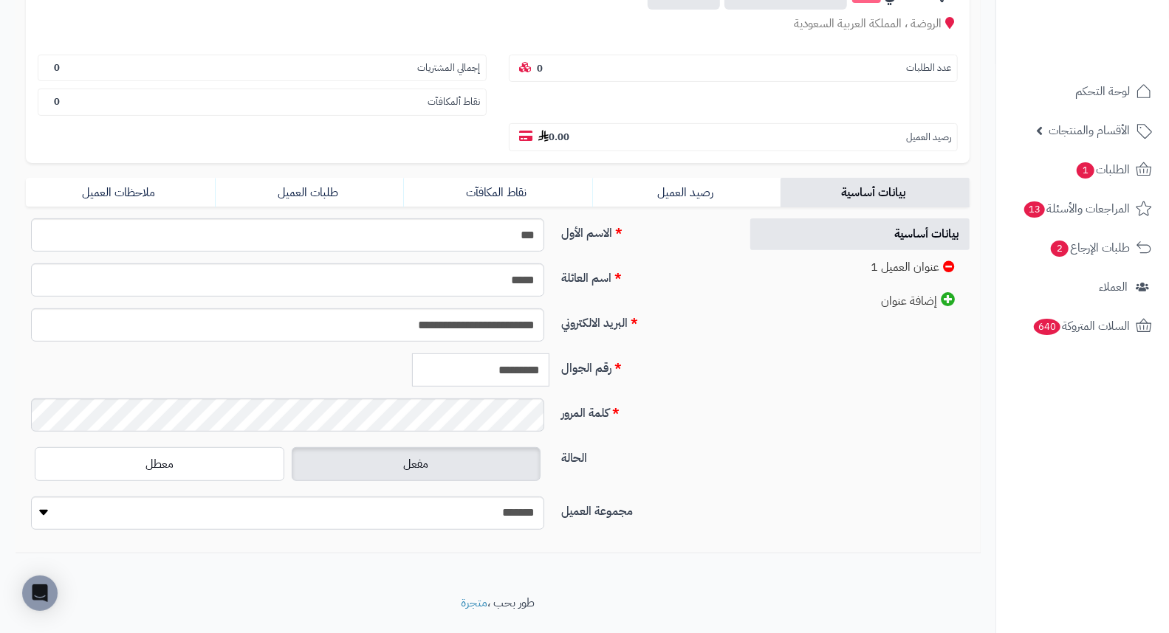
click at [502, 354] on input "*********" at bounding box center [480, 370] width 137 height 33
click at [501, 354] on input "*********" at bounding box center [480, 370] width 137 height 33
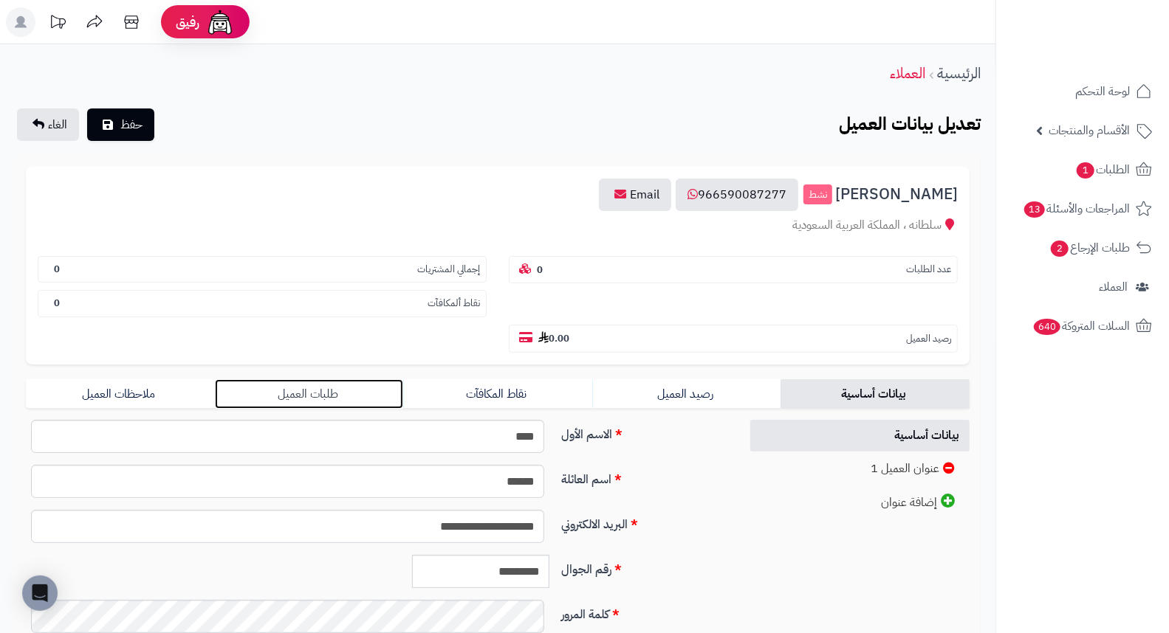
click at [313, 379] on link "طلبات العميل" at bounding box center [309, 394] width 189 height 30
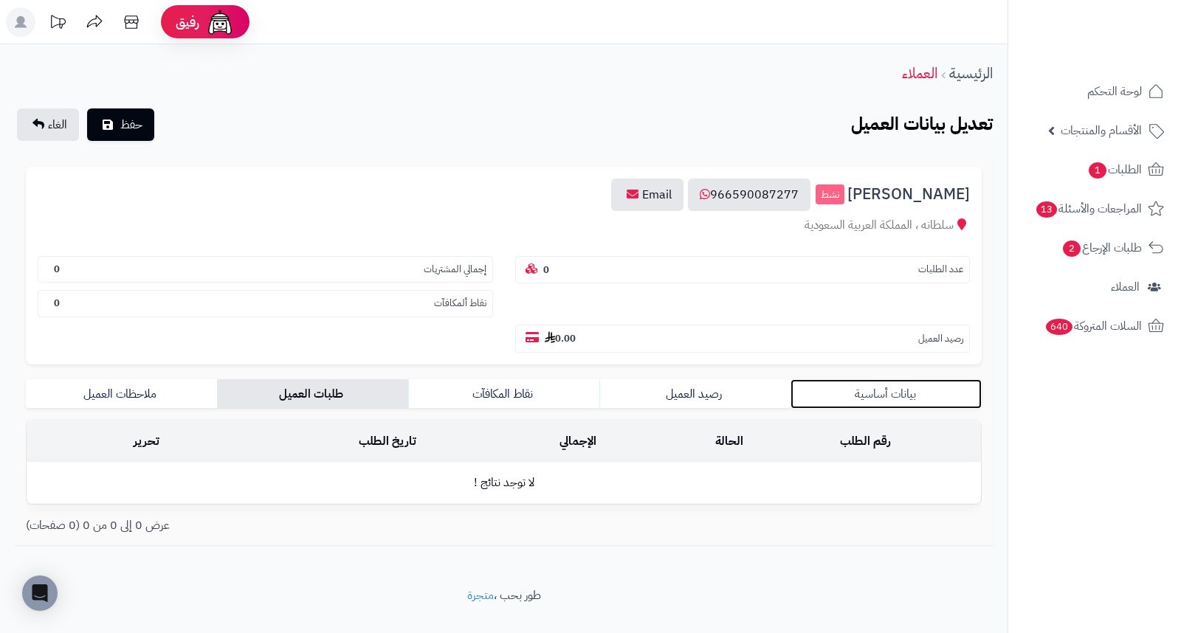
click at [875, 379] on link "بيانات أساسية" at bounding box center [886, 394] width 191 height 30
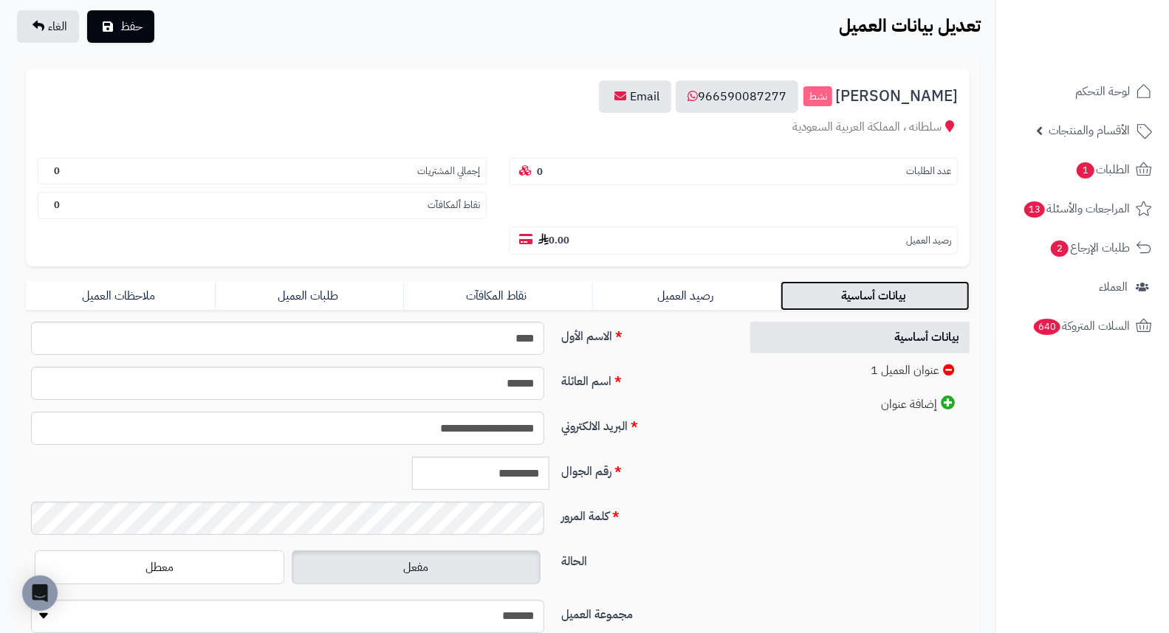
scroll to position [202, 0]
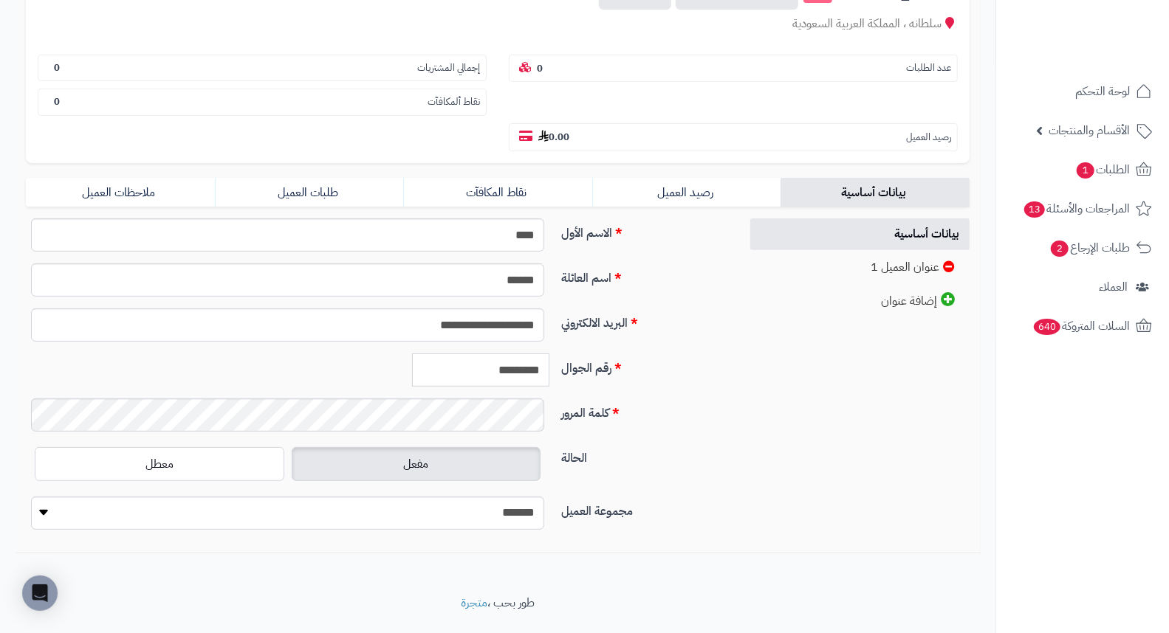
click at [529, 354] on input "*********" at bounding box center [480, 370] width 137 height 33
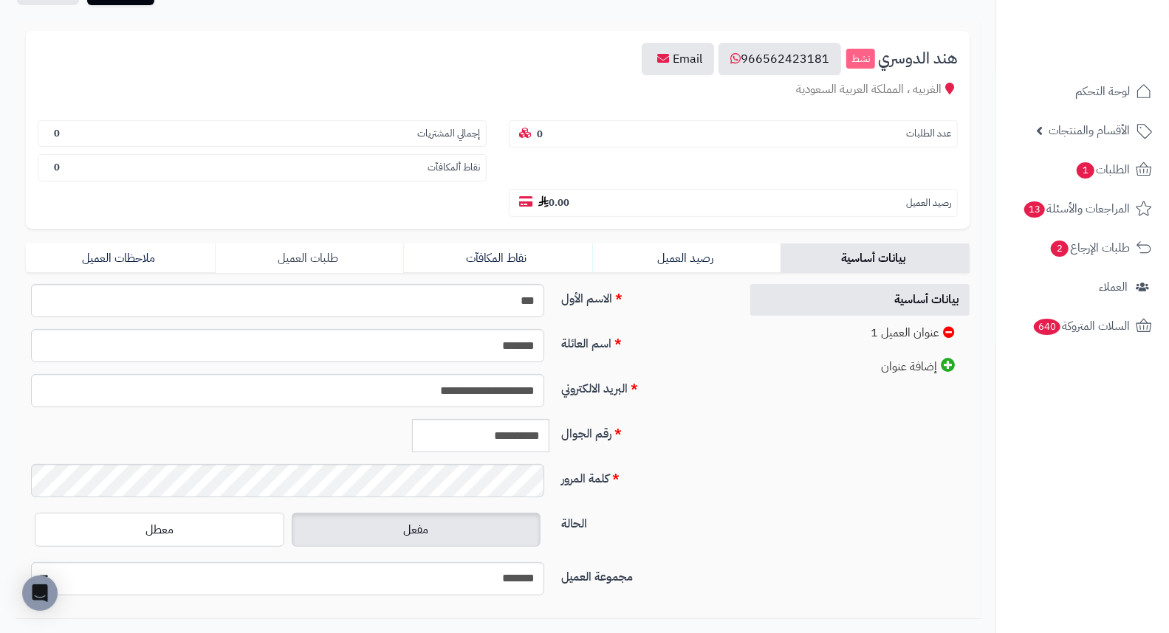
scroll to position [202, 0]
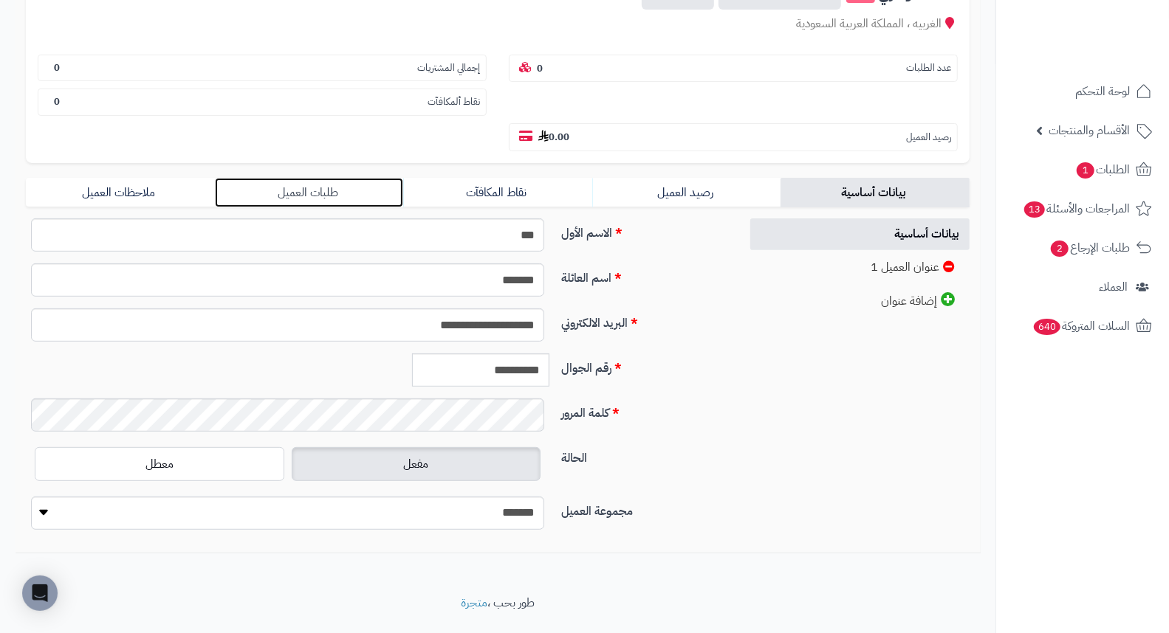
click at [319, 178] on link "طلبات العميل" at bounding box center [309, 193] width 189 height 30
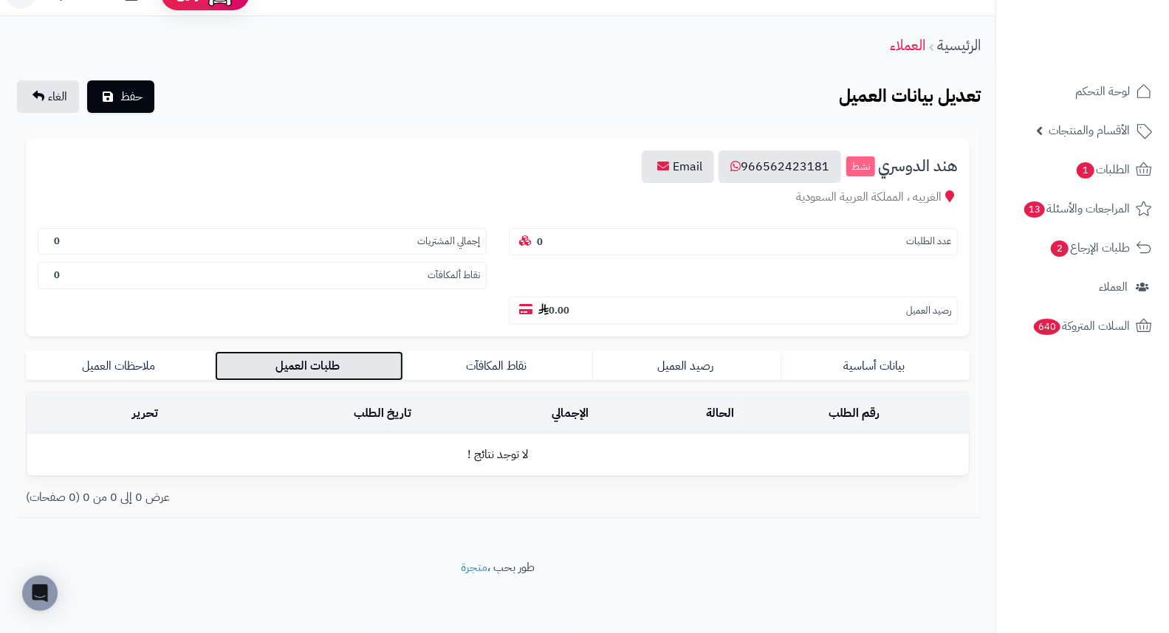
scroll to position [0, 0]
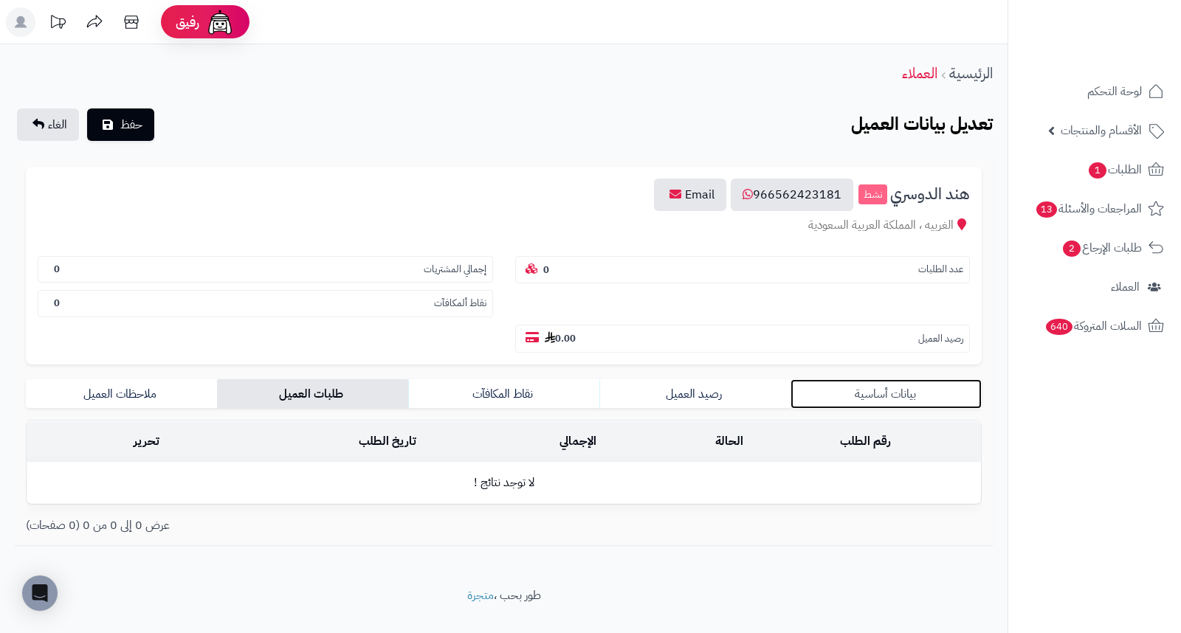
click at [906, 379] on link "بيانات أساسية" at bounding box center [886, 394] width 191 height 30
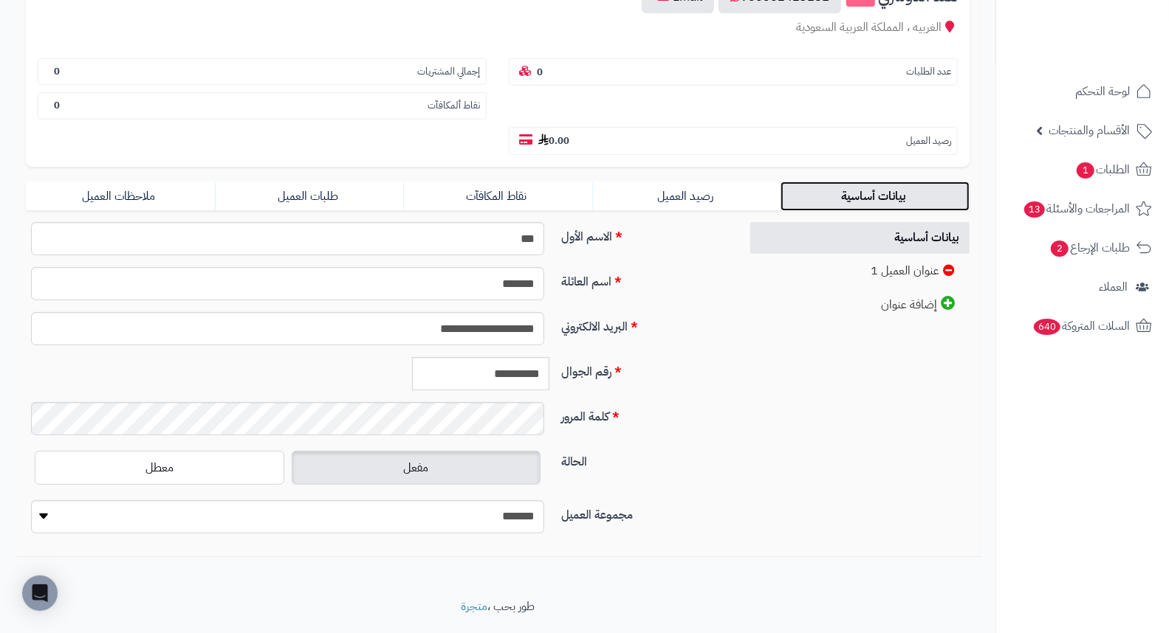
scroll to position [202, 0]
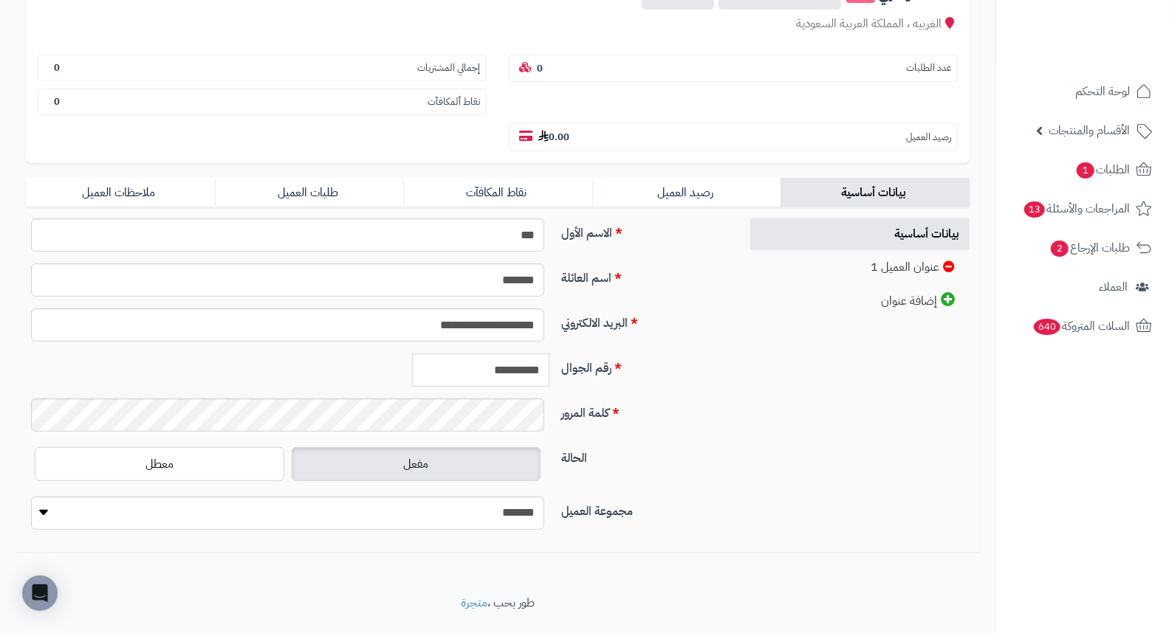
click at [524, 354] on input "**********" at bounding box center [480, 370] width 137 height 33
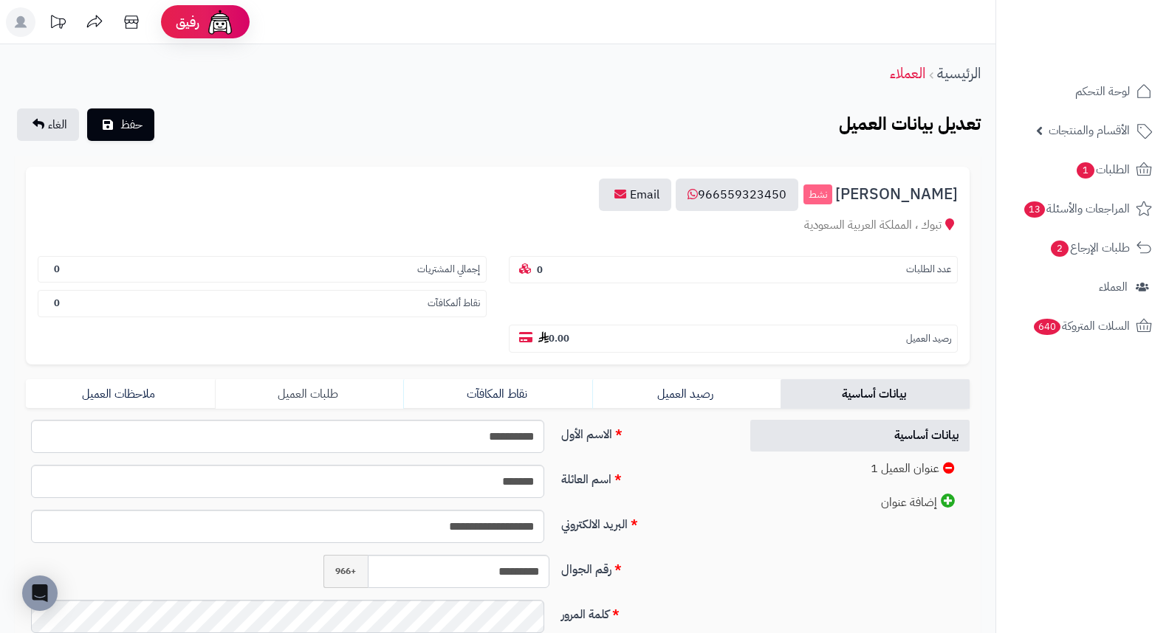
scroll to position [164, 0]
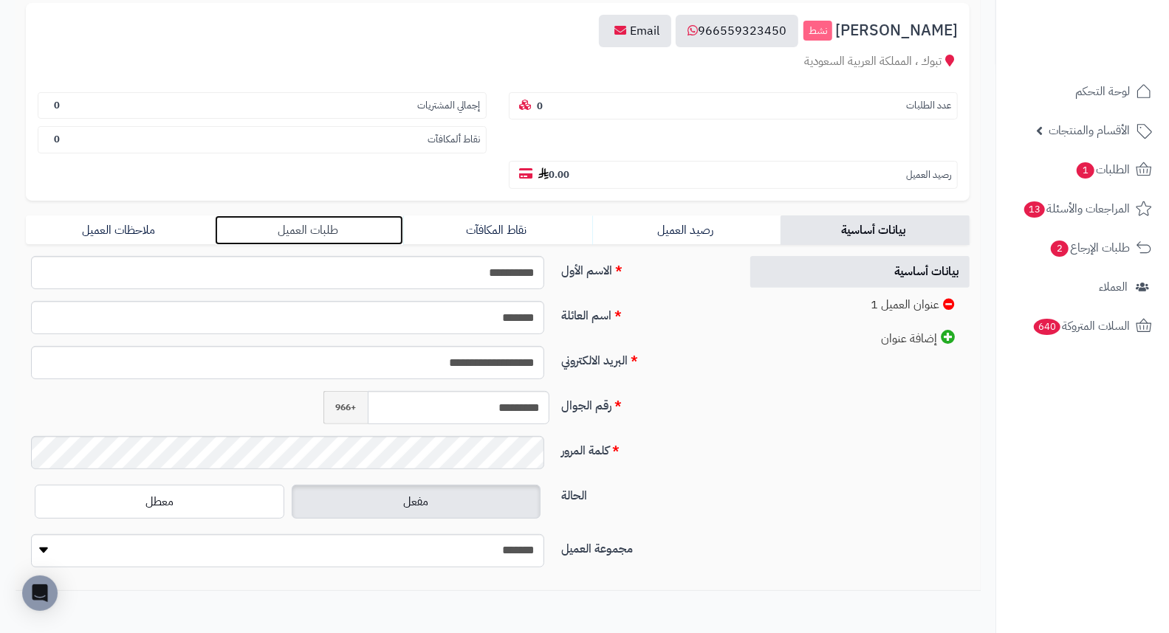
click at [305, 216] on link "طلبات العميل" at bounding box center [309, 231] width 189 height 30
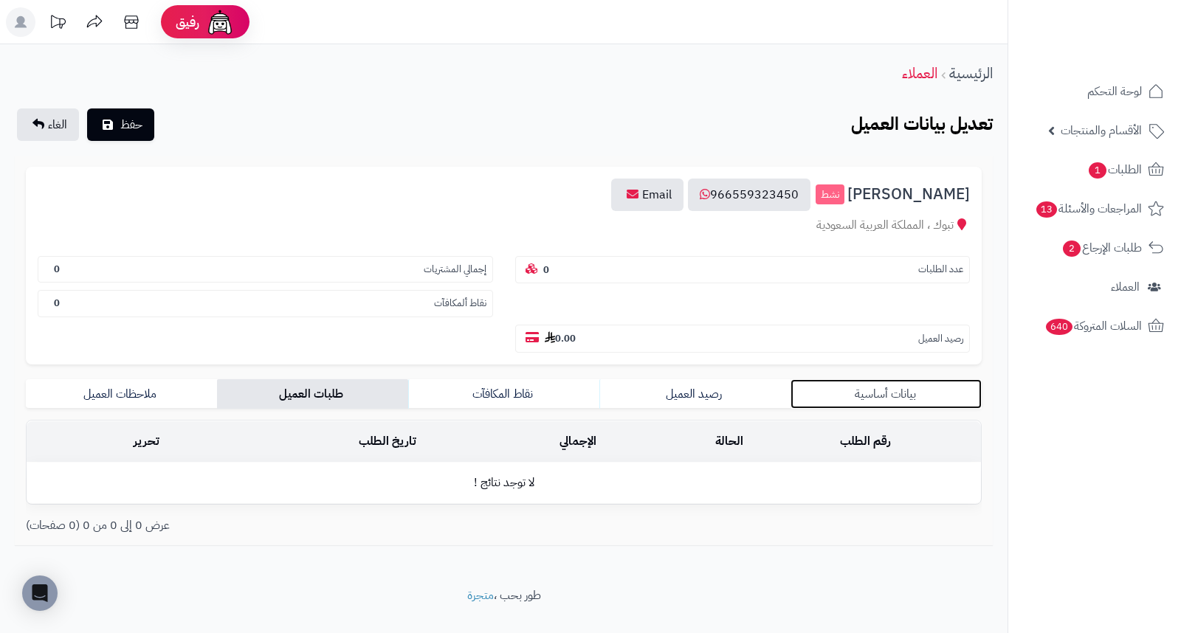
click at [864, 379] on link "بيانات أساسية" at bounding box center [886, 394] width 191 height 30
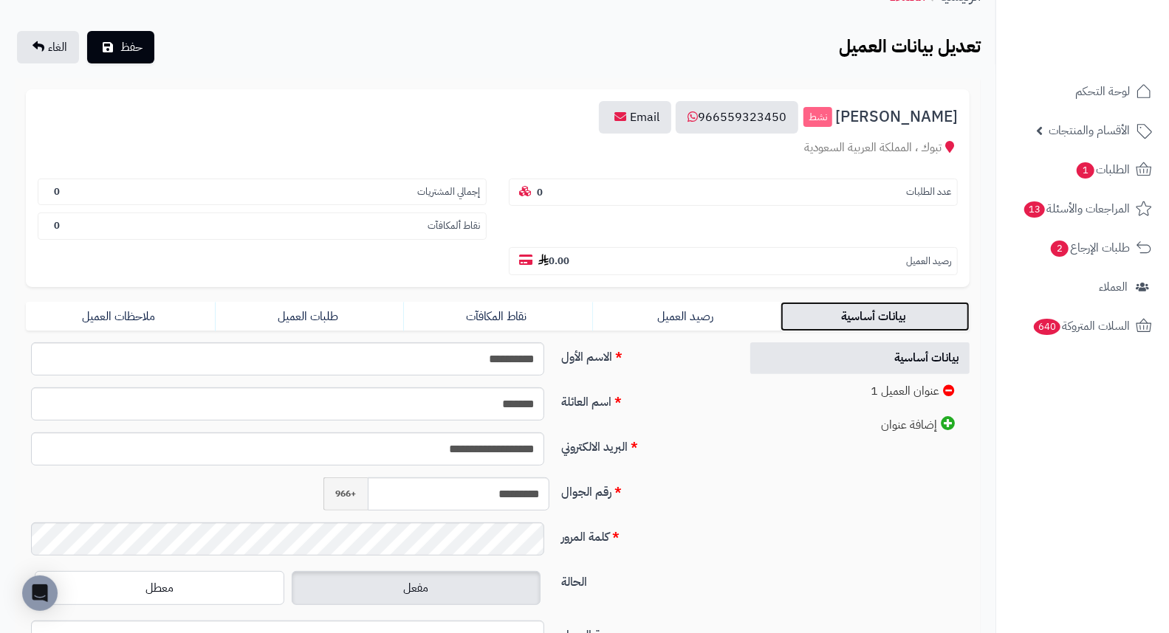
scroll to position [202, 0]
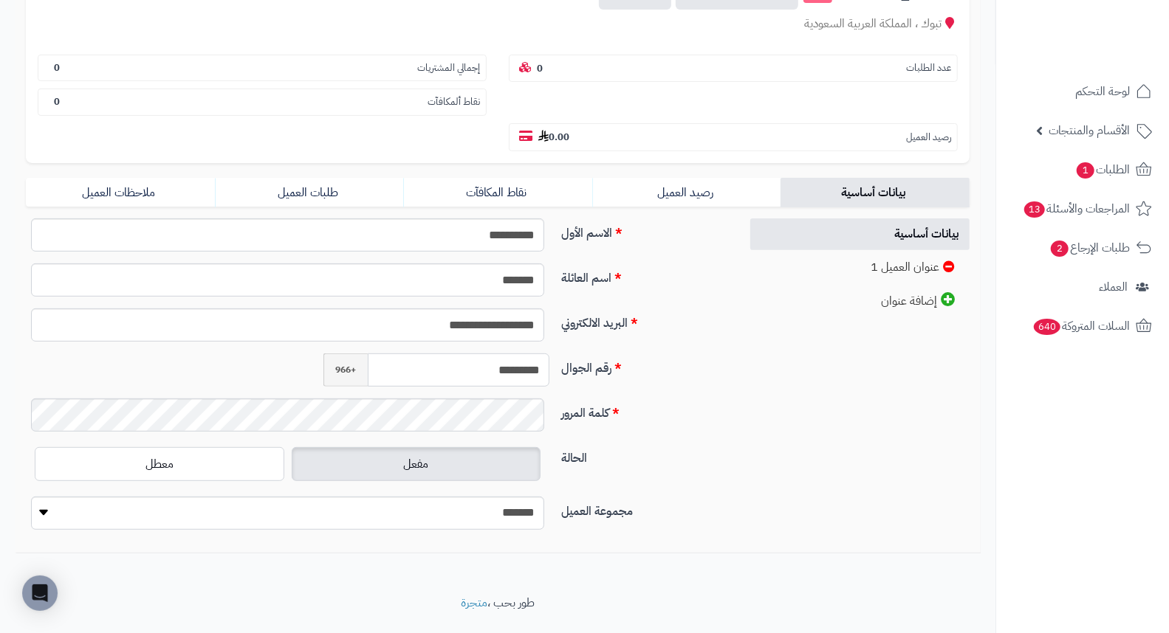
click at [498, 354] on input "*********" at bounding box center [459, 370] width 182 height 33
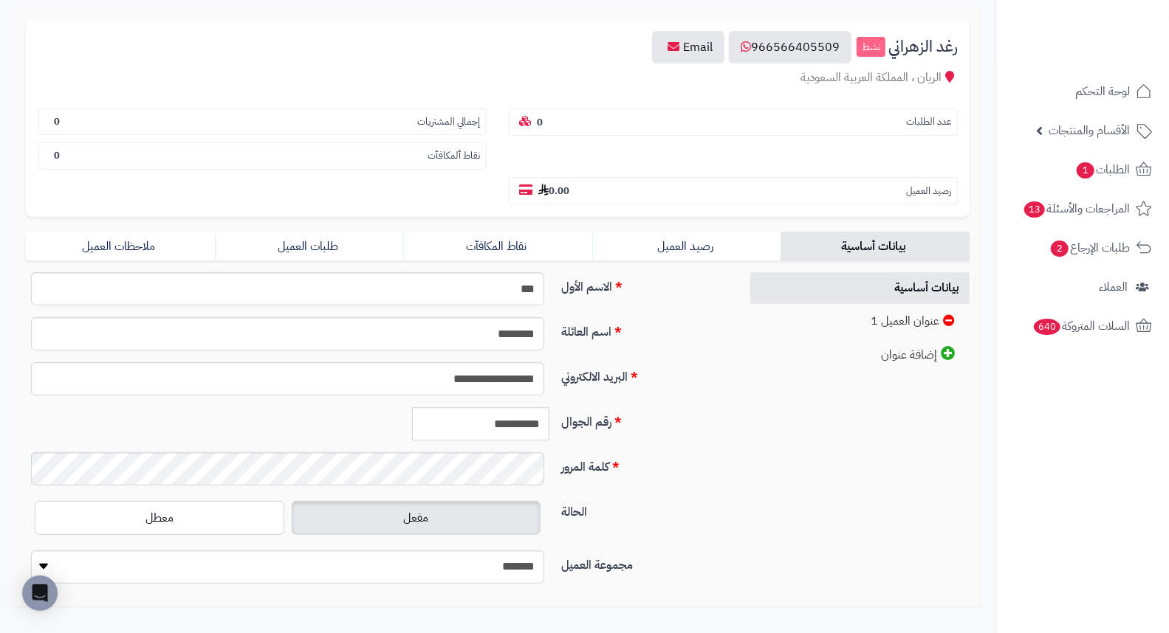
scroll to position [164, 0]
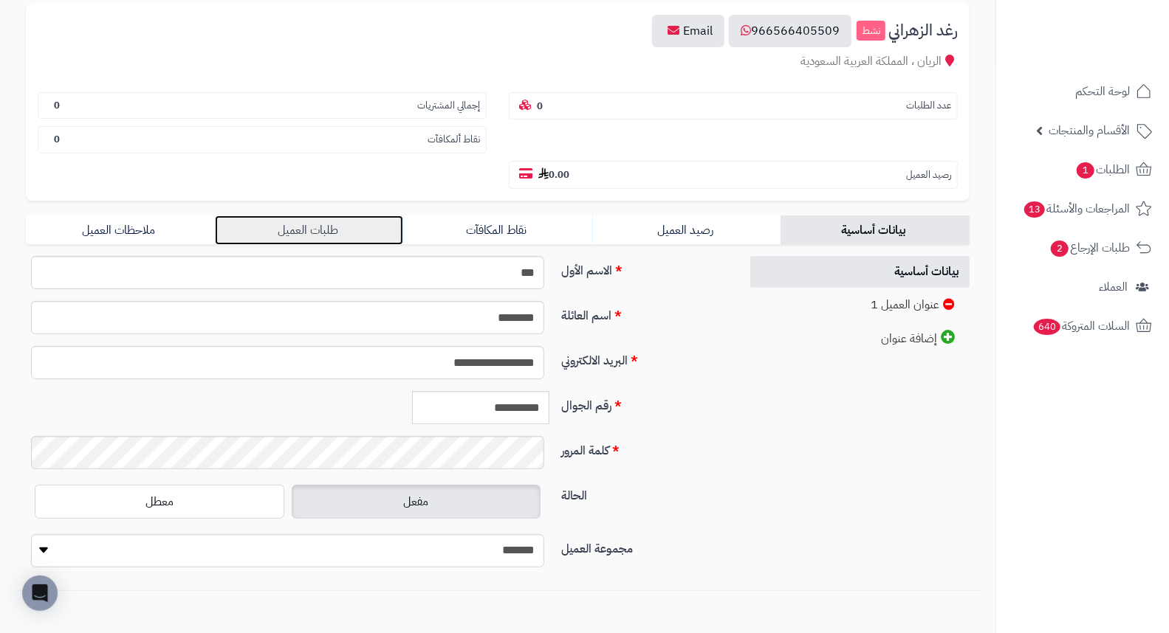
click at [323, 216] on link "طلبات العميل" at bounding box center [309, 231] width 189 height 30
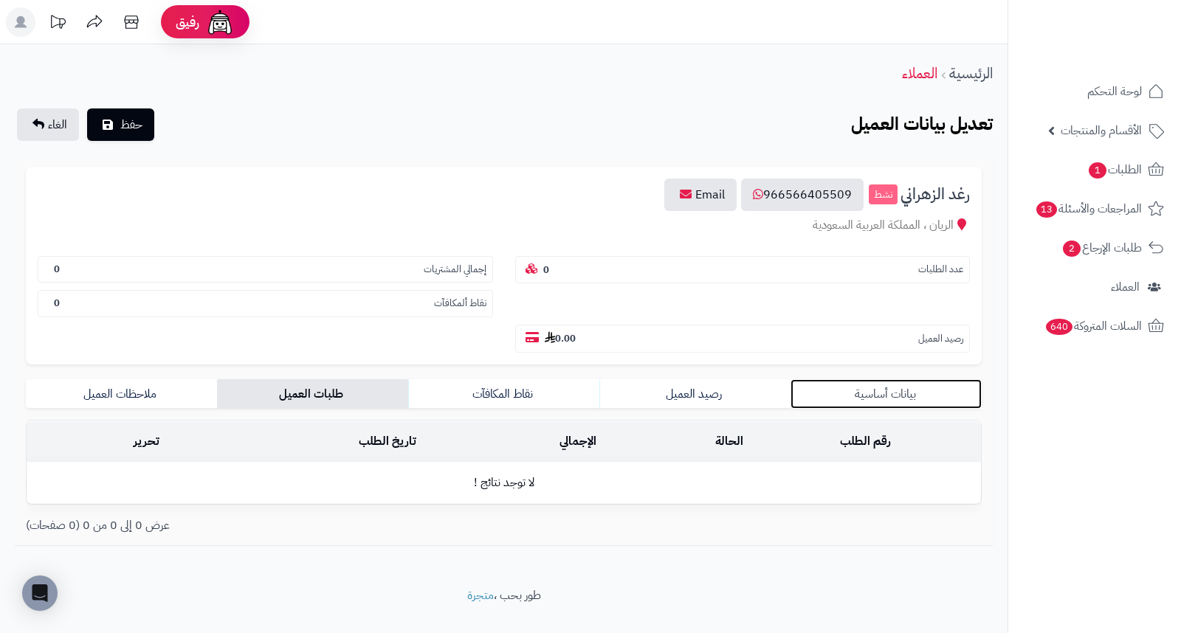
click at [884, 379] on link "بيانات أساسية" at bounding box center [886, 394] width 191 height 30
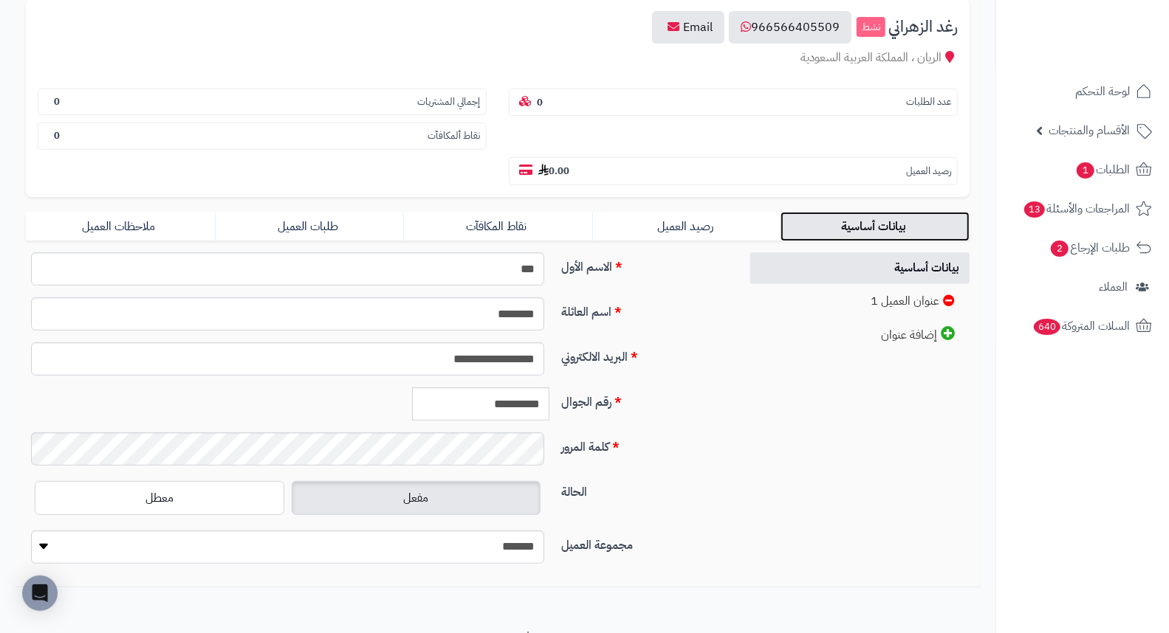
scroll to position [202, 0]
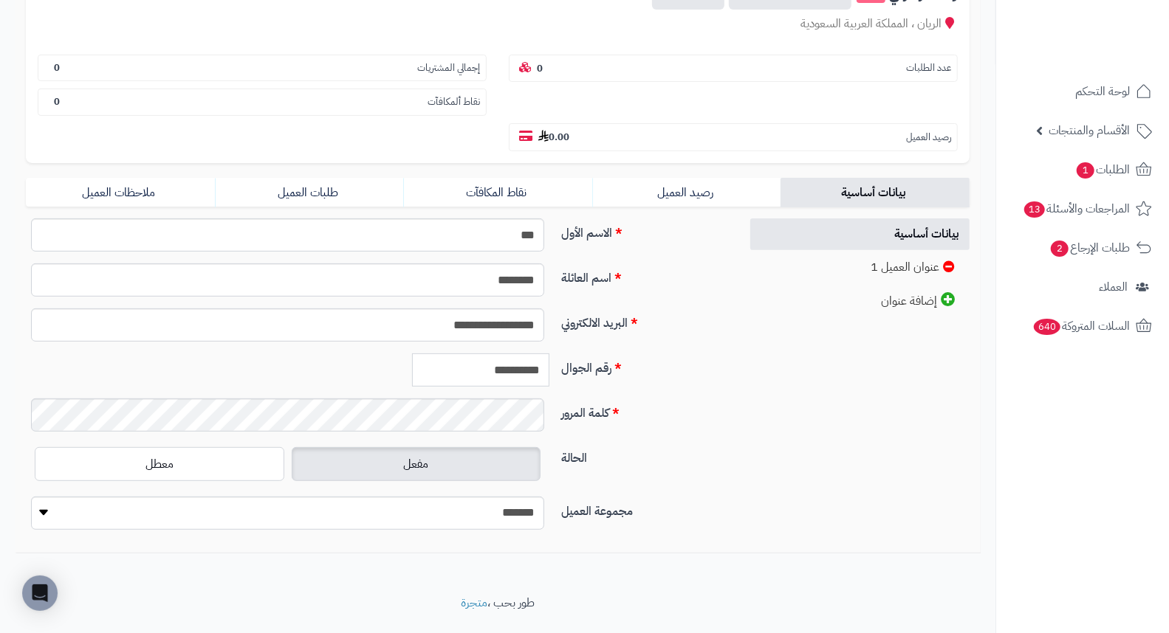
click at [529, 354] on input "**********" at bounding box center [480, 370] width 137 height 33
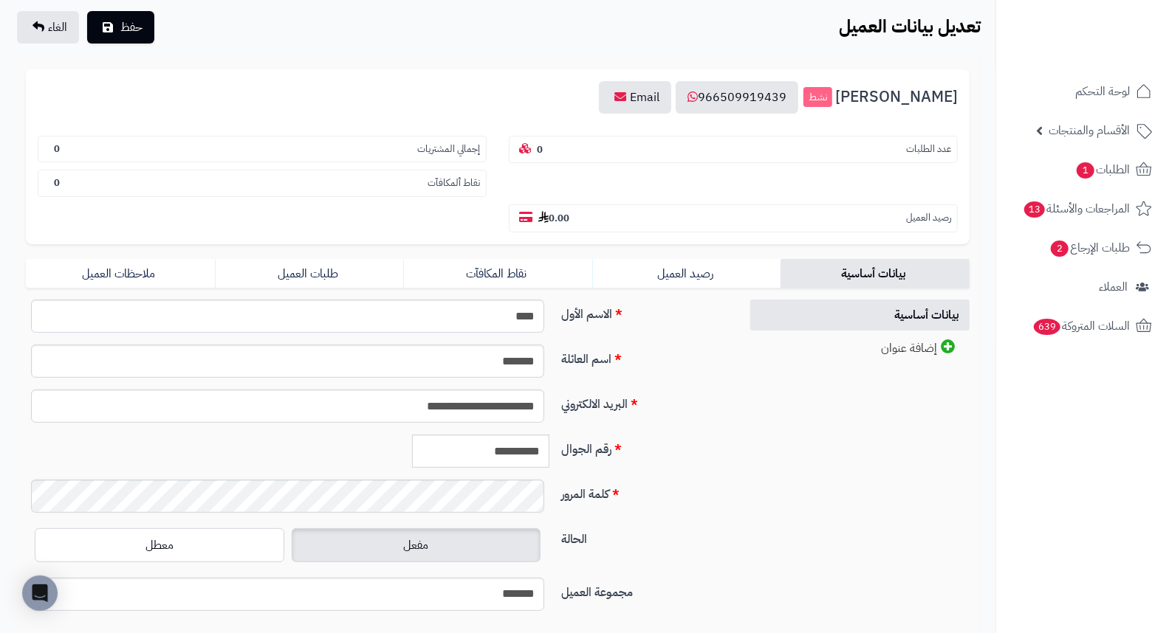
scroll to position [179, 0]
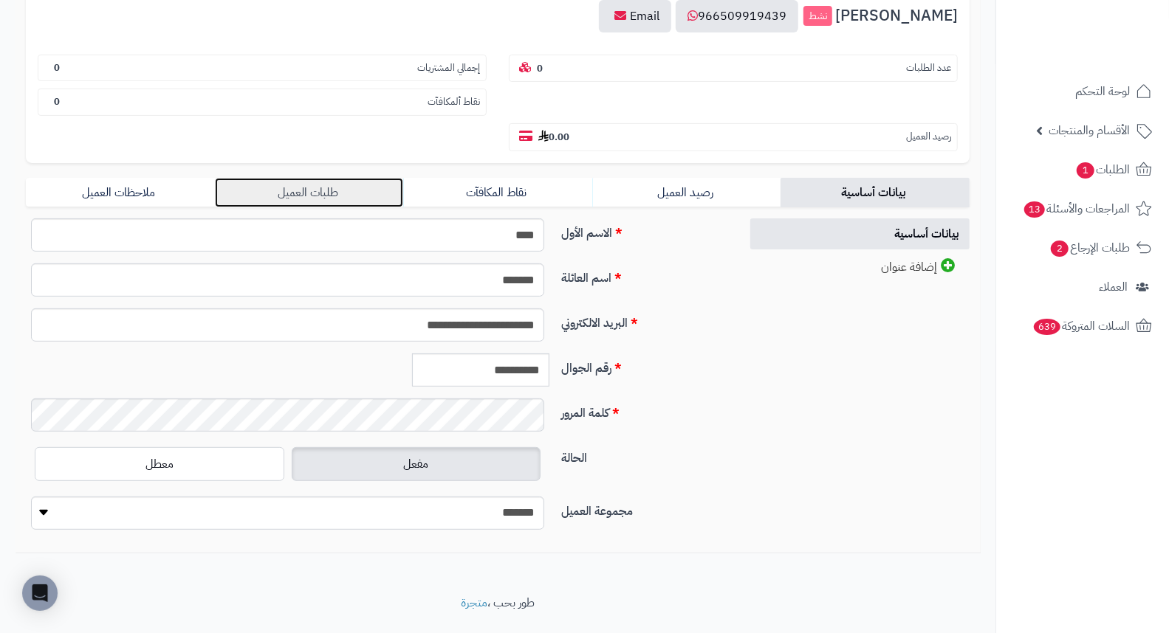
drag, startPoint x: 307, startPoint y: 156, endPoint x: 344, endPoint y: 156, distance: 36.9
click at [307, 178] on link "طلبات العميل" at bounding box center [309, 193] width 189 height 30
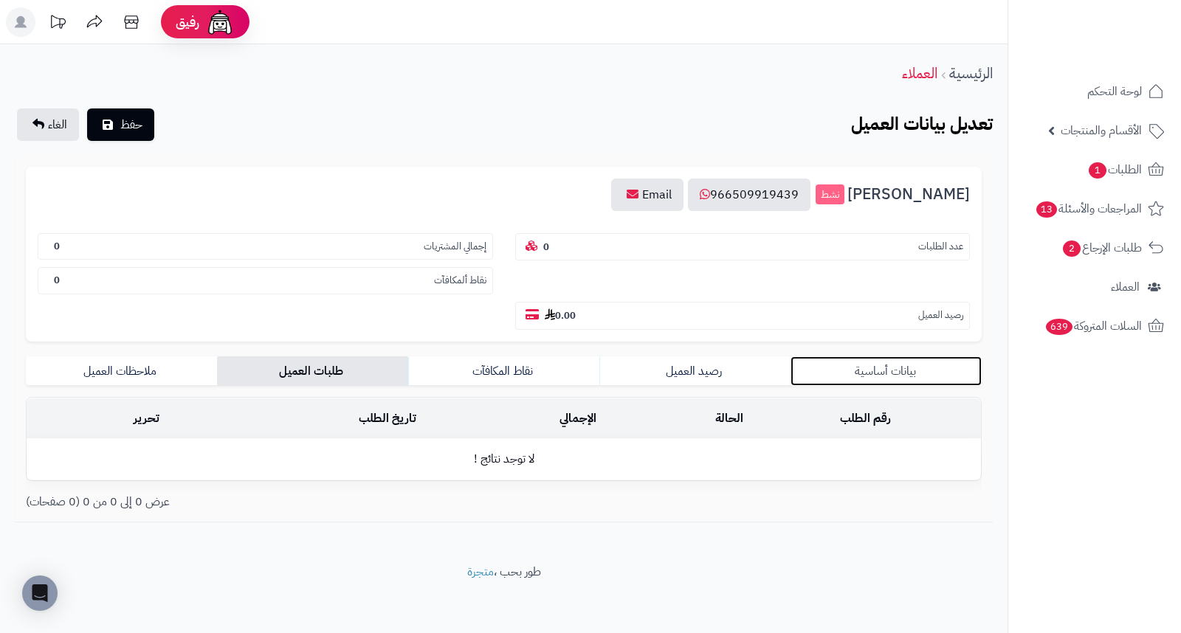
click at [881, 357] on link "بيانات أساسية" at bounding box center [886, 372] width 191 height 30
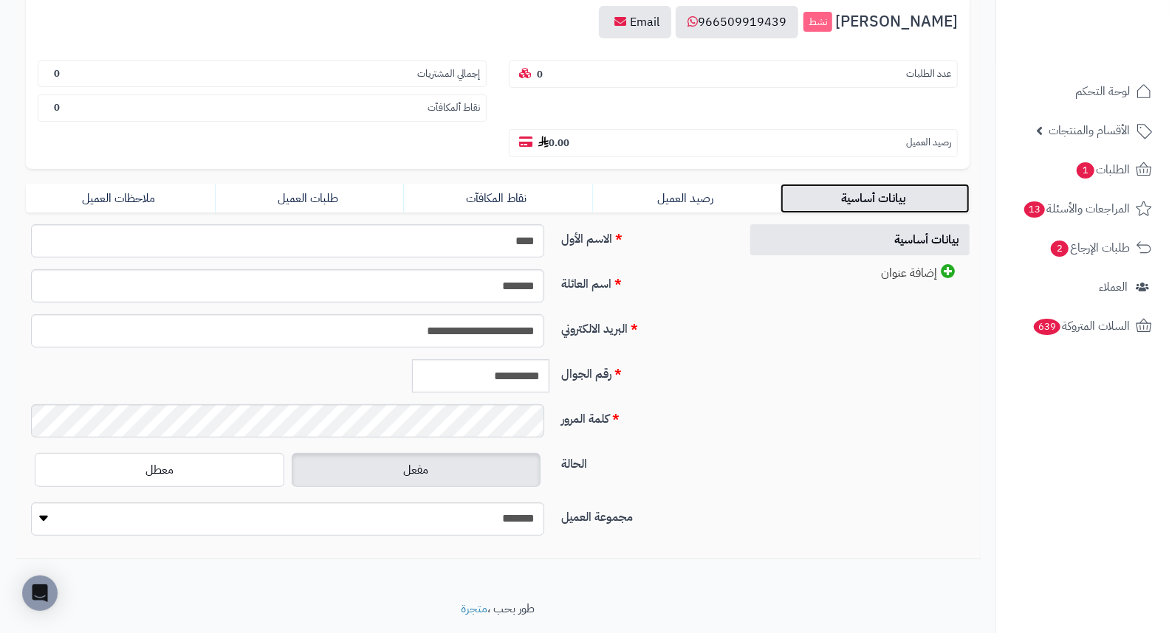
scroll to position [179, 0]
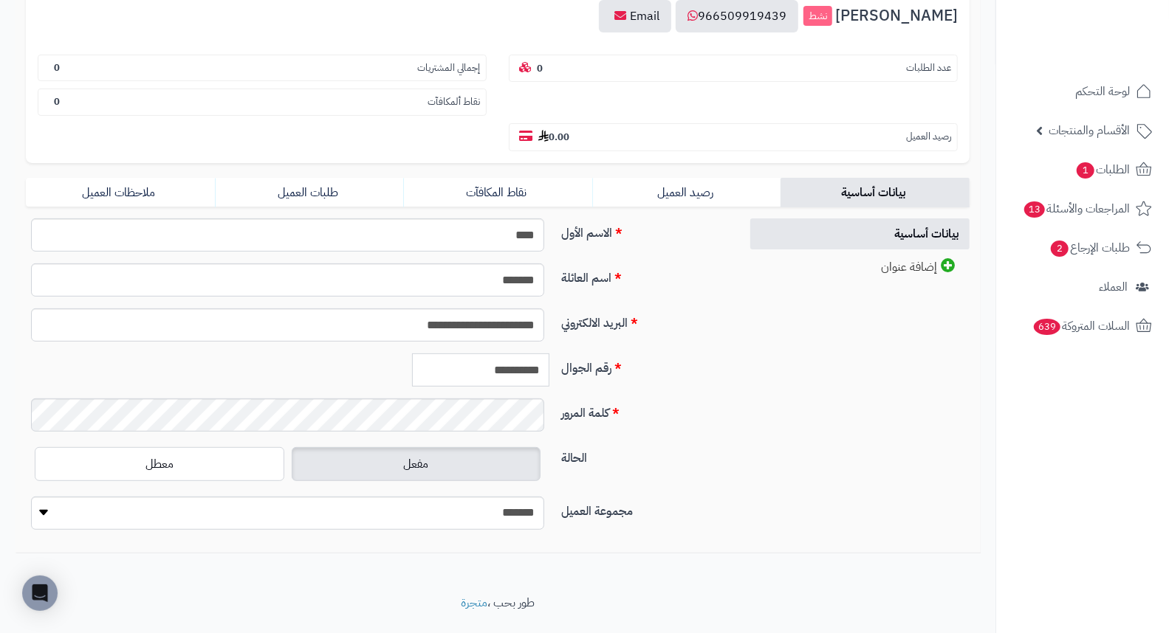
click at [481, 354] on input "**********" at bounding box center [480, 370] width 137 height 33
